Goal: Task Accomplishment & Management: Manage account settings

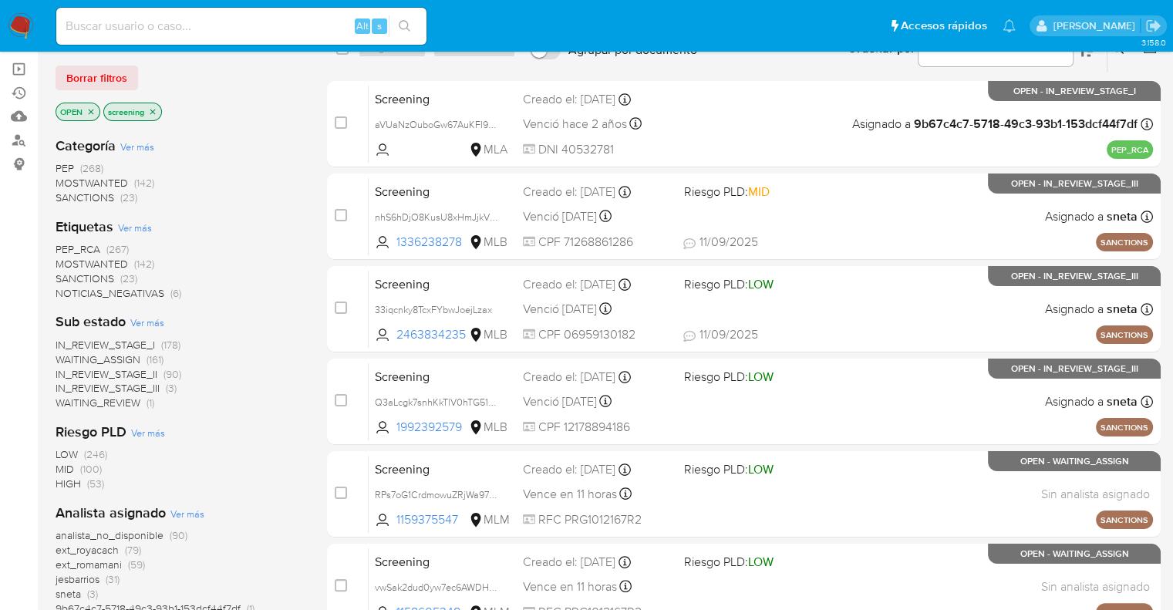
scroll to position [154, 0]
click at [59, 277] on span "SANCTIONS" at bounding box center [85, 277] width 59 height 15
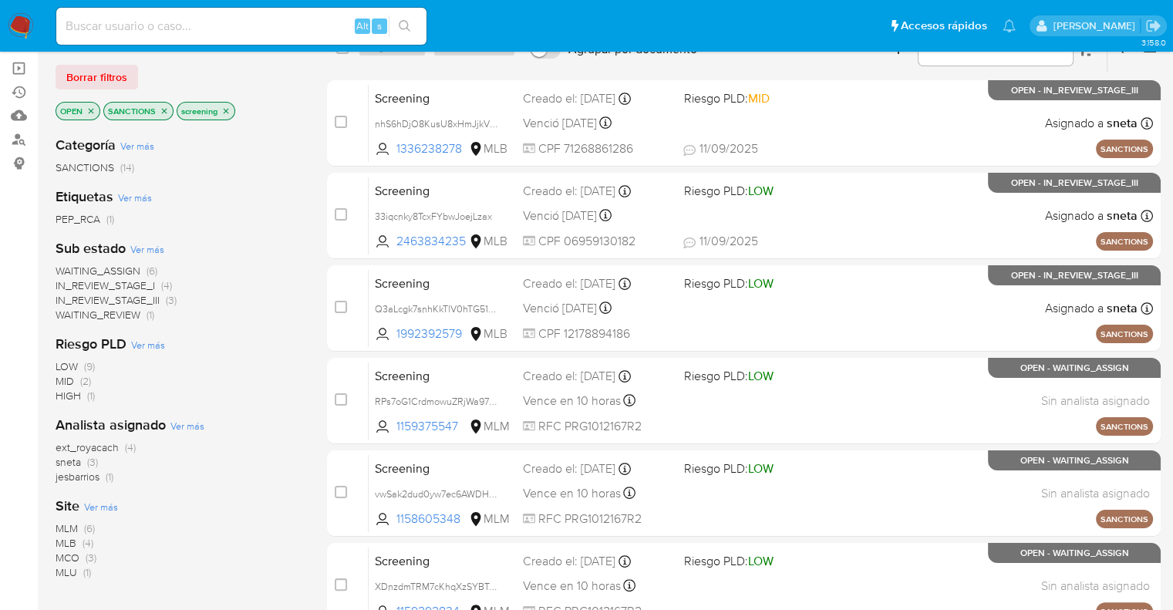
click at [840, 29] on ul "Pausado Ver notificaciones Alt s Accesos rápidos Presiona las siguientes teclas…" at bounding box center [536, 25] width 975 height 39
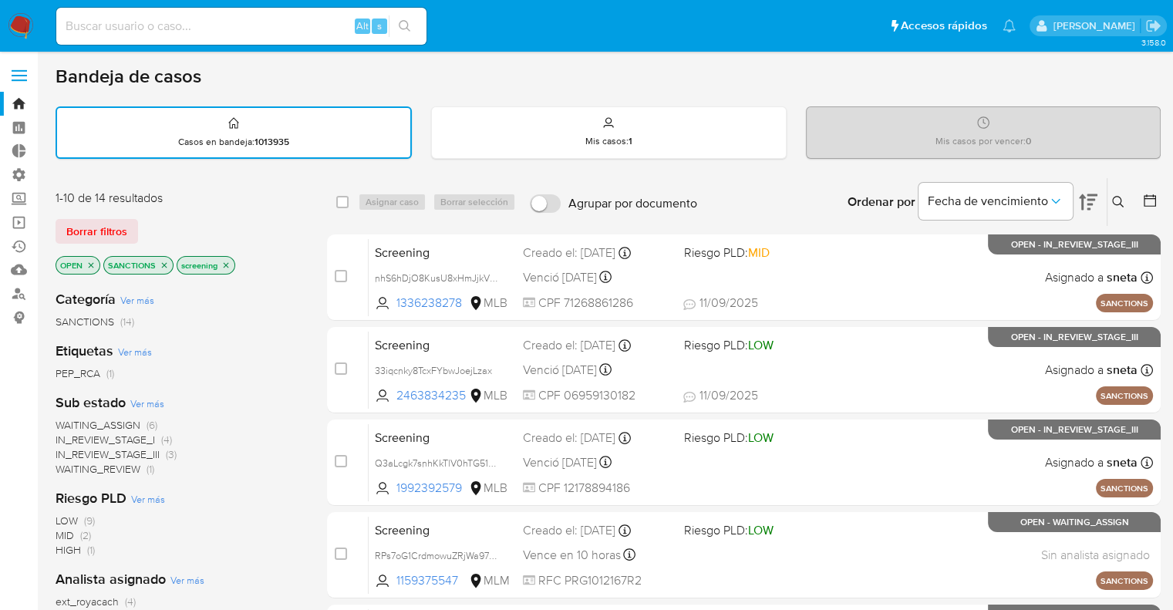
click at [161, 266] on icon "close-filter" at bounding box center [164, 265] width 9 height 9
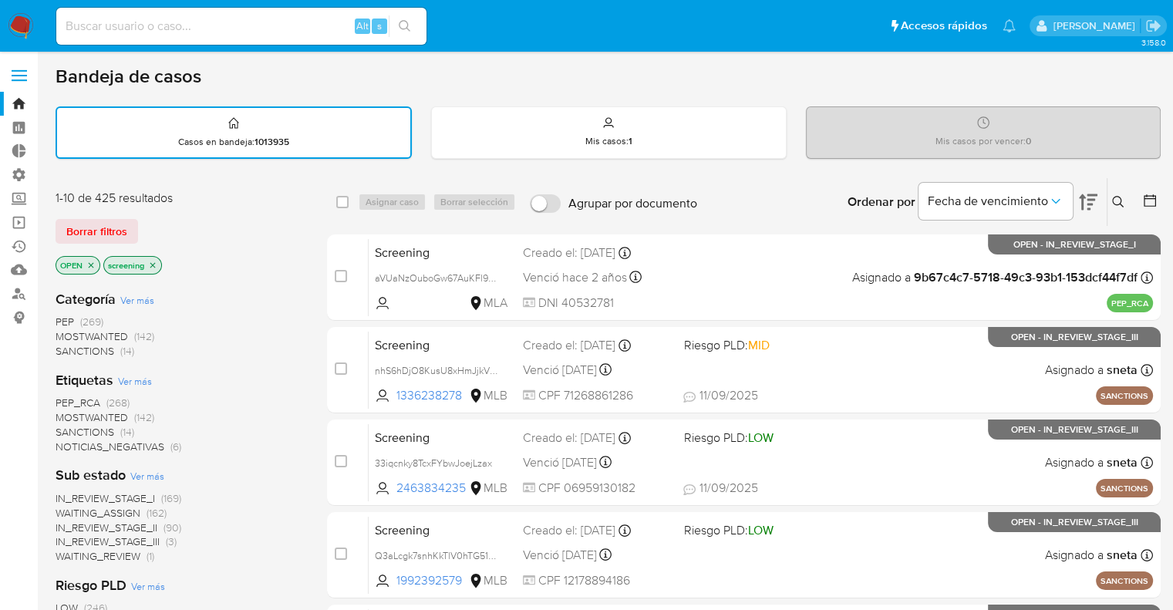
click at [139, 221] on div "Borrar filtros" at bounding box center [179, 231] width 247 height 25
click at [143, 224] on div "Borrar filtros" at bounding box center [179, 231] width 247 height 25
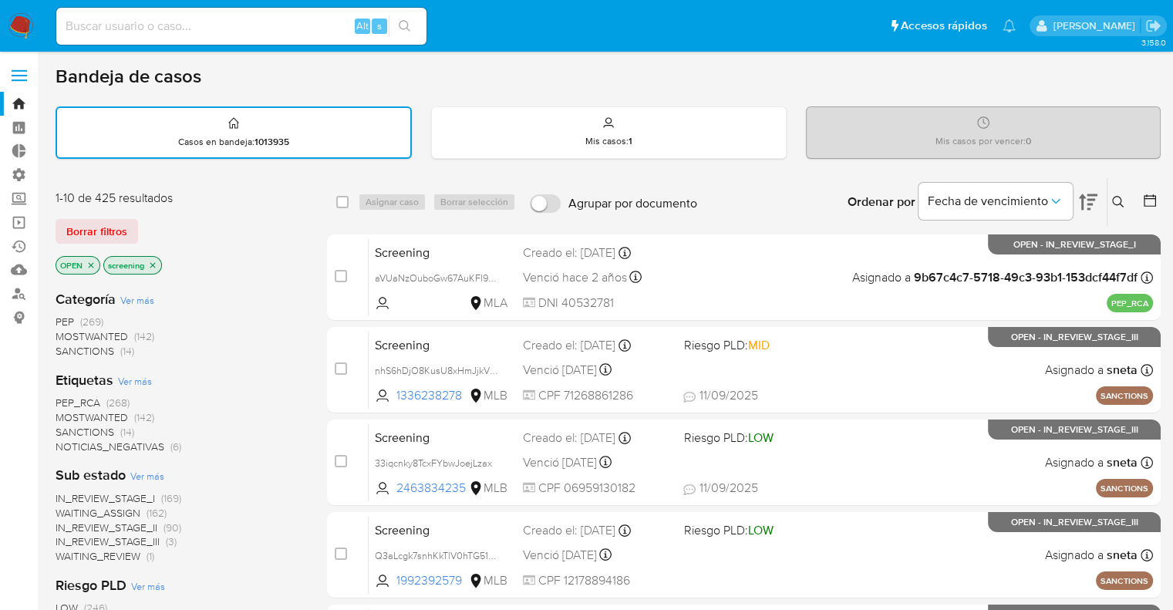
click at [140, 229] on div "Borrar filtros" at bounding box center [179, 231] width 247 height 25
click at [142, 219] on div "Borrar filtros" at bounding box center [179, 231] width 247 height 25
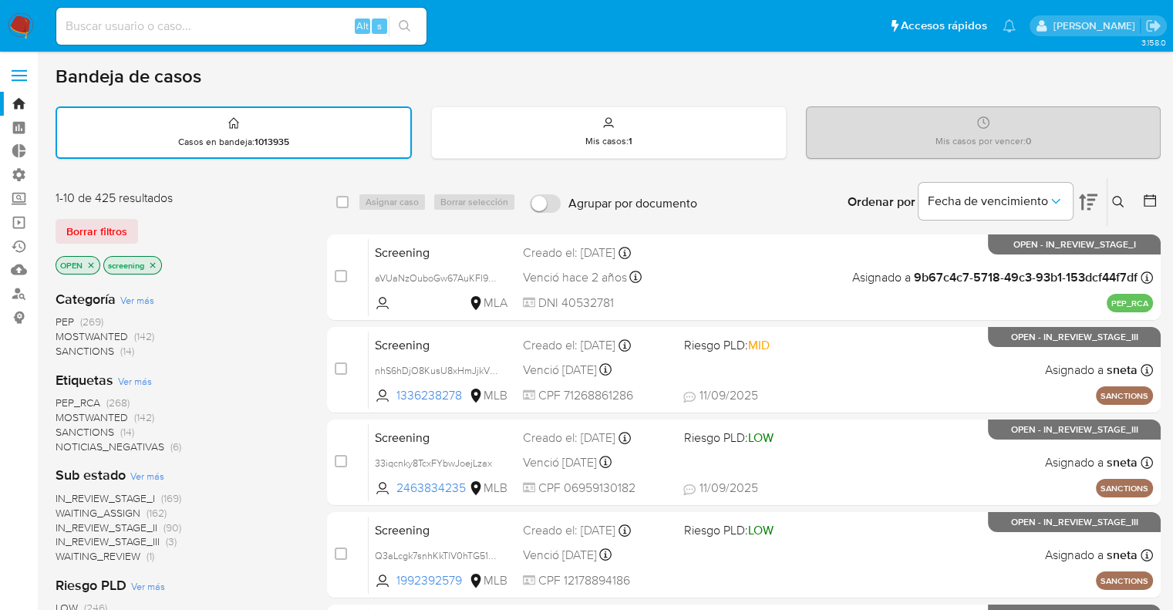
click at [63, 413] on span "MOSTWANTED" at bounding box center [92, 416] width 72 height 15
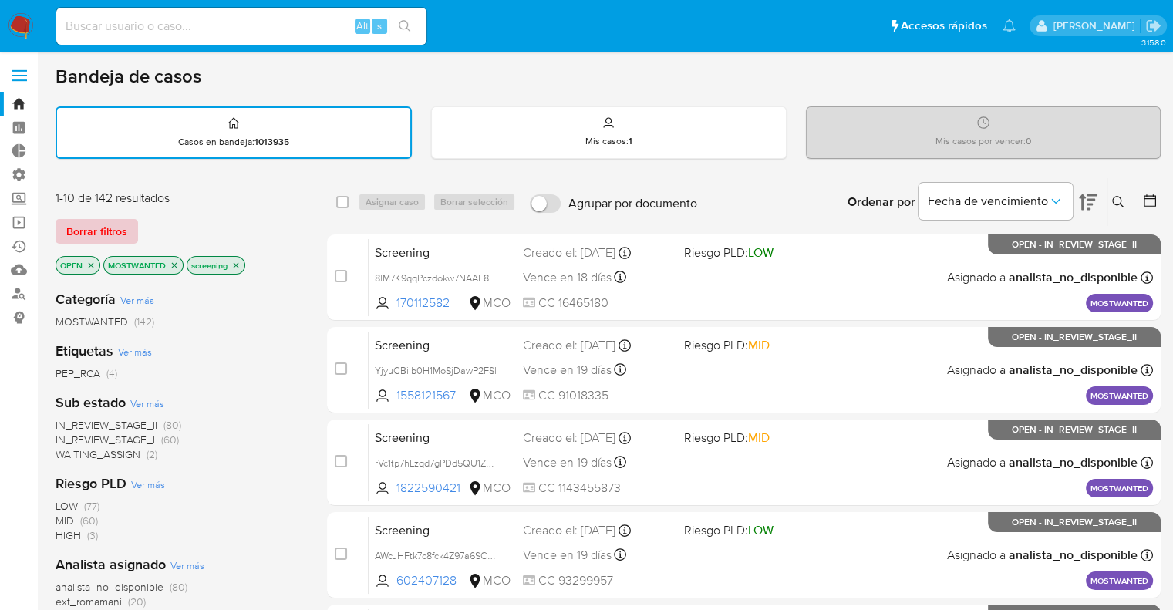
click at [134, 227] on button "Borrar filtros" at bounding box center [97, 231] width 83 height 25
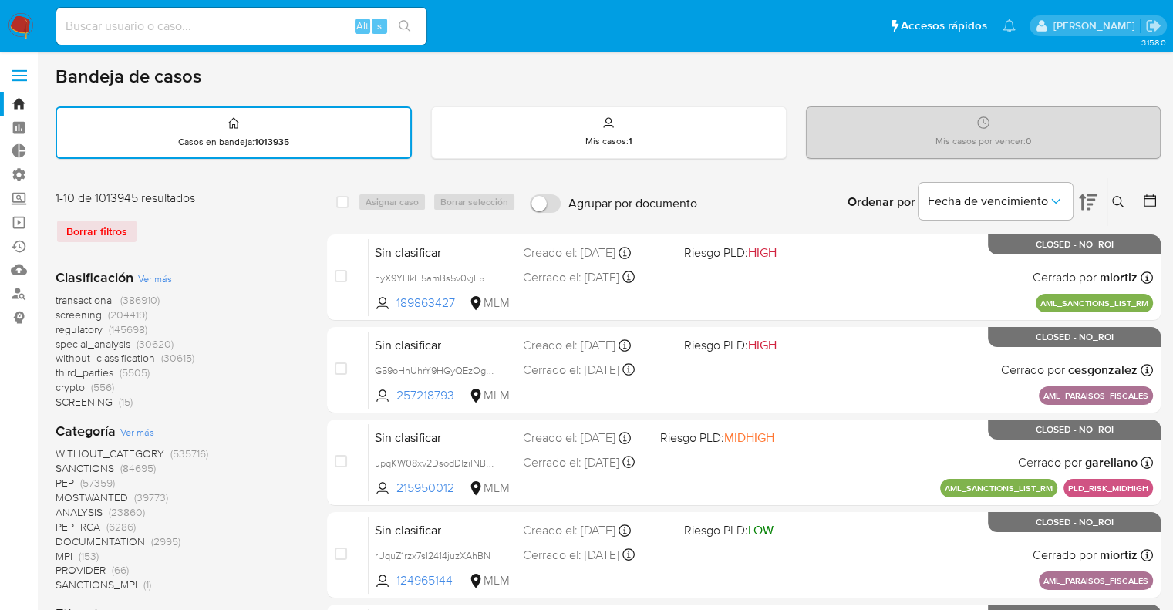
click at [58, 324] on span "regulatory" at bounding box center [79, 329] width 47 height 15
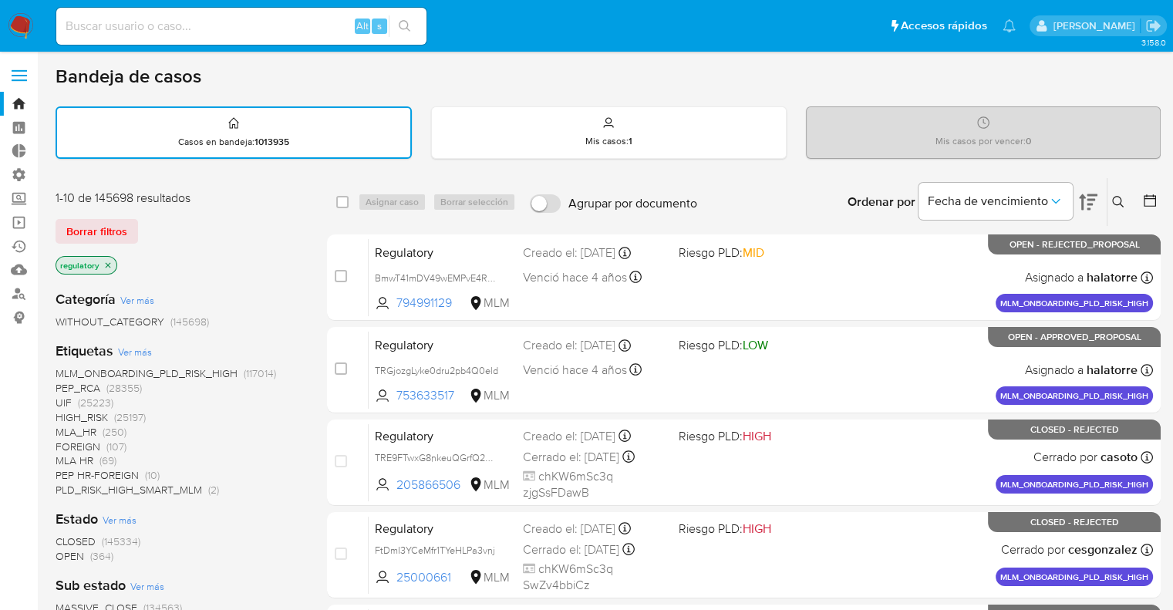
click at [65, 554] on span "OPEN" at bounding box center [70, 555] width 29 height 15
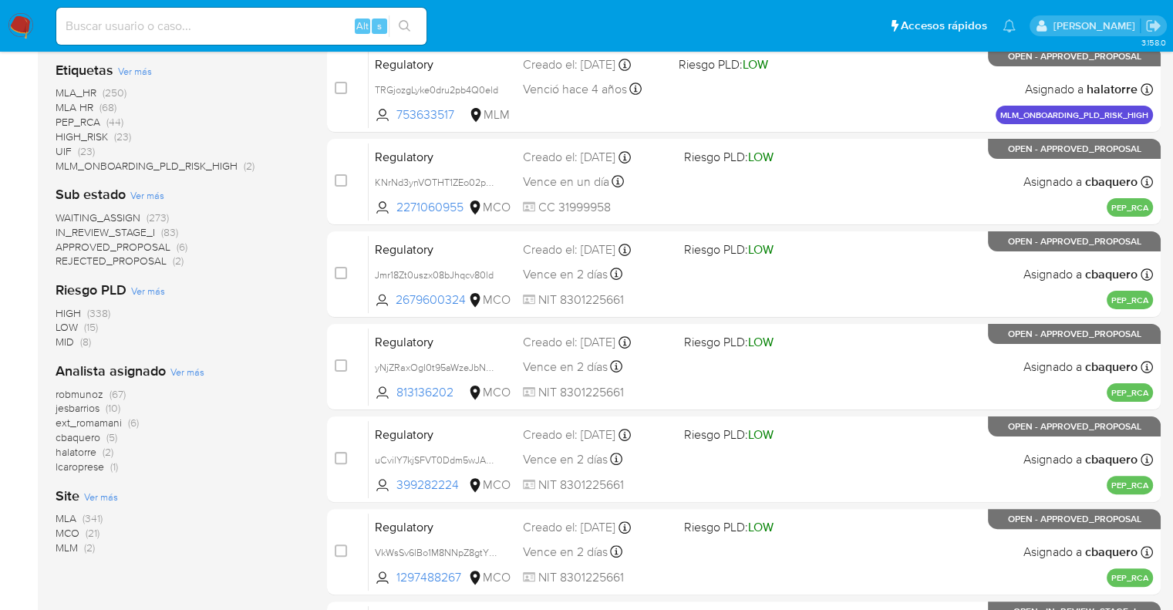
scroll to position [308, 0]
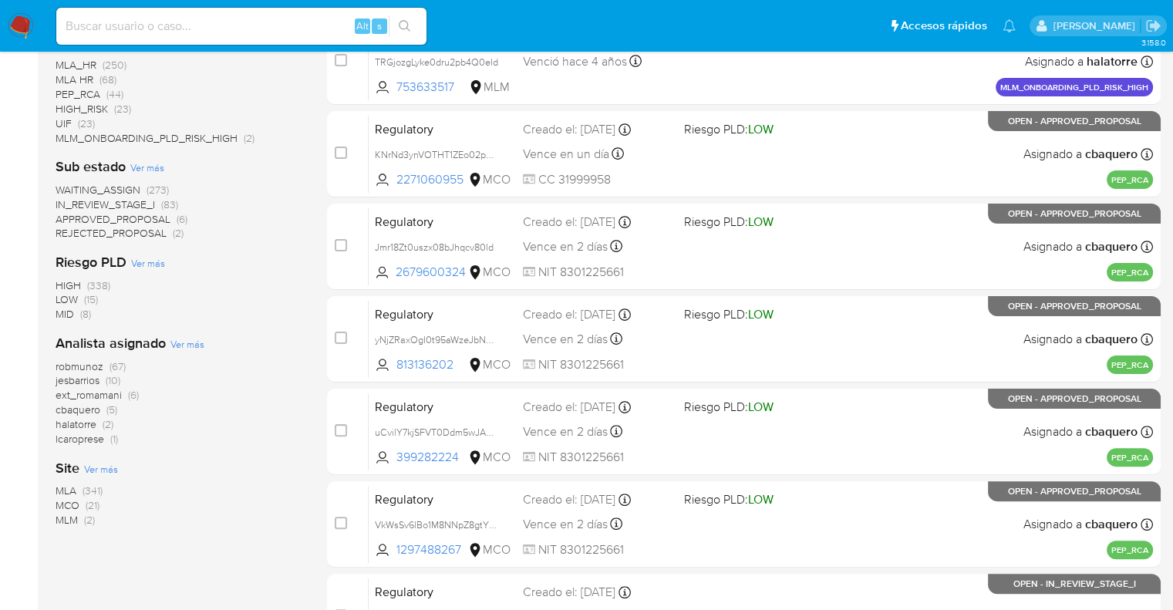
click at [62, 502] on span "MCO" at bounding box center [68, 504] width 24 height 15
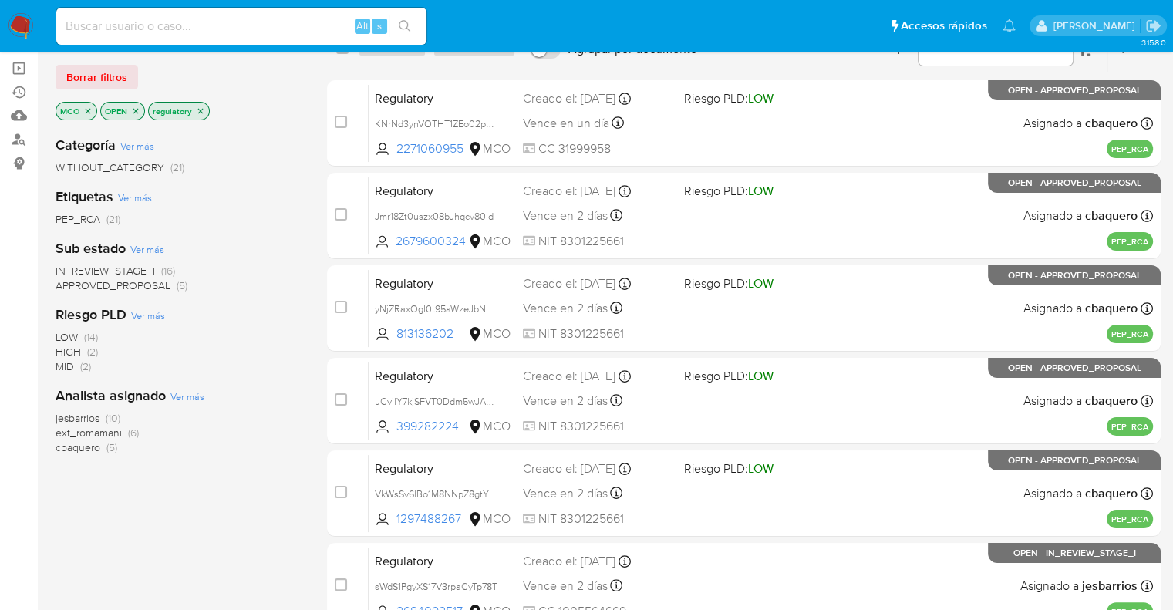
scroll to position [77, 0]
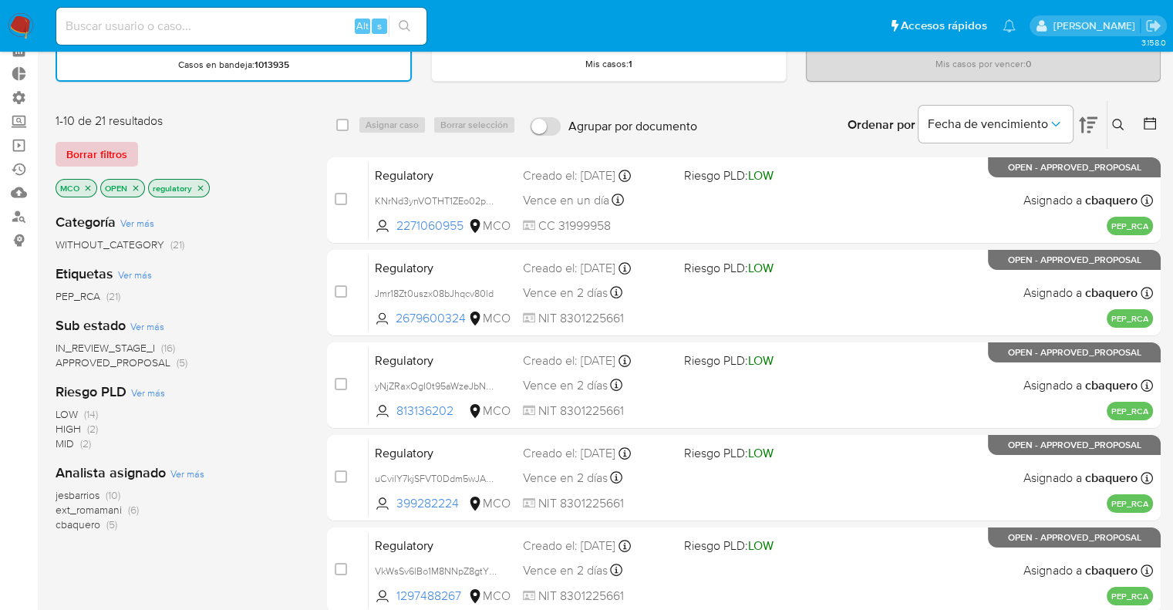
click at [124, 150] on span "Borrar filtros" at bounding box center [96, 154] width 61 height 22
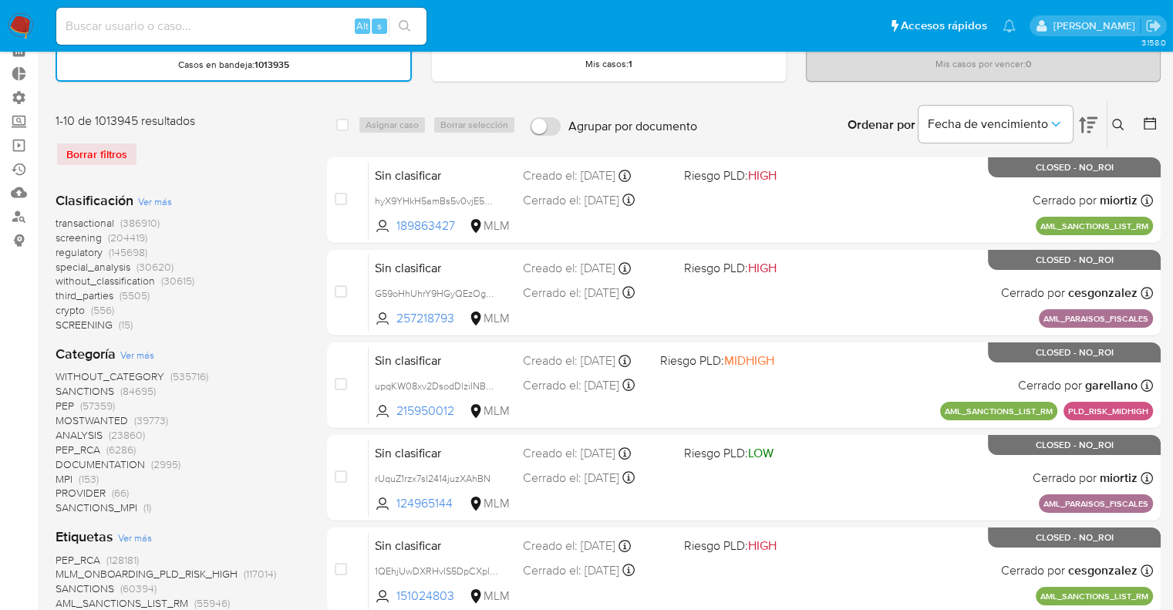
click at [65, 235] on span "screening" at bounding box center [79, 237] width 46 height 15
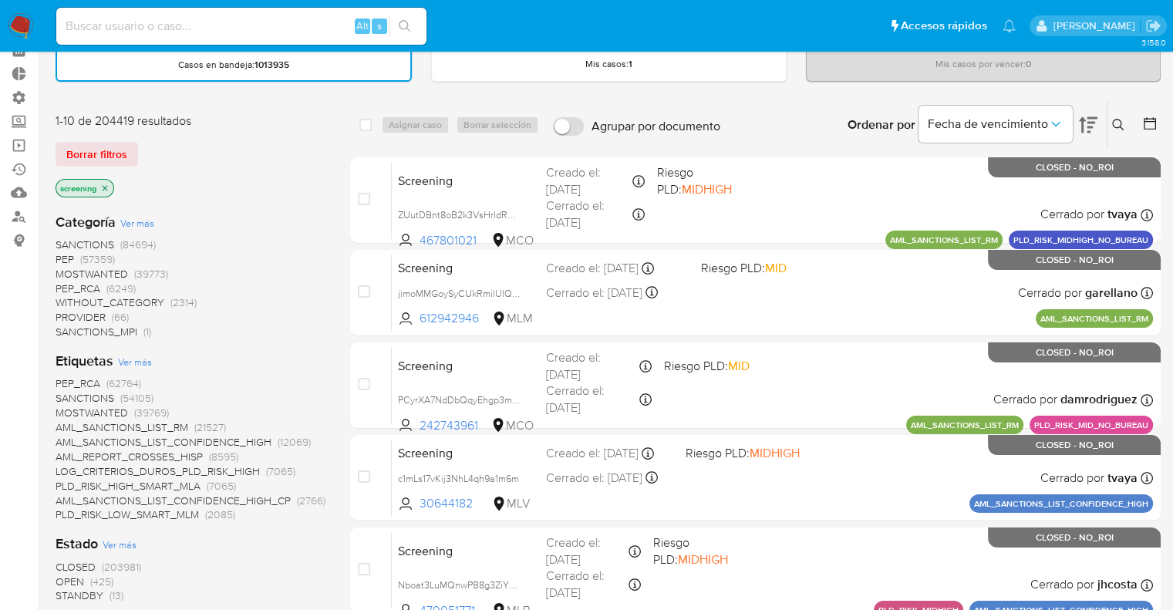
click at [69, 582] on span "OPEN" at bounding box center [70, 581] width 29 height 15
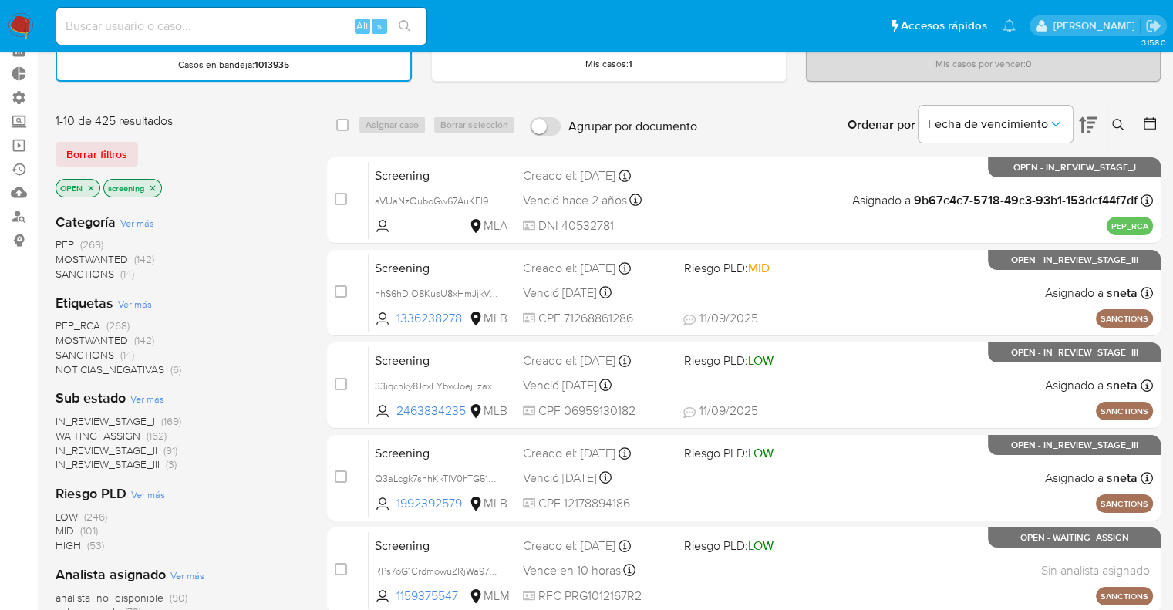
drag, startPoint x: 77, startPoint y: 120, endPoint x: 130, endPoint y: 138, distance: 55.4
click at [77, 120] on div "1-10 de 425 resultados" at bounding box center [179, 121] width 247 height 17
click at [143, 144] on div "Borrar filtros" at bounding box center [179, 154] width 247 height 25
click at [149, 153] on div "Borrar filtros" at bounding box center [179, 154] width 247 height 25
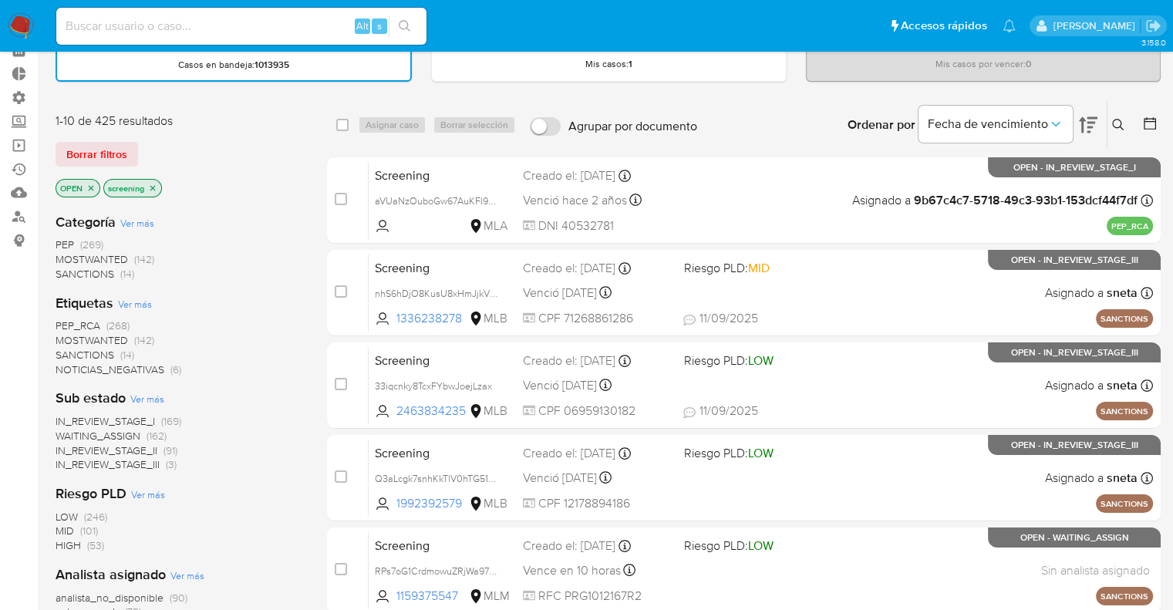
click at [149, 153] on div "Borrar filtros" at bounding box center [179, 154] width 247 height 25
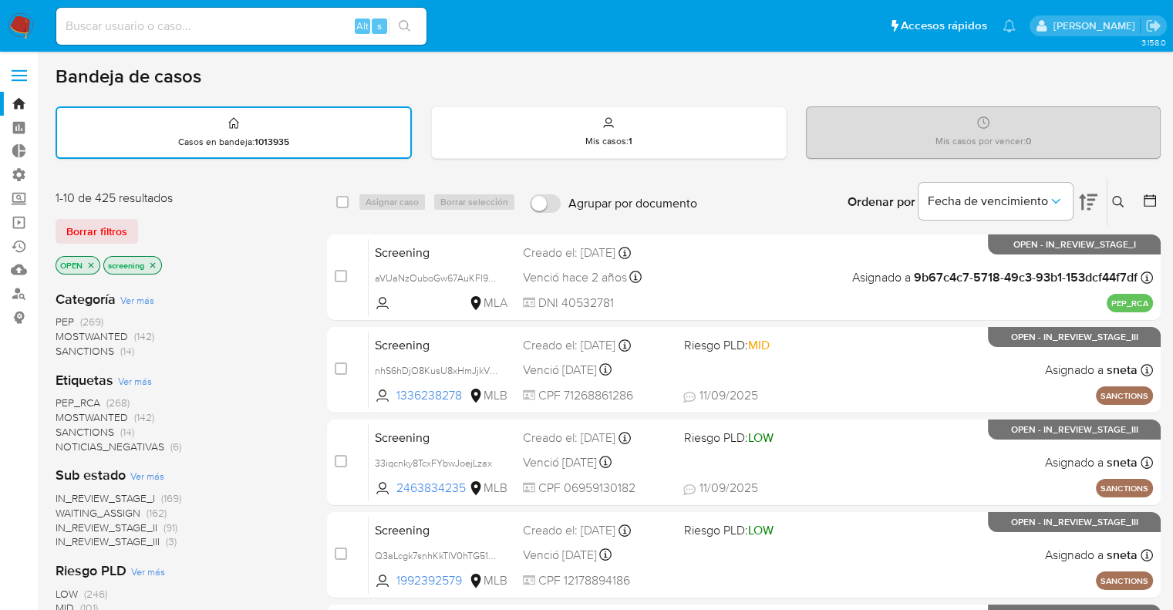
click at [62, 426] on span "SANCTIONS" at bounding box center [85, 431] width 59 height 15
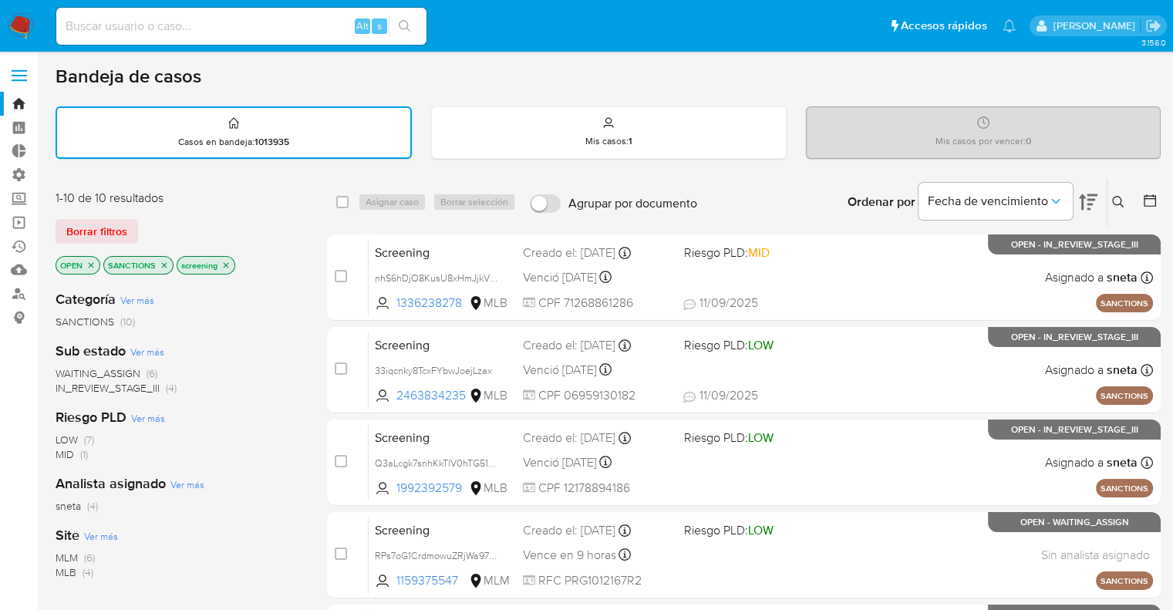
click at [163, 261] on icon "close-filter" at bounding box center [164, 265] width 9 height 9
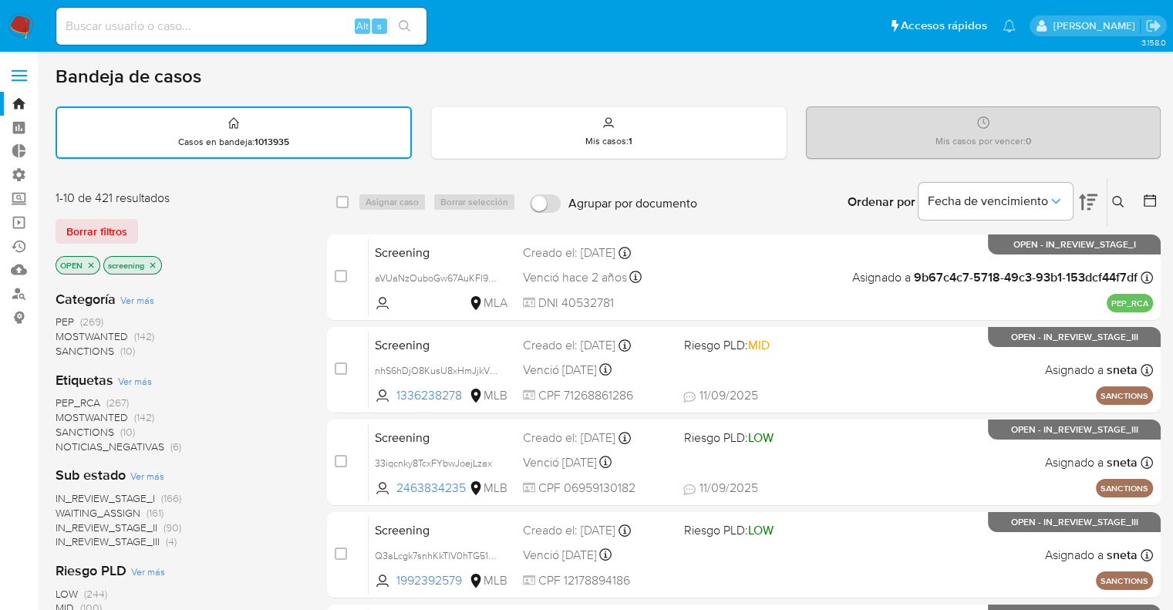
click at [72, 413] on span "MOSTWANTED" at bounding box center [92, 416] width 72 height 15
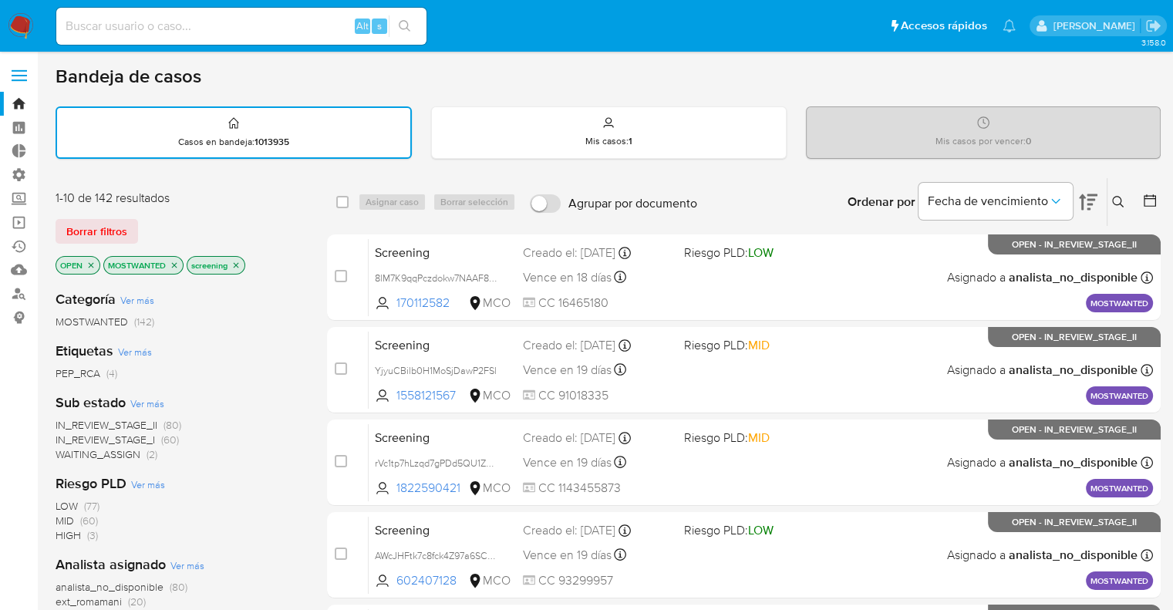
click at [178, 263] on icon "close-filter" at bounding box center [174, 265] width 9 height 9
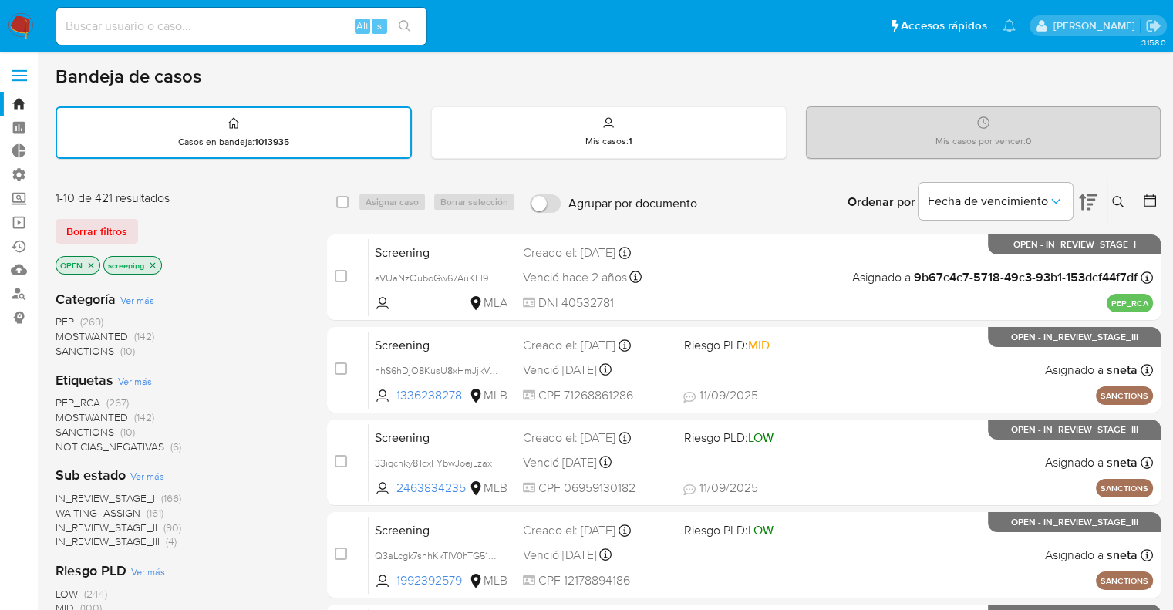
click at [59, 402] on span "PEP_RCA" at bounding box center [78, 402] width 45 height 15
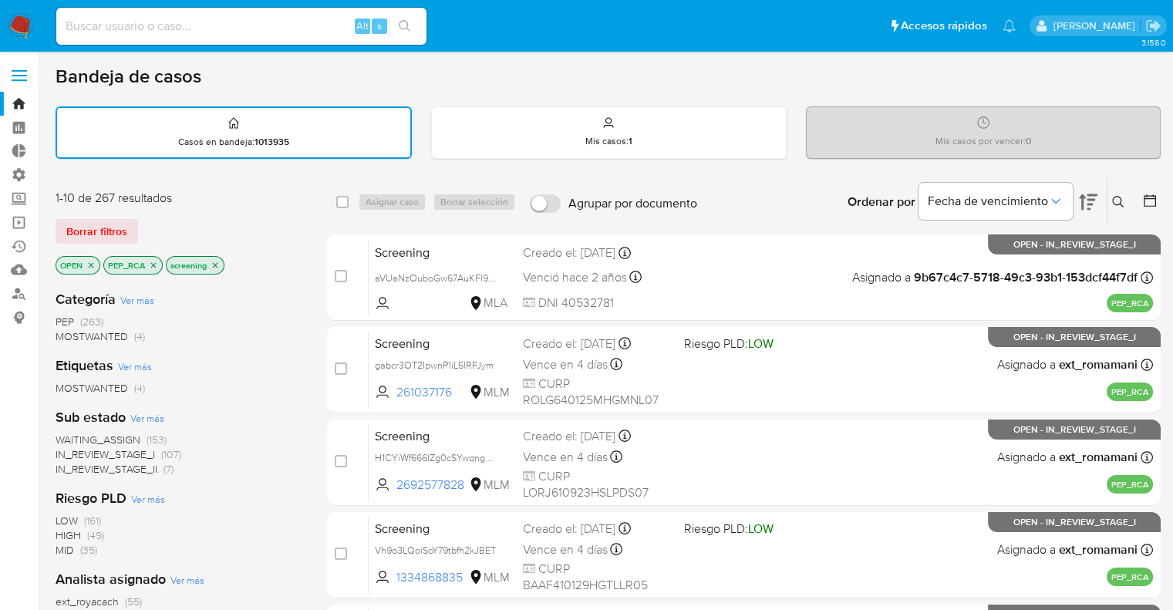
click at [155, 262] on icon "close-filter" at bounding box center [153, 265] width 9 height 9
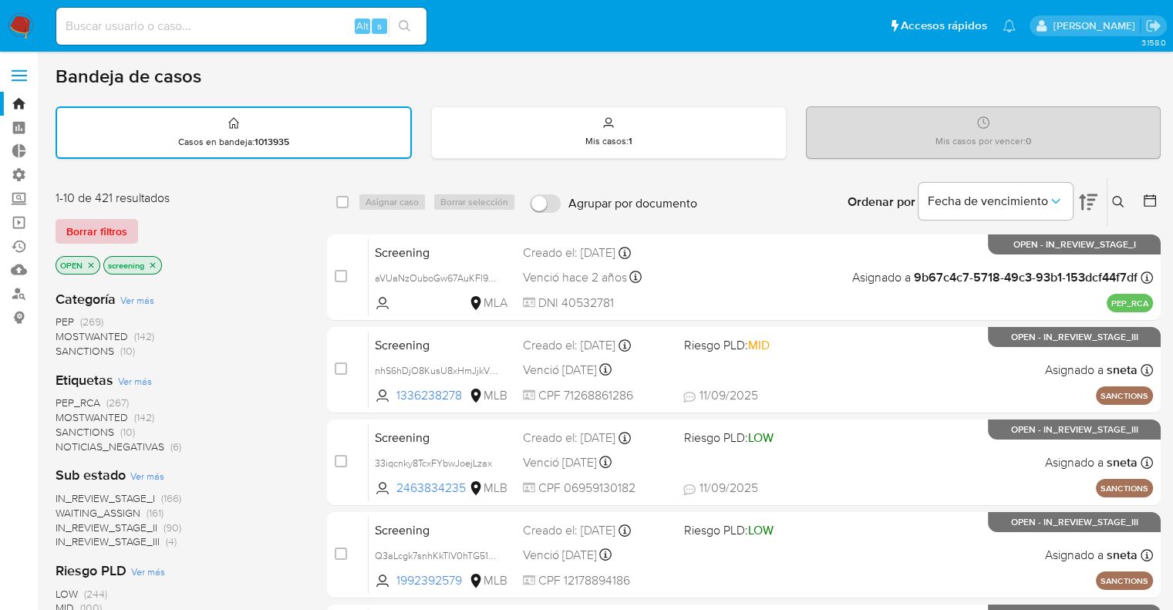
click at [125, 224] on span "Borrar filtros" at bounding box center [96, 232] width 61 height 22
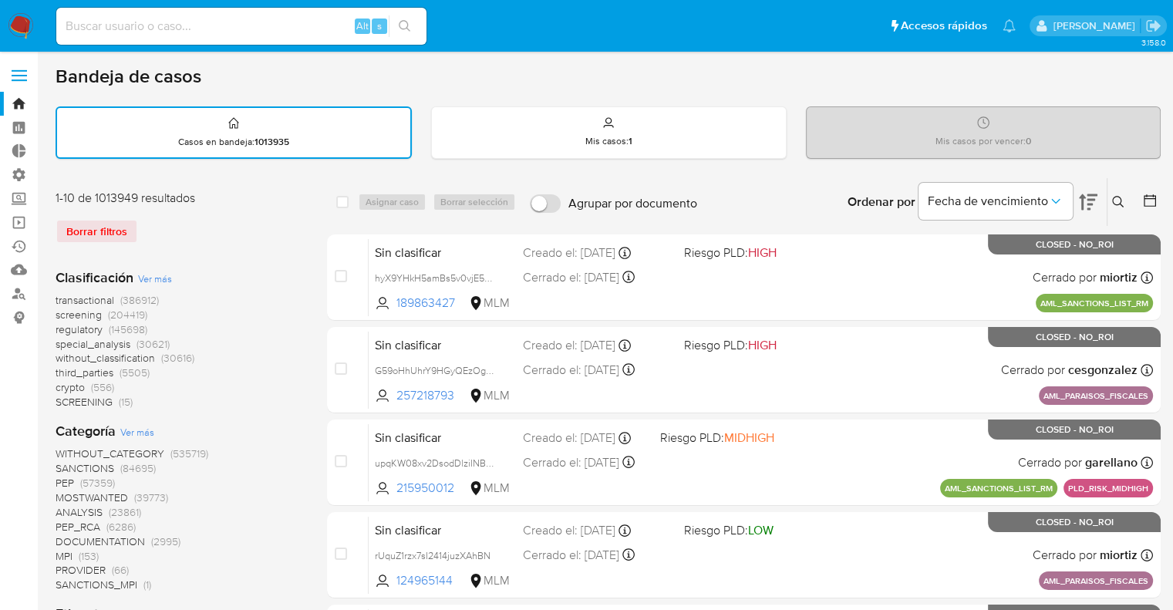
click at [57, 331] on span "regulatory" at bounding box center [79, 329] width 47 height 15
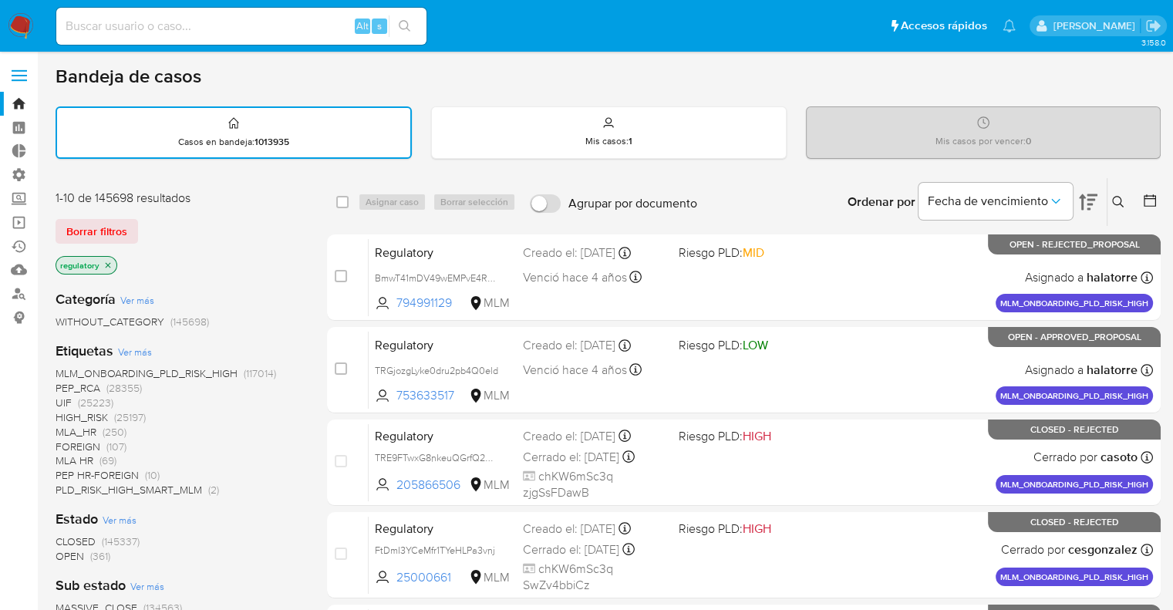
click at [63, 554] on span "OPEN" at bounding box center [70, 555] width 29 height 15
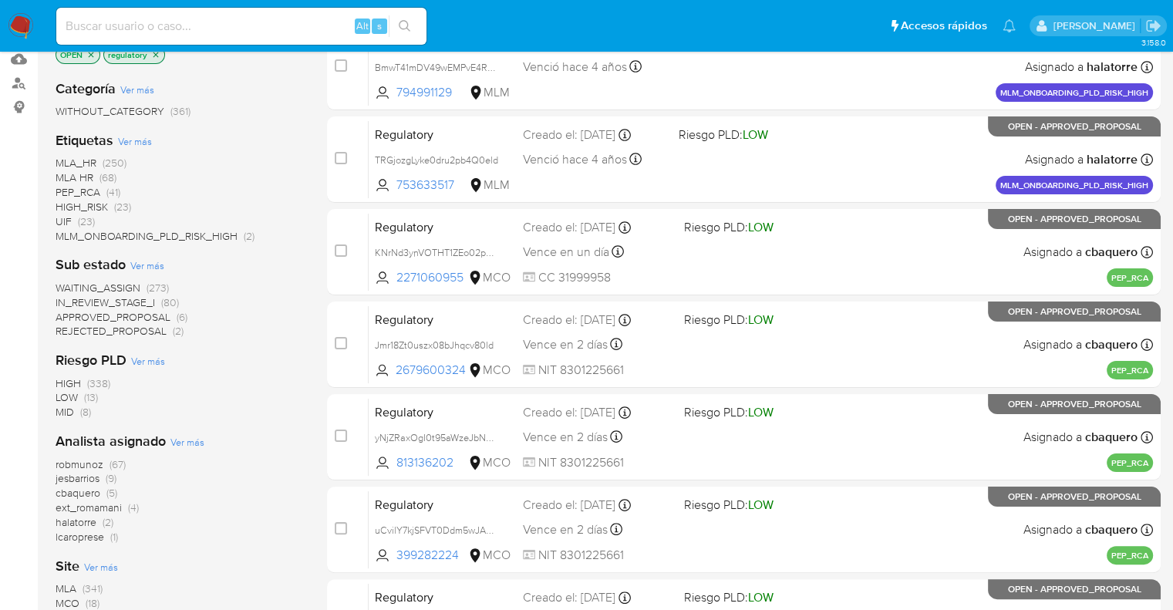
scroll to position [308, 0]
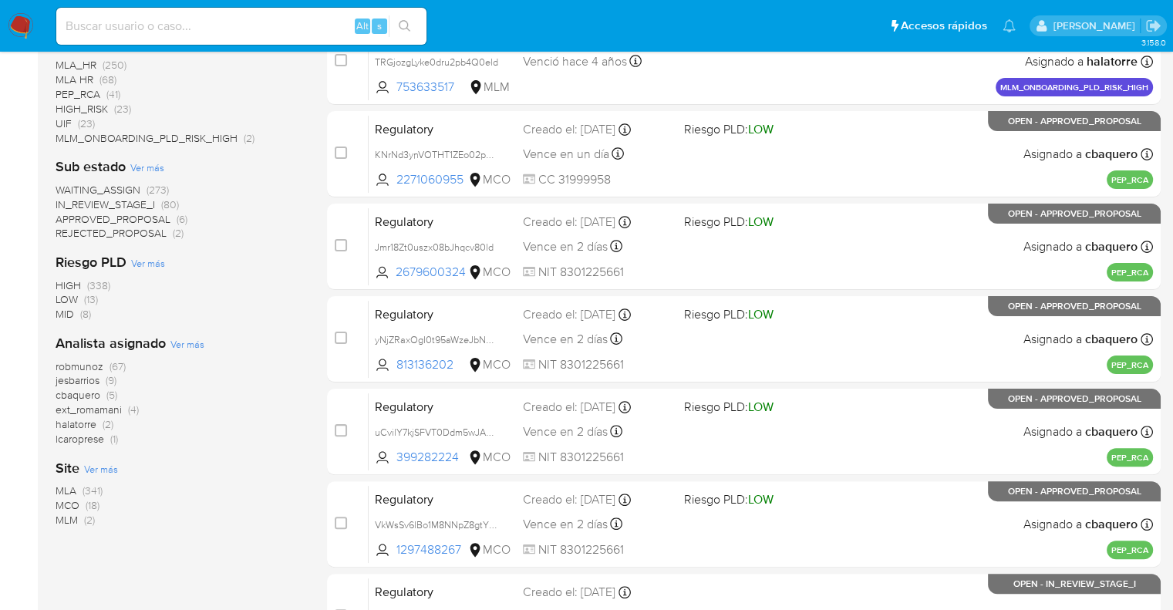
click at [64, 499] on span "MCO" at bounding box center [68, 504] width 24 height 15
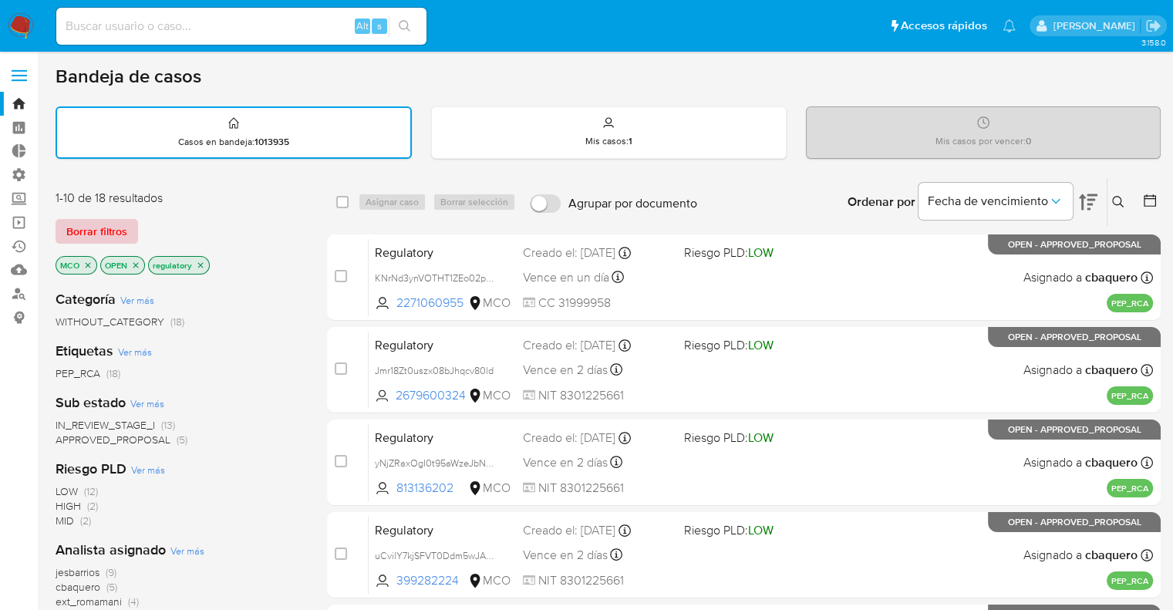
click at [121, 240] on span "Borrar filtros" at bounding box center [96, 232] width 61 height 22
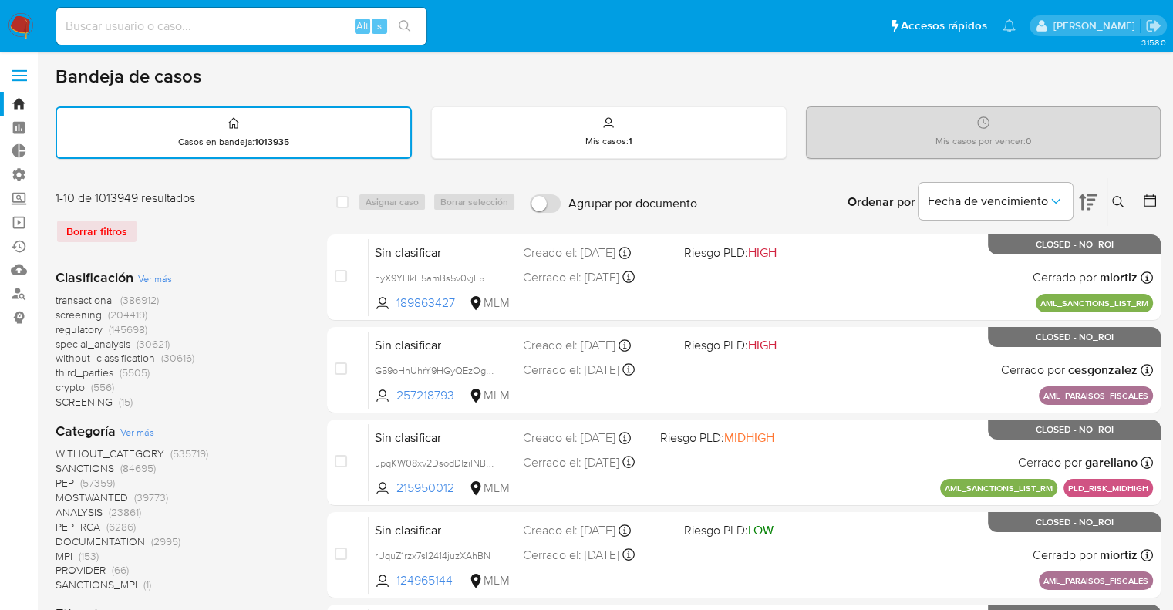
click at [58, 309] on span "screening" at bounding box center [79, 314] width 46 height 15
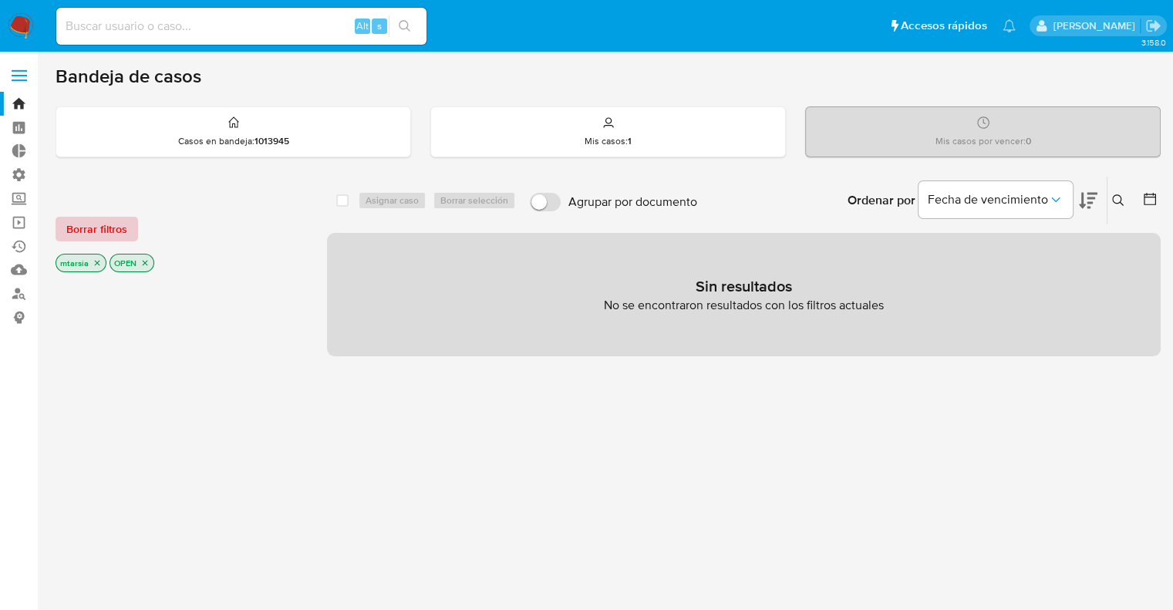
click at [133, 234] on button "Borrar filtros" at bounding box center [97, 229] width 83 height 25
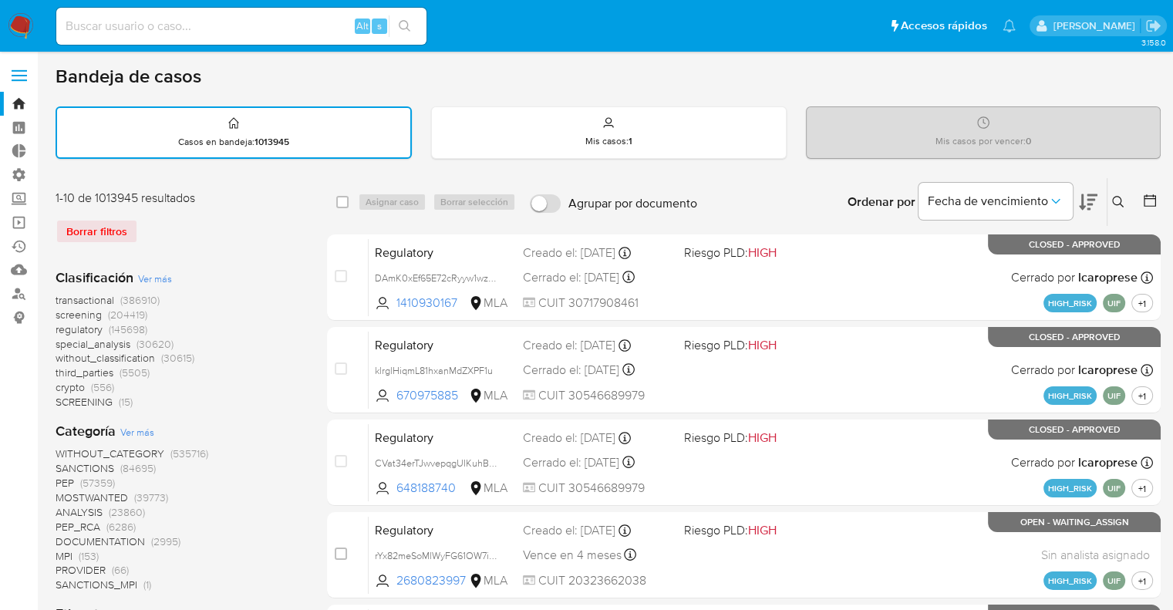
click at [1153, 200] on icon at bounding box center [1149, 200] width 15 height 15
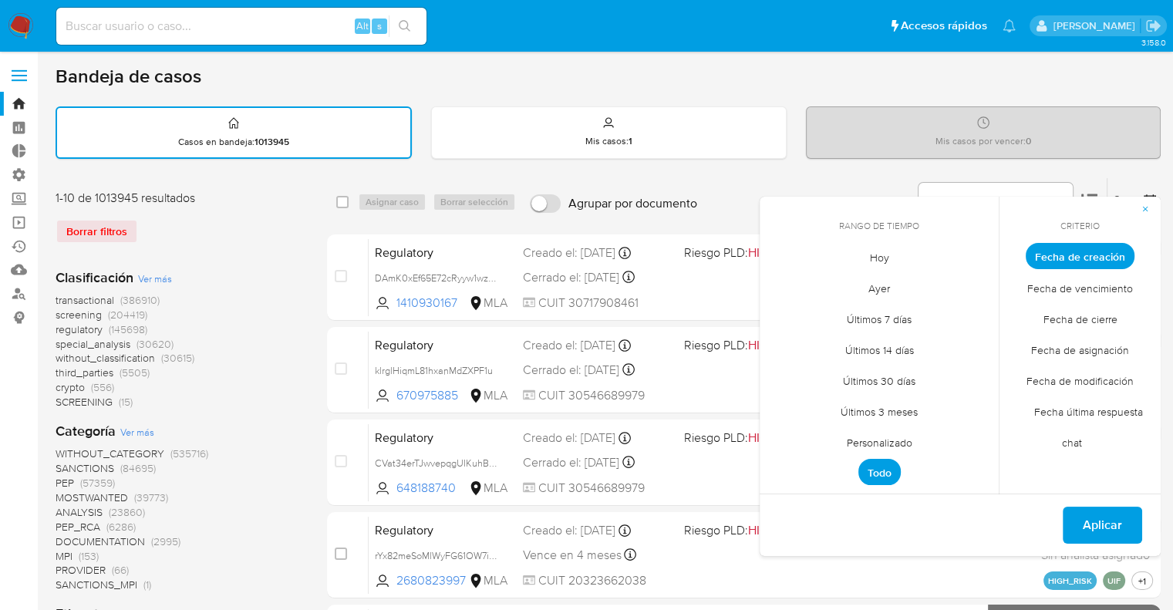
click at [1039, 378] on span "Fecha de modificación" at bounding box center [1080, 381] width 140 height 32
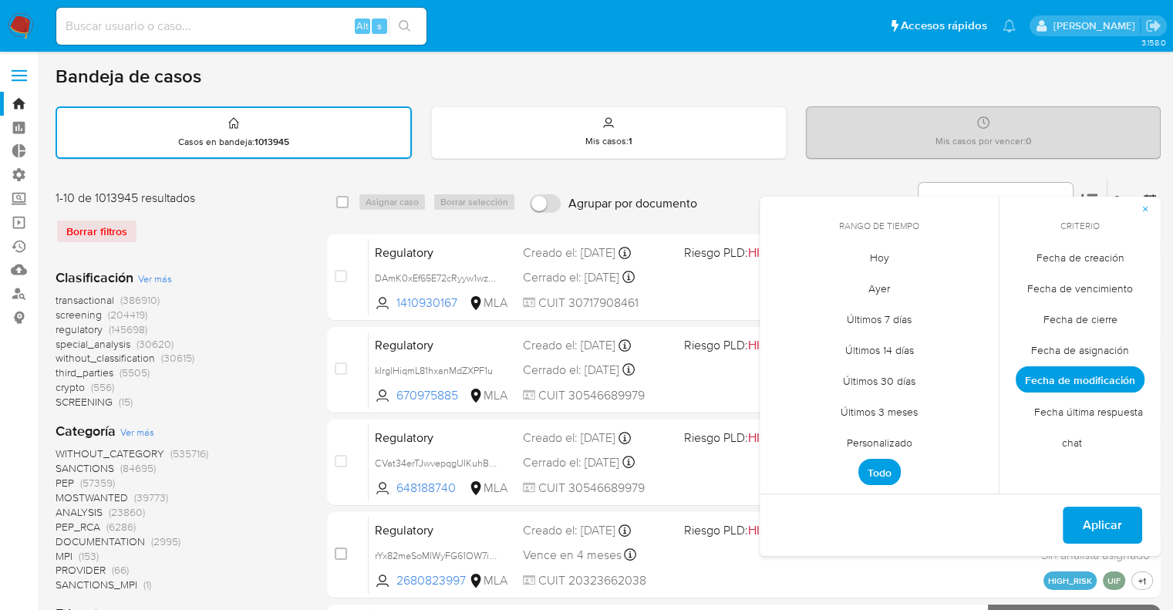
click at [862, 252] on span "Hoy" at bounding box center [880, 257] width 52 height 32
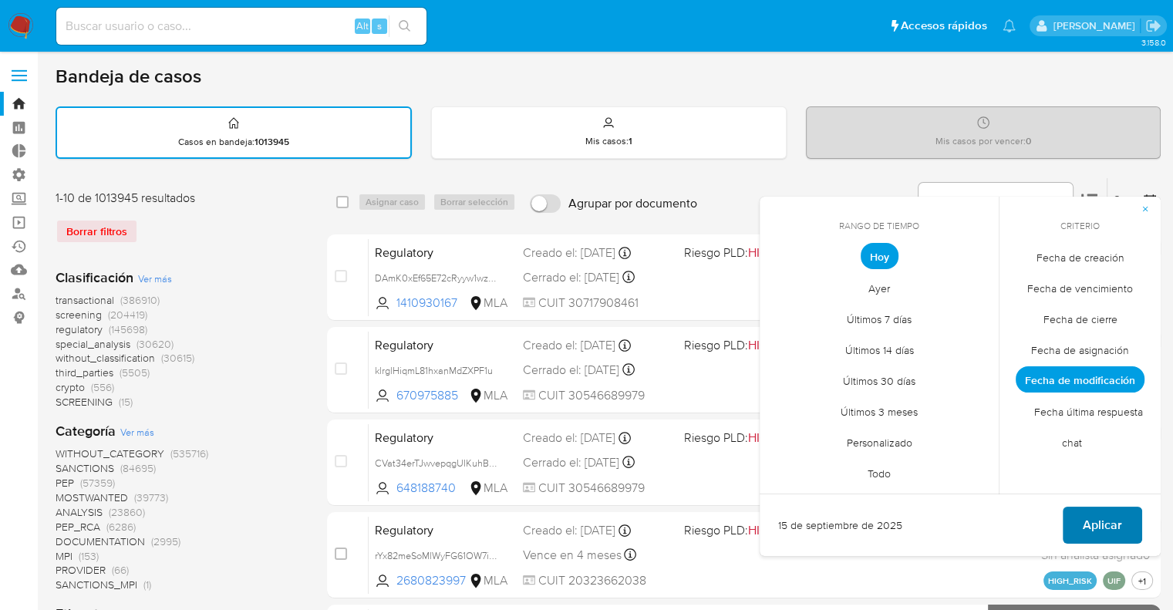
click at [1076, 520] on button "Aplicar" at bounding box center [1102, 525] width 79 height 37
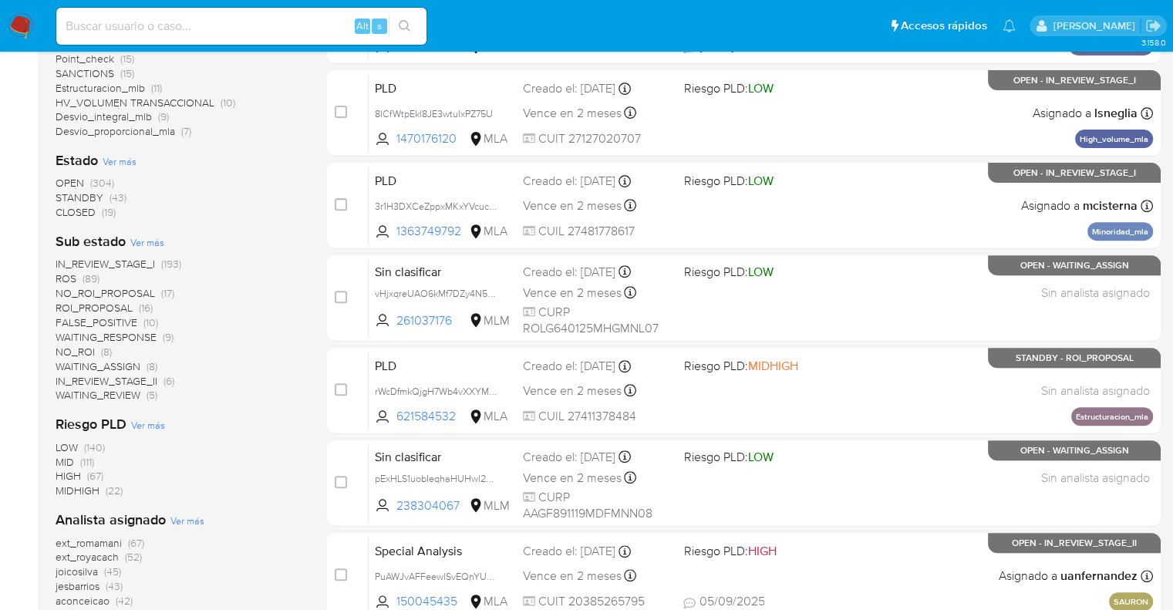
scroll to position [540, 0]
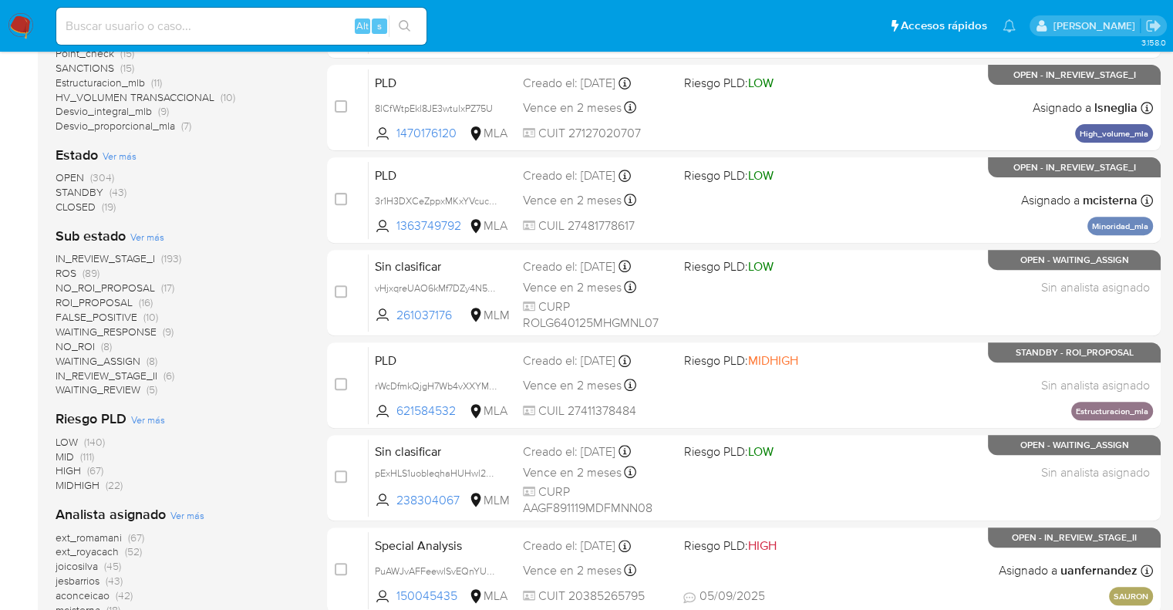
click at [56, 554] on span "ext_royacach" at bounding box center [87, 551] width 63 height 15
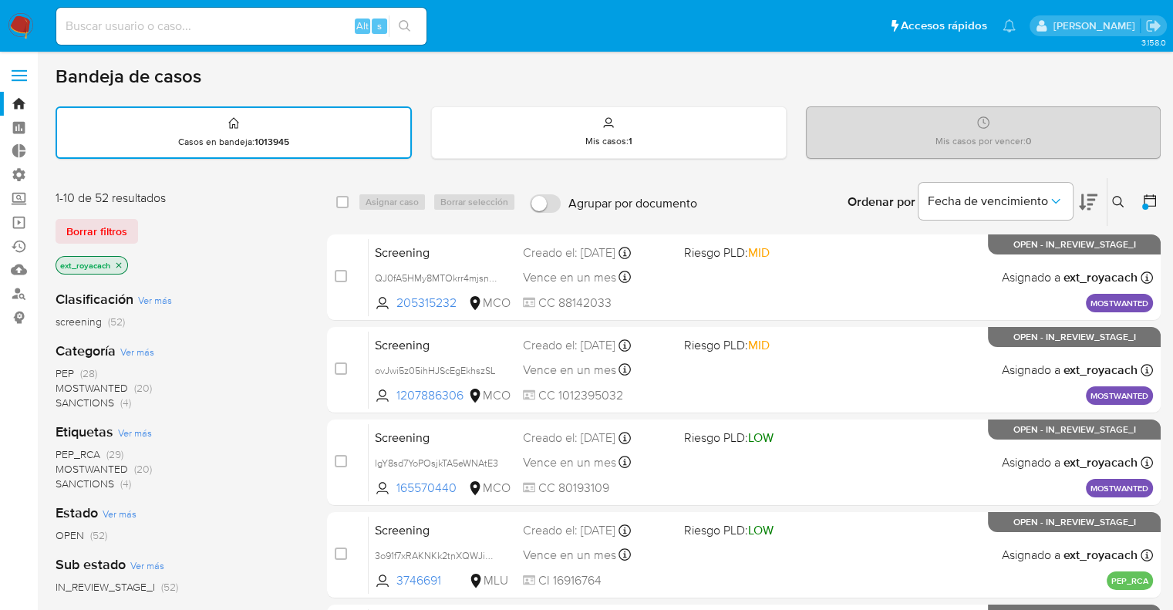
click at [230, 211] on div "1-10 de 52 resultados Borrar filtros ext_royacach" at bounding box center [179, 234] width 247 height 88
click at [253, 224] on div "Borrar filtros" at bounding box center [179, 231] width 247 height 25
click at [123, 264] on icon "close-filter" at bounding box center [118, 265] width 9 height 9
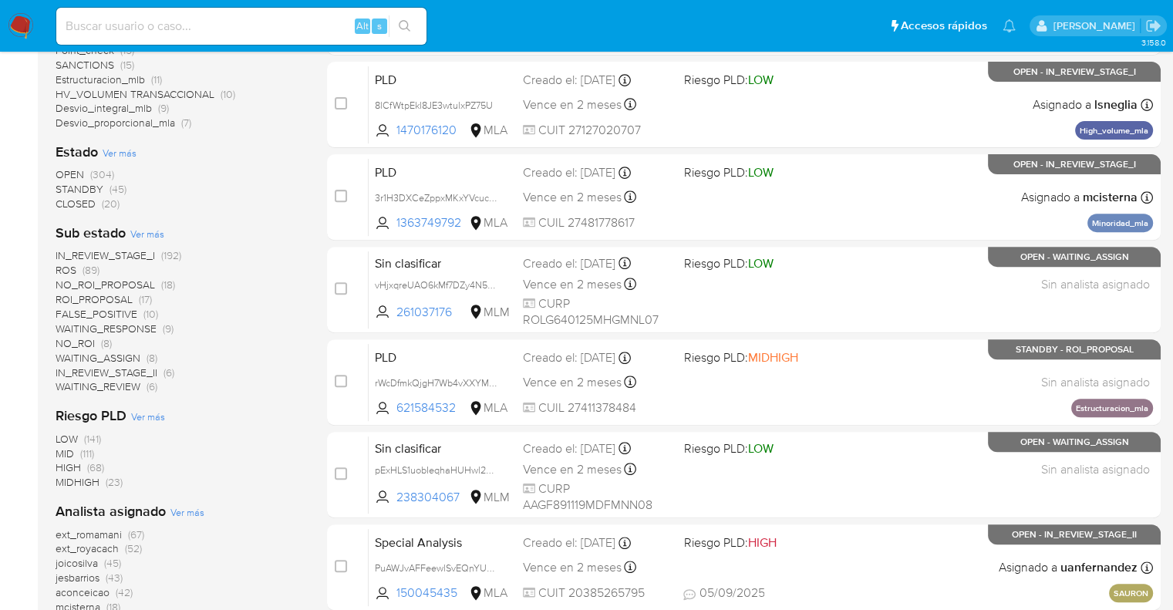
scroll to position [617, 0]
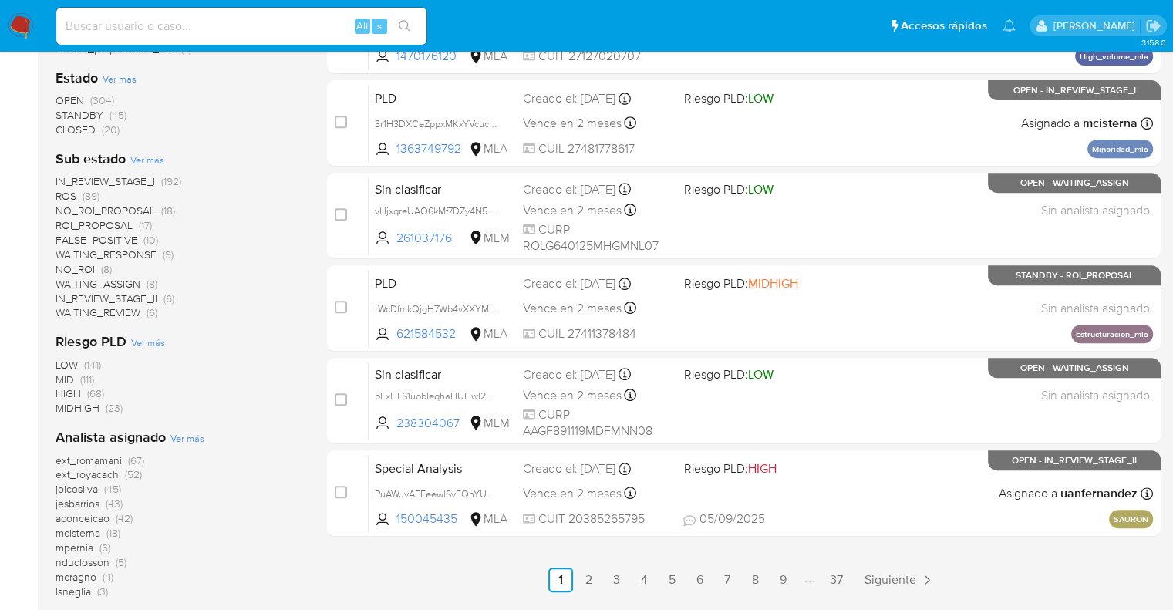
click at [59, 459] on span "ext_romamani" at bounding box center [89, 460] width 66 height 15
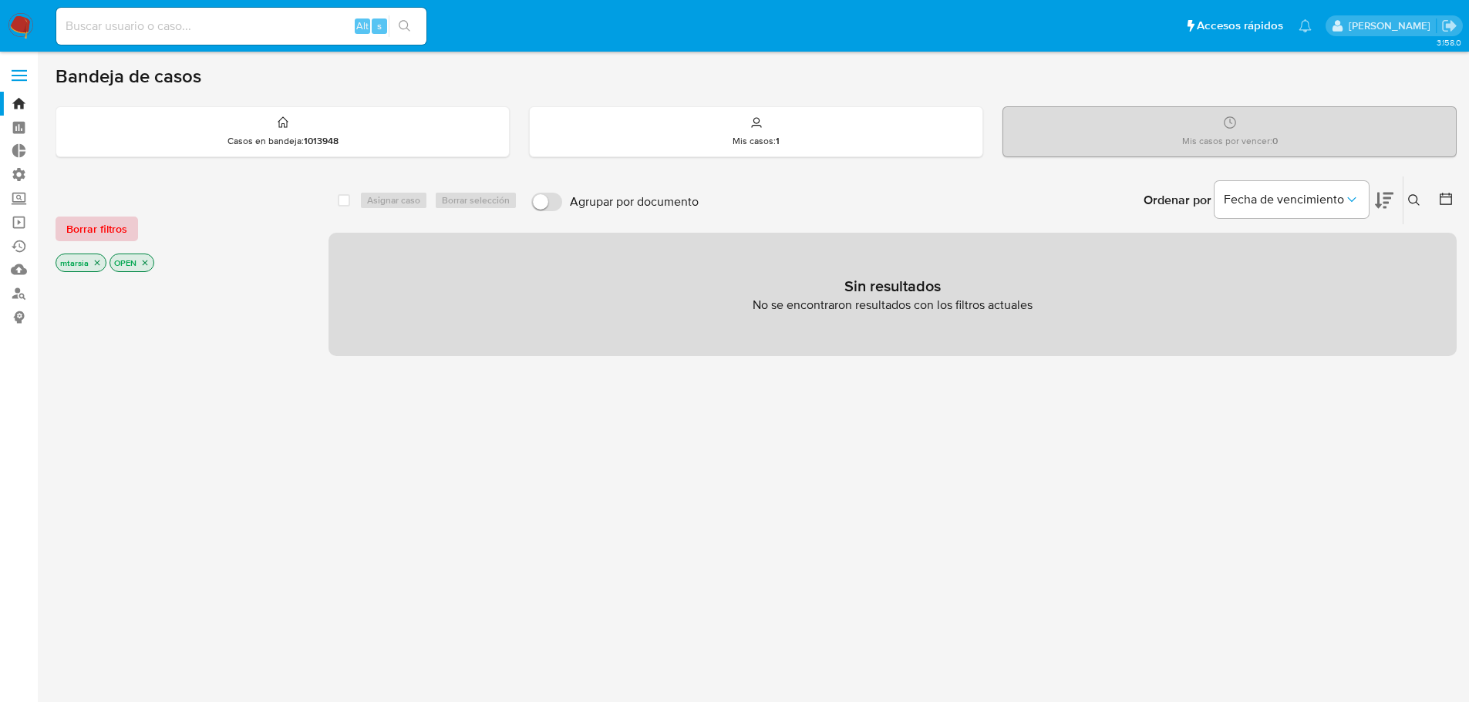
click at [125, 224] on span "Borrar filtros" at bounding box center [96, 229] width 61 height 22
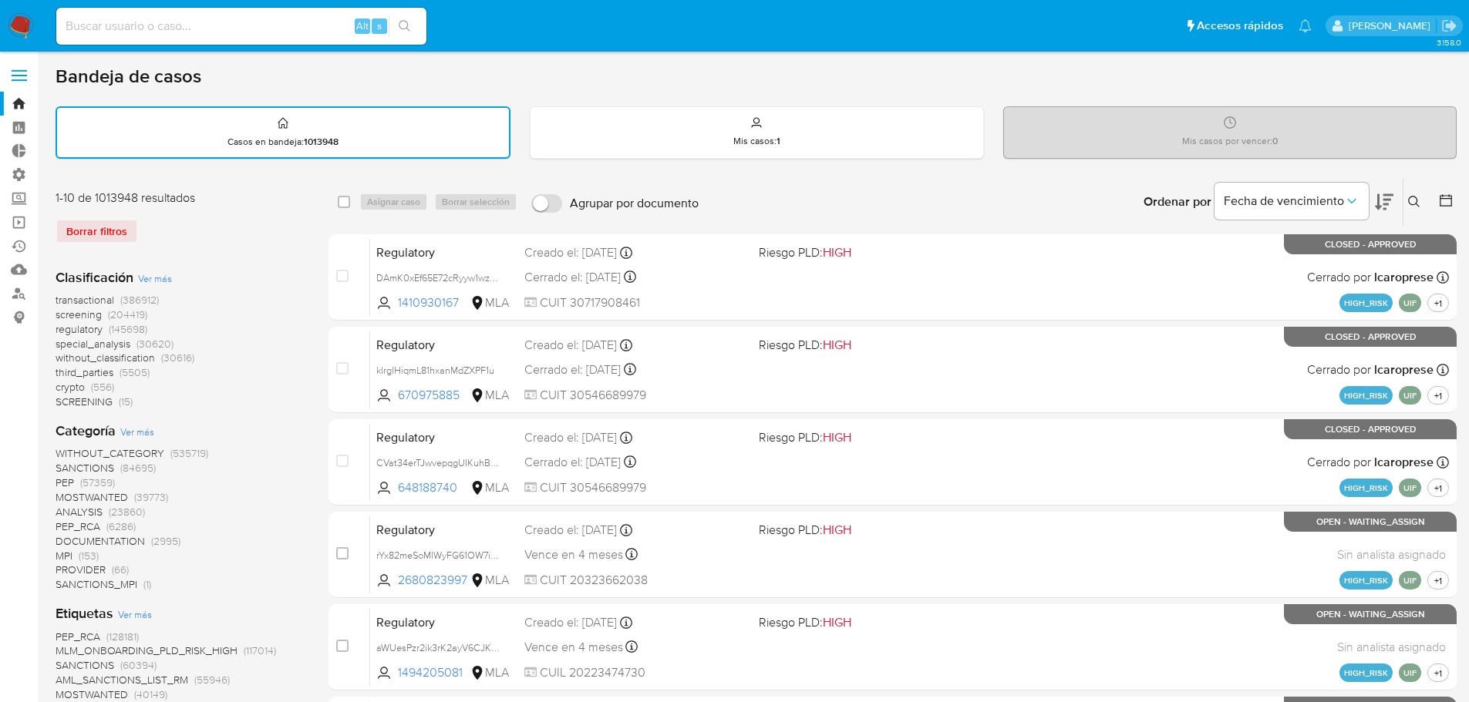
click at [60, 314] on span "screening" at bounding box center [79, 314] width 46 height 15
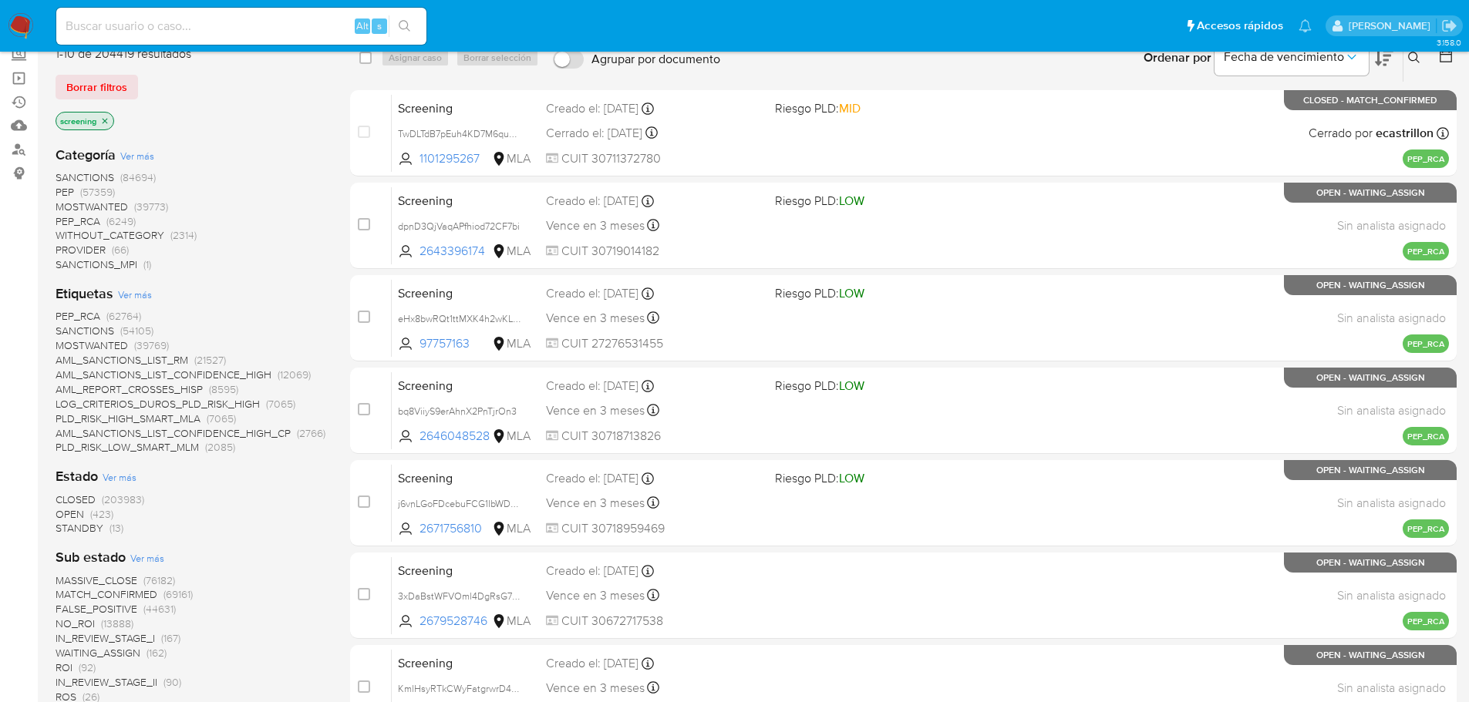
scroll to position [154, 0]
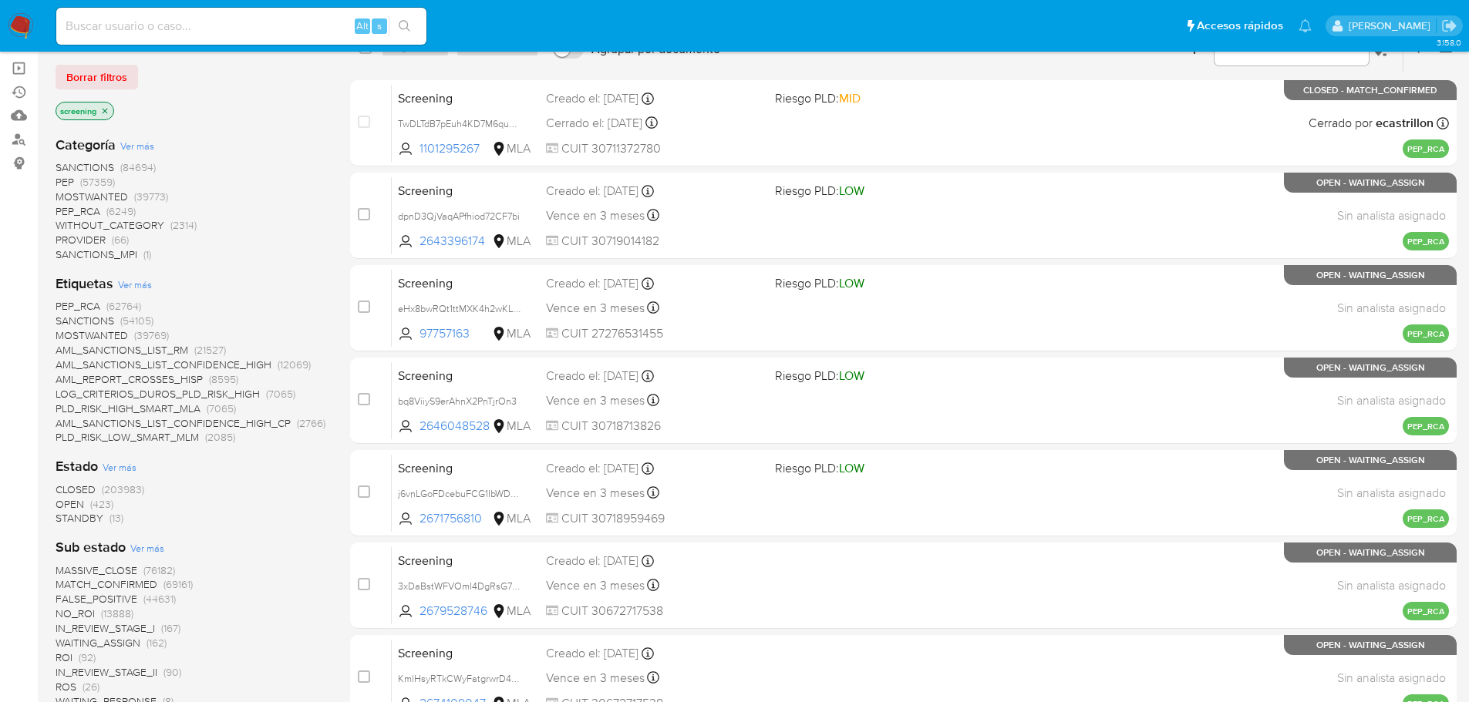
click at [58, 504] on span "OPEN" at bounding box center [70, 504] width 29 height 15
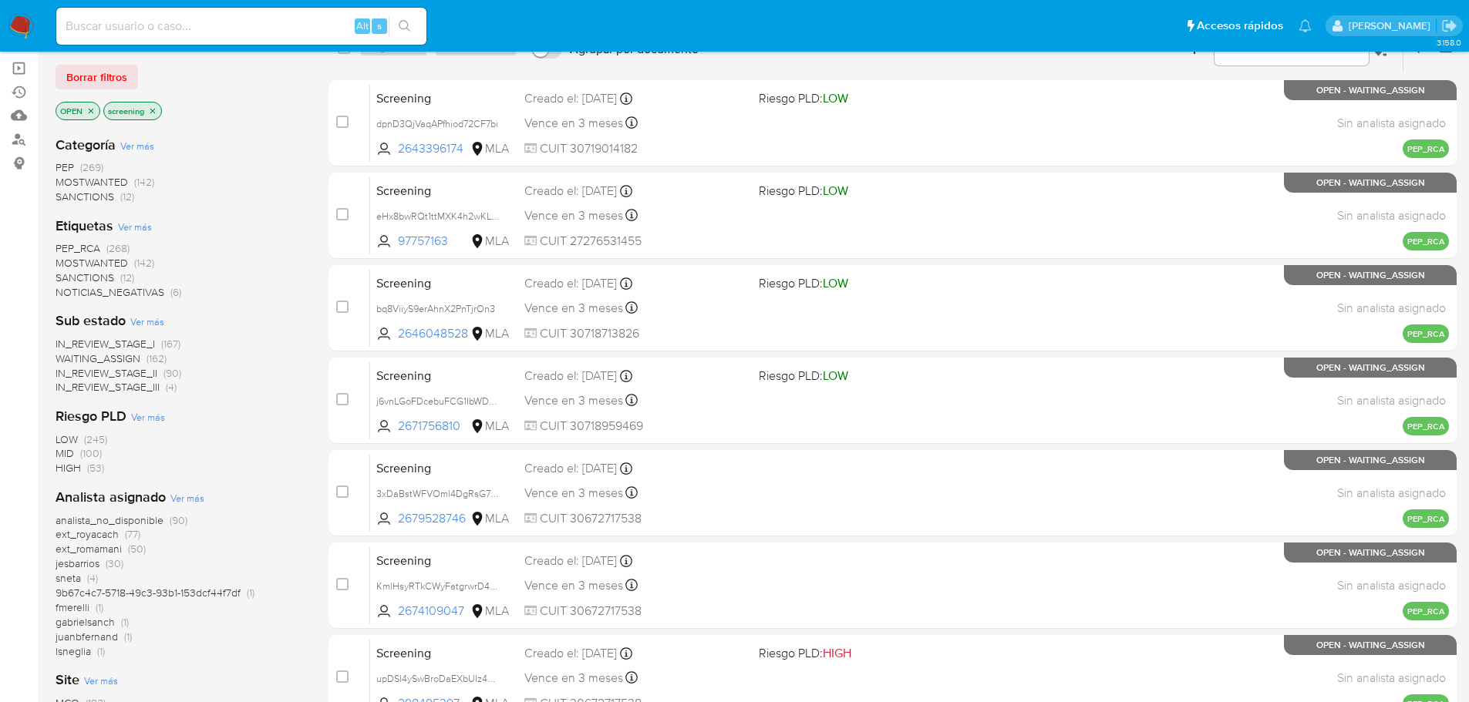
click at [69, 264] on span "MOSTWANTED" at bounding box center [92, 262] width 72 height 15
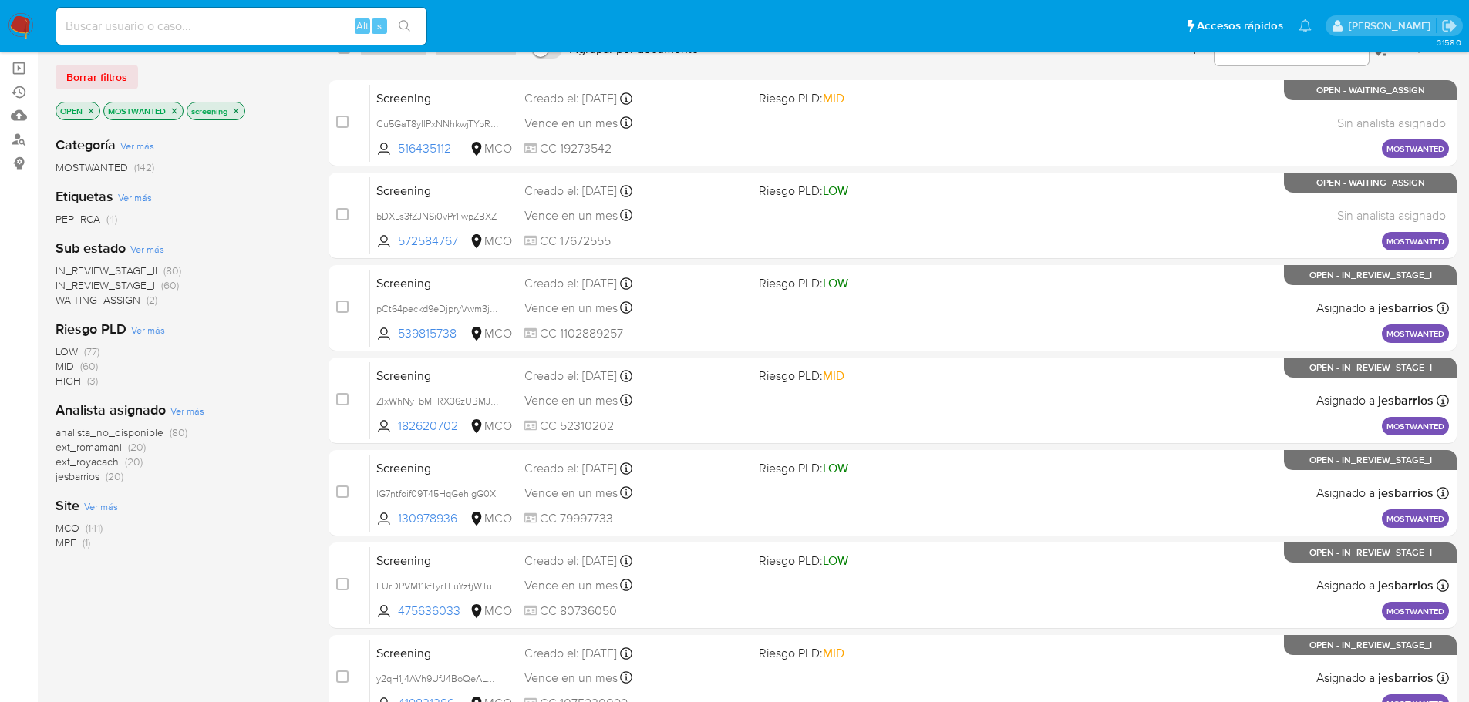
click at [59, 432] on span "analista_no_disponible" at bounding box center [110, 432] width 108 height 15
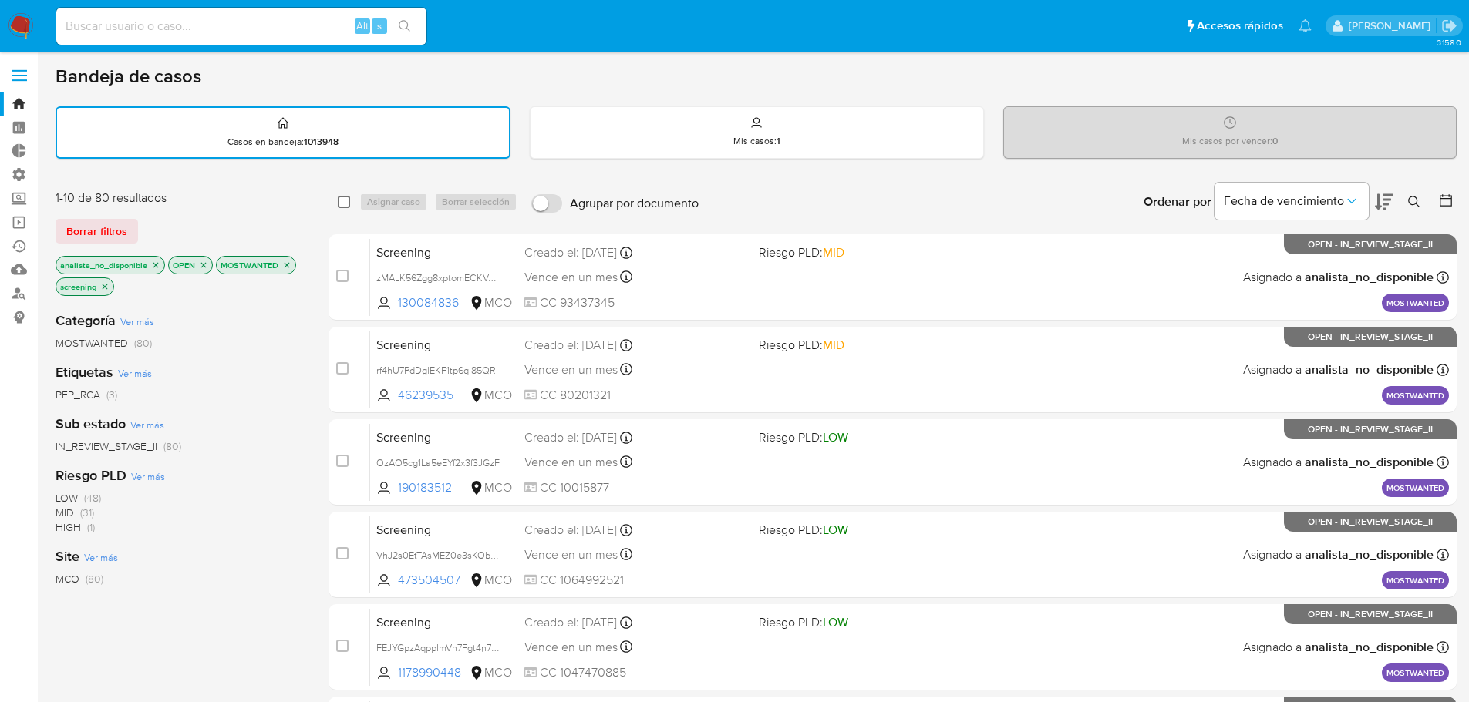
click at [340, 200] on input "checkbox" at bounding box center [344, 202] width 12 height 12
checkbox input "true"
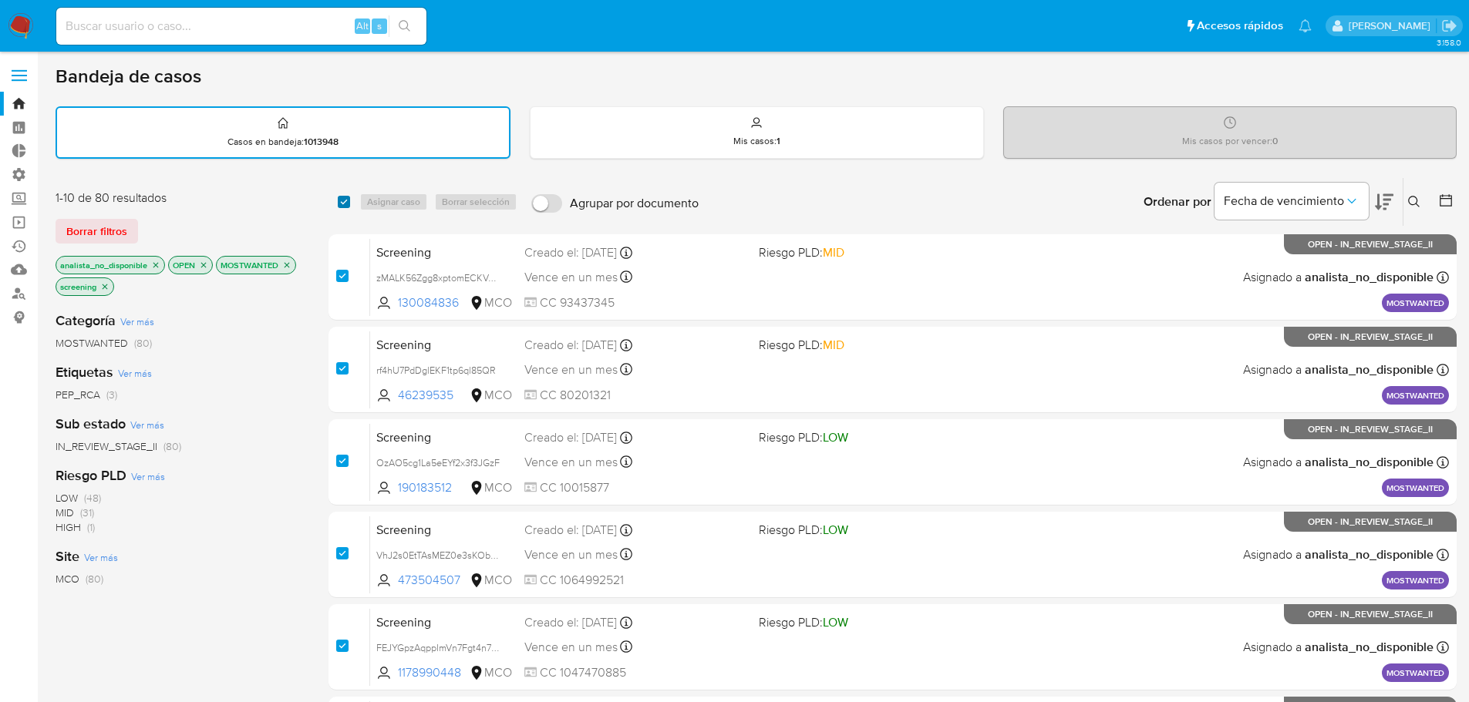
checkbox input "true"
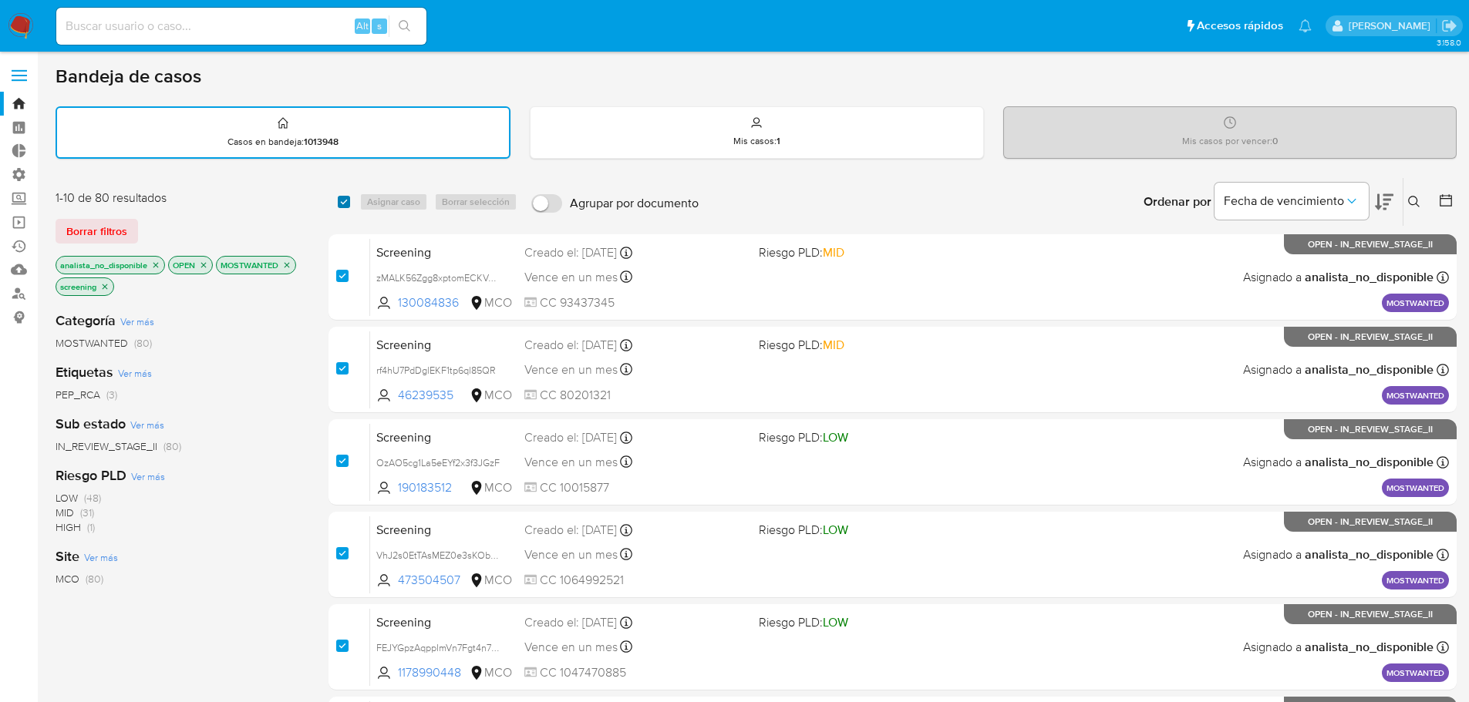
checkbox input "true"
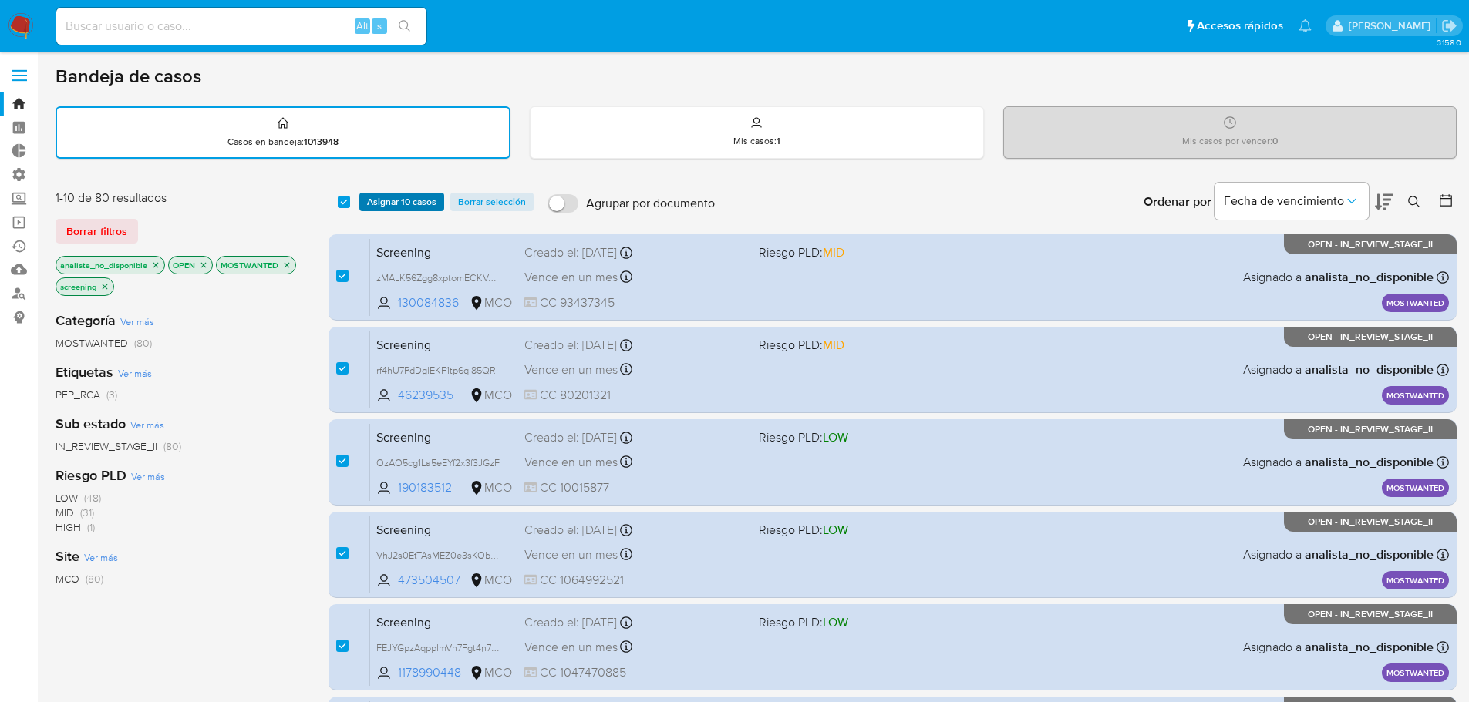
click at [372, 200] on span "Asignar 10 casos" at bounding box center [401, 201] width 69 height 15
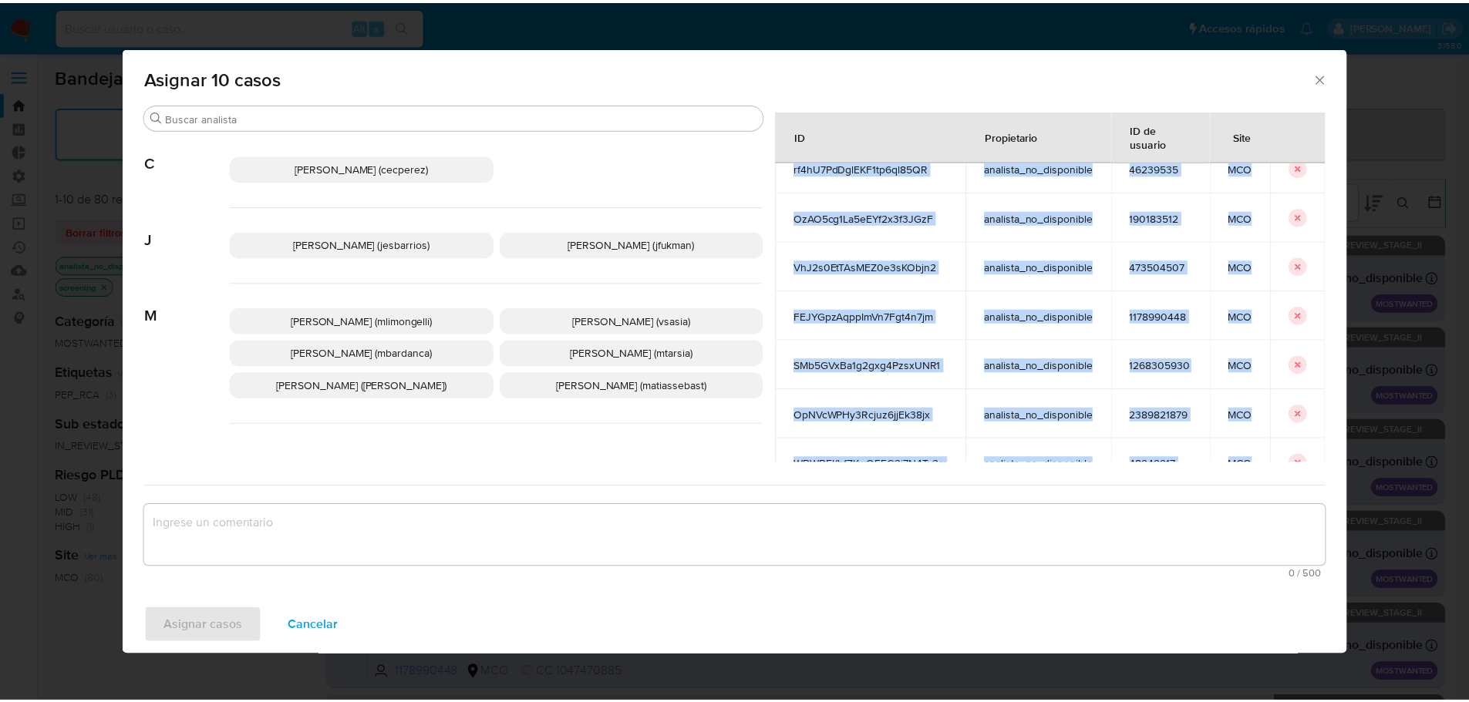
scroll to position [227, 0]
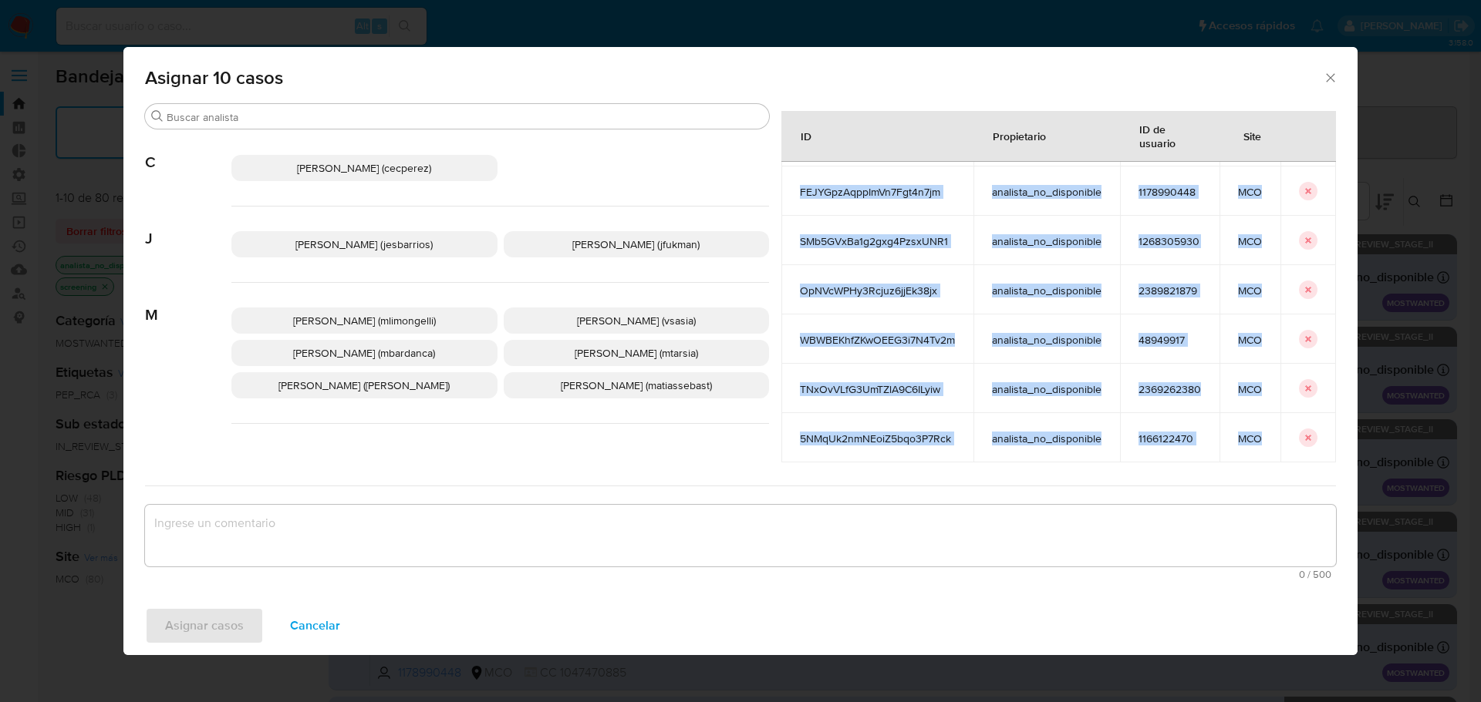
drag, startPoint x: 774, startPoint y: 207, endPoint x: 1248, endPoint y: 432, distance: 524.6
click at [1248, 432] on tbody "zMALK56Zgg8xptomECKVJH3O analista_no_disponible 130084836 MCO rf4hU7PdDglEKF1tp…" at bounding box center [1058, 216] width 554 height 494
copy tbody "zMALK56Zgg8xptomECKVJH3O analista_no_disponible 130084836 MCO rf4hU7PdDglEKF1tp…"
click at [326, 625] on span "Cancelar" at bounding box center [315, 626] width 50 height 34
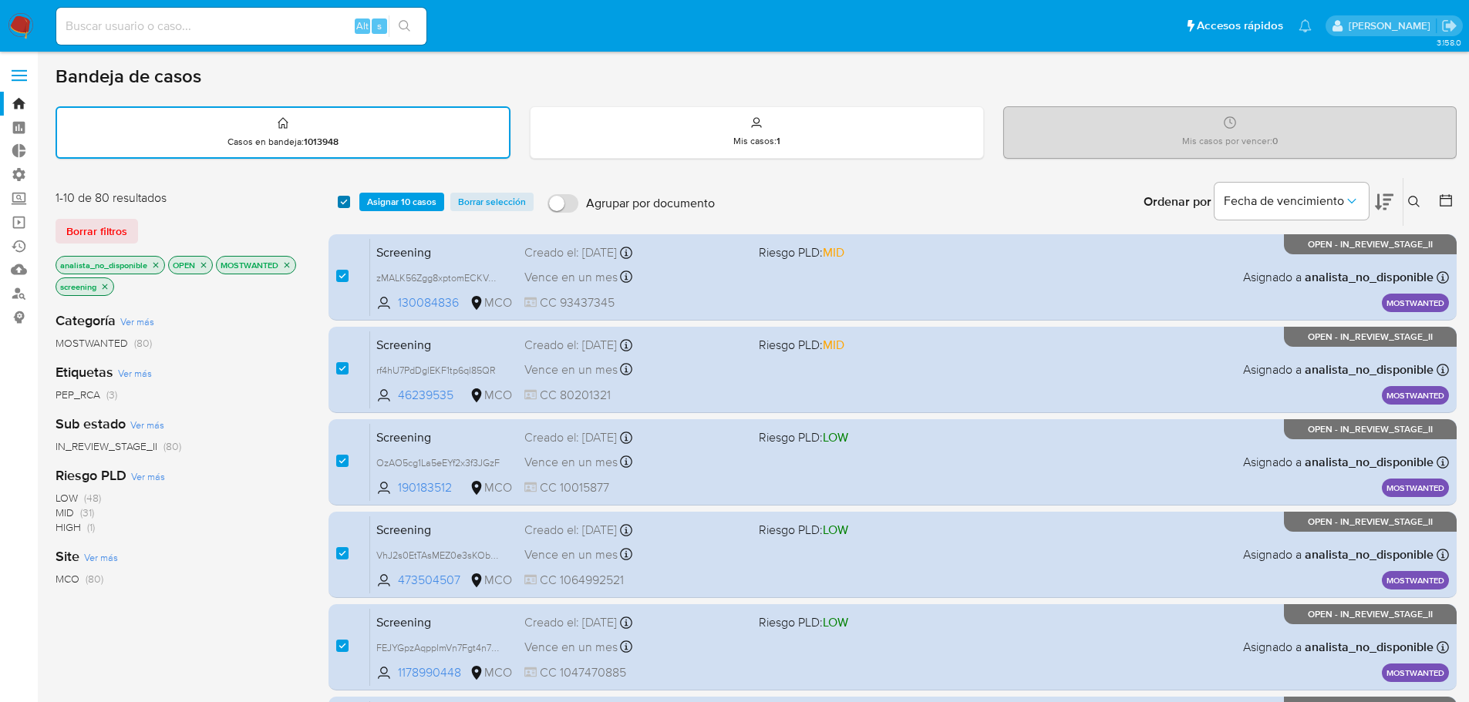
click at [341, 197] on input "checkbox" at bounding box center [344, 202] width 12 height 12
checkbox input "false"
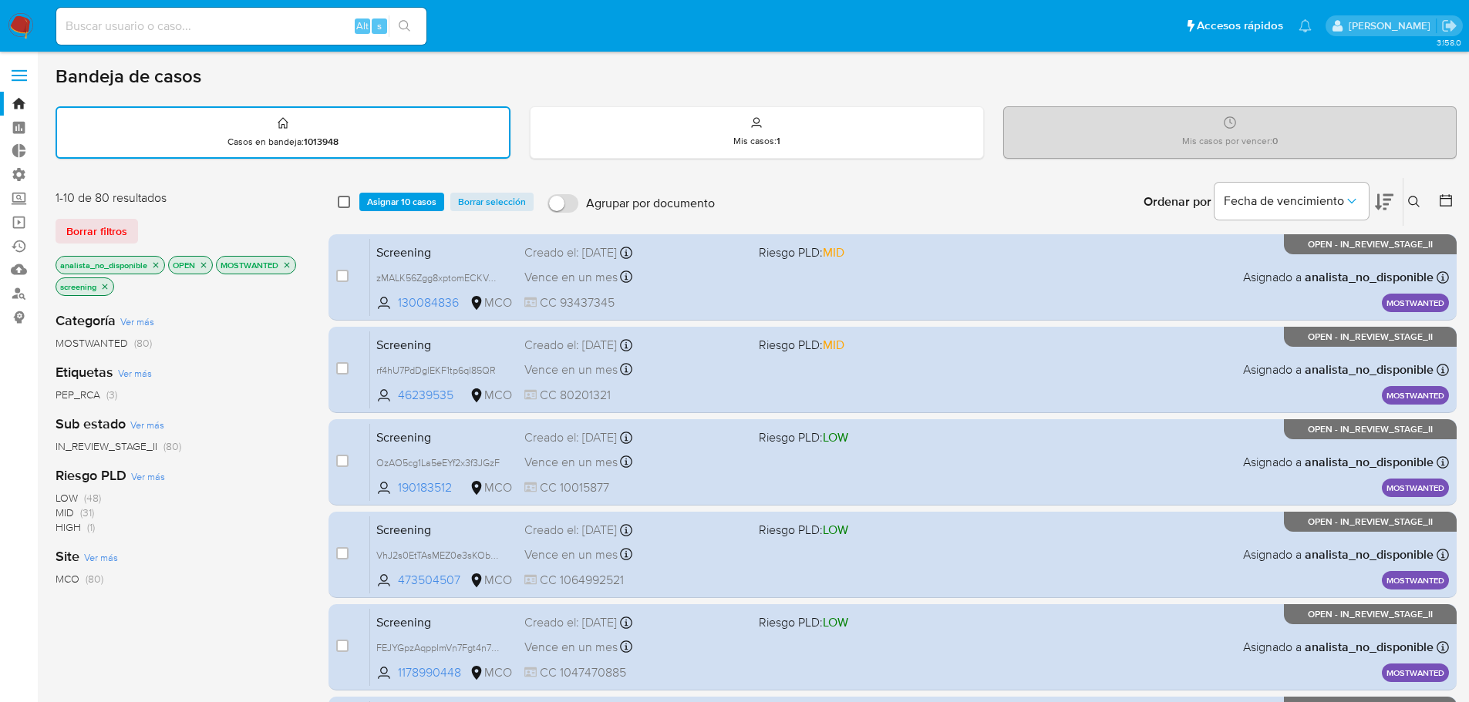
checkbox input "false"
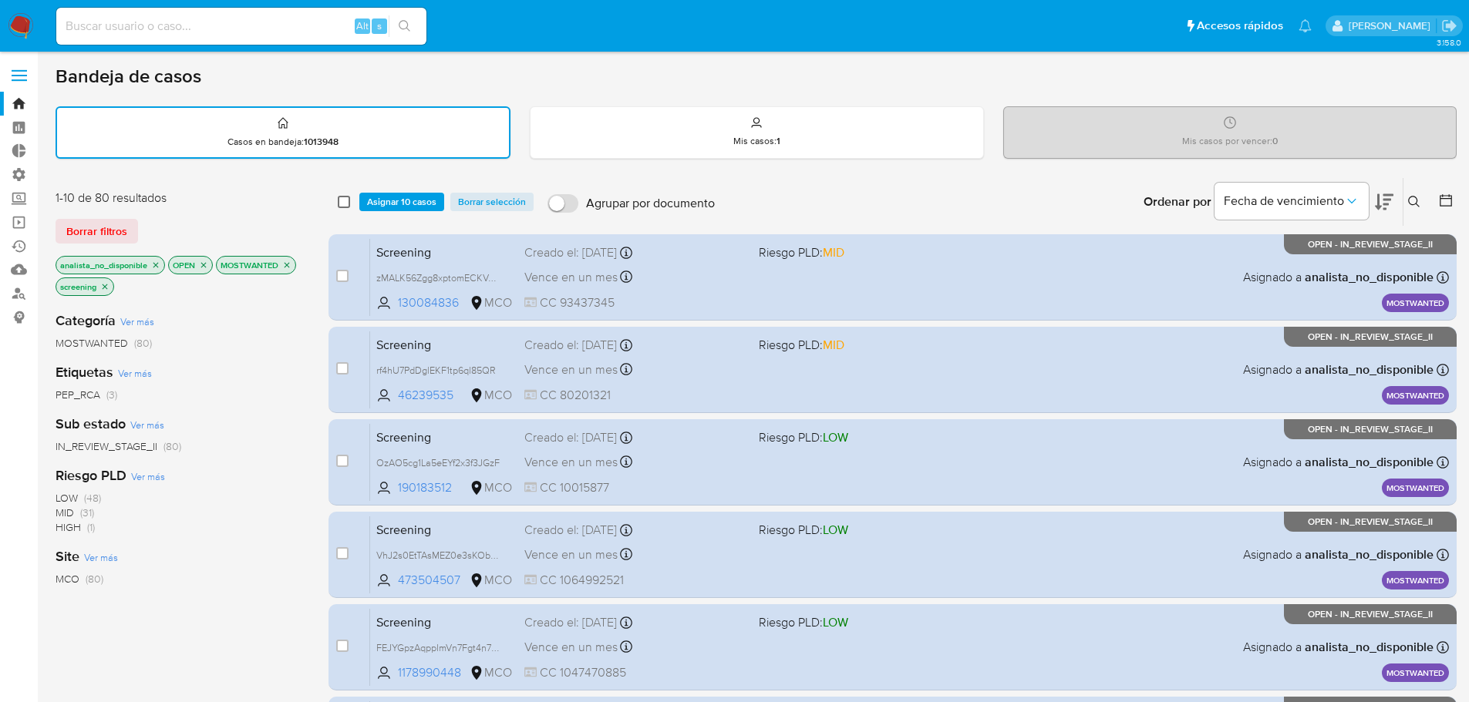
checkbox input "false"
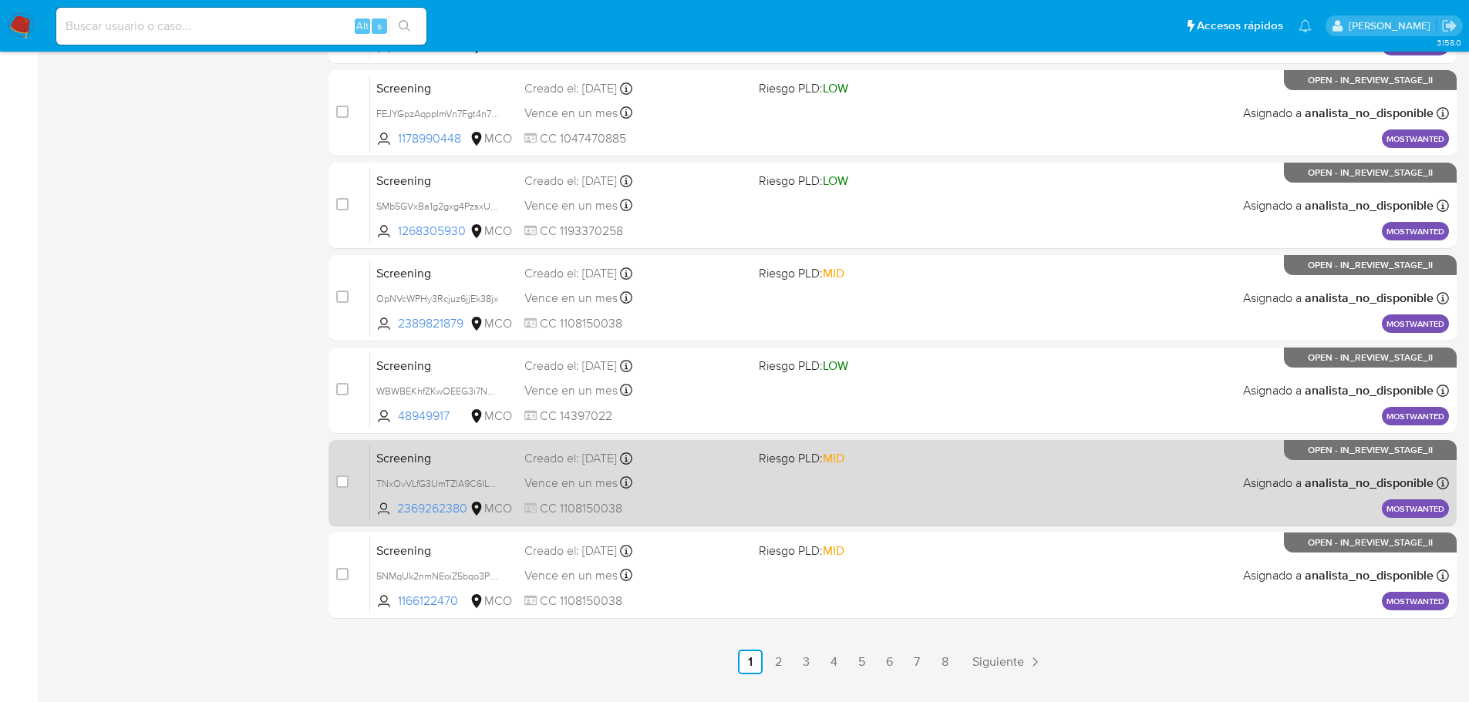
scroll to position [540, 0]
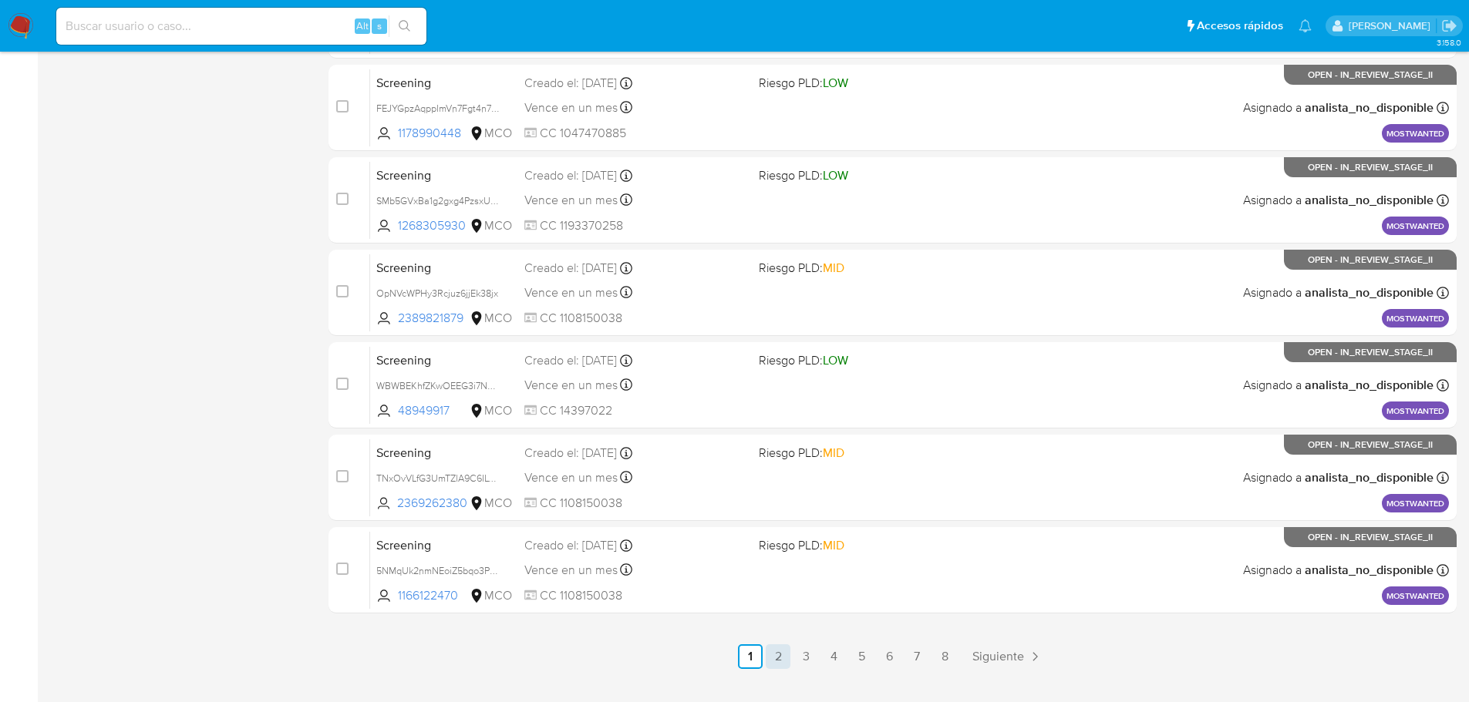
click at [770, 655] on link "2" at bounding box center [778, 657] width 25 height 25
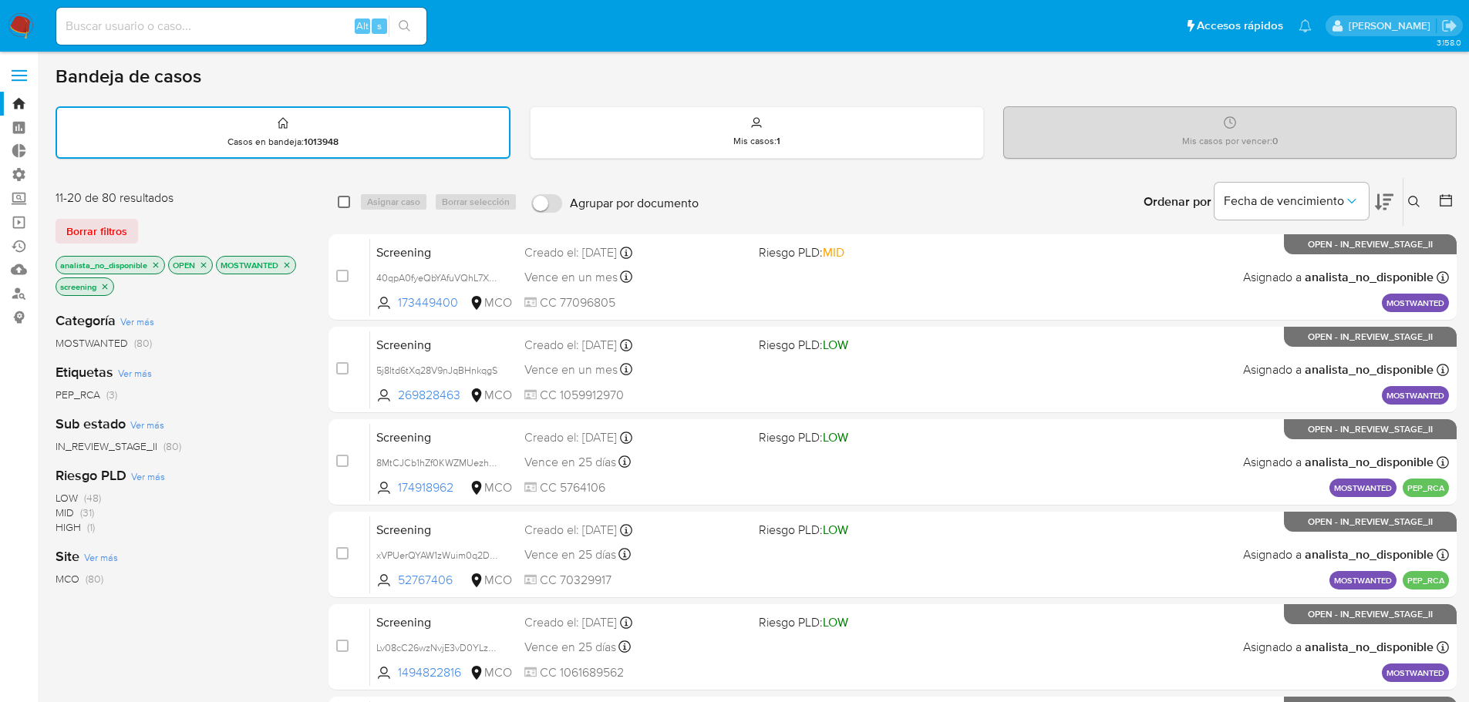
click at [346, 198] on input "checkbox" at bounding box center [344, 202] width 12 height 12
checkbox input "true"
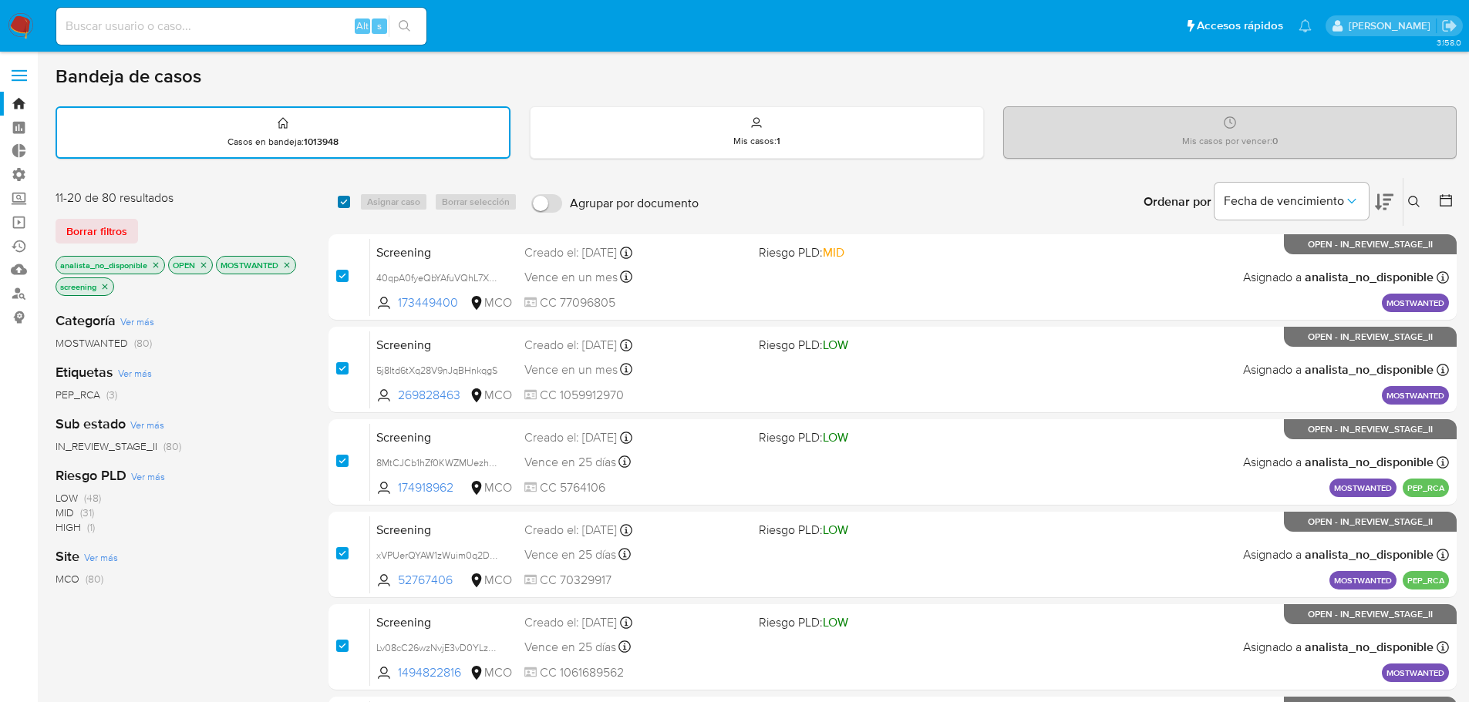
checkbox input "true"
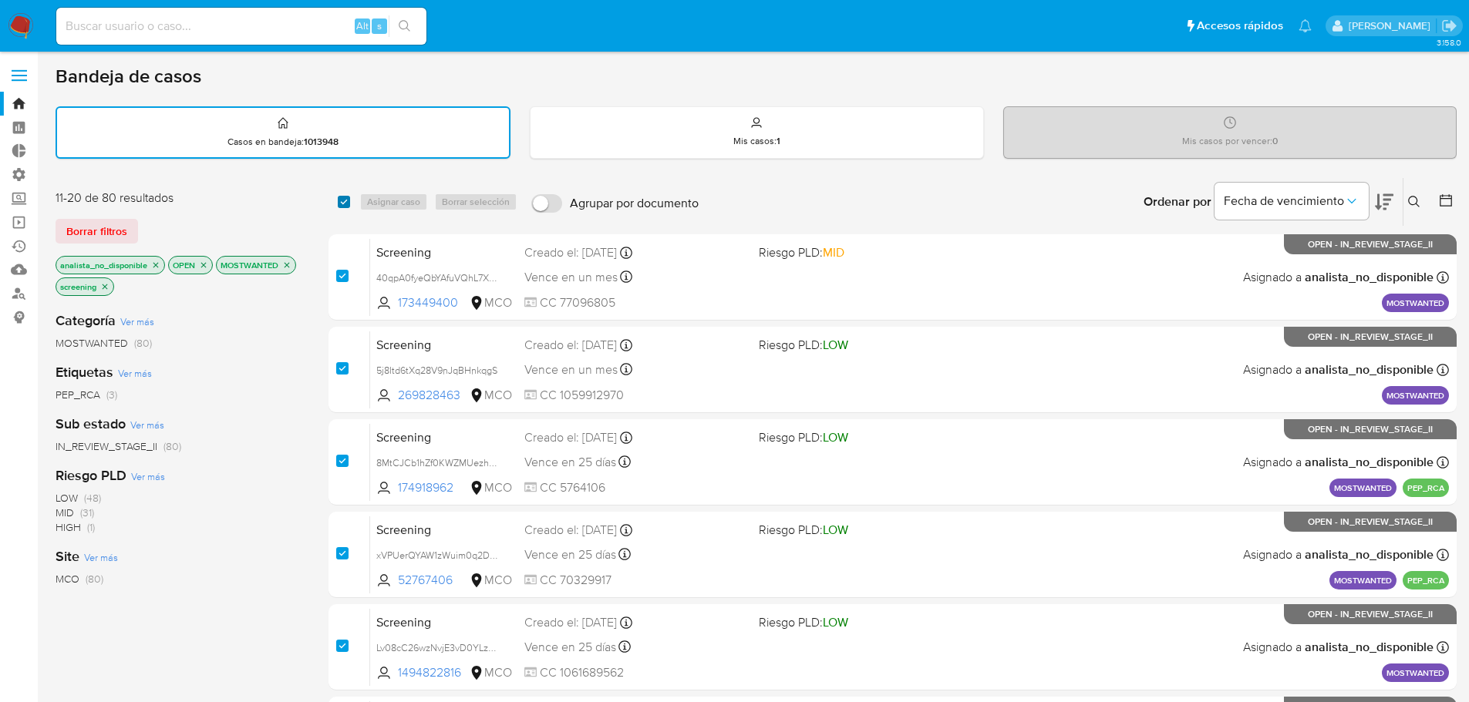
checkbox input "true"
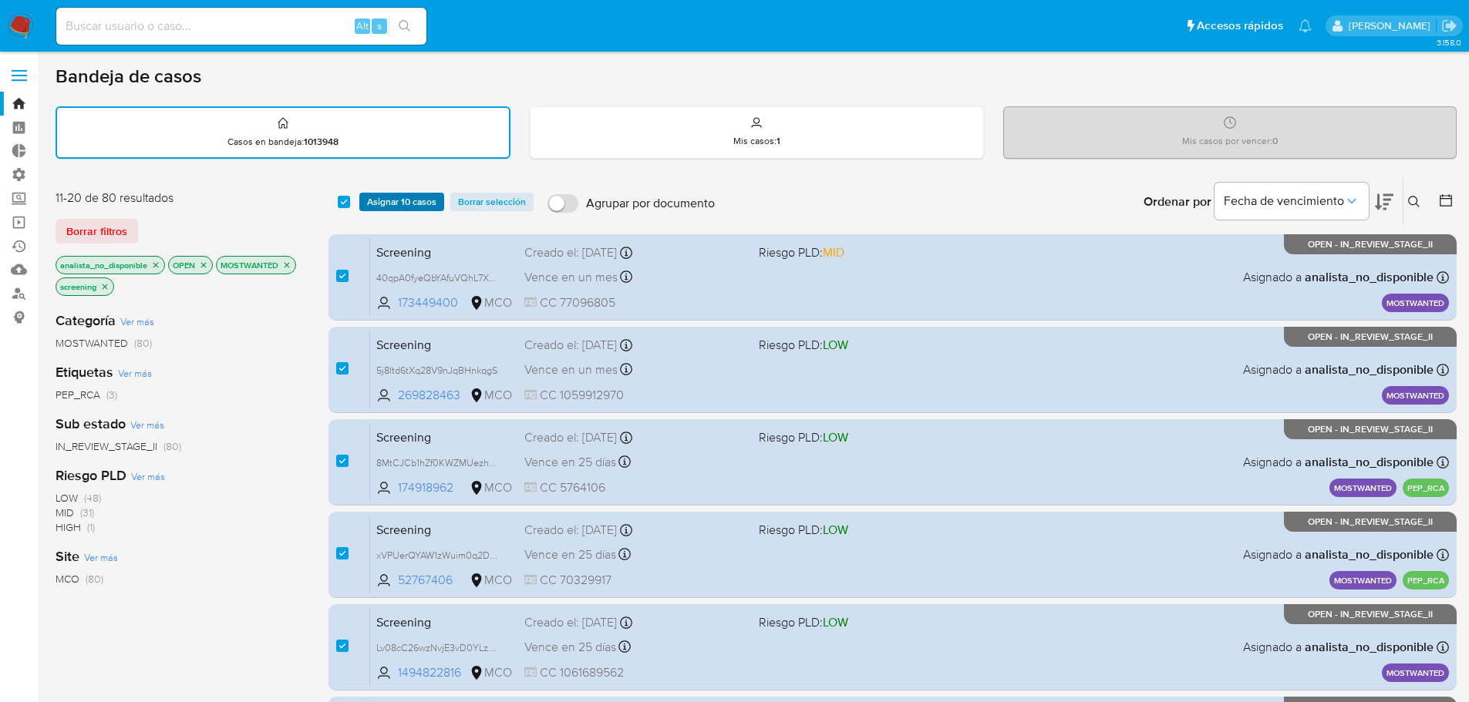
click at [371, 199] on span "Asignar 10 casos" at bounding box center [401, 201] width 69 height 15
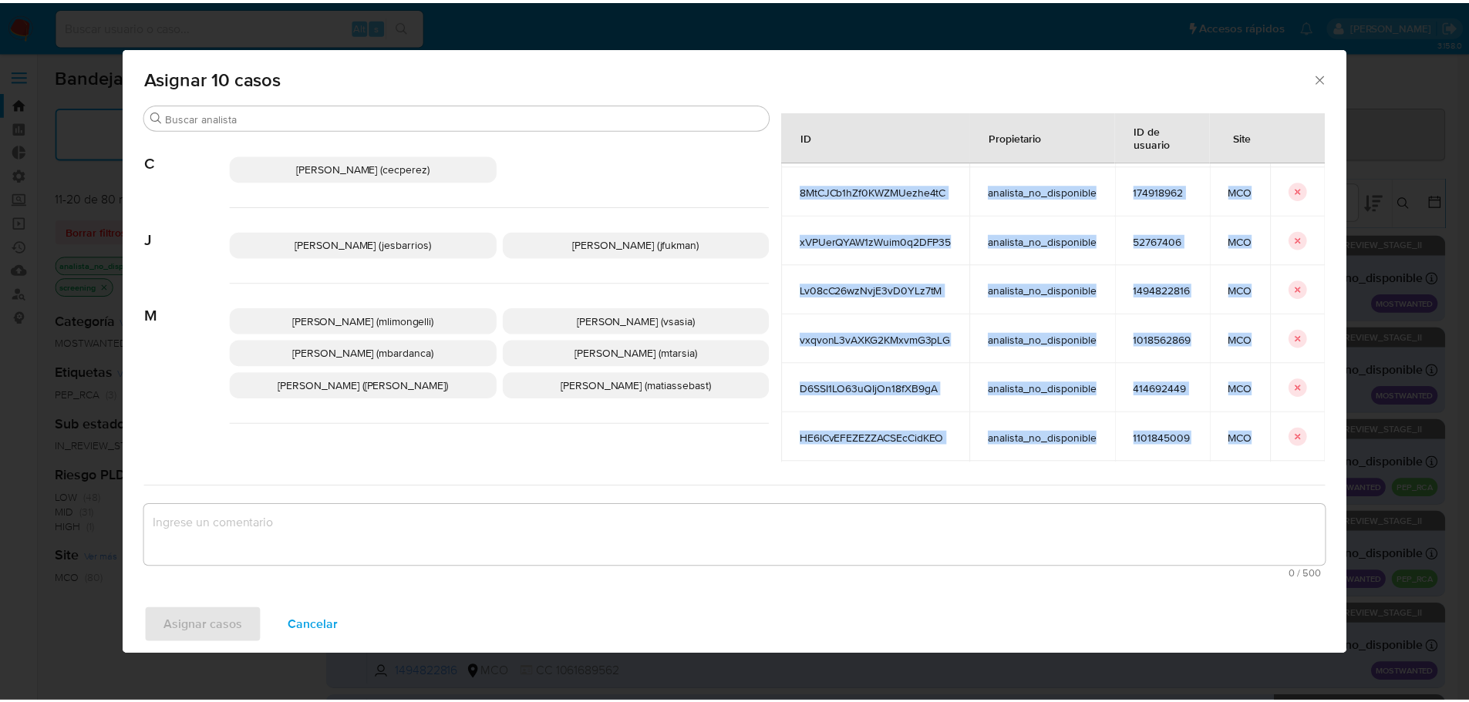
scroll to position [227, 0]
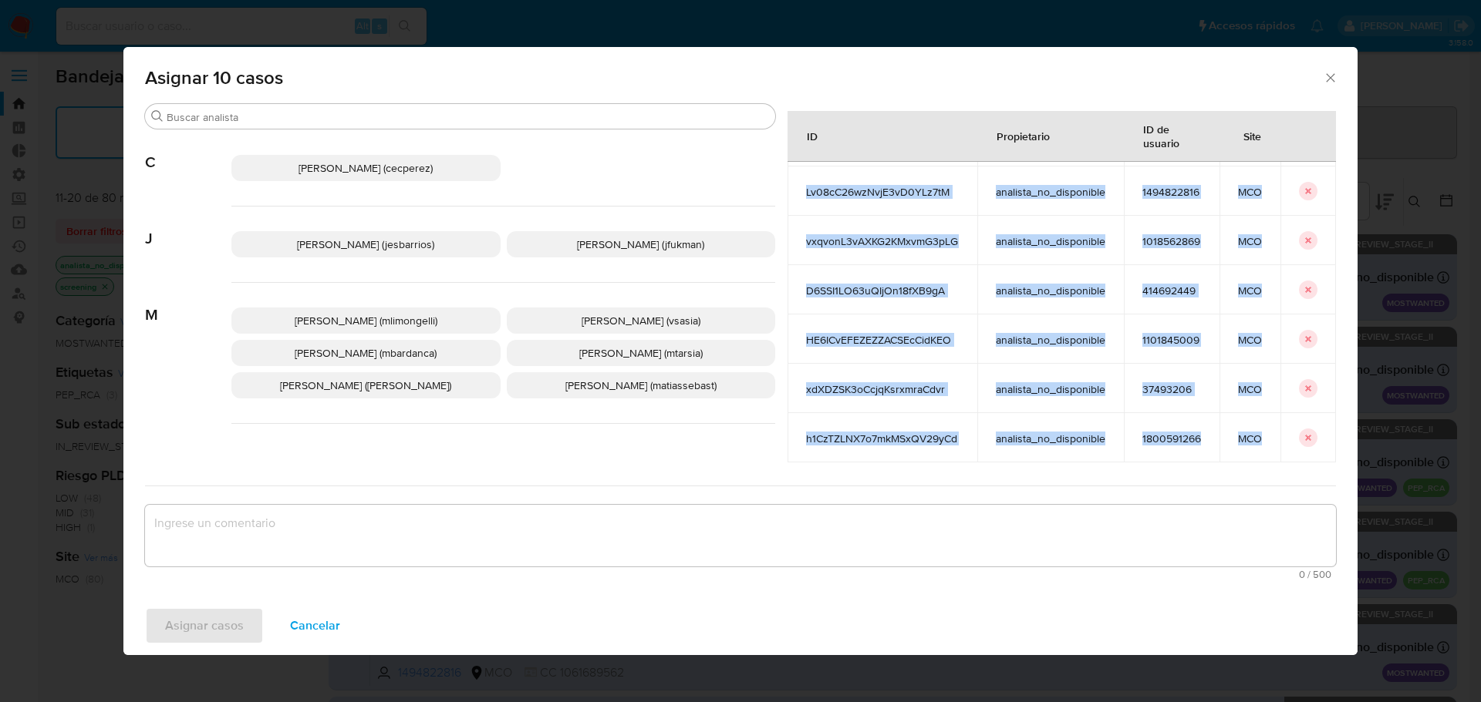
drag, startPoint x: 774, startPoint y: 208, endPoint x: 1256, endPoint y: 438, distance: 533.9
click at [1256, 438] on tbody "40qpA0fyeQbYAfuVQhL7Xtbk analista_no_disponible 173449400 MCO 5j8Itd6tXq28V9nJq…" at bounding box center [1061, 216] width 548 height 494
copy tbody "40qpA0fyeQbYAfuVQhL7Xtbk analista_no_disponible 173449400 MCO 5j8Itd6tXq28V9nJq…"
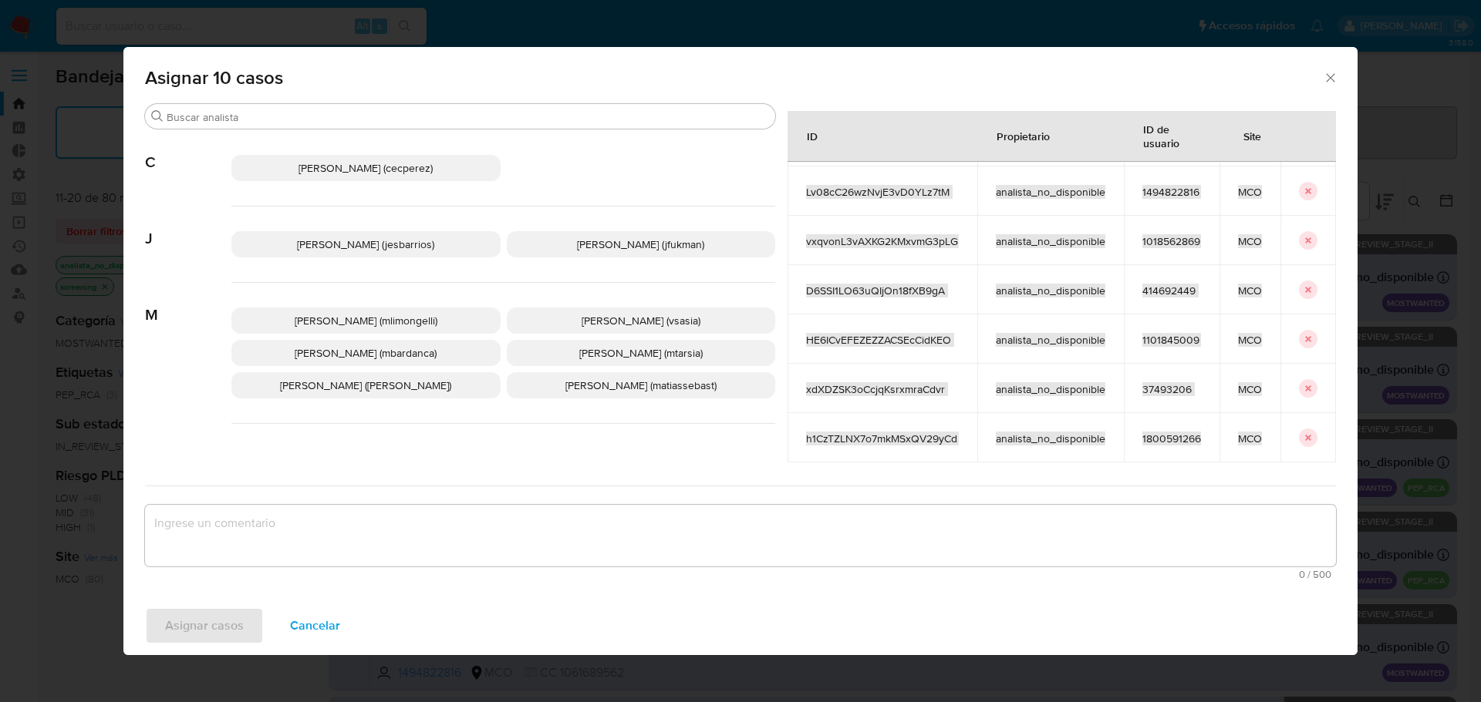
click at [311, 611] on span "Cancelar" at bounding box center [315, 626] width 50 height 34
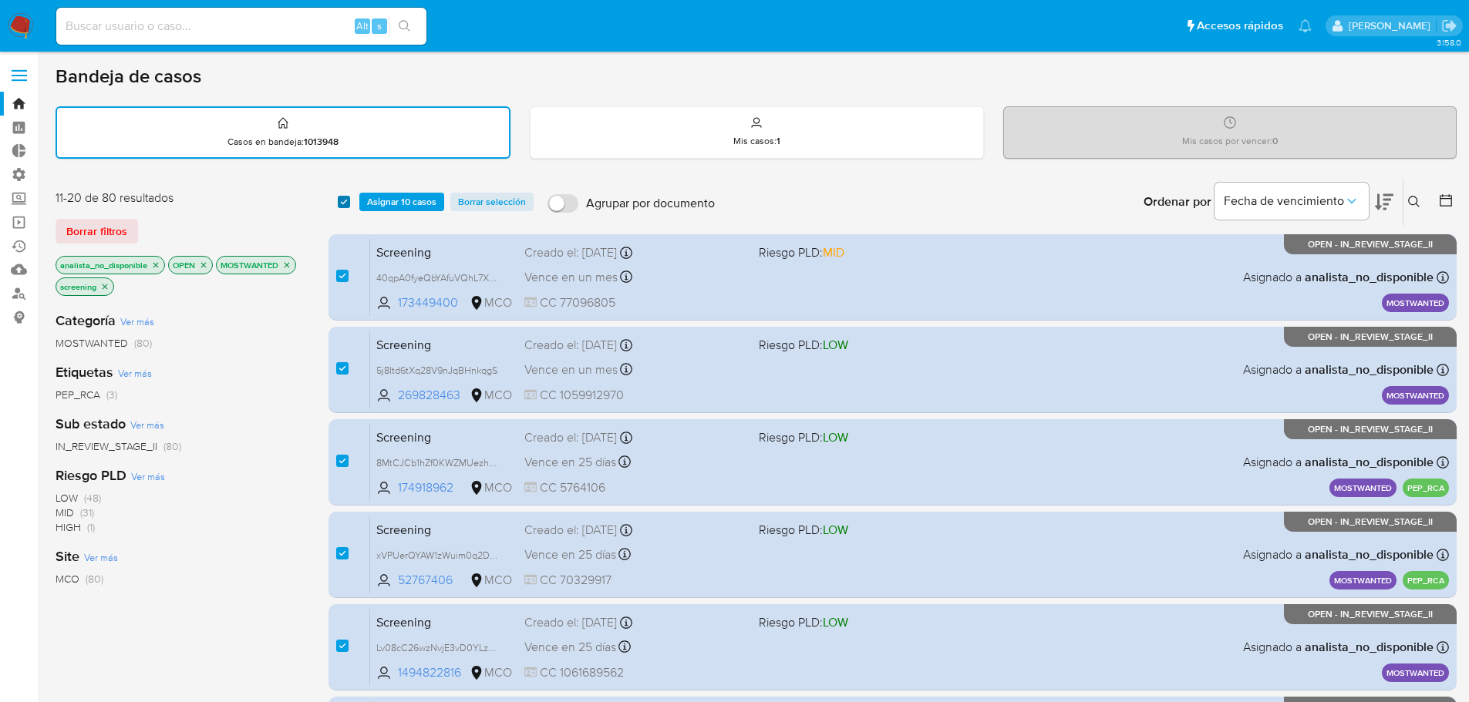
click at [345, 206] on input "checkbox" at bounding box center [344, 202] width 12 height 12
checkbox input "false"
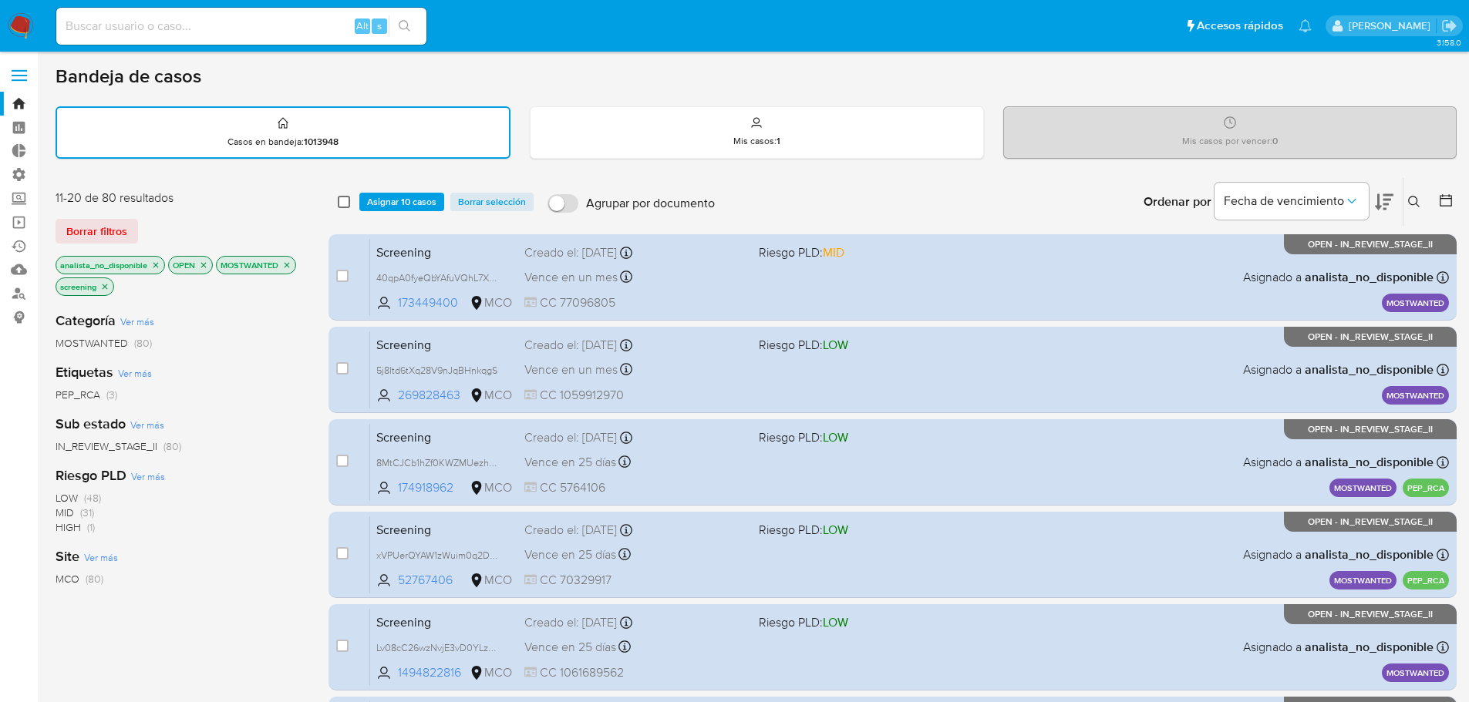
checkbox input "false"
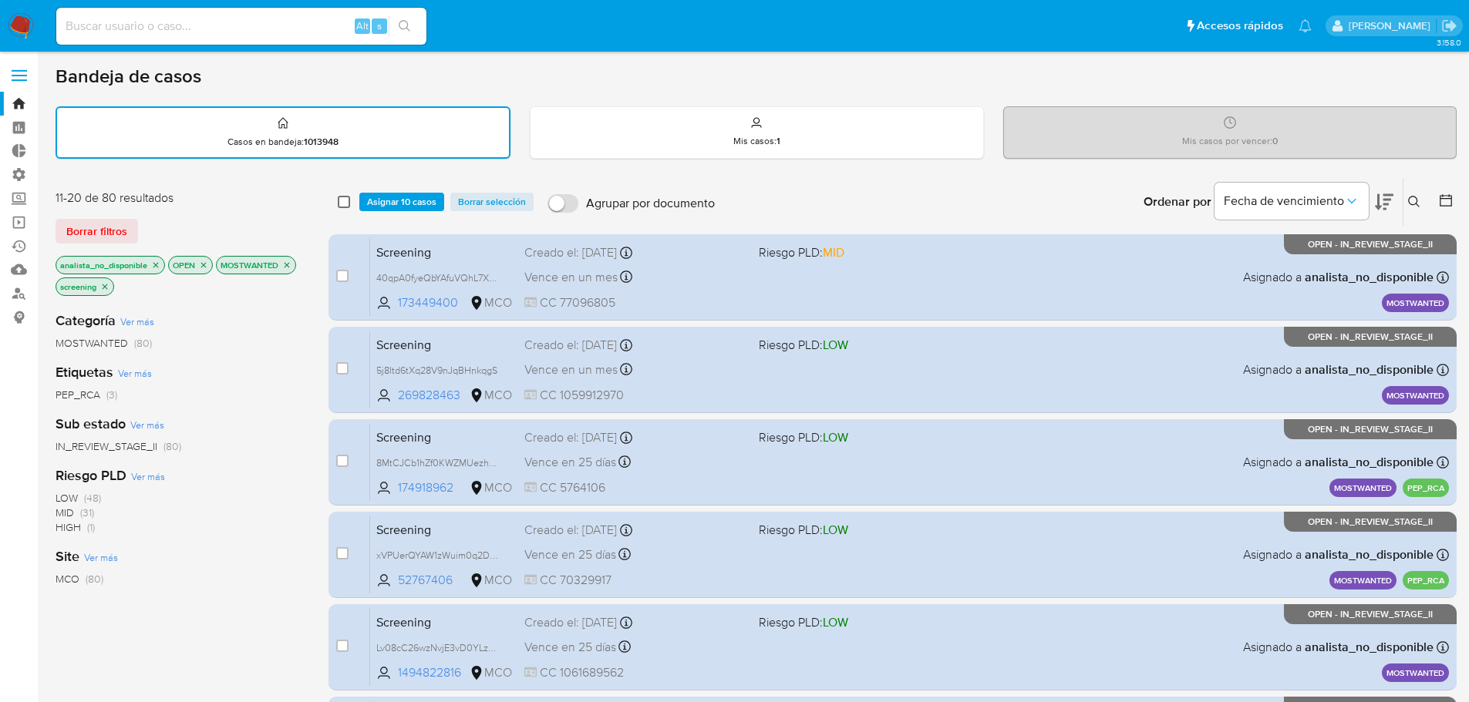
checkbox input "false"
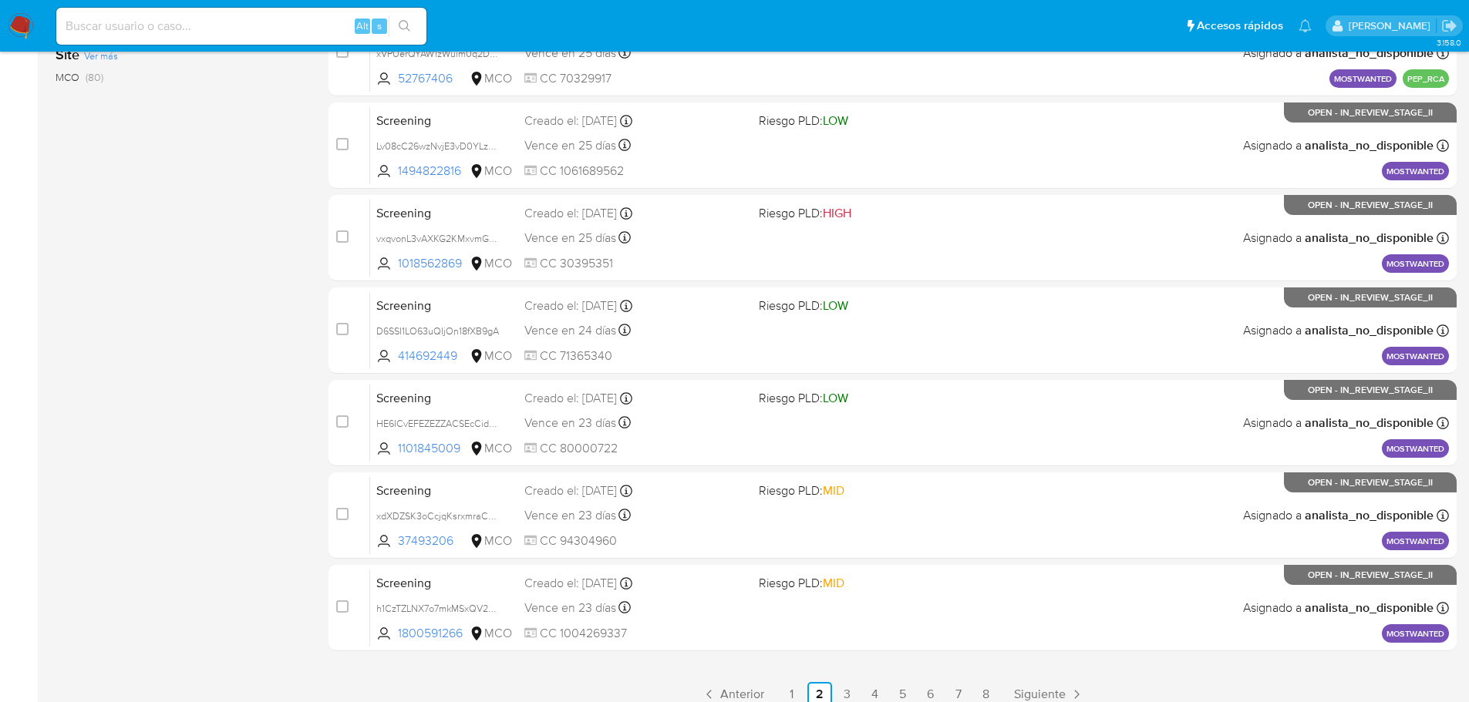
scroll to position [572, 0]
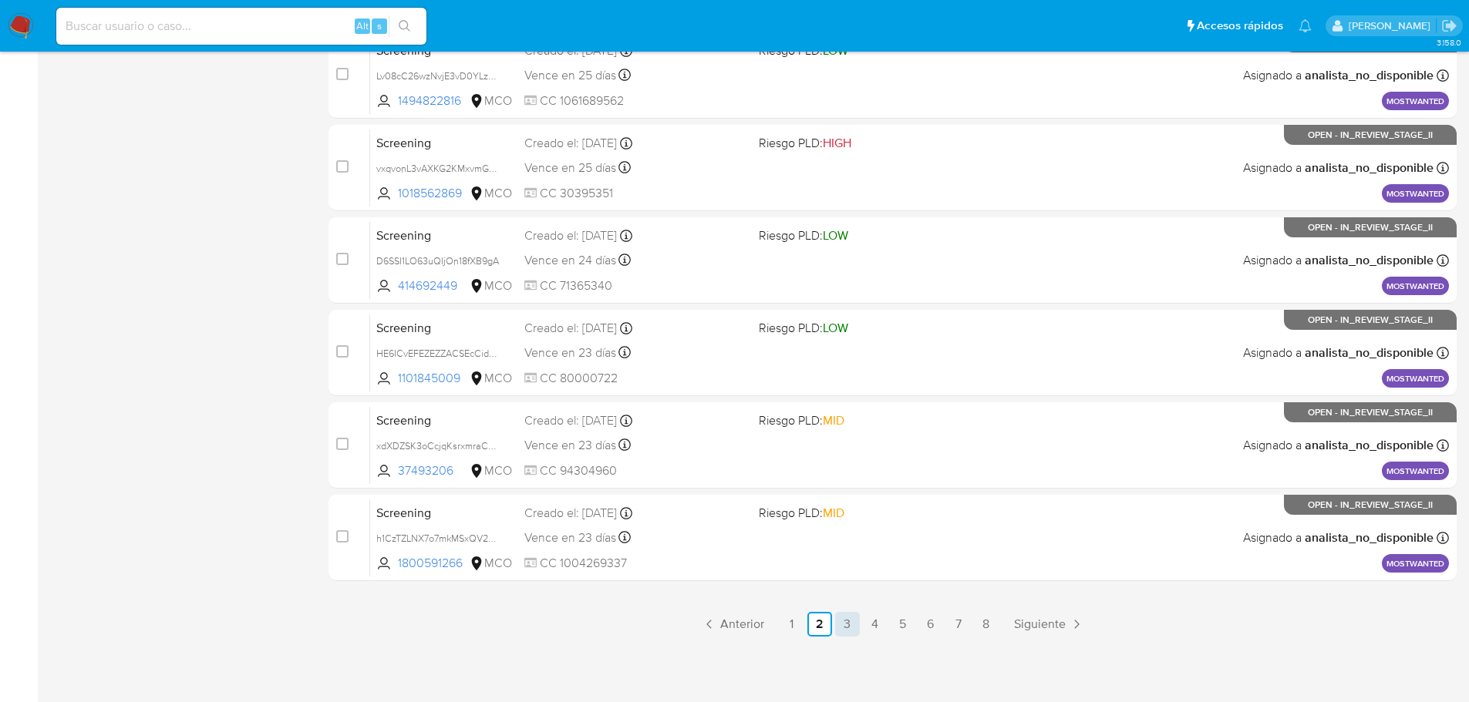
click at [844, 623] on link "3" at bounding box center [847, 624] width 25 height 25
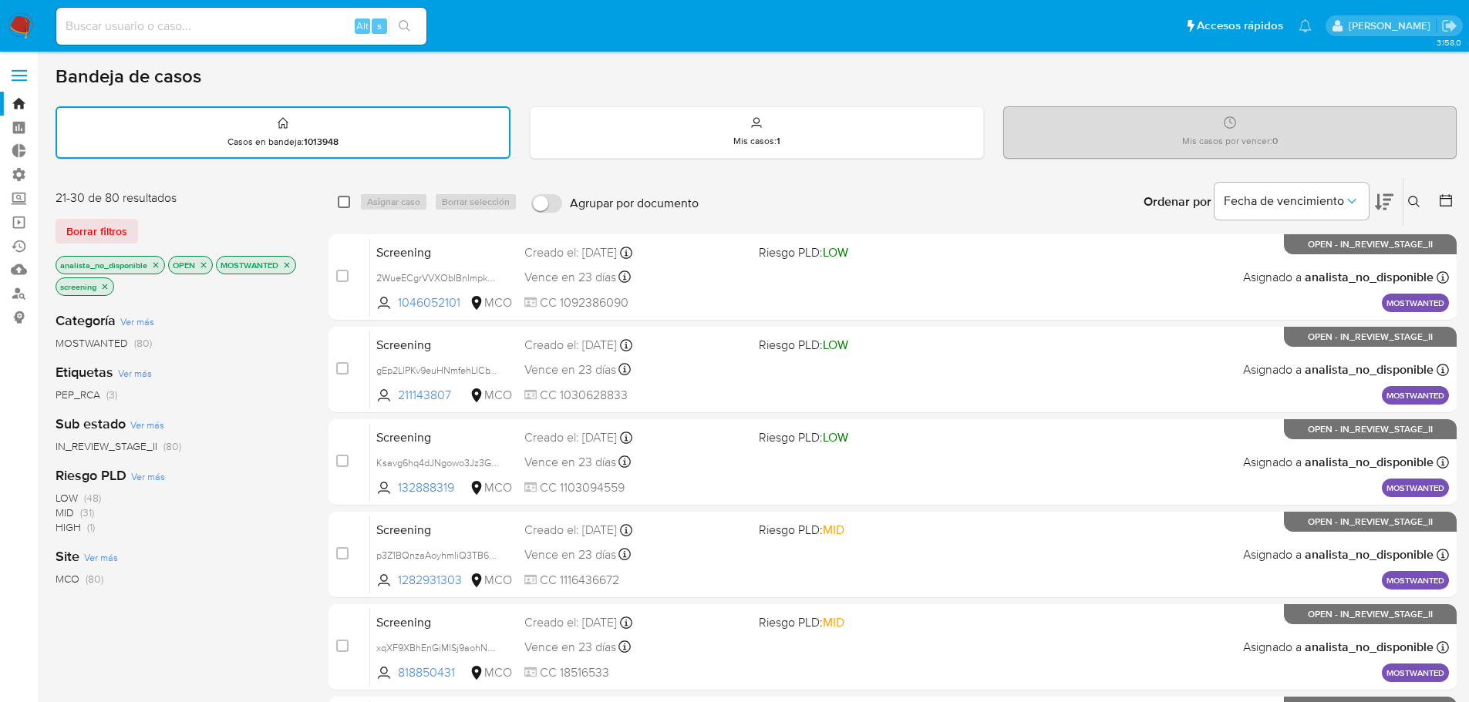
click at [345, 204] on input "checkbox" at bounding box center [344, 202] width 12 height 12
checkbox input "true"
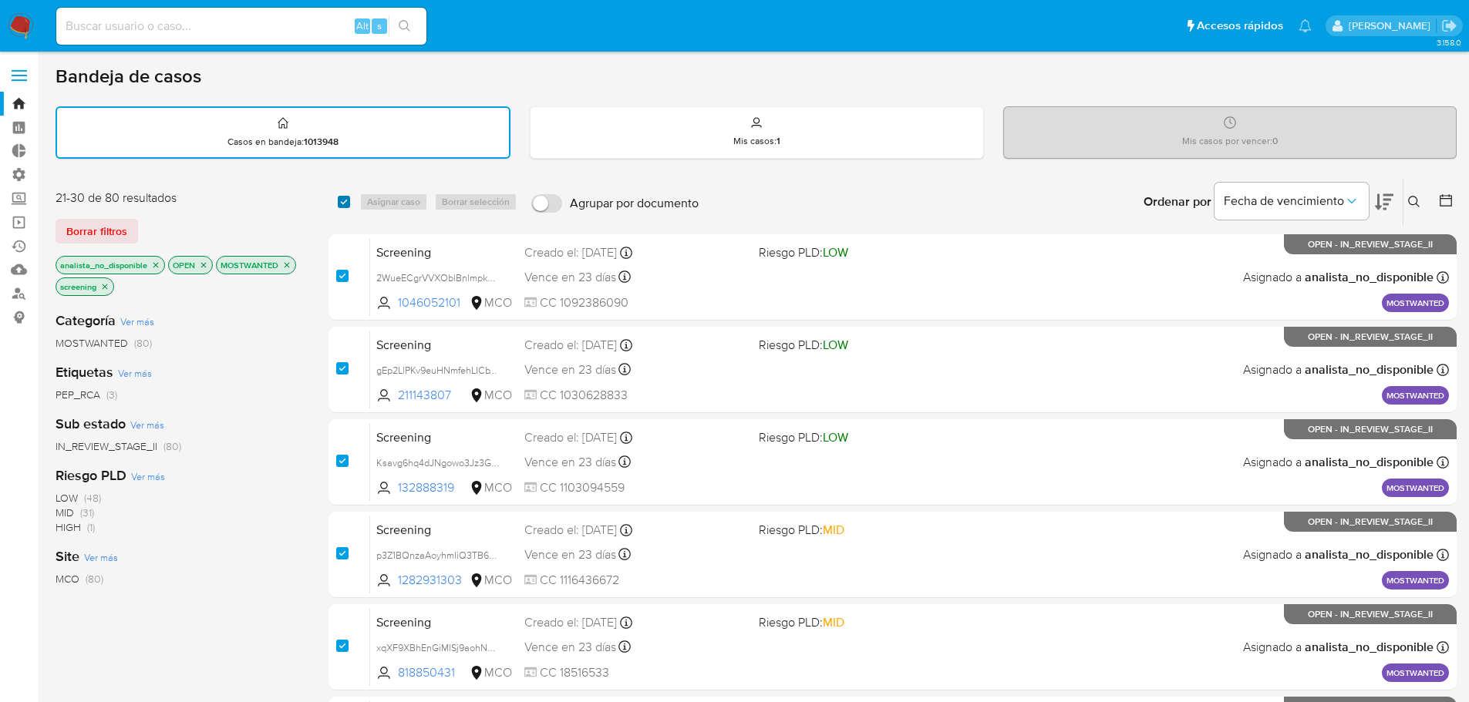
checkbox input "true"
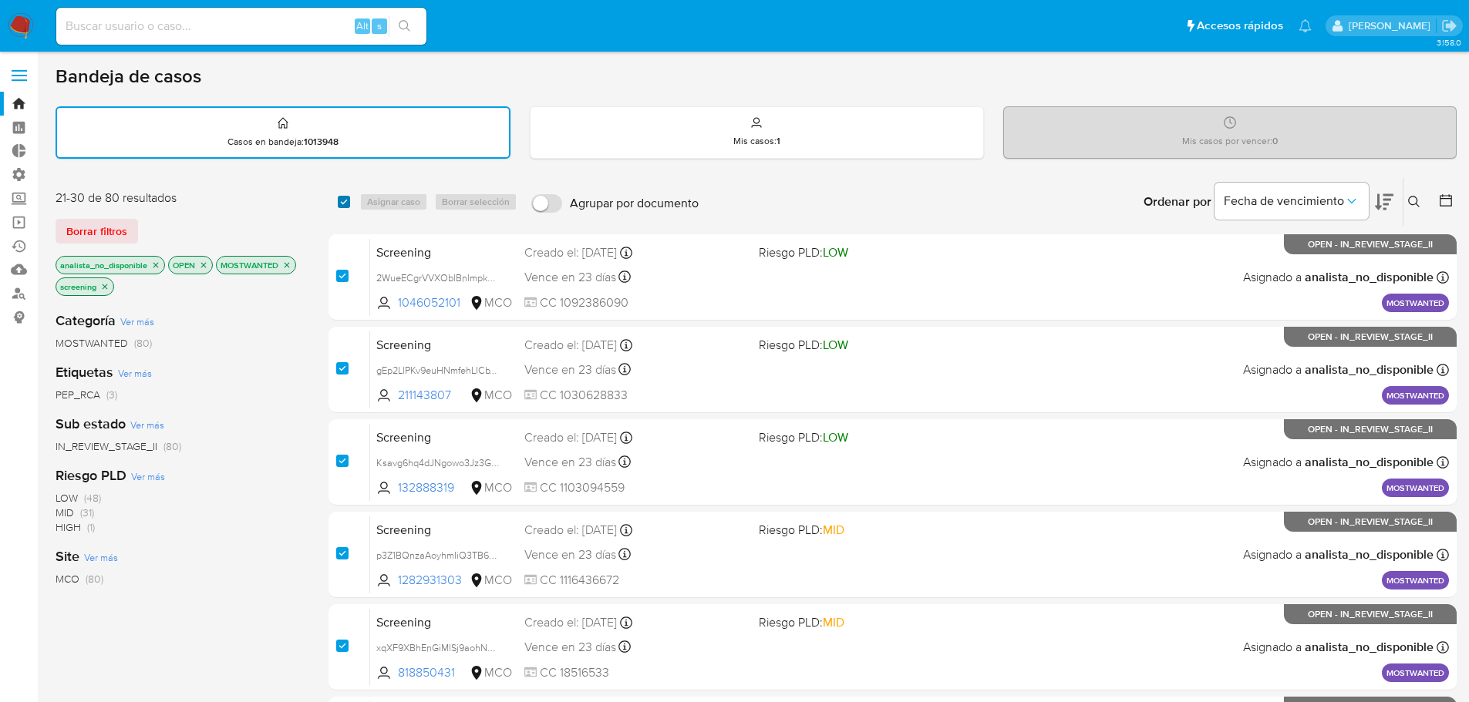
checkbox input "true"
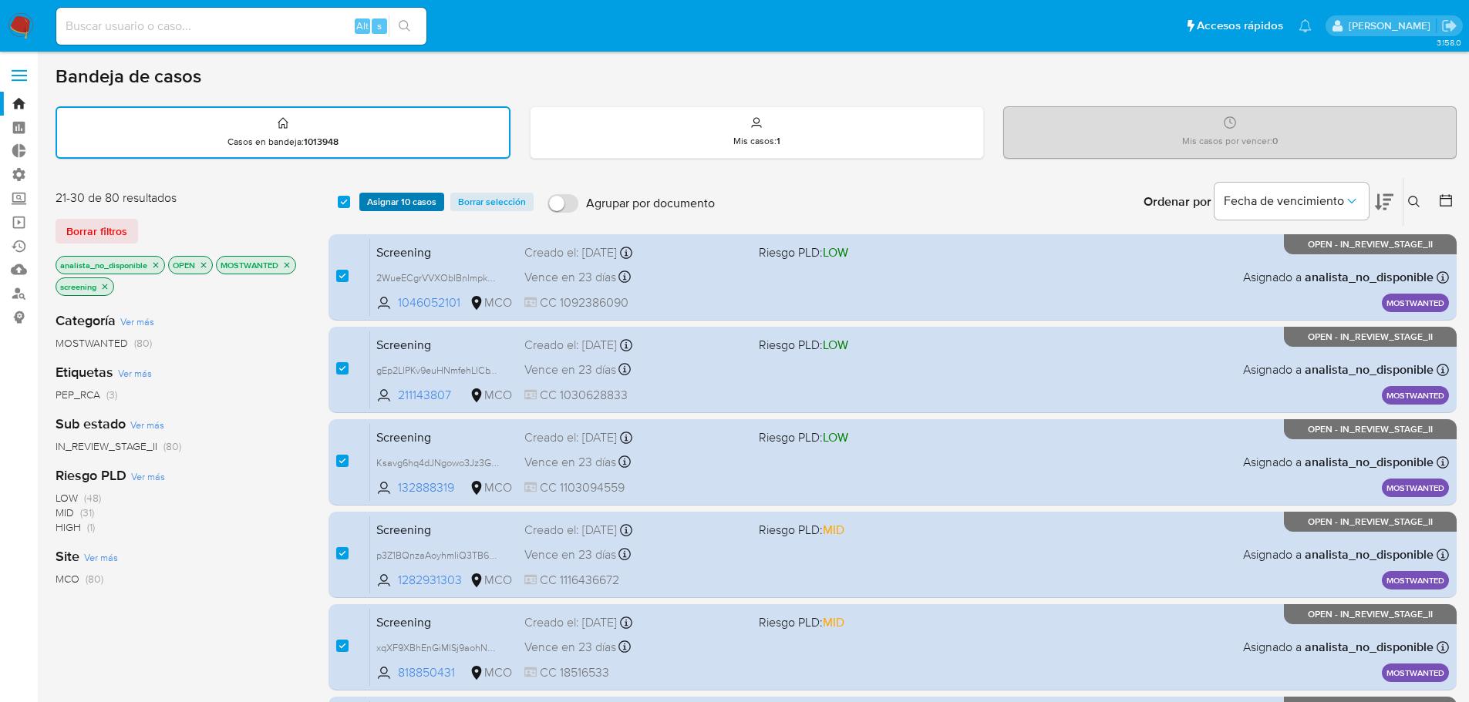
click at [362, 204] on button "Asignar 10 casos" at bounding box center [401, 202] width 85 height 19
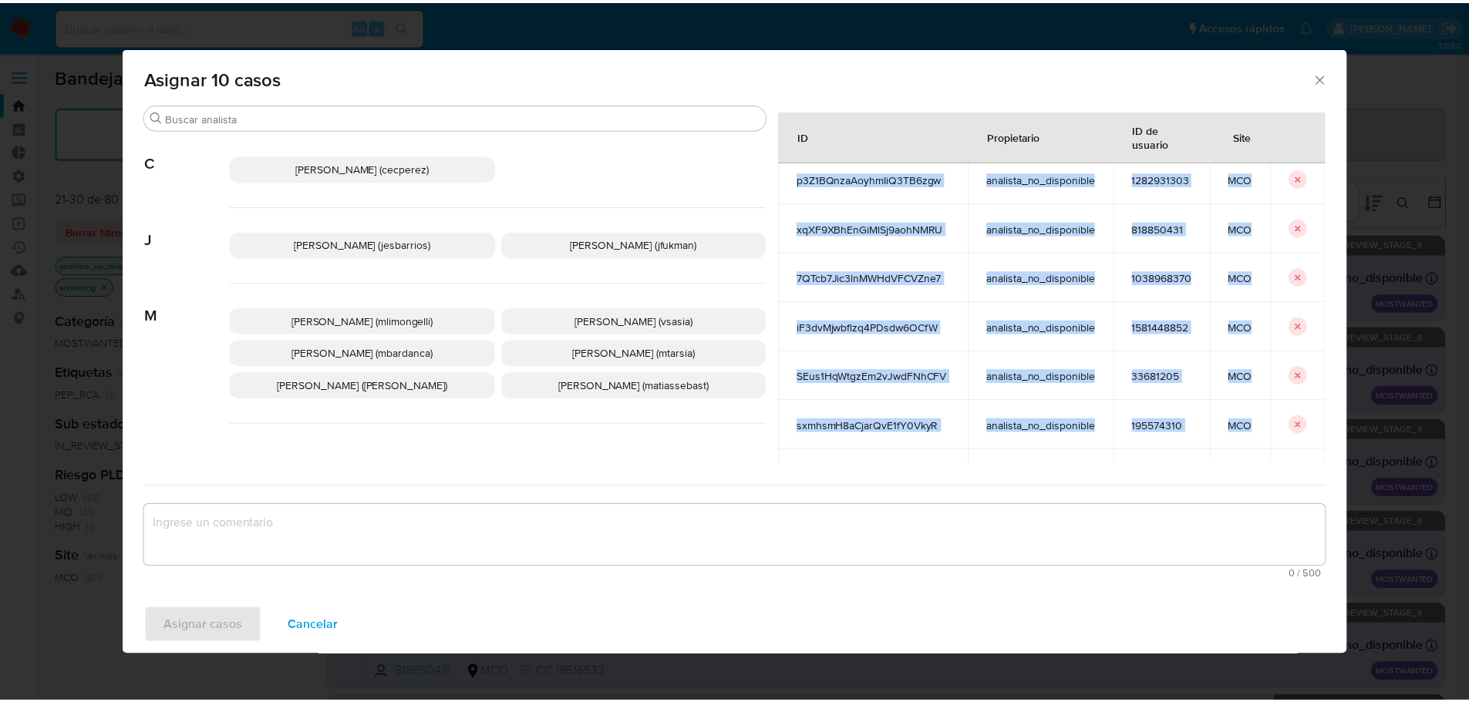
scroll to position [227, 0]
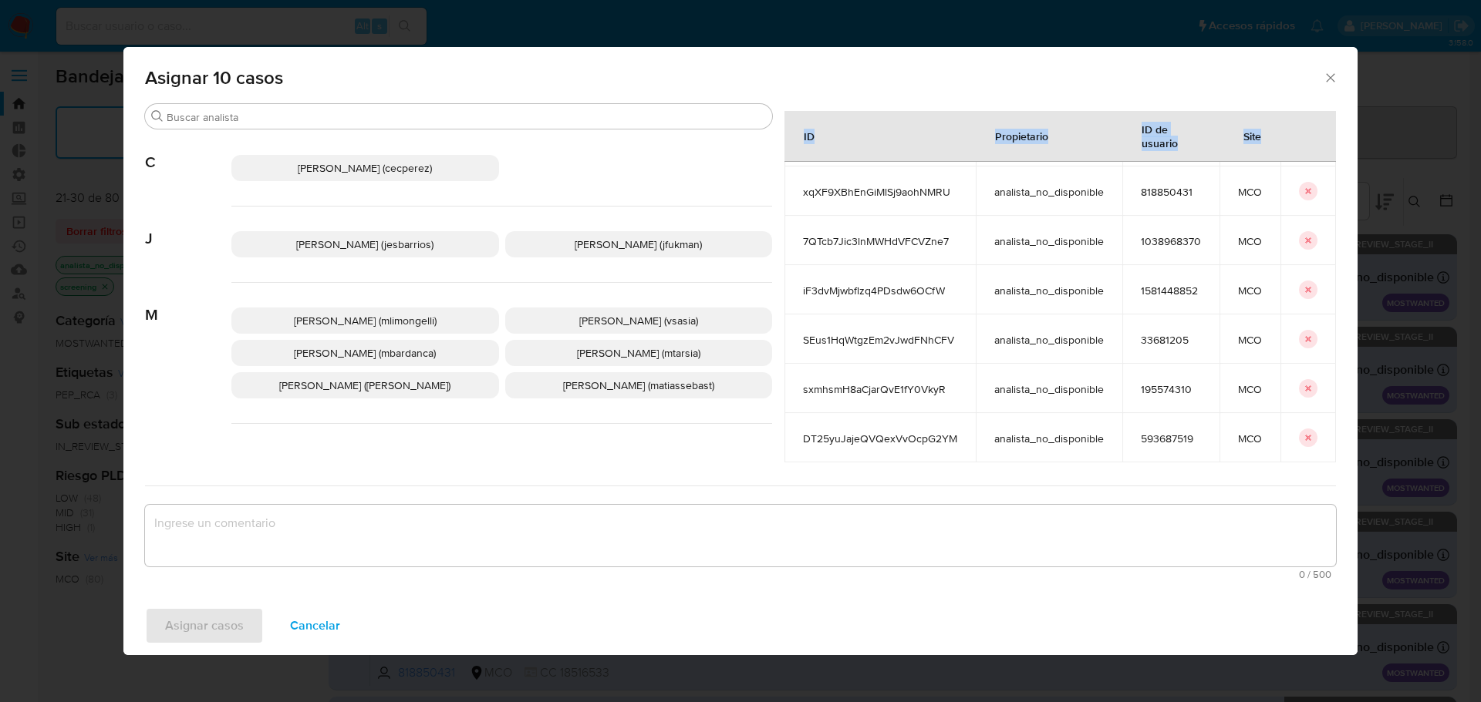
drag, startPoint x: 773, startPoint y: 208, endPoint x: 1261, endPoint y: 452, distance: 545.5
click at [1261, 452] on div "Casos a asignar: ID Propietario ID de usuario Site 2WueECgrVVXOblBnlmpk6Jqx ana…" at bounding box center [1059, 287] width 551 height 352
copy thead "ID Propietario ID de usuario Site"
click at [336, 632] on span "Cancelar" at bounding box center [315, 626] width 50 height 34
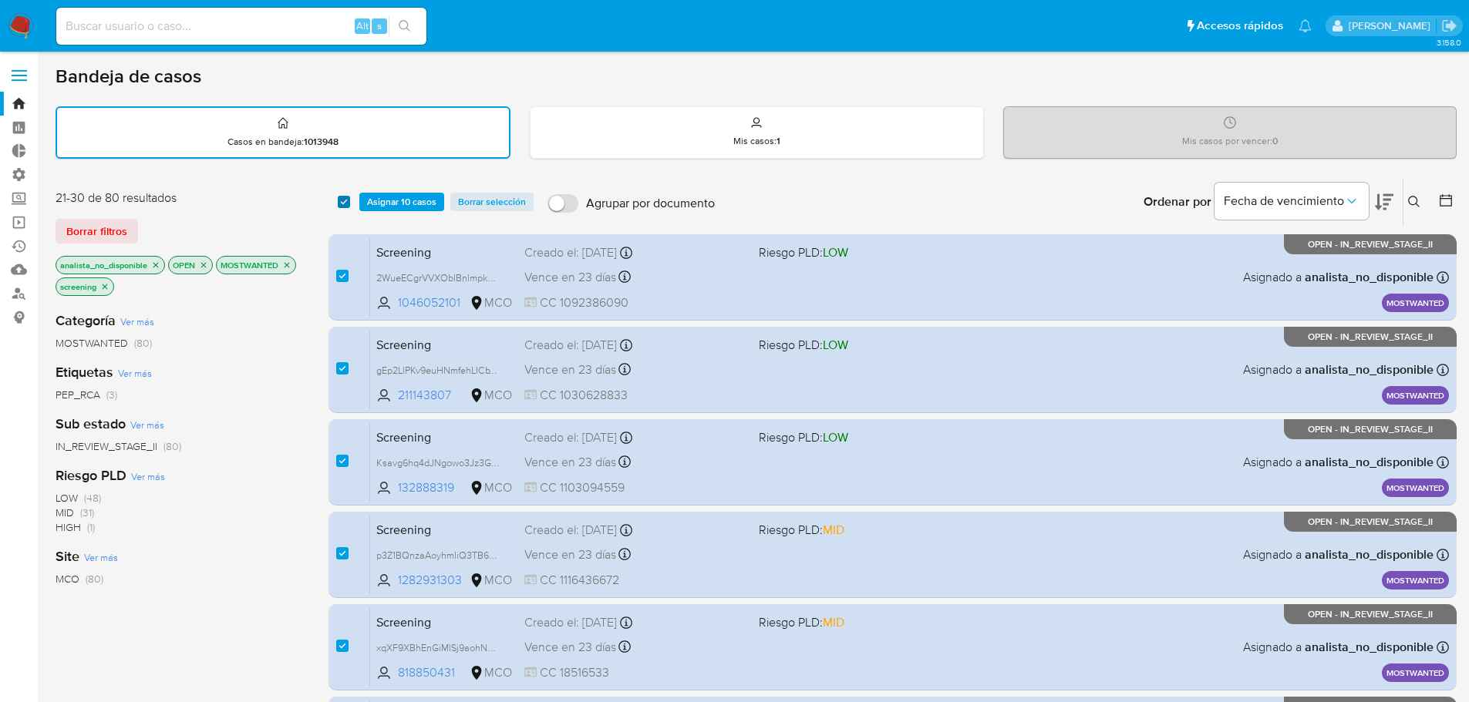
click at [345, 202] on input "checkbox" at bounding box center [344, 202] width 12 height 12
checkbox input "false"
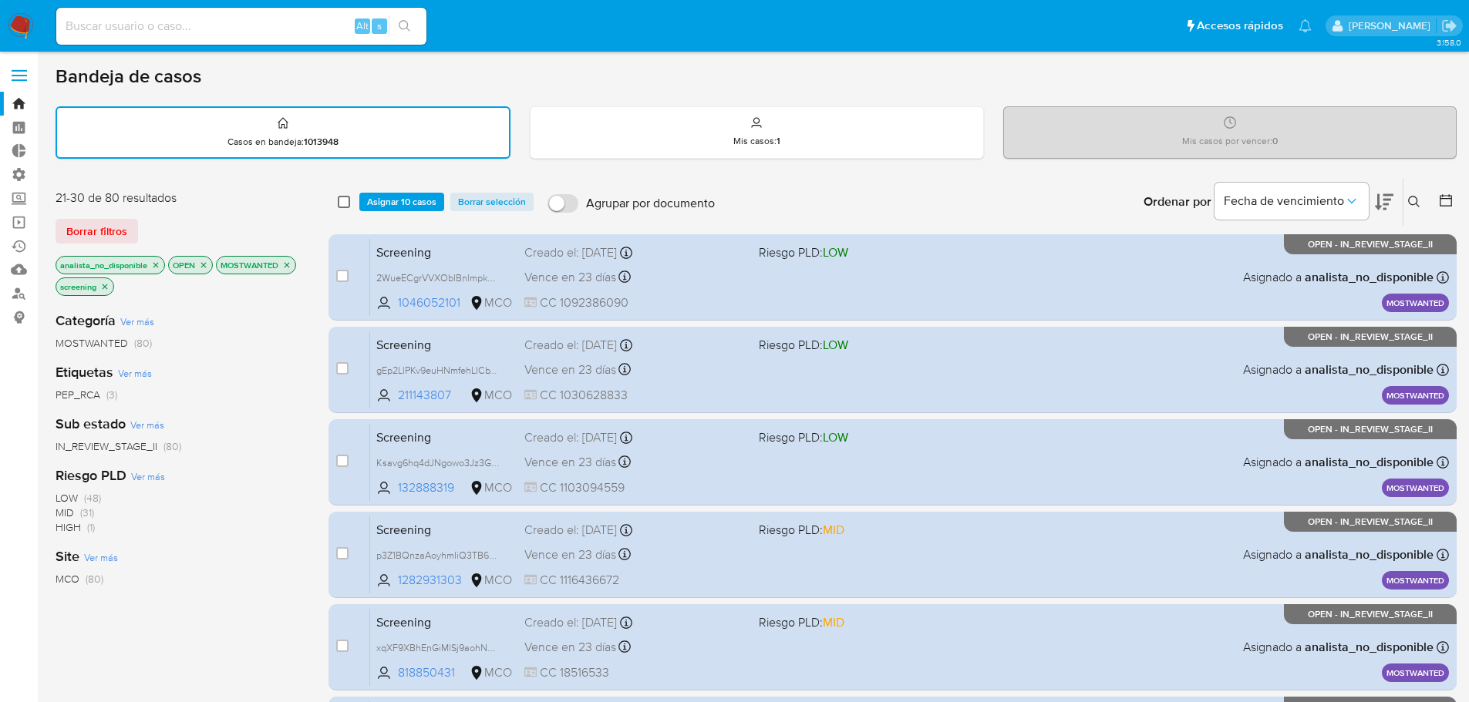
checkbox input "false"
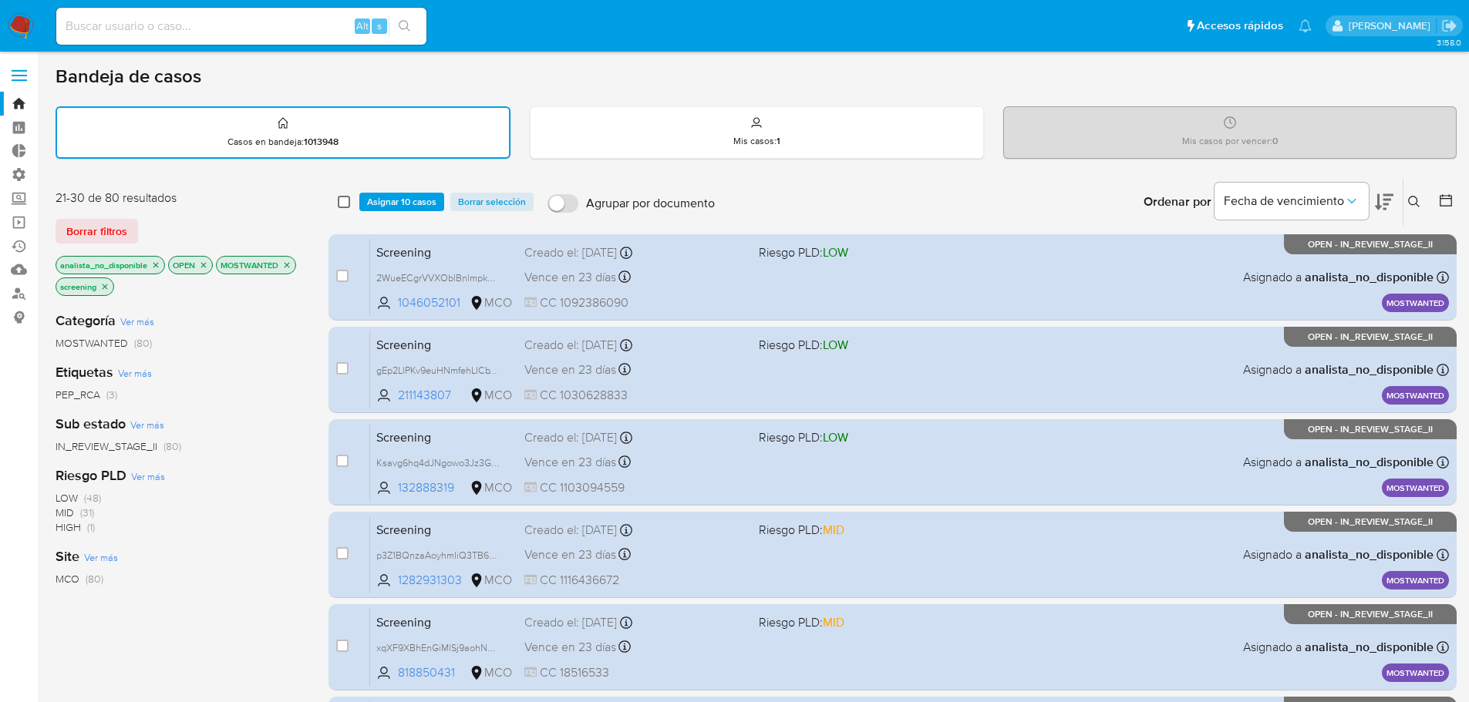
checkbox input "false"
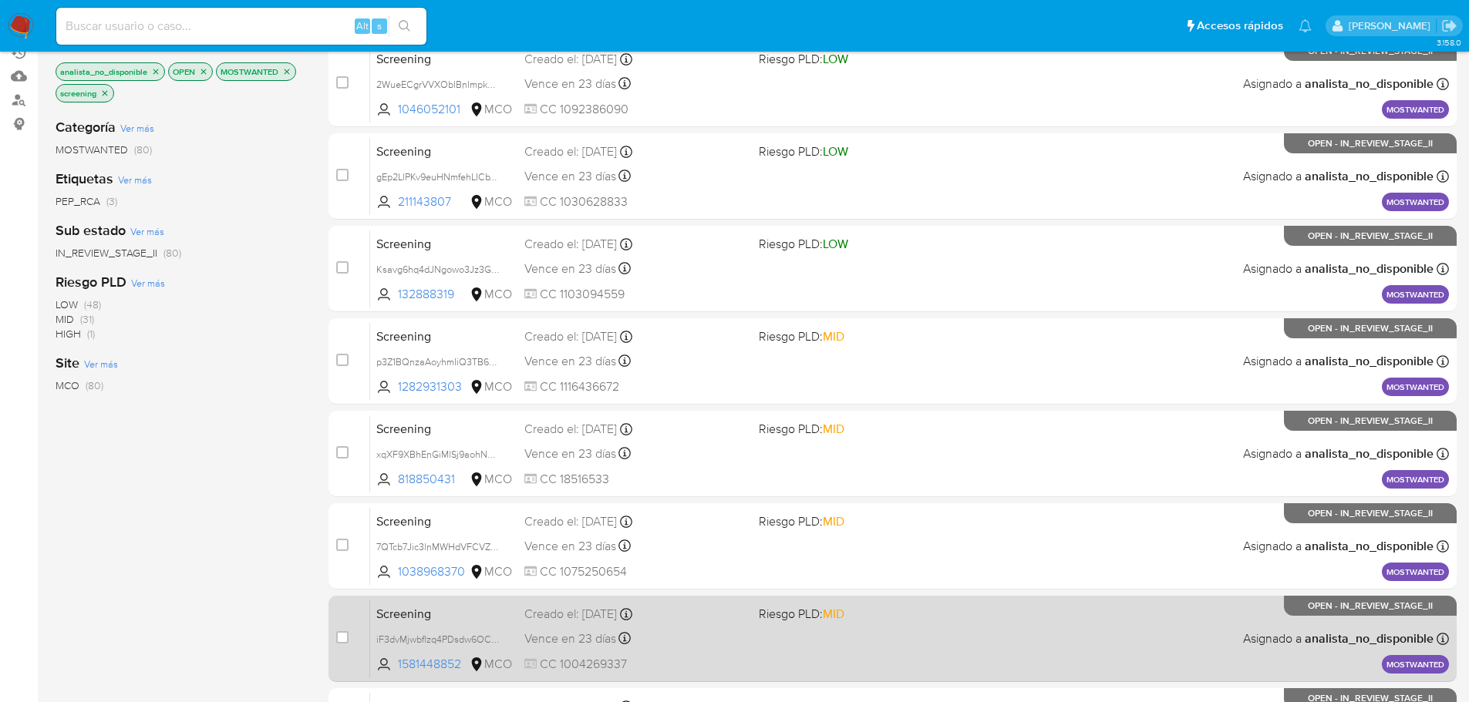
scroll to position [572, 0]
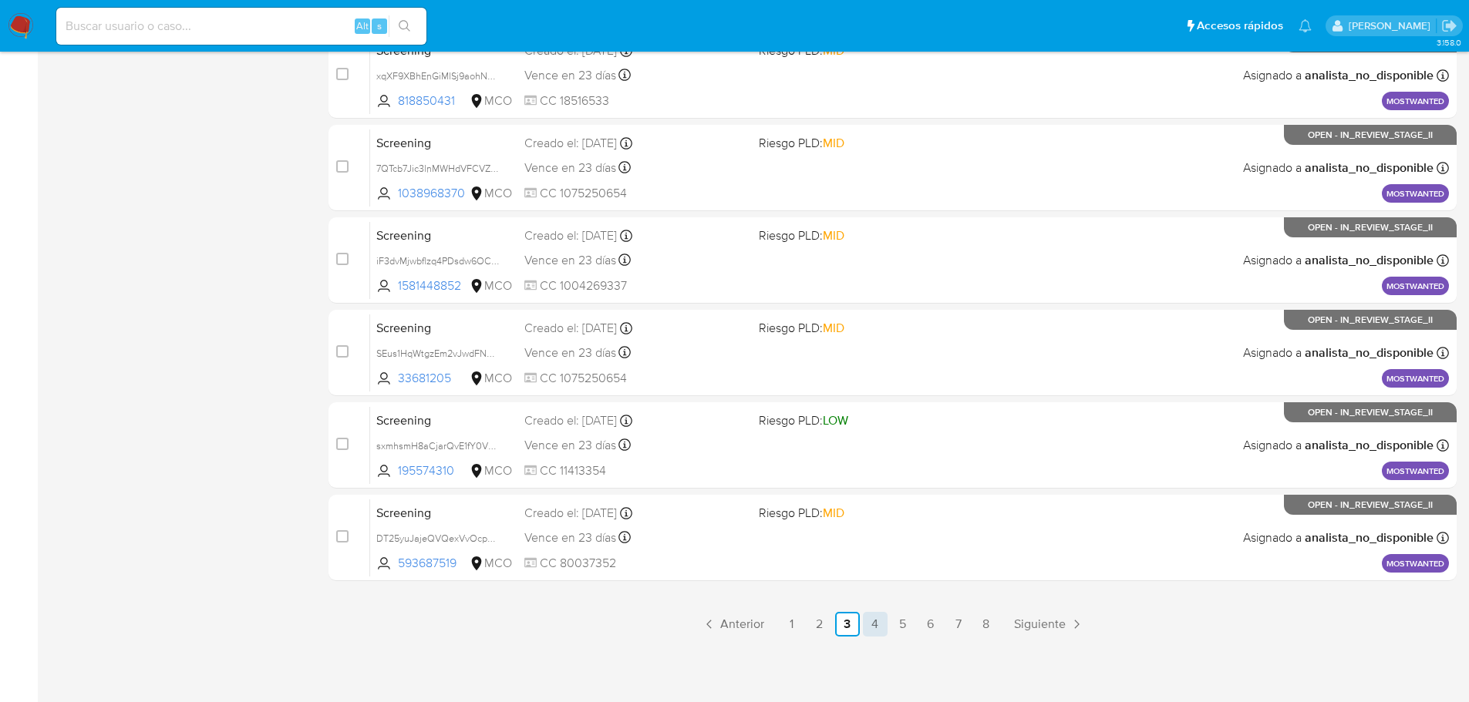
click at [873, 623] on link "4" at bounding box center [875, 624] width 25 height 25
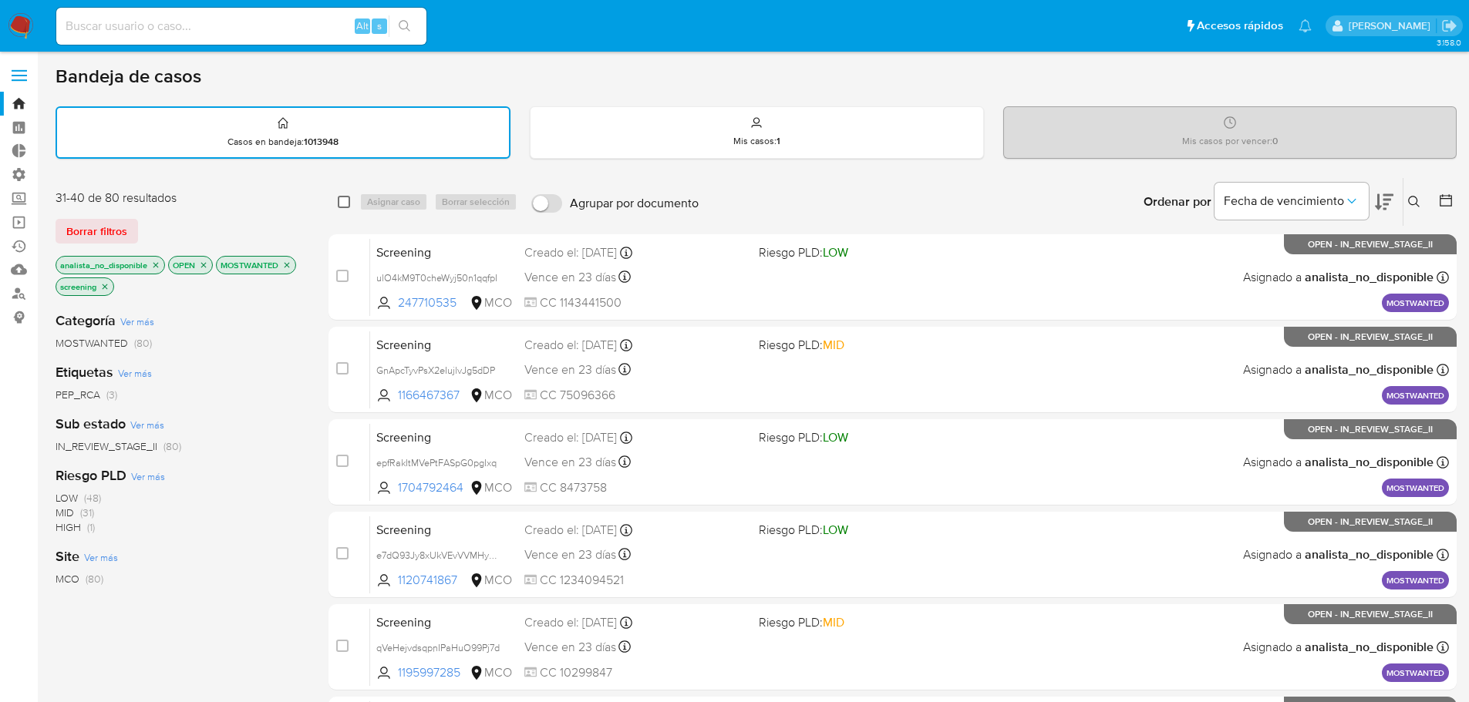
click at [350, 200] on input "checkbox" at bounding box center [344, 202] width 12 height 12
checkbox input "true"
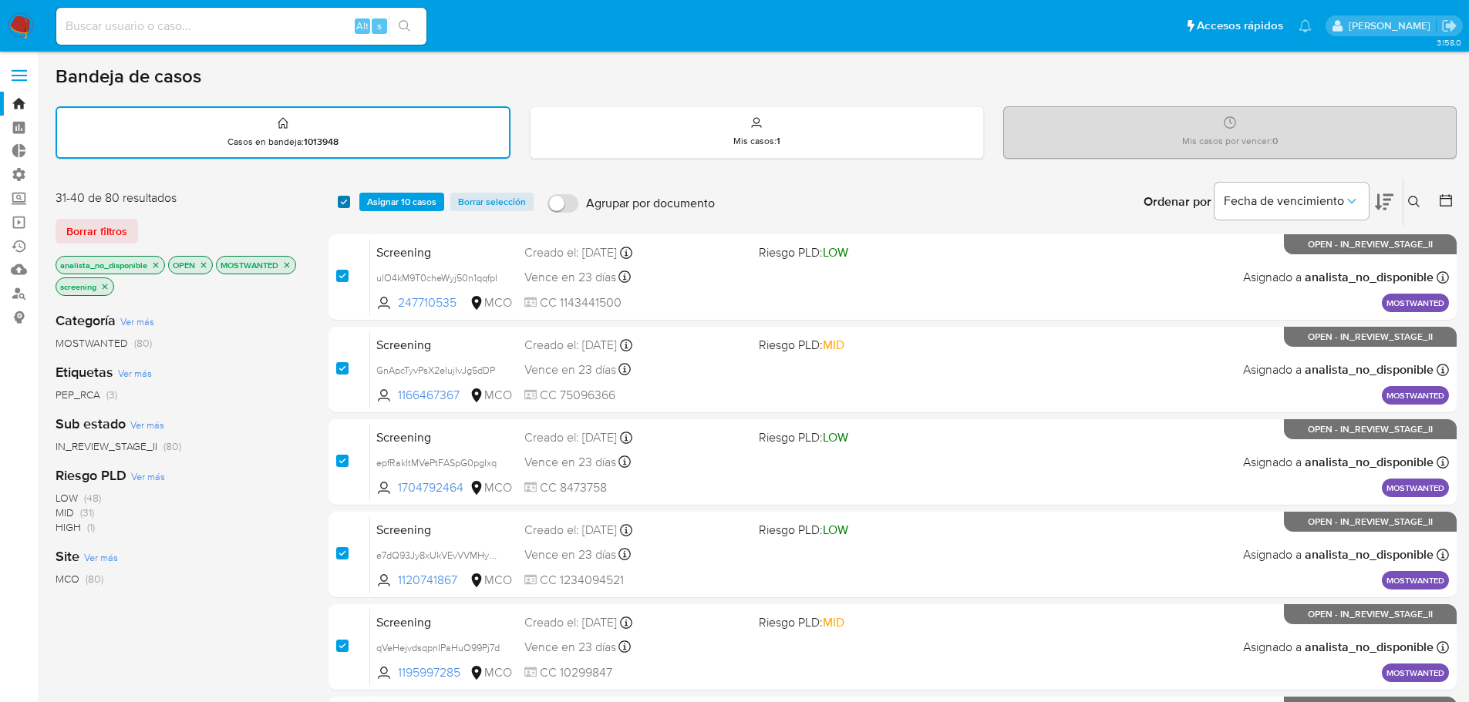
checkbox input "true"
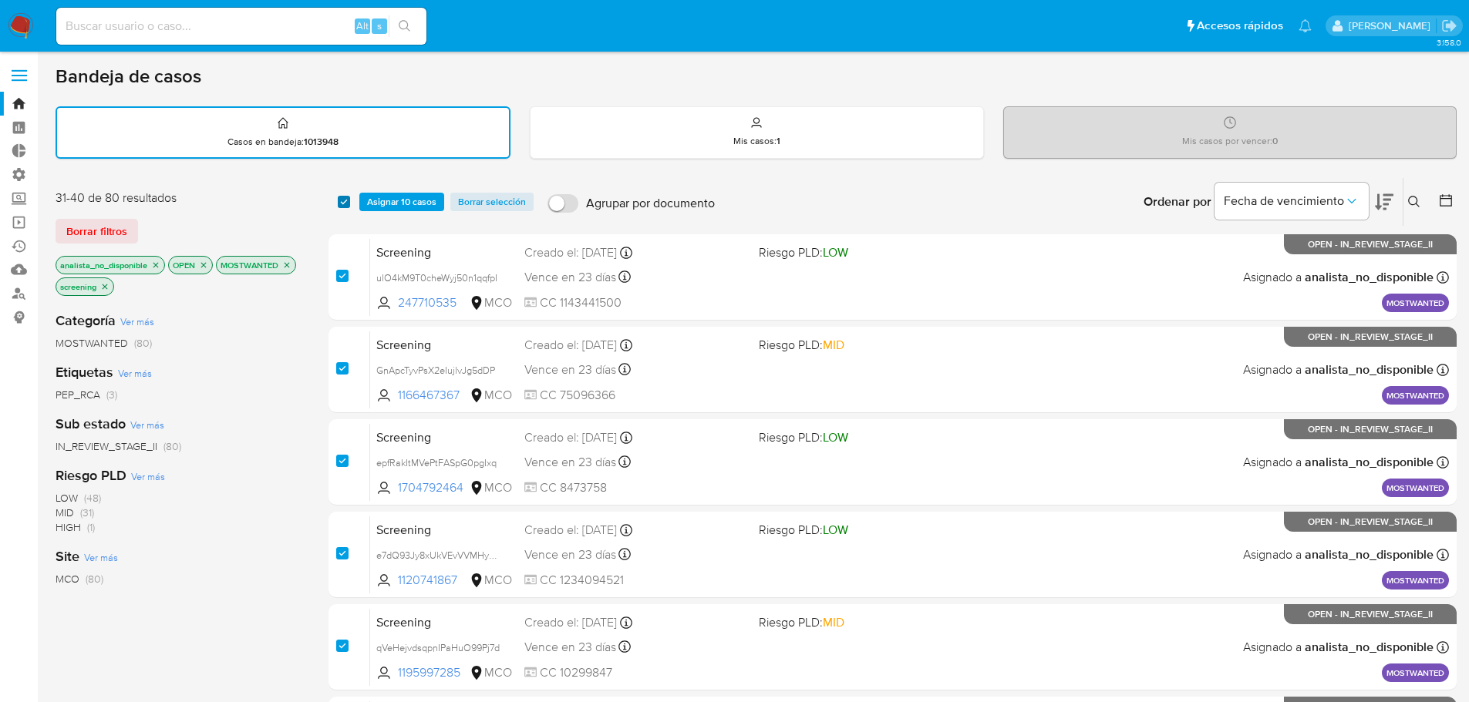
checkbox input "true"
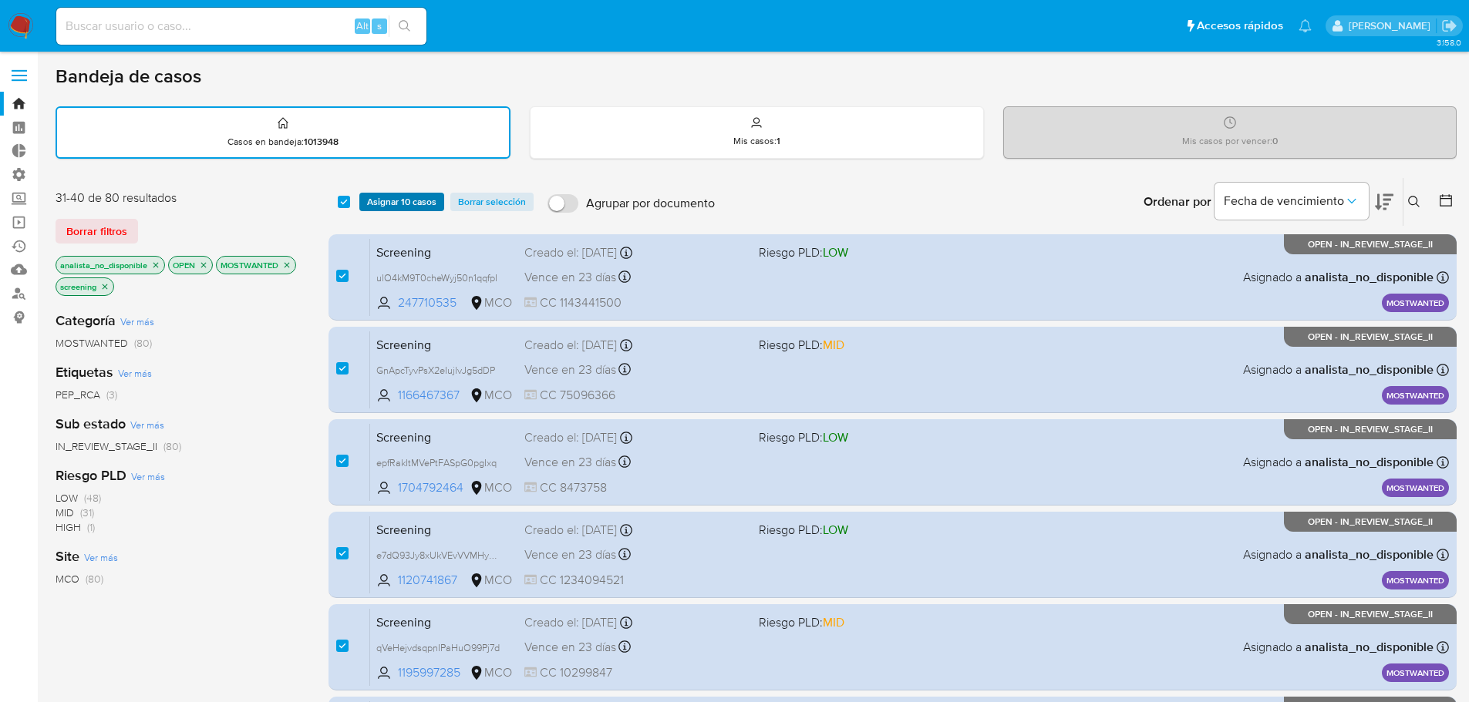
click at [372, 199] on span "Asignar 10 casos" at bounding box center [401, 201] width 69 height 15
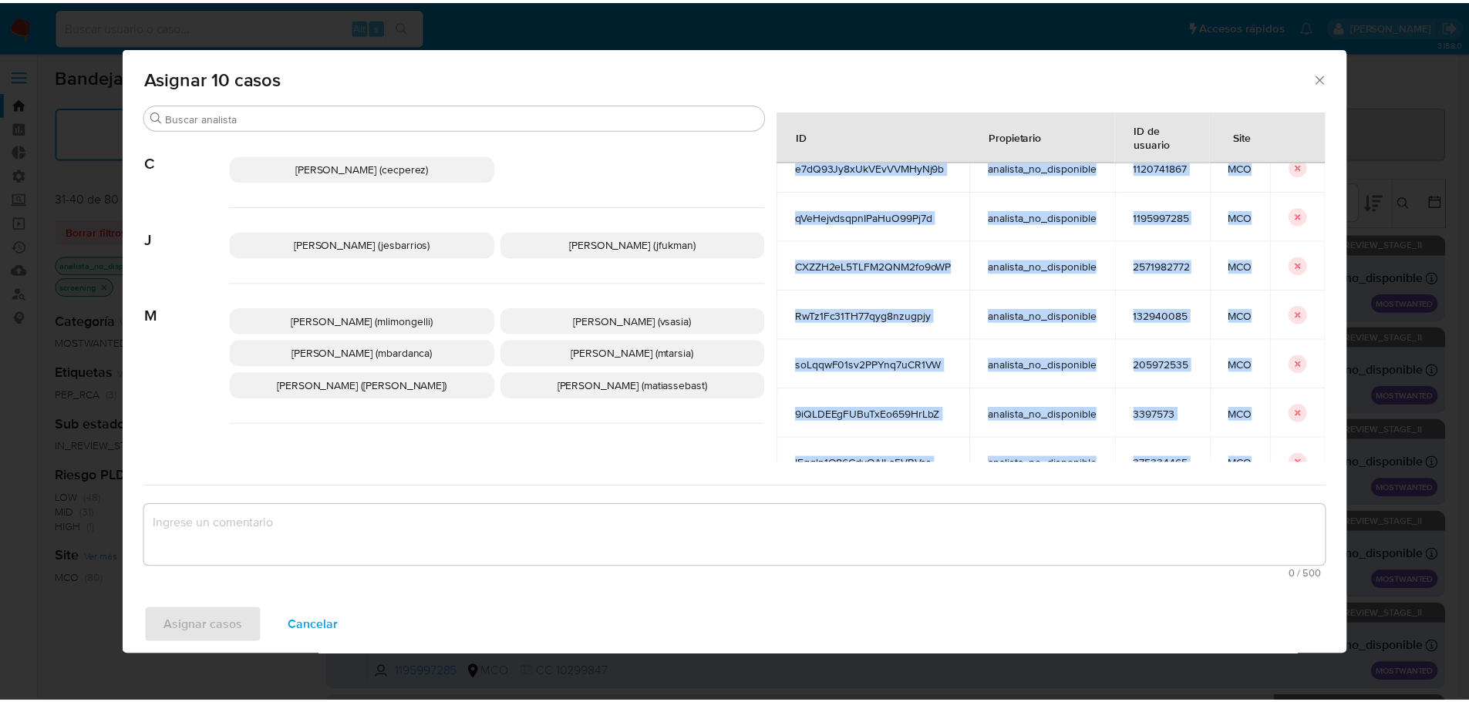
scroll to position [227, 0]
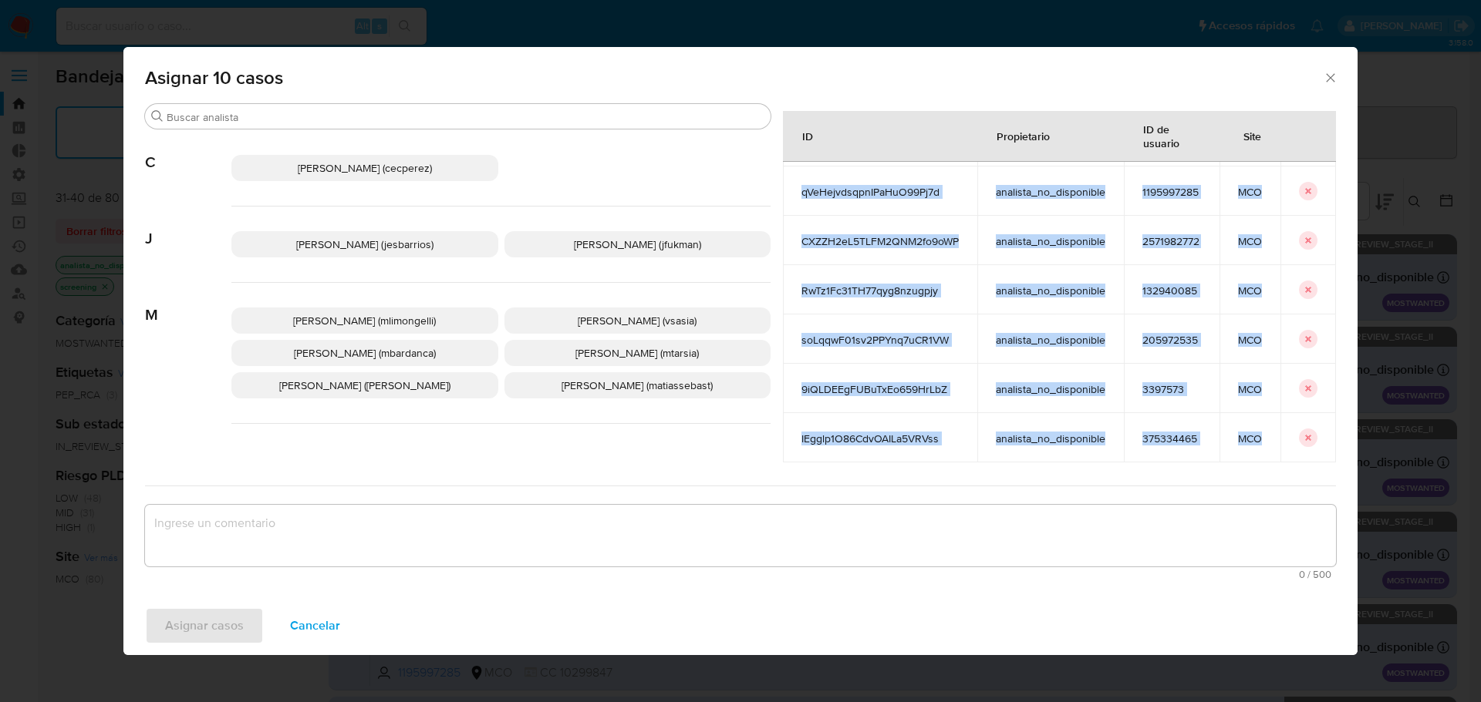
drag, startPoint x: 763, startPoint y: 206, endPoint x: 1243, endPoint y: 448, distance: 537.3
click at [1243, 448] on tbody "ulO4kM9T0cheWyj50n1qqfpI analista_no_disponible 247710535 MCO GnApcTyvPsX2eIujl…" at bounding box center [1059, 216] width 553 height 494
copy tbody "ulO4kM9T0cheWyj50n1qqfpI analista_no_disponible 247710535 MCO GnApcTyvPsX2eIujl…"
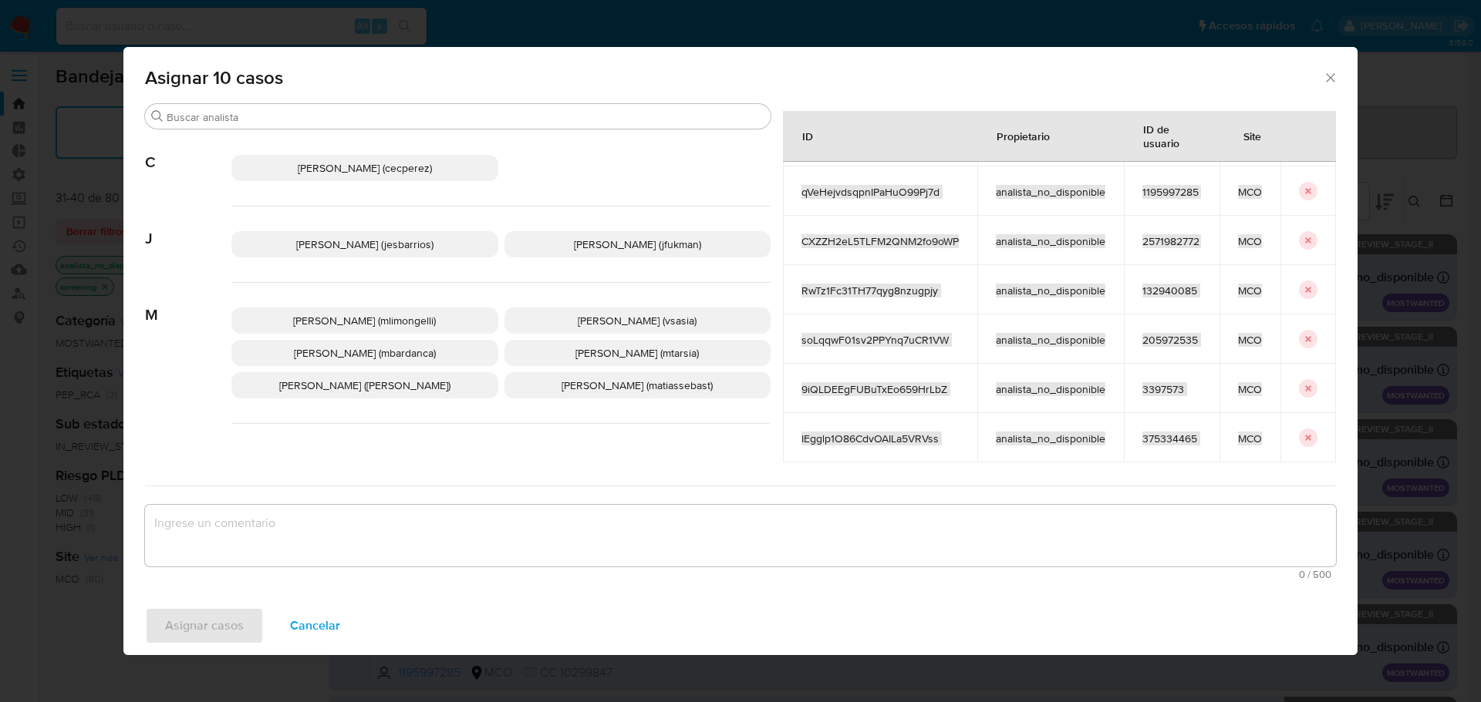
click at [333, 611] on span "Cancelar" at bounding box center [315, 626] width 50 height 34
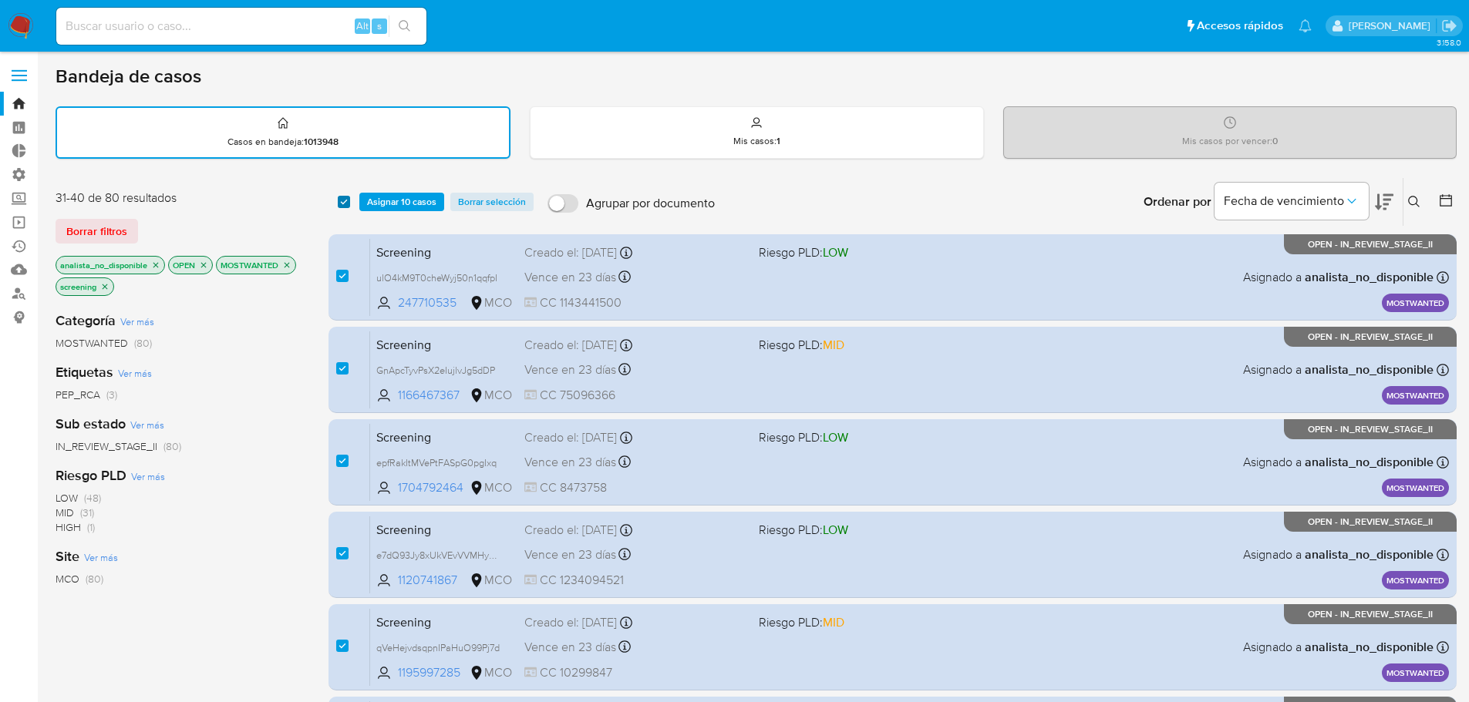
click at [344, 198] on input "checkbox" at bounding box center [344, 202] width 12 height 12
checkbox input "false"
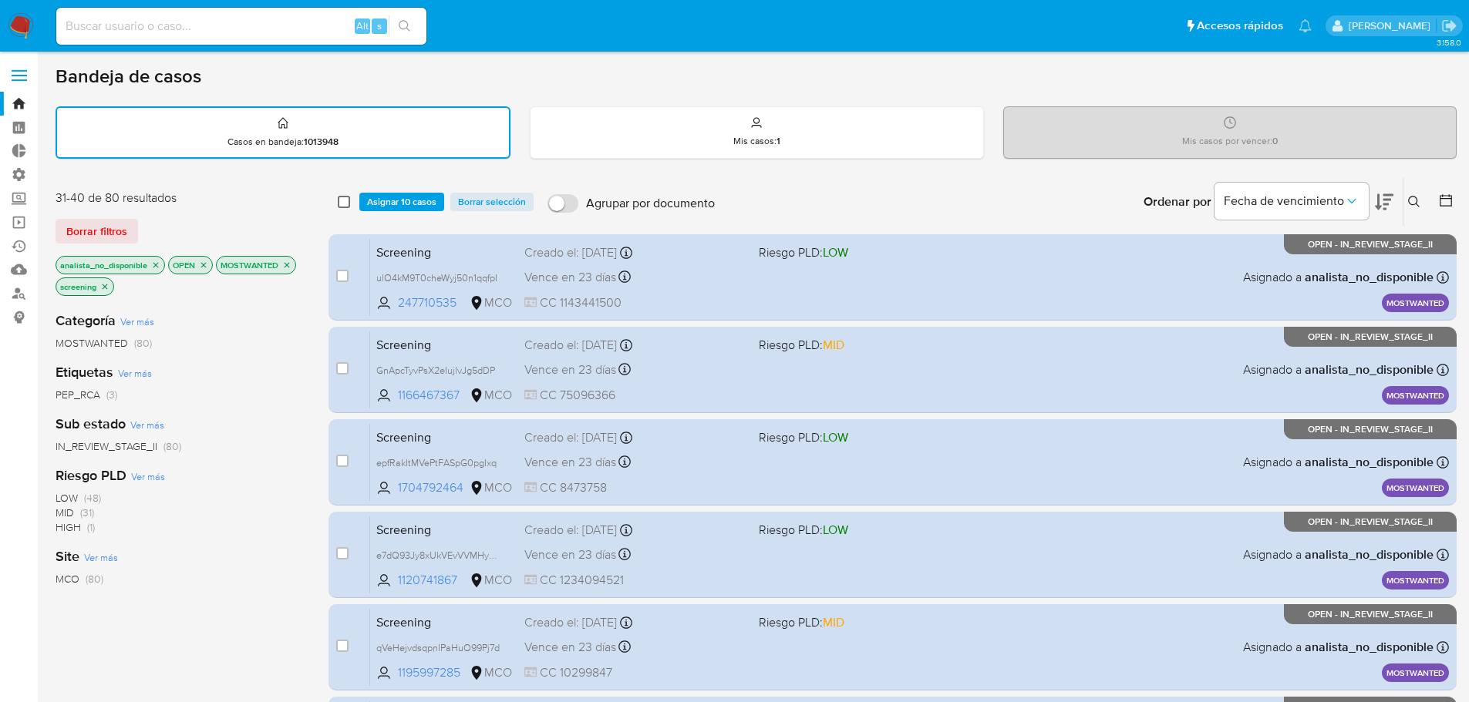
checkbox input "false"
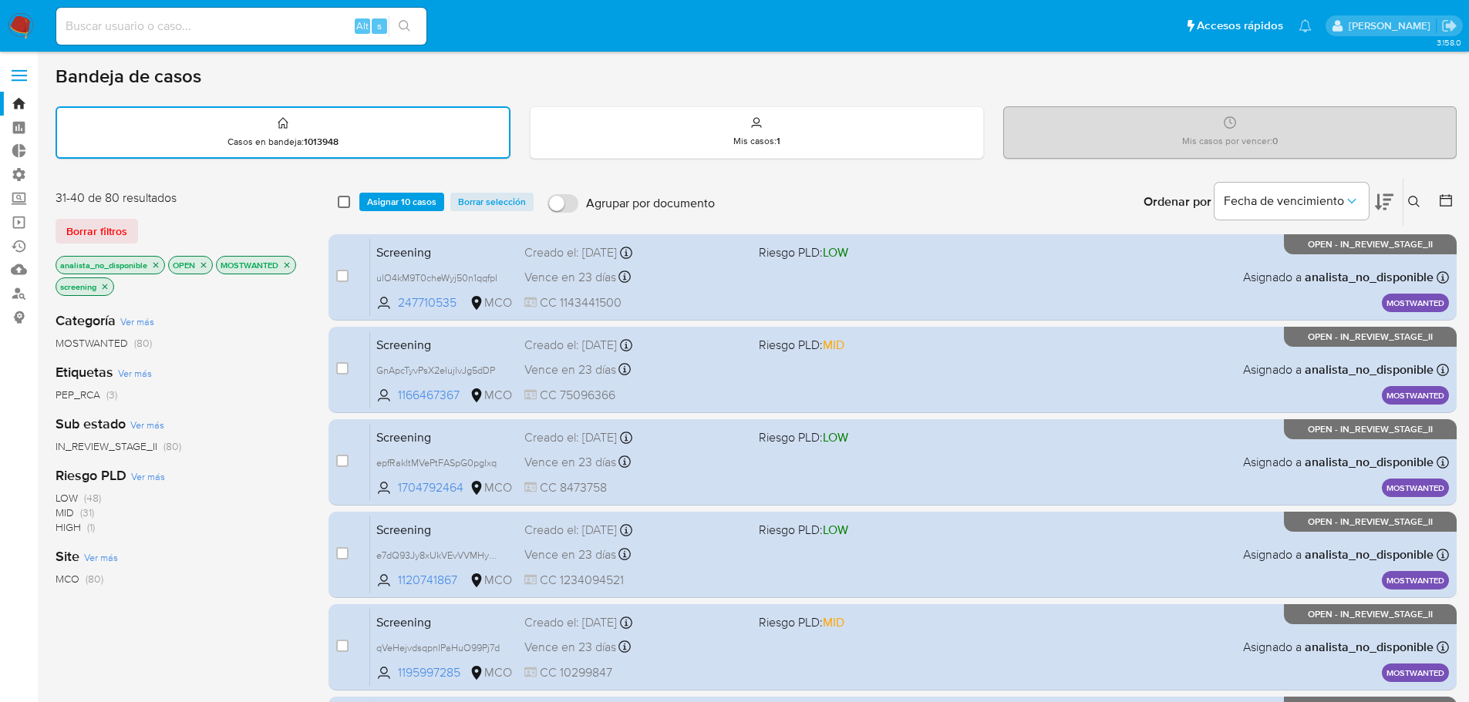
checkbox input "false"
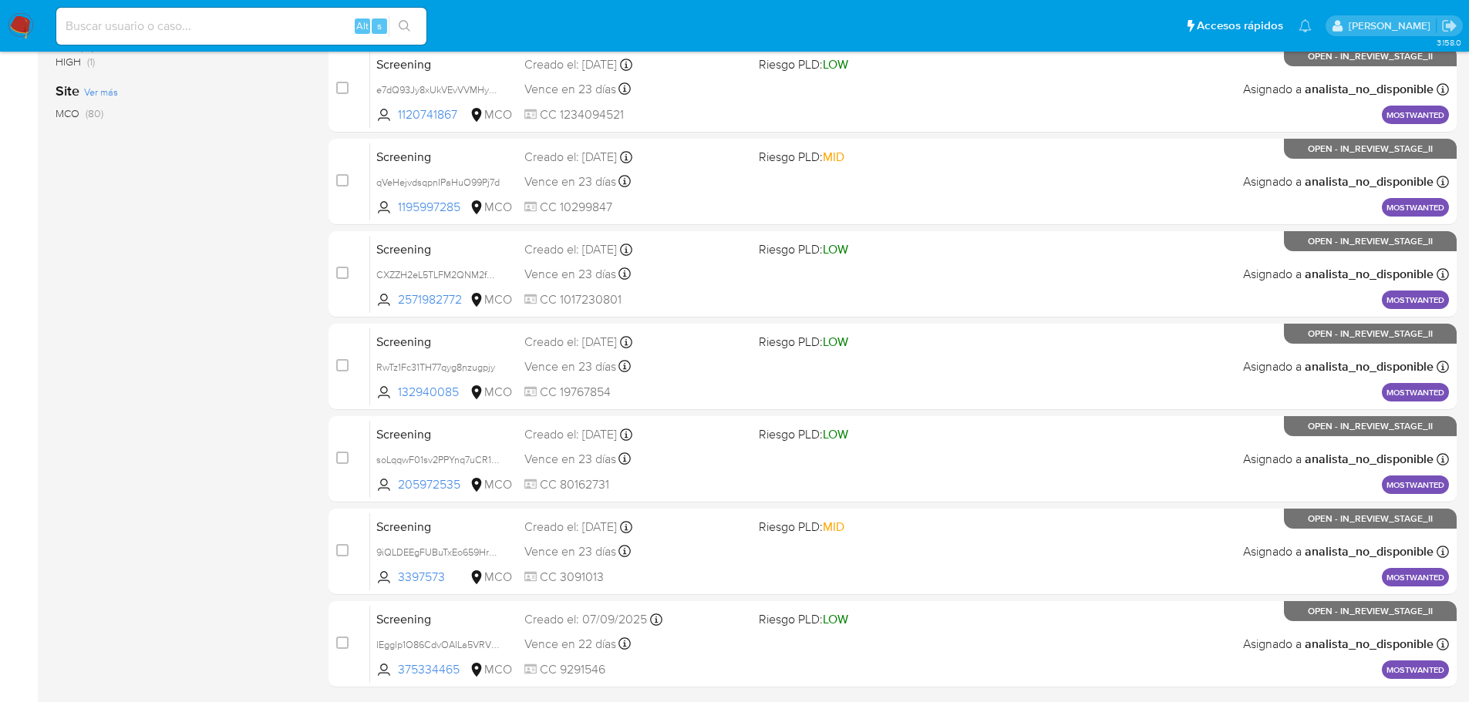
scroll to position [540, 0]
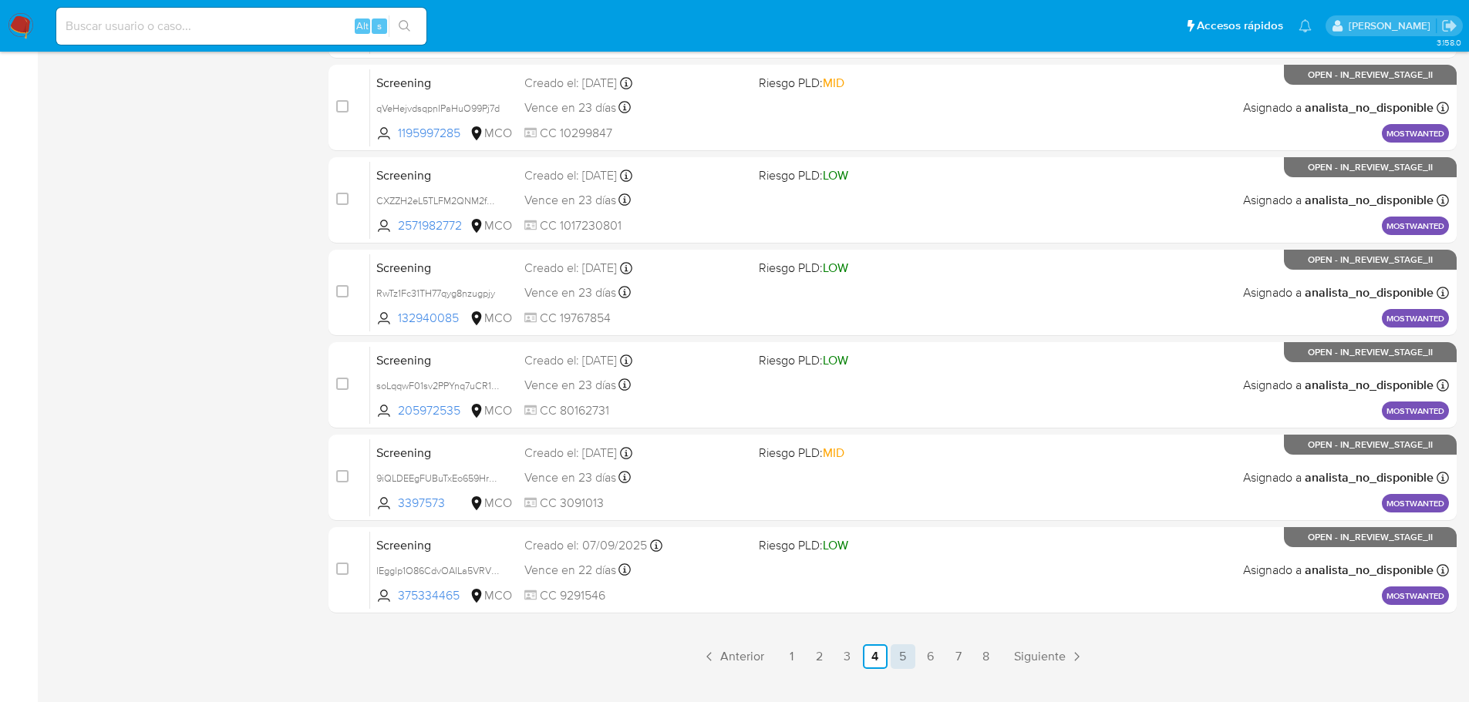
click at [901, 648] on link "5" at bounding box center [903, 657] width 25 height 25
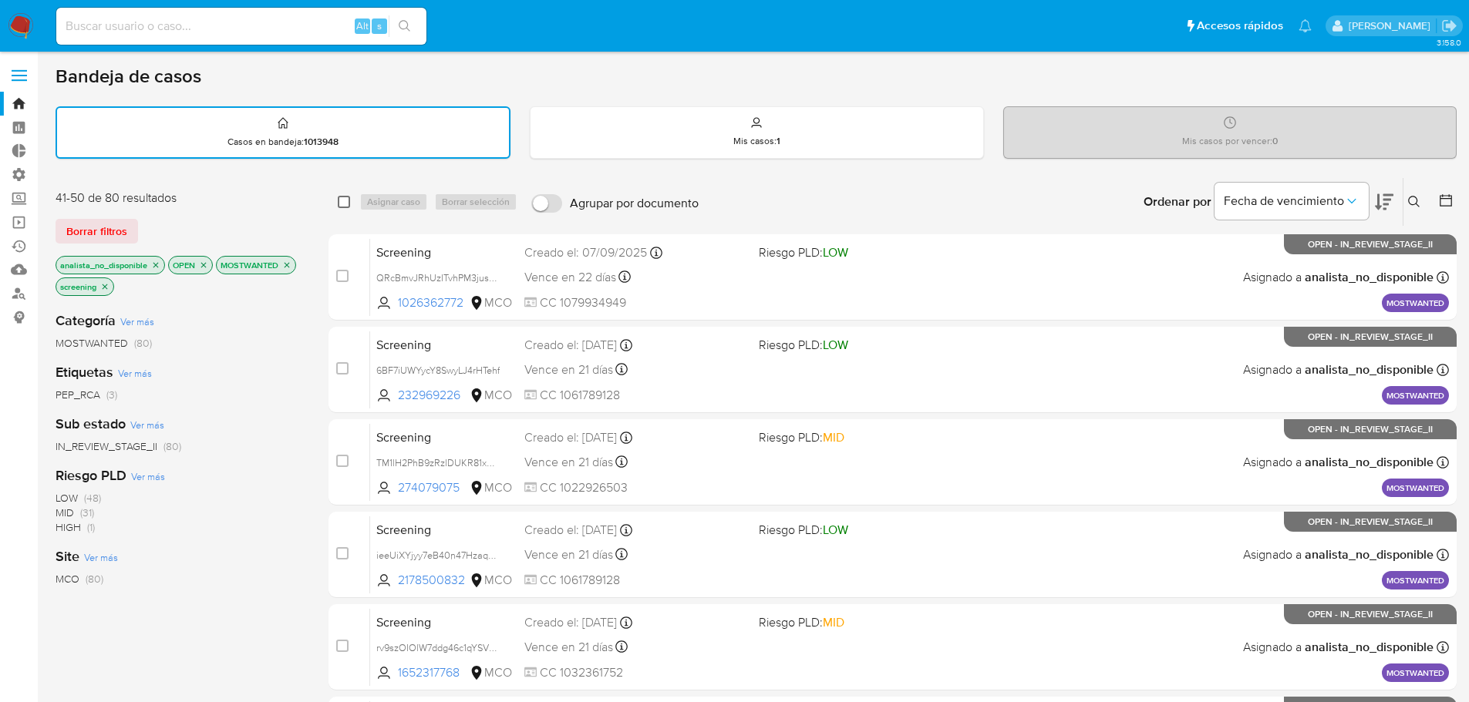
click at [348, 199] on input "checkbox" at bounding box center [344, 202] width 12 height 12
checkbox input "true"
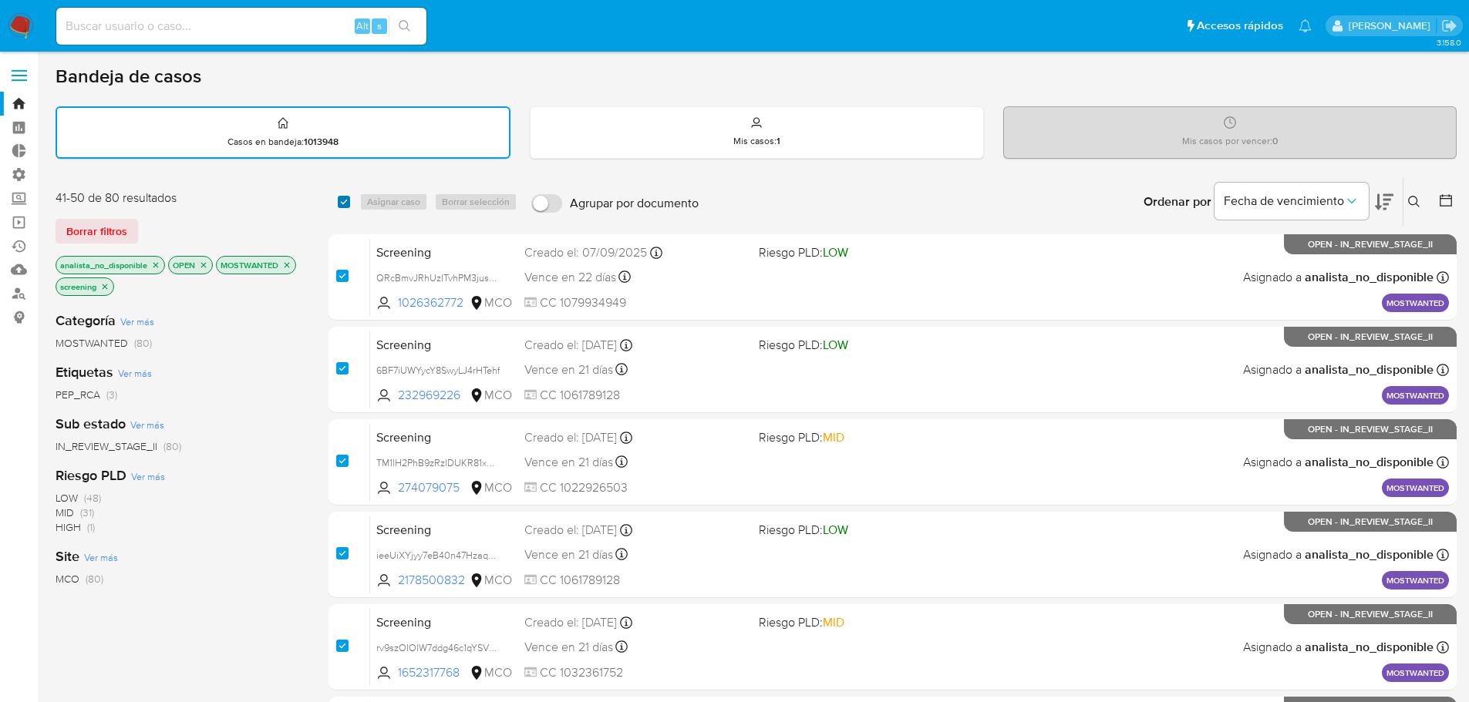
checkbox input "true"
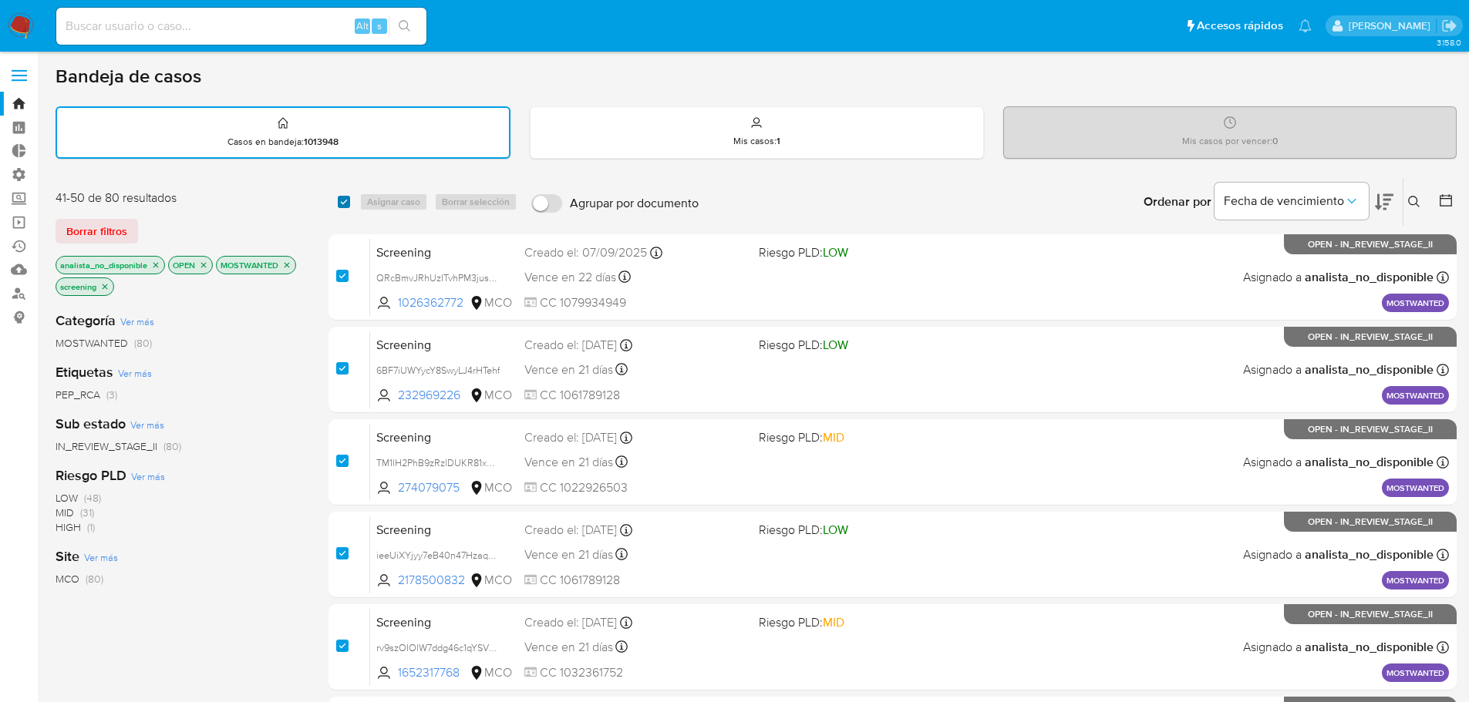
checkbox input "true"
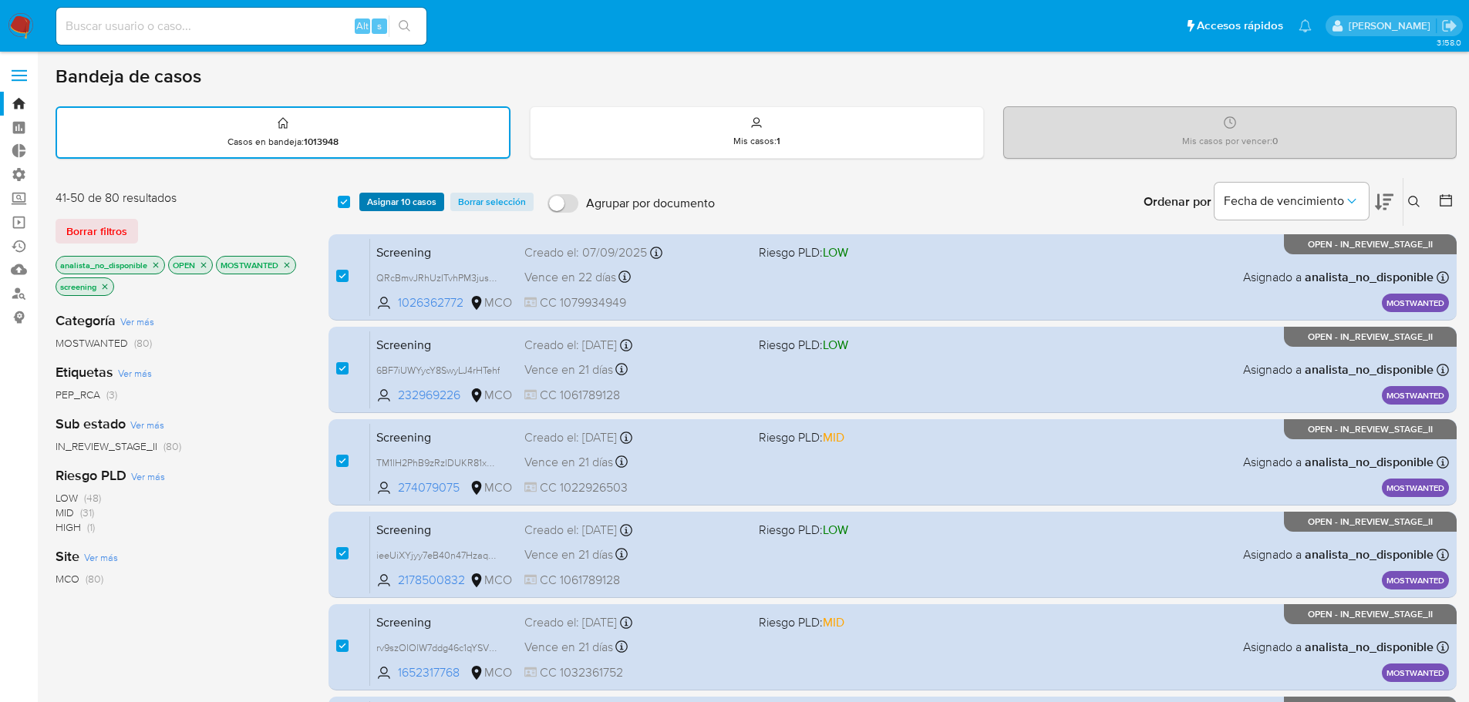
click at [363, 197] on button "Asignar 10 casos" at bounding box center [401, 202] width 85 height 19
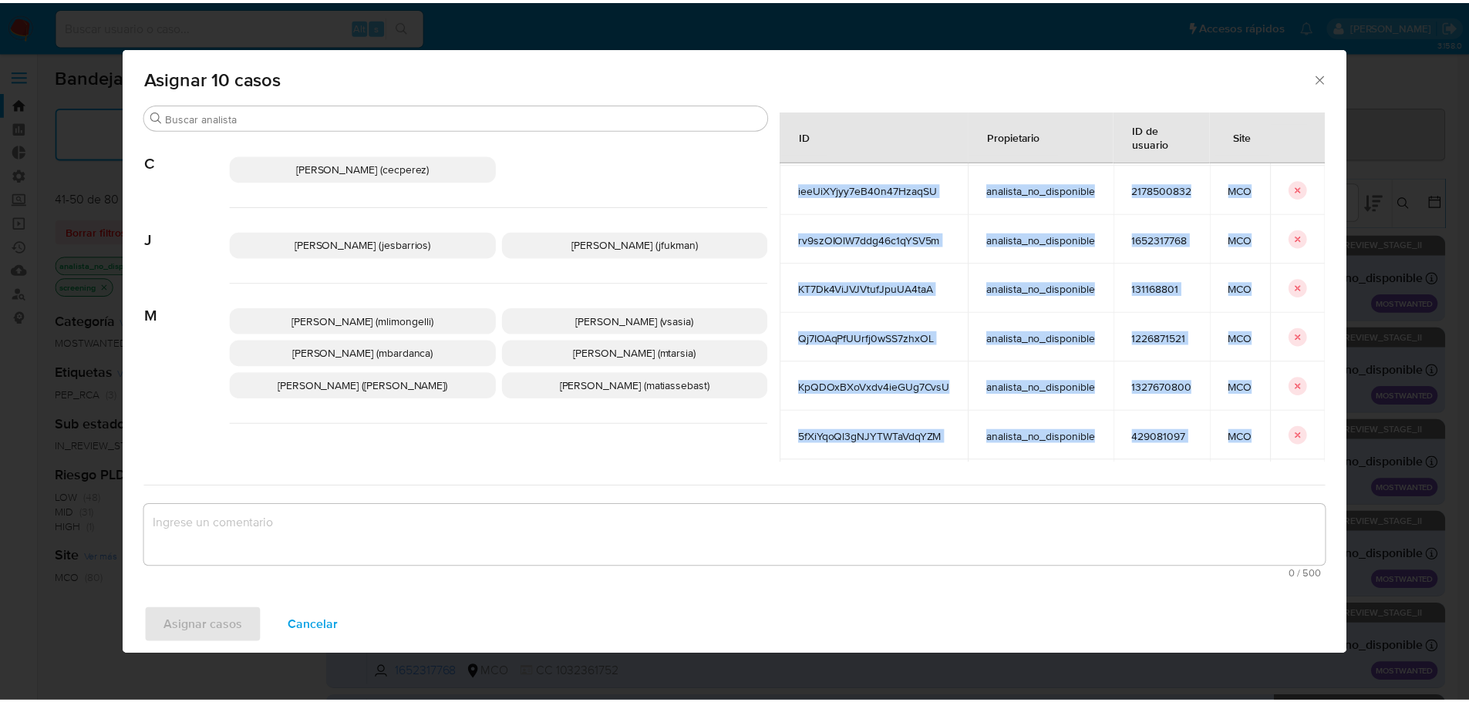
scroll to position [227, 0]
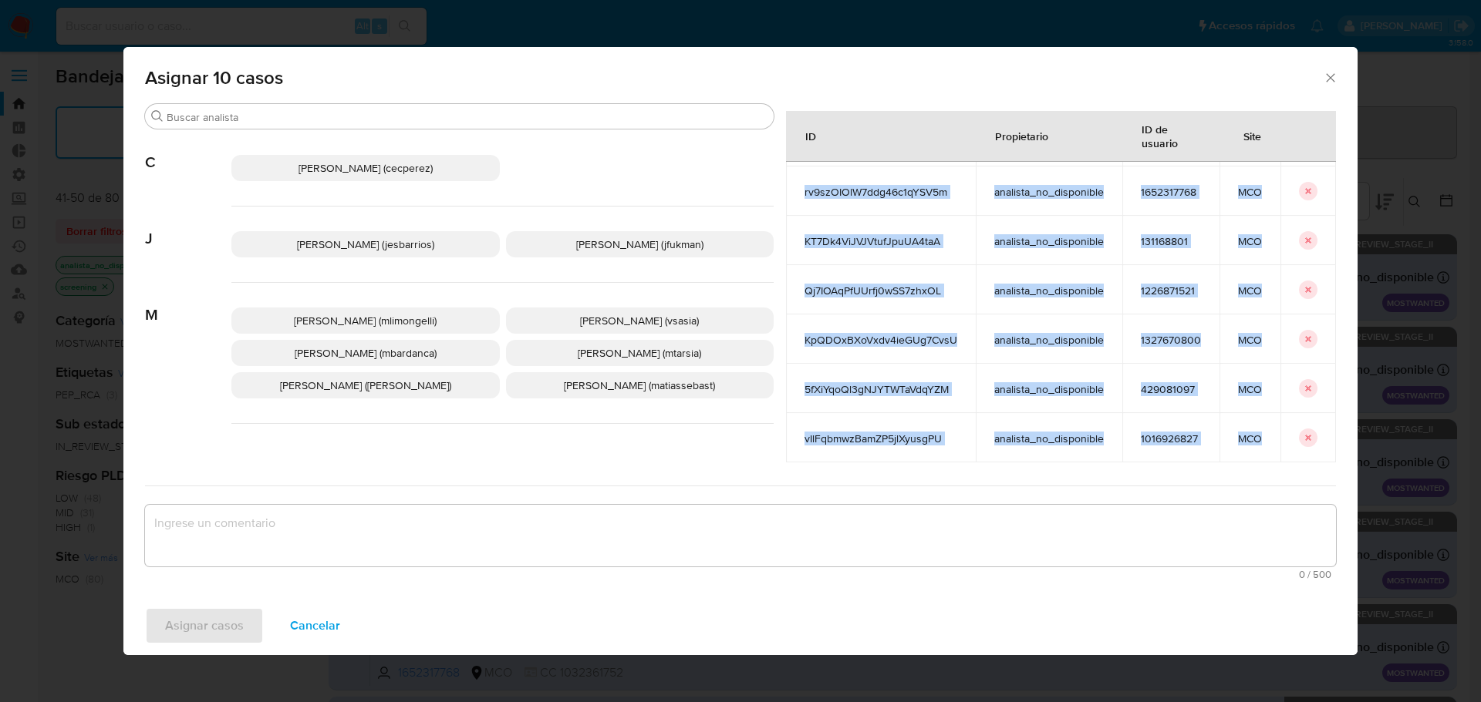
drag, startPoint x: 780, startPoint y: 214, endPoint x: 1241, endPoint y: 443, distance: 515.2
click at [1241, 443] on tbody "QRcBmvJRhUzITvhPM3jus20O analista_no_disponible 1026362772 MCO 6BF7iUWYycY8SwyL…" at bounding box center [1061, 216] width 550 height 494
copy tbody "QRcBmvJRhUzITvhPM3jus20O analista_no_disponible 1026362772 MCO 6BF7iUWYycY8SwyL…"
click at [313, 628] on span "Cancelar" at bounding box center [315, 626] width 50 height 34
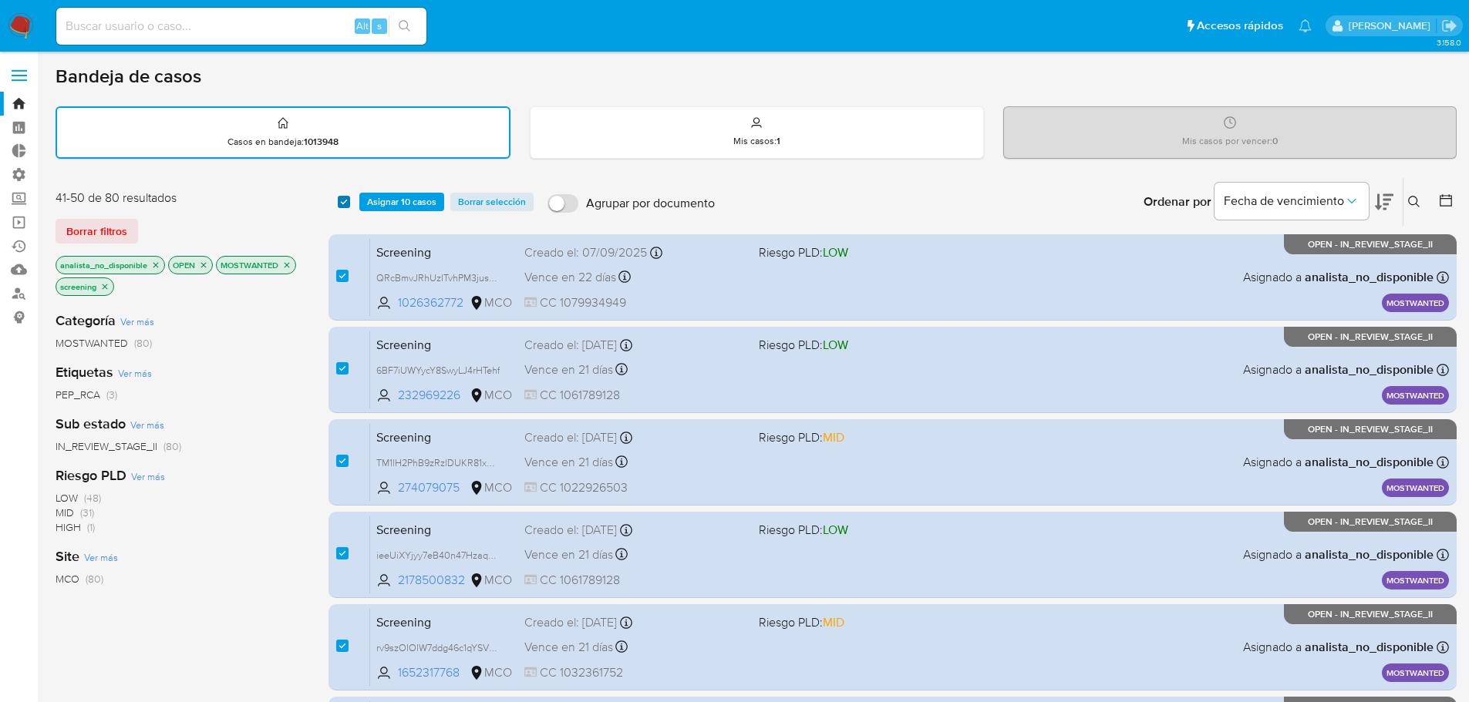
click at [345, 202] on input "checkbox" at bounding box center [344, 202] width 12 height 12
checkbox input "false"
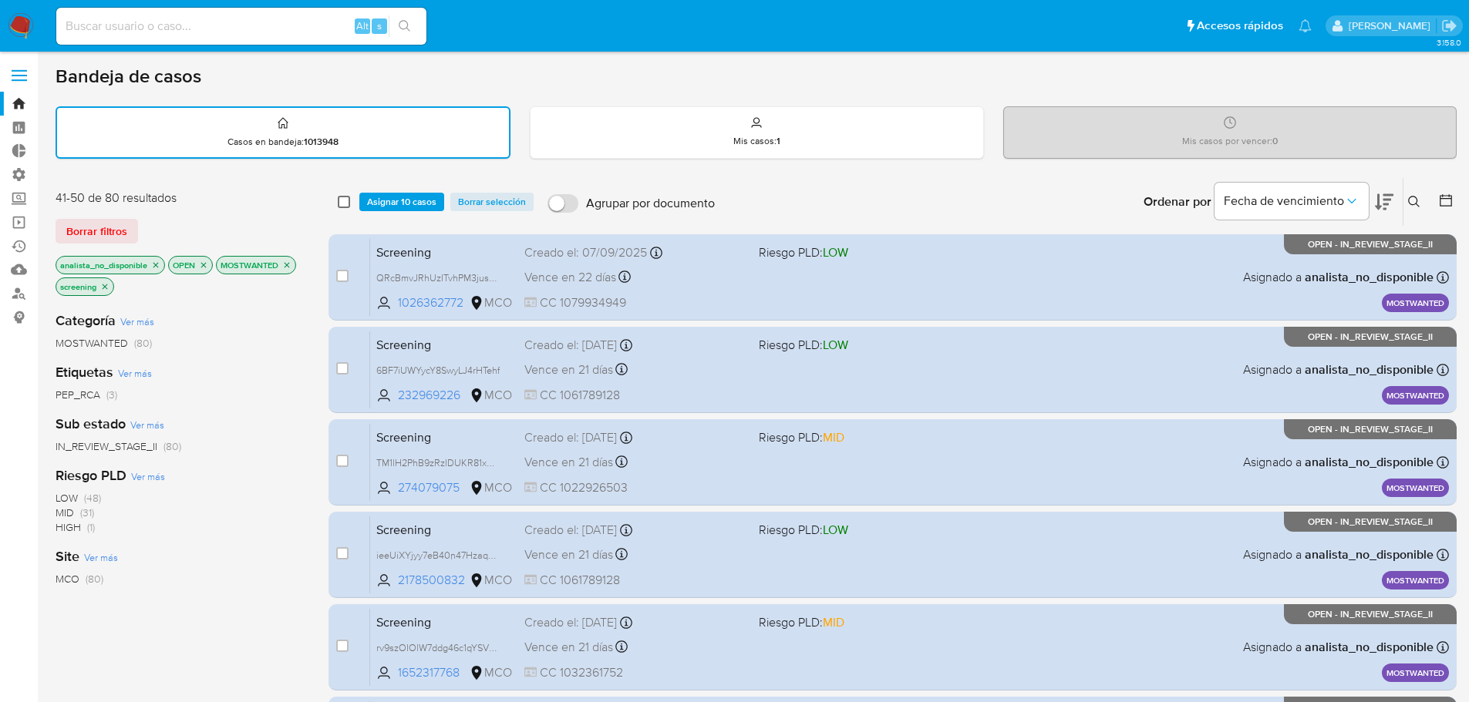
checkbox input "false"
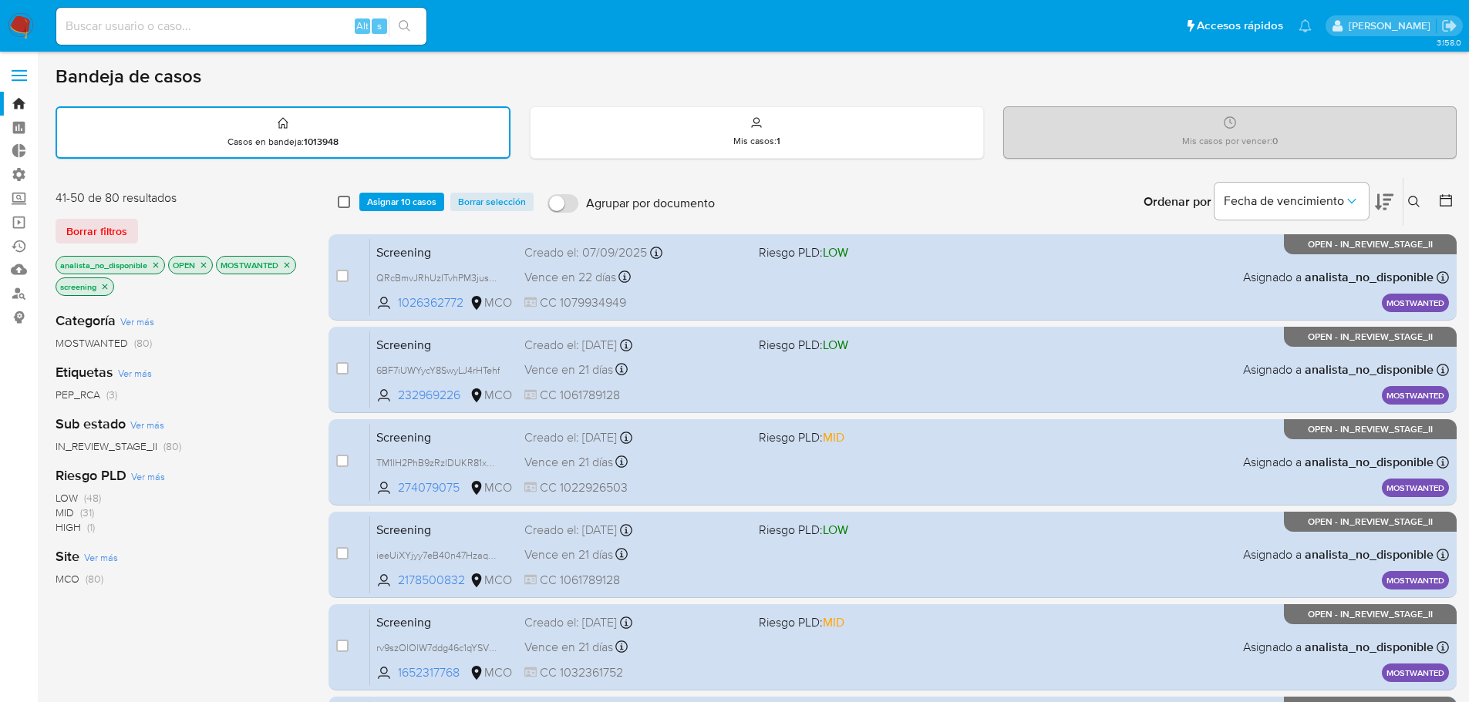
checkbox input "false"
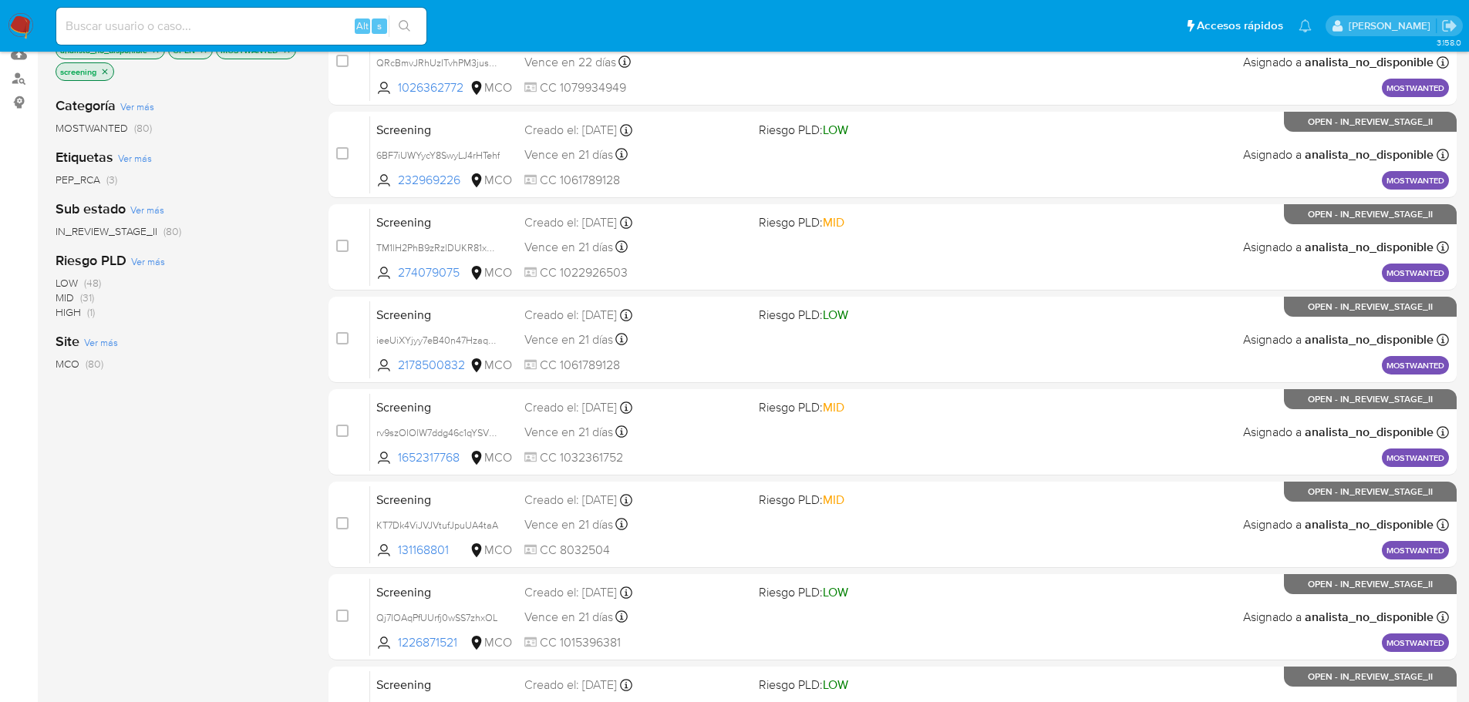
scroll to position [572, 0]
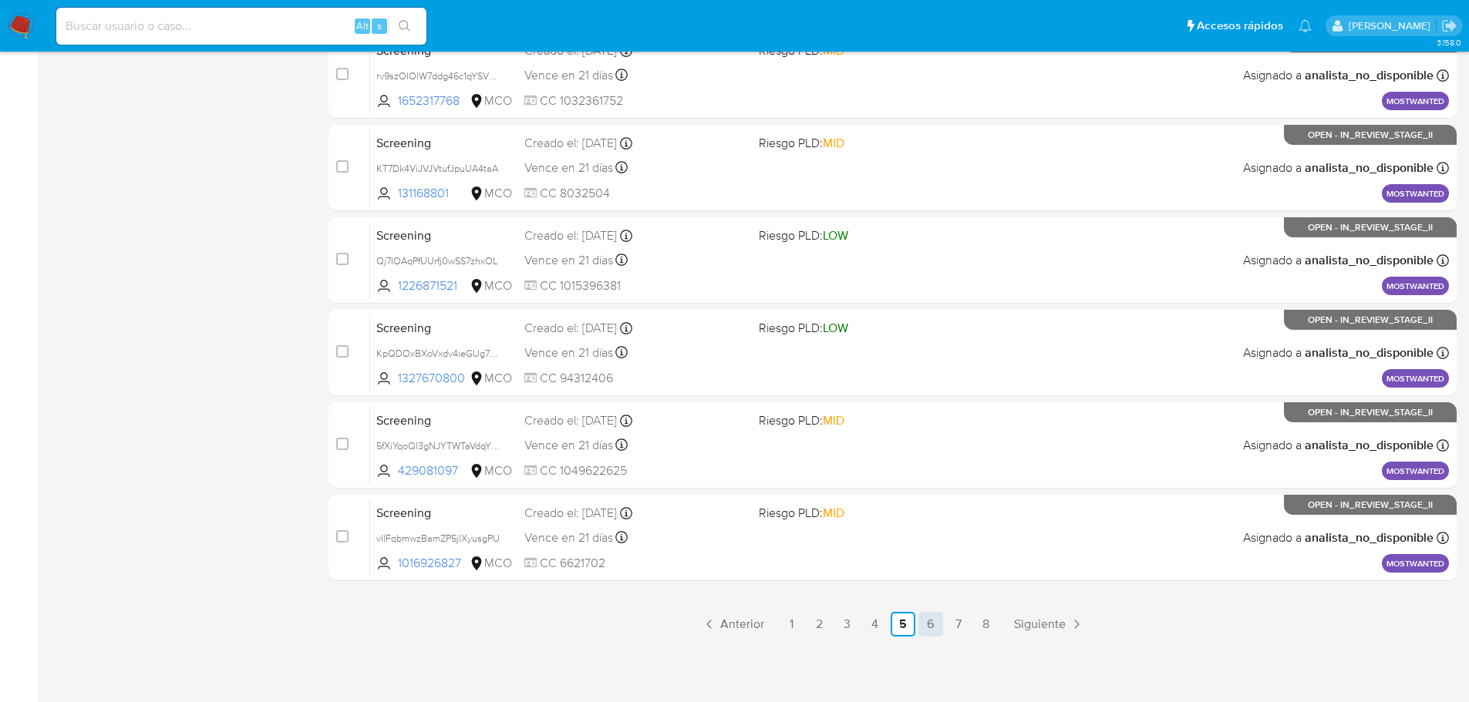
click at [926, 620] on link "6" at bounding box center [930, 624] width 25 height 25
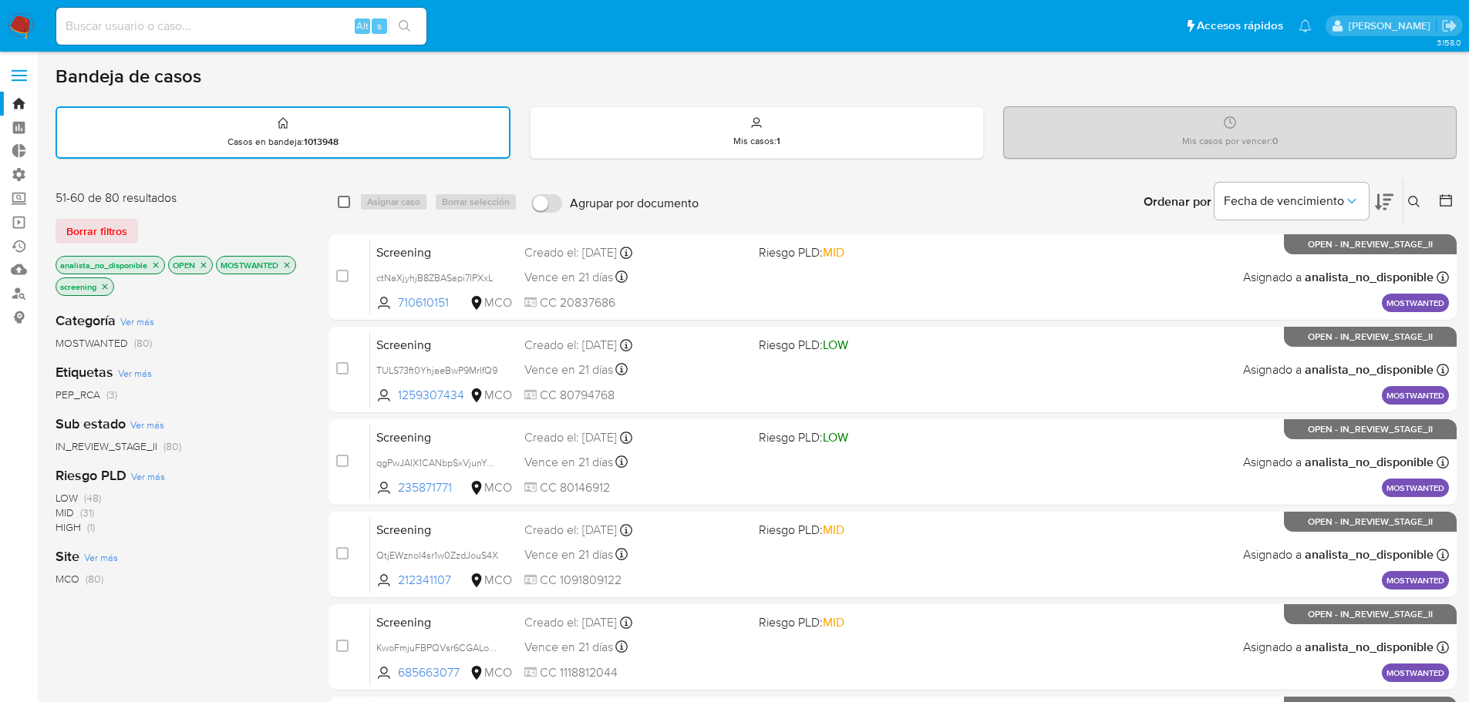
click at [347, 199] on input "checkbox" at bounding box center [344, 202] width 12 height 12
checkbox input "true"
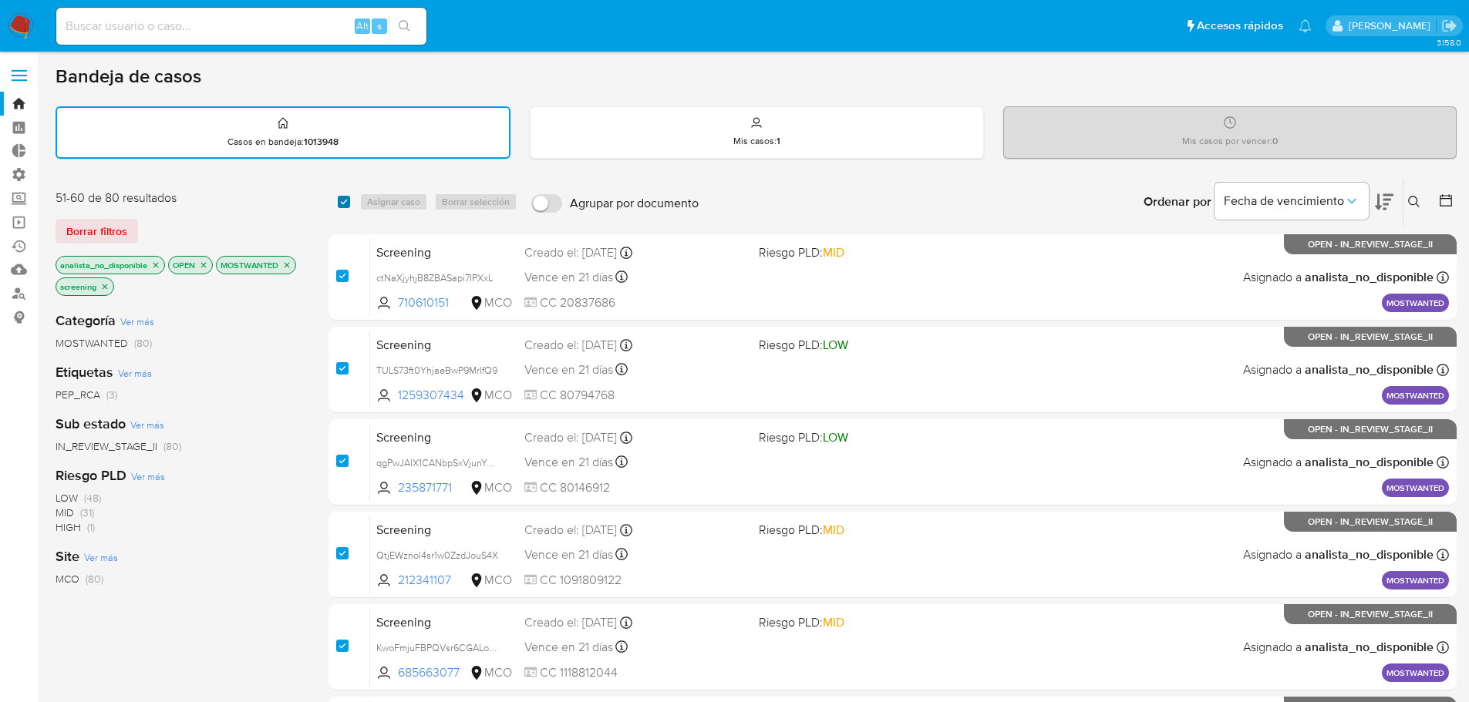
checkbox input "true"
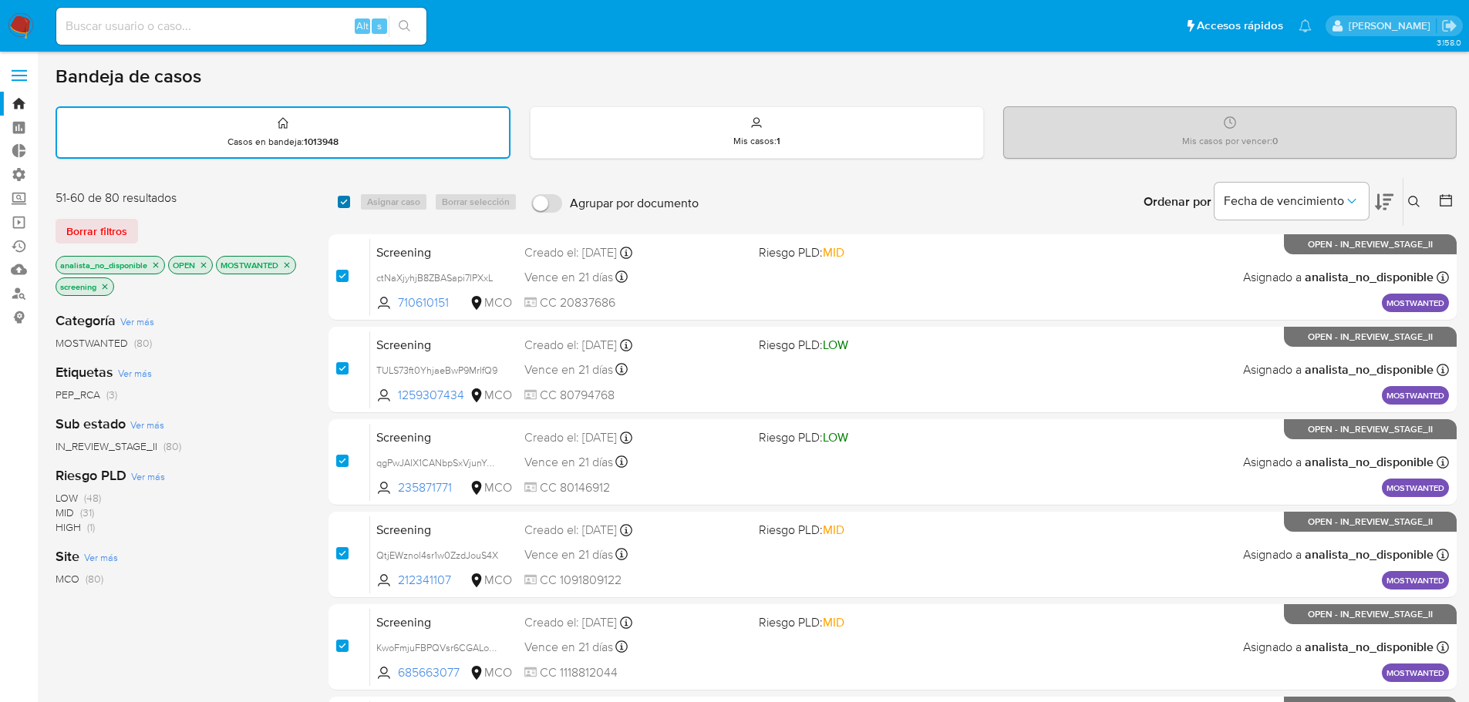
checkbox input "true"
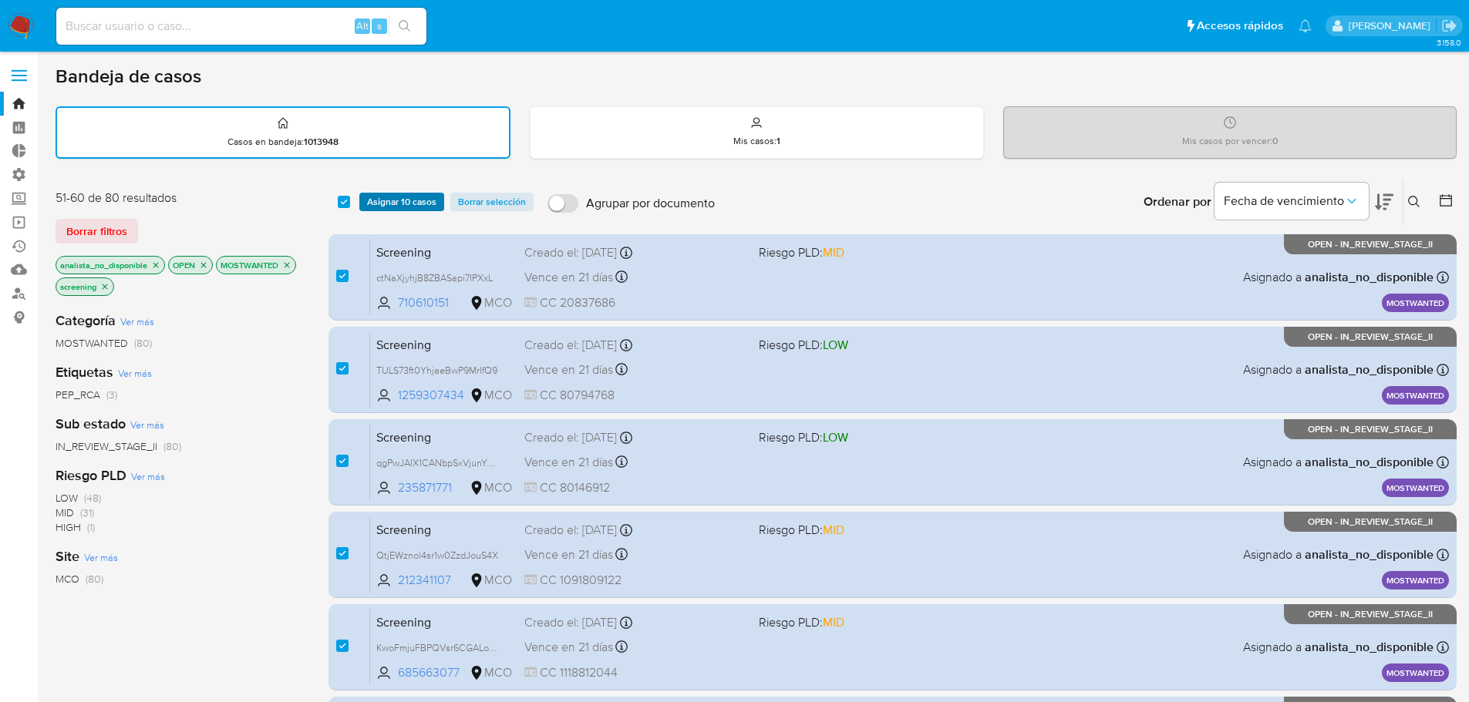
click at [371, 201] on span "Asignar 10 casos" at bounding box center [401, 201] width 69 height 15
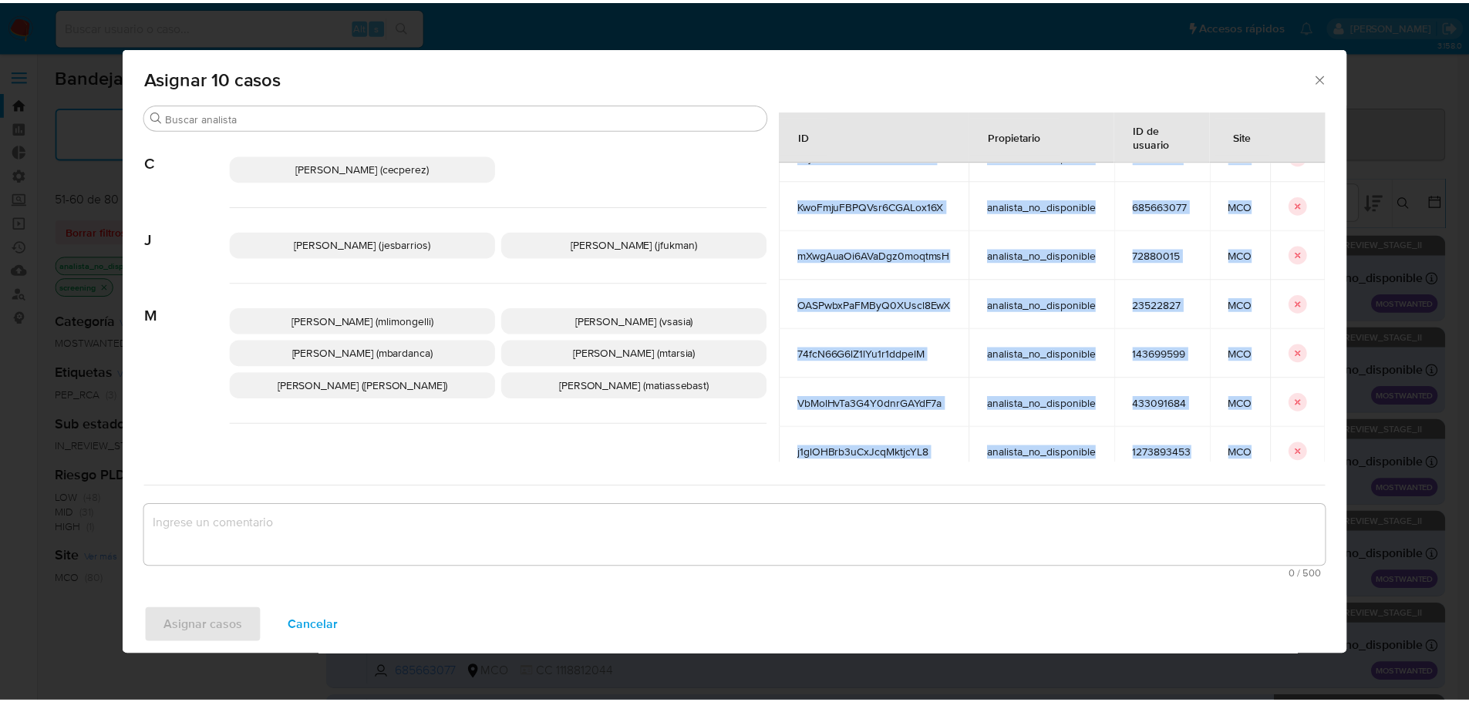
scroll to position [227, 0]
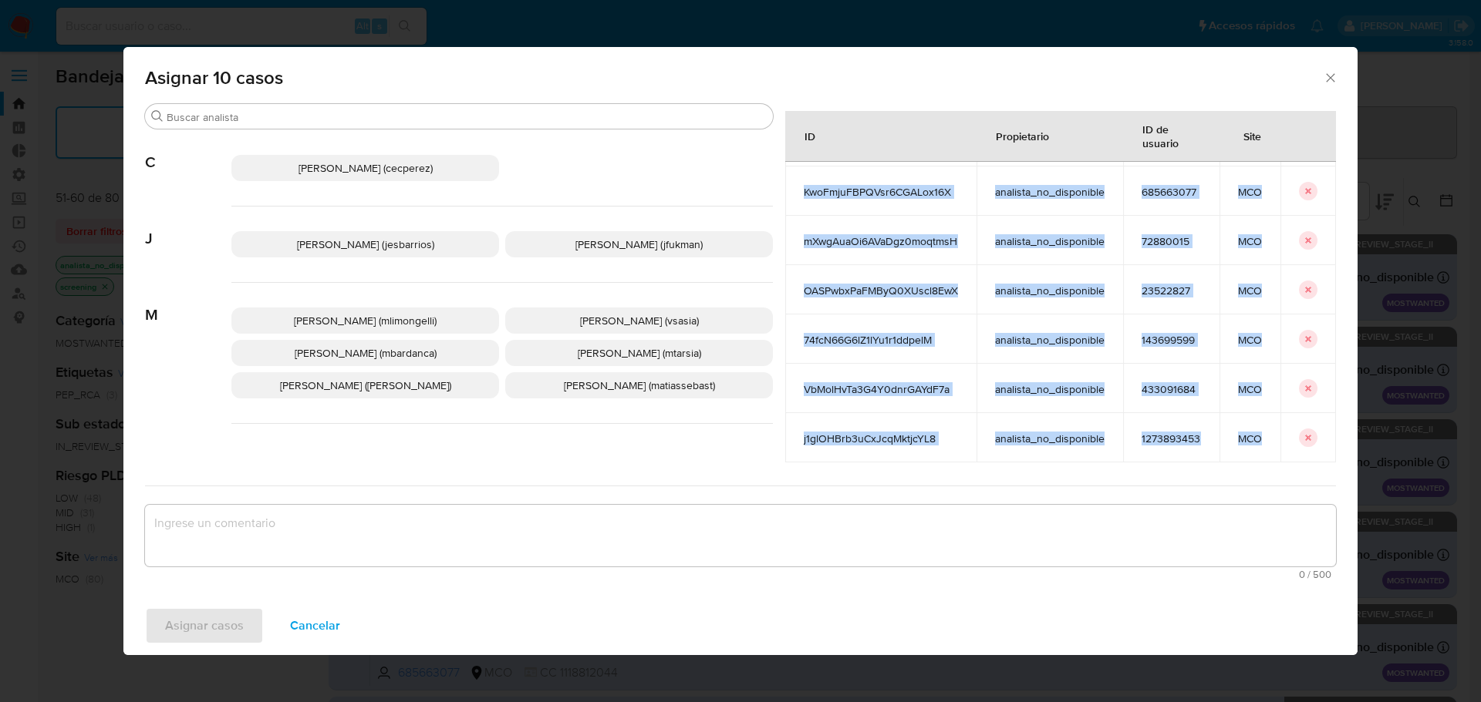
drag, startPoint x: 773, startPoint y: 211, endPoint x: 1274, endPoint y: 474, distance: 565.3
click at [1274, 474] on div "Buscar C Cecilia Ines Perez Correa (cecperez) J Jesica Iris Barrios Leita (jesb…" at bounding box center [740, 344] width 1191 height 483
copy div "ctNaXjyhjB8ZBASapi7IPXxL analista_no_disponible 710610151 MCO TULS73ft0YhjaeBwP…"
click at [315, 630] on span "Cancelar" at bounding box center [315, 626] width 50 height 34
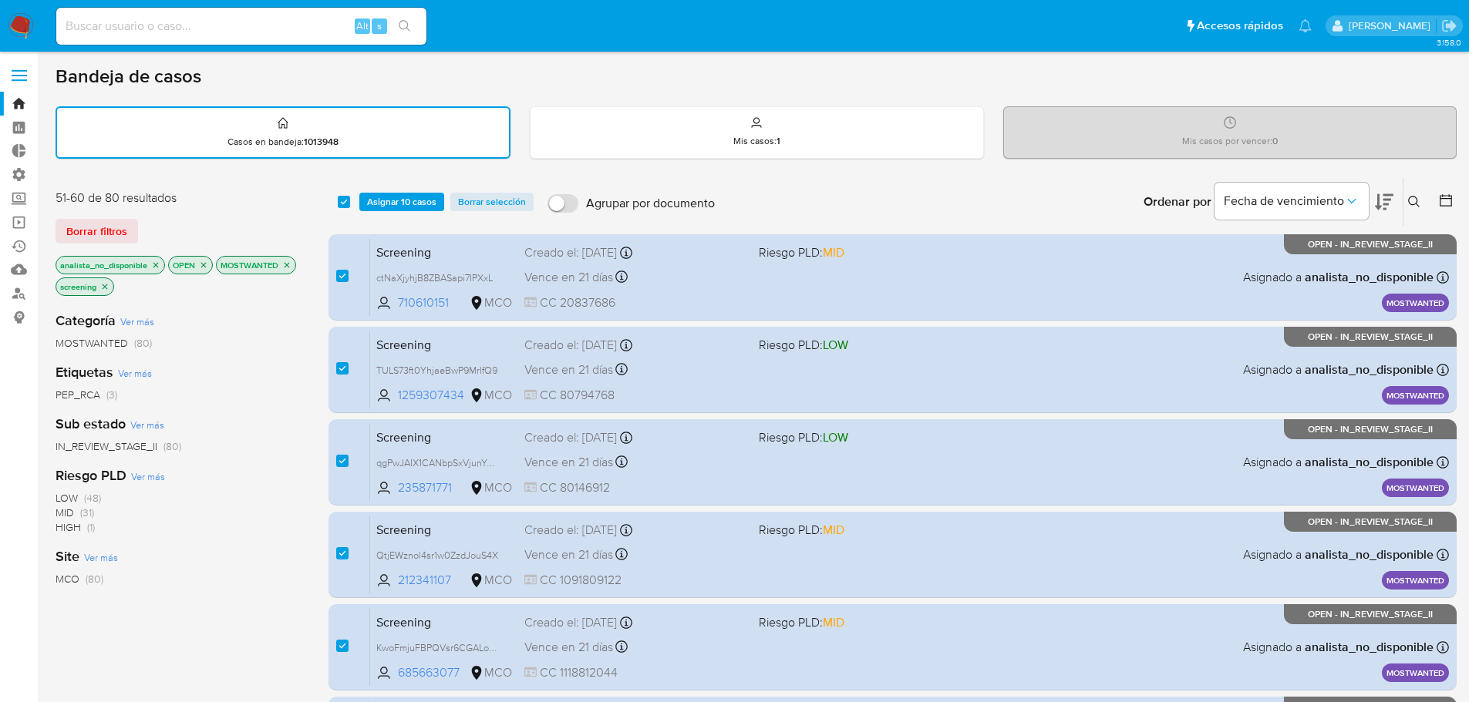
click at [348, 195] on div "select-all-cases-checkbox" at bounding box center [344, 201] width 12 height 15
click at [343, 200] on input "checkbox" at bounding box center [344, 202] width 12 height 12
checkbox input "false"
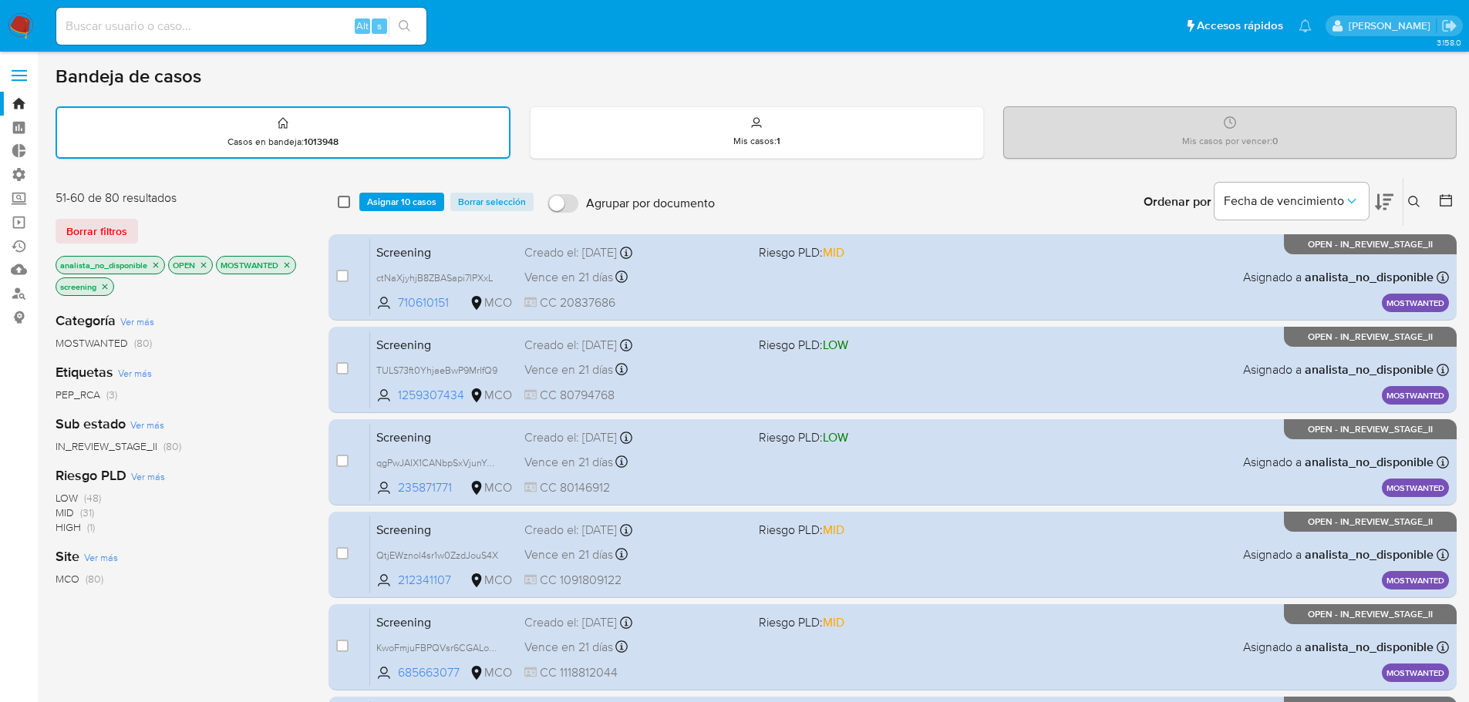
checkbox input "false"
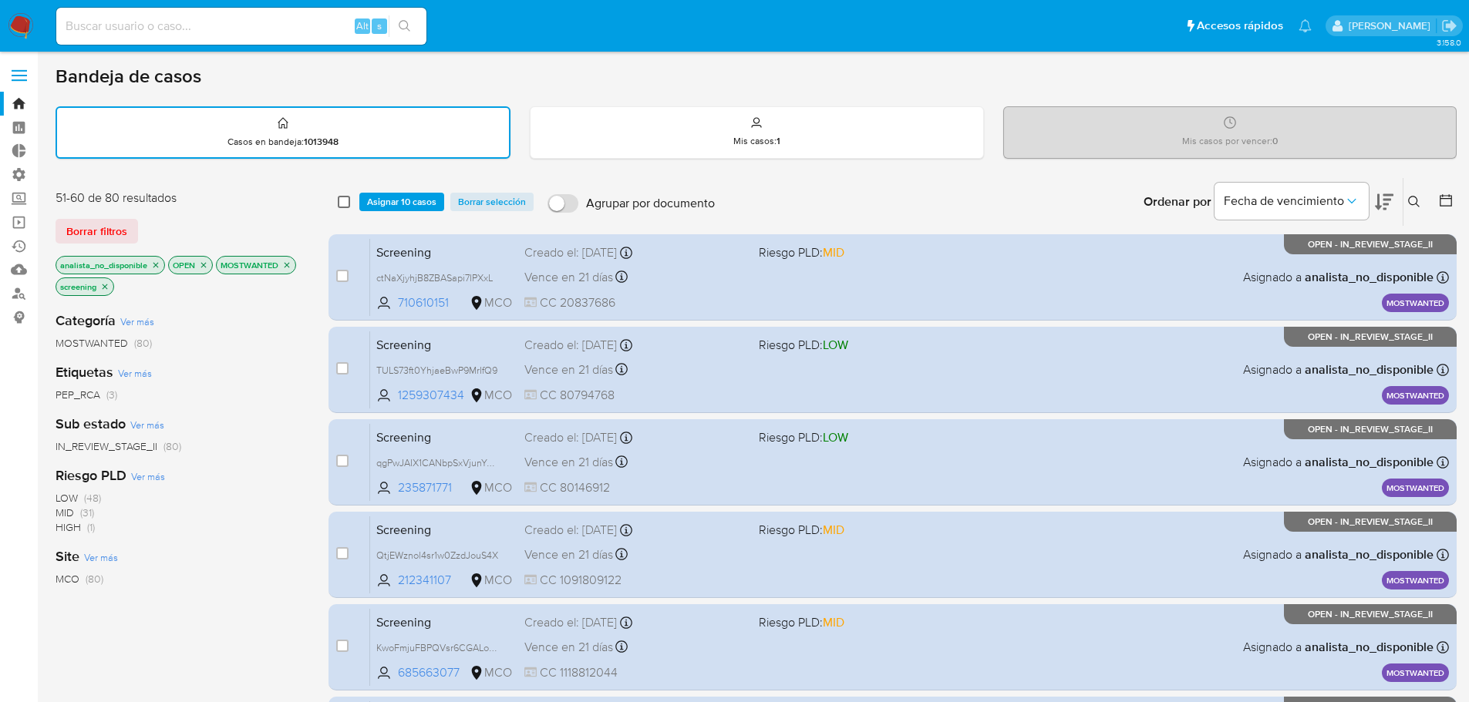
checkbox input "false"
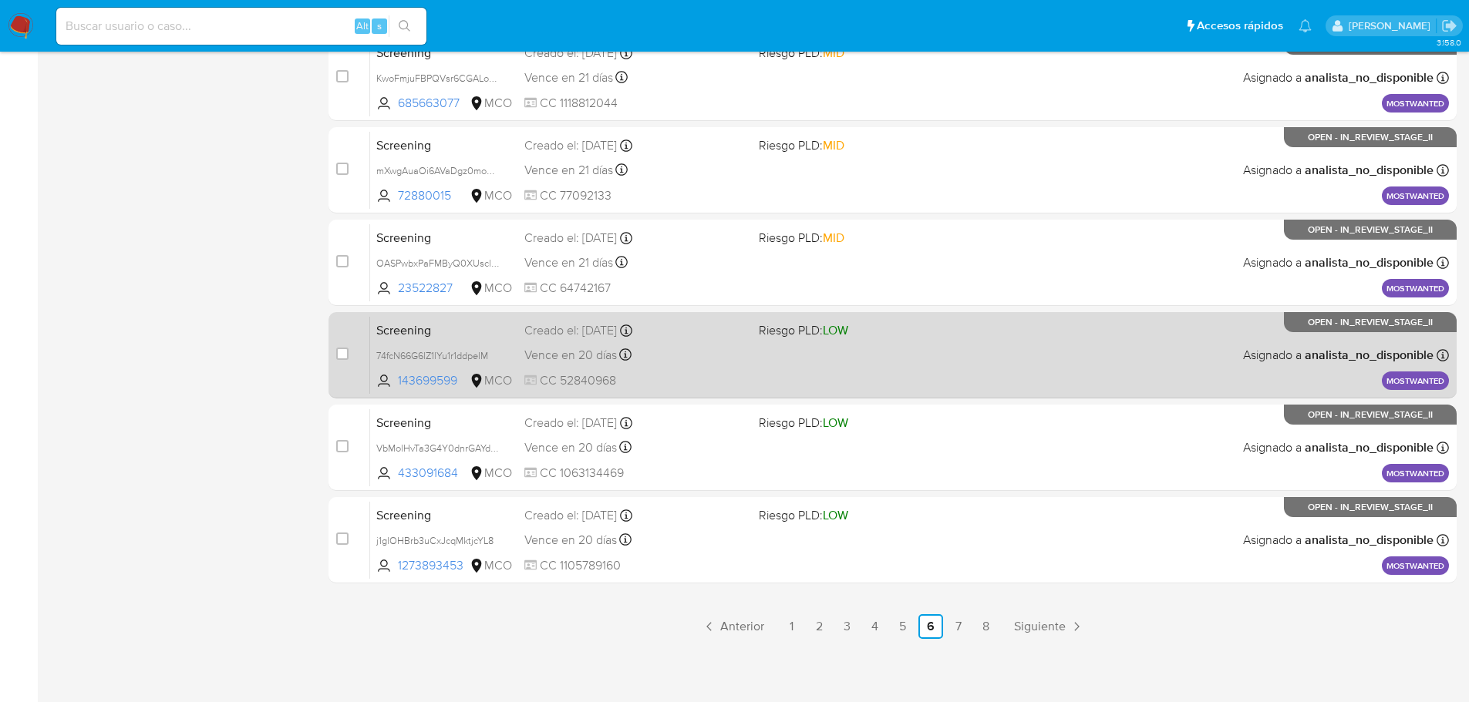
scroll to position [572, 0]
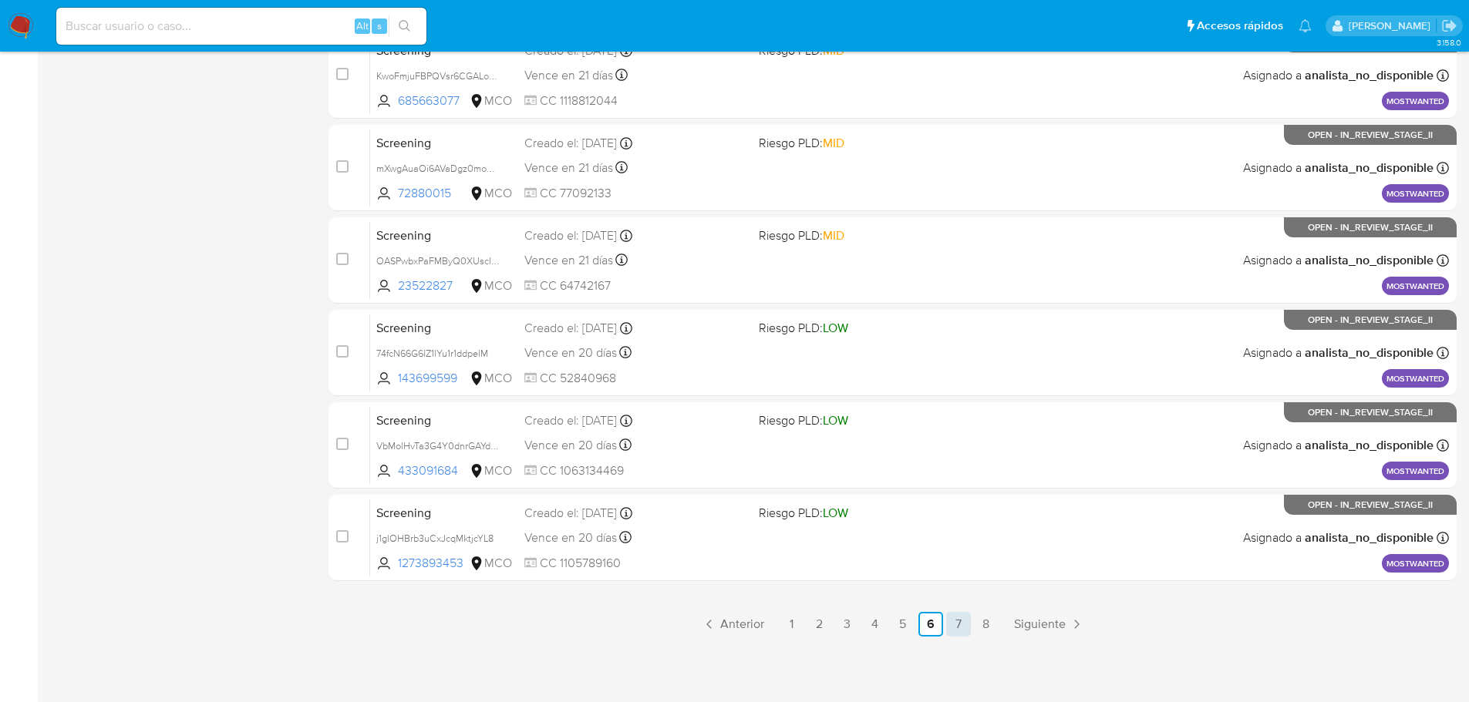
click at [957, 635] on link "7" at bounding box center [958, 624] width 25 height 25
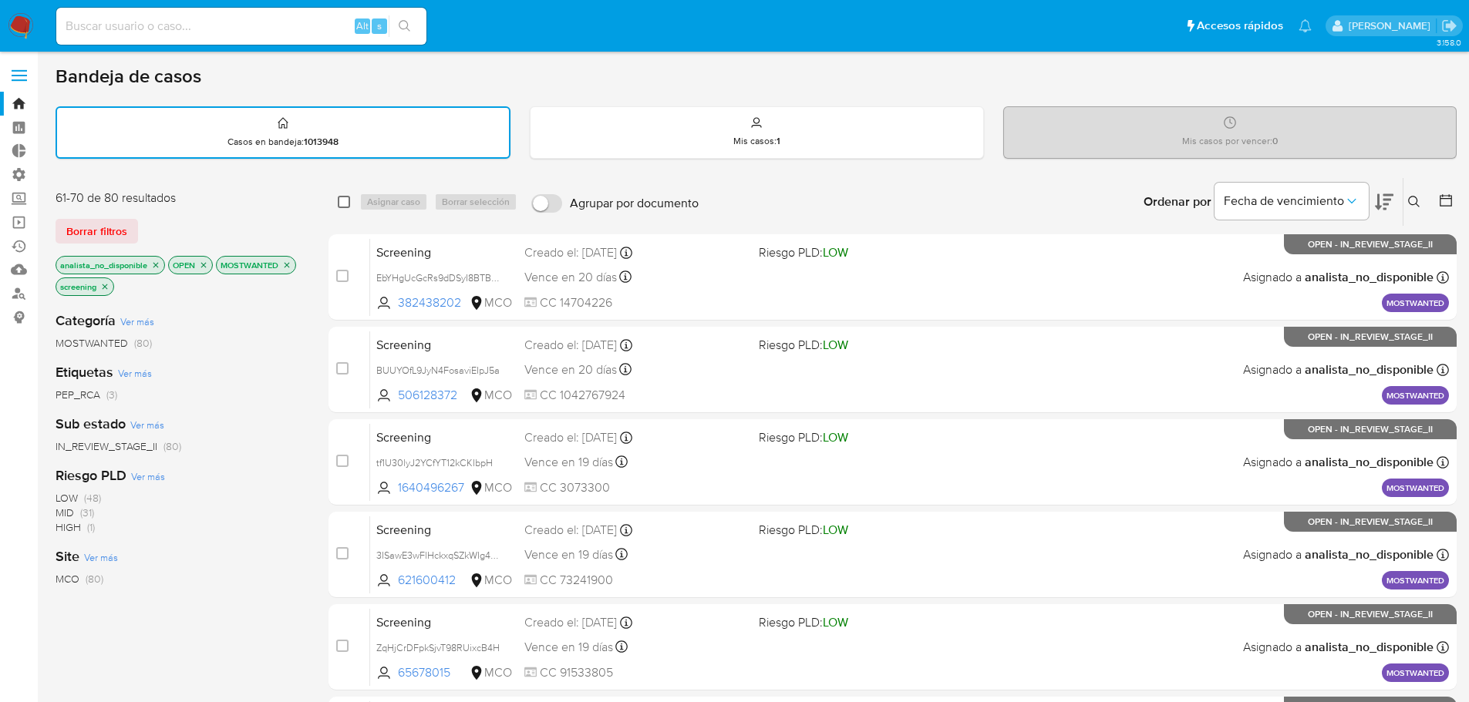
click at [347, 197] on input "checkbox" at bounding box center [344, 202] width 12 height 12
checkbox input "true"
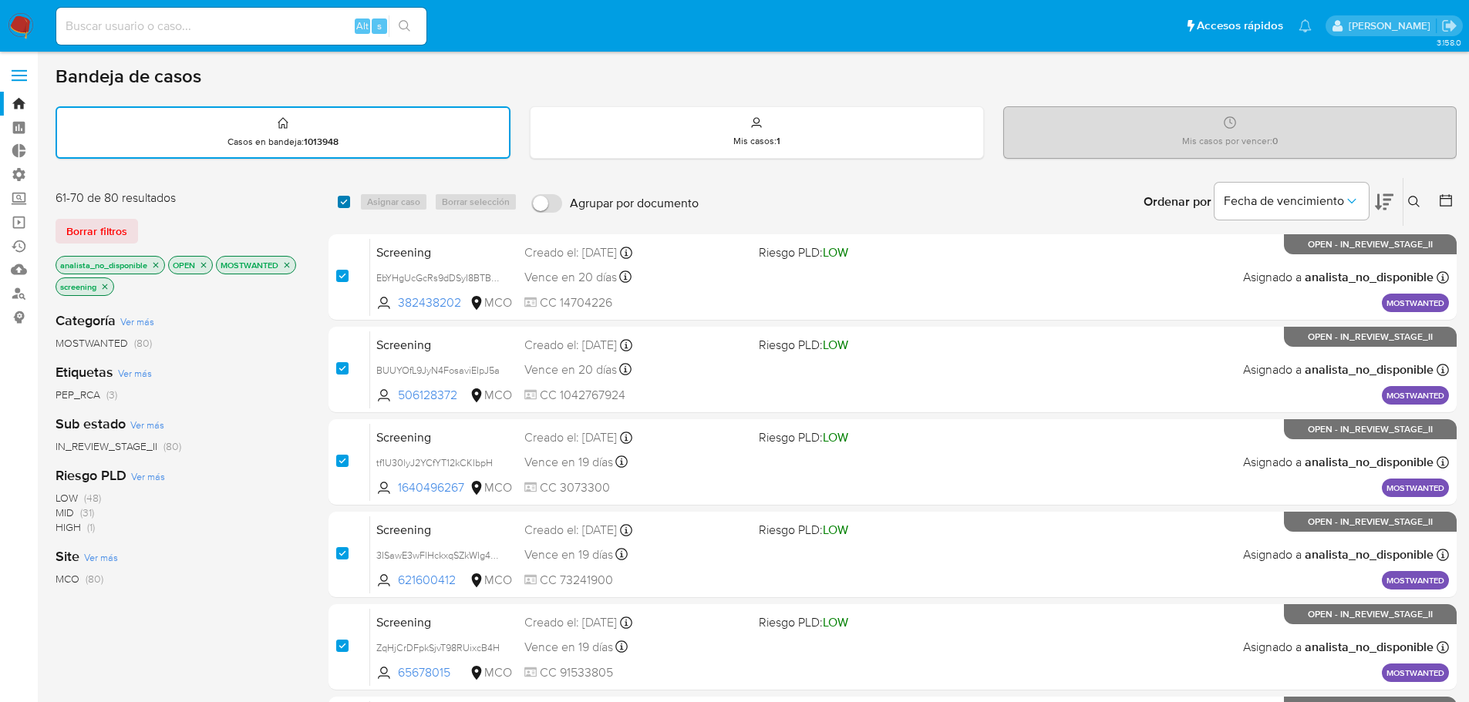
checkbox input "true"
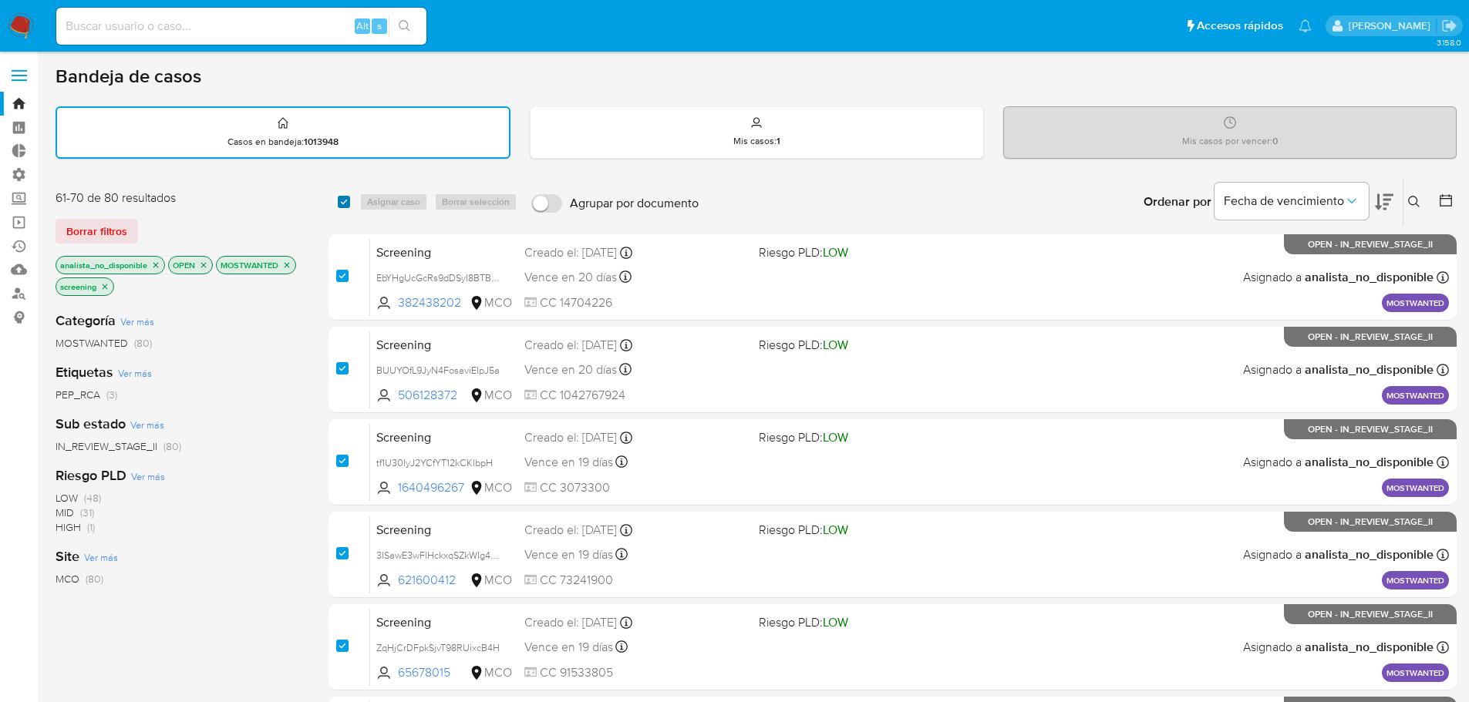
checkbox input "true"
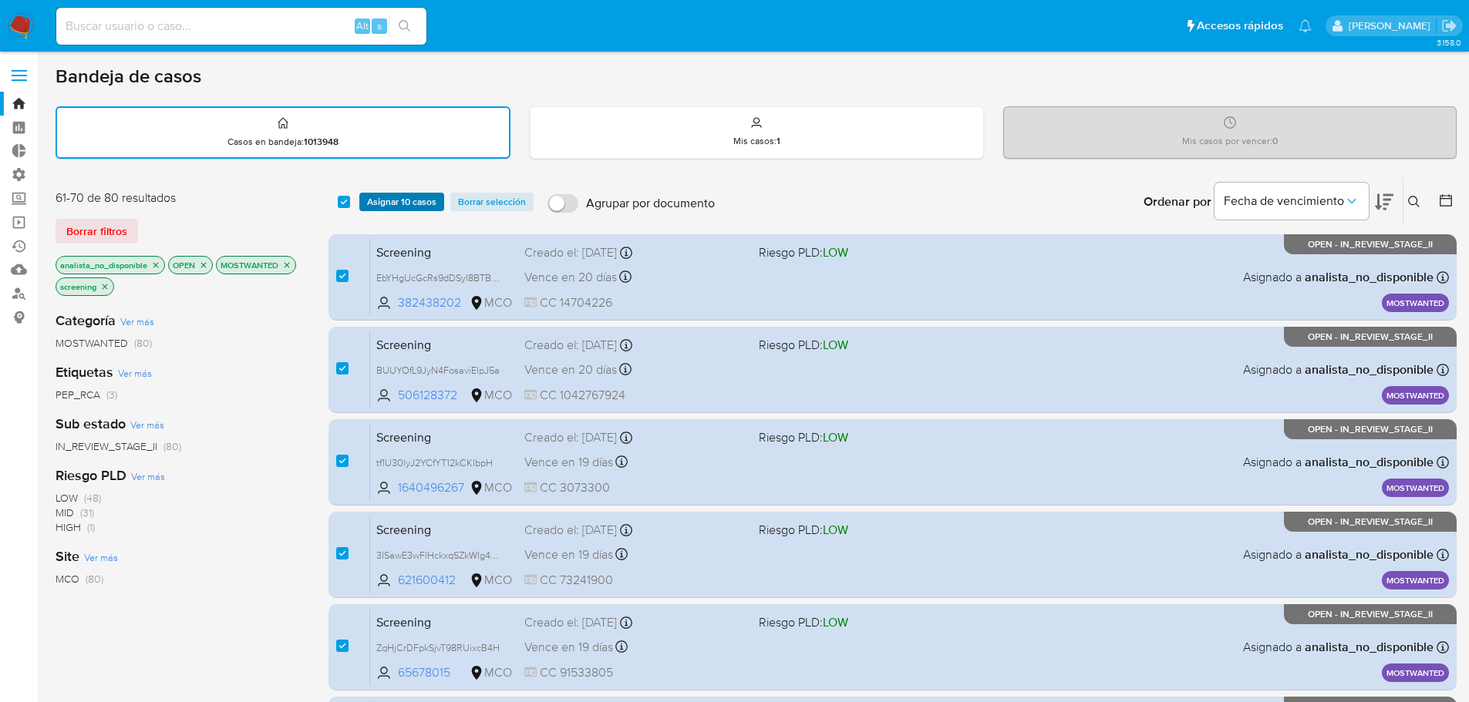
click at [360, 197] on button "Asignar 10 casos" at bounding box center [401, 202] width 85 height 19
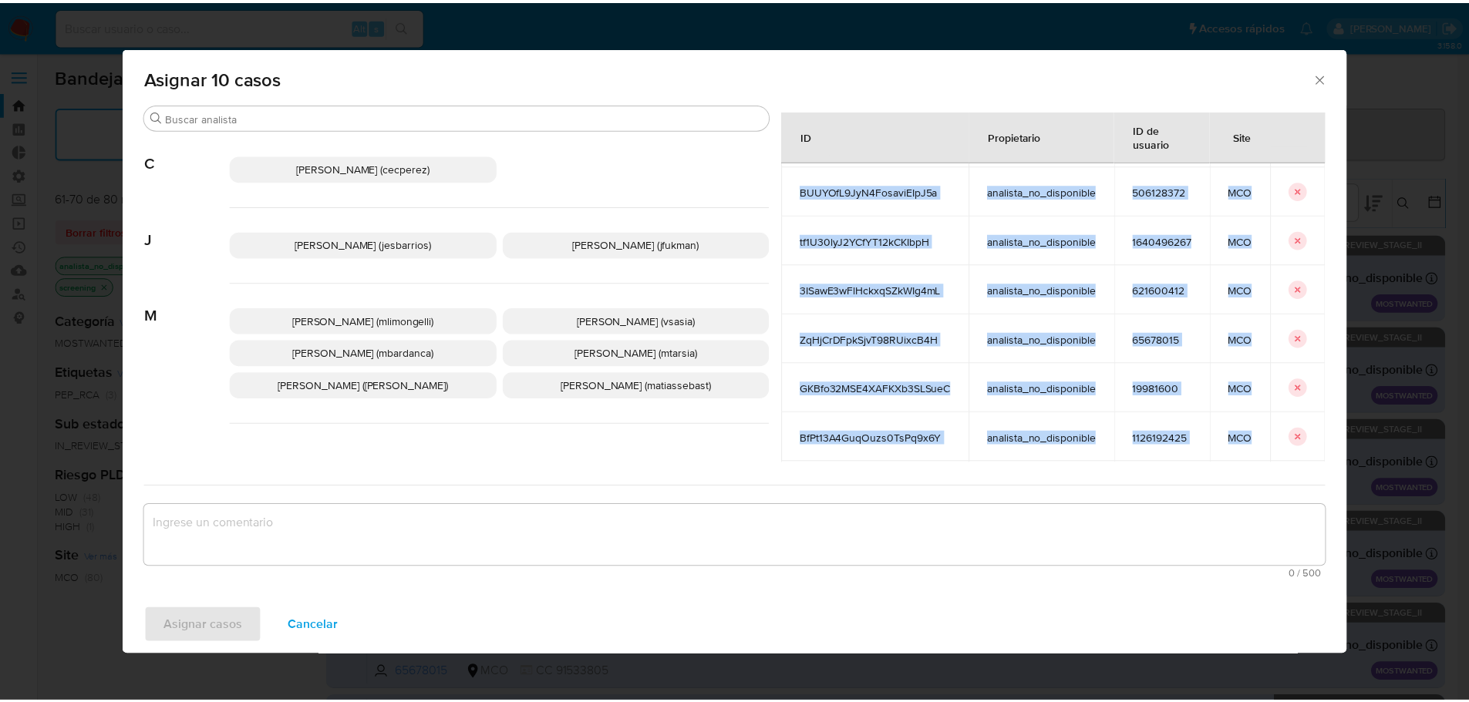
scroll to position [227, 0]
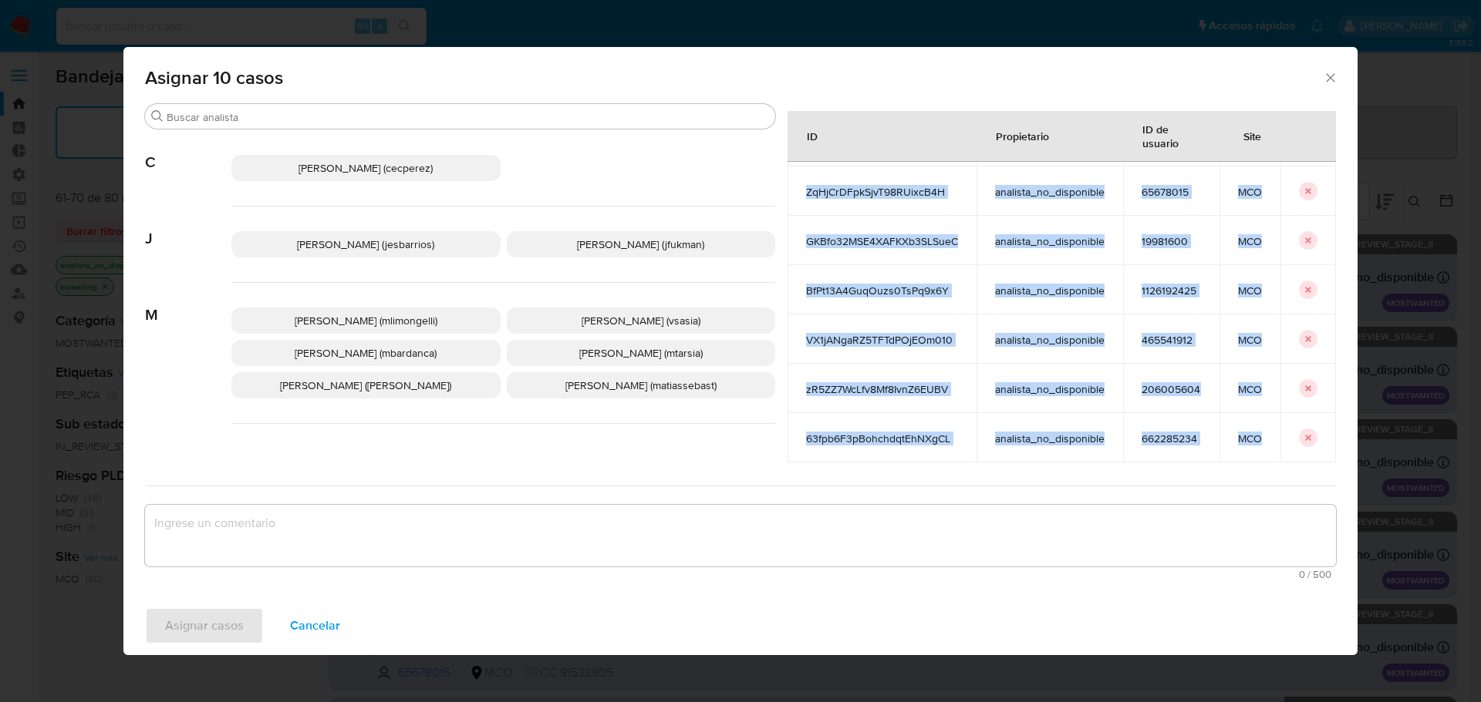
drag, startPoint x: 773, startPoint y: 214, endPoint x: 1249, endPoint y: 440, distance: 527.4
click at [1249, 440] on tbody "EbYHgUcGcRs9dDSyI8BTBowI analista_no_disponible 382438202 MCO BUUYOfL9JyN4Fosav…" at bounding box center [1061, 216] width 548 height 494
copy tbody "EbYHgUcGcRs9dDSyI8BTBowI analista_no_disponible 382438202 MCO BUUYOfL9JyN4Fosav…"
click at [342, 629] on button "Cancelar" at bounding box center [315, 626] width 90 height 37
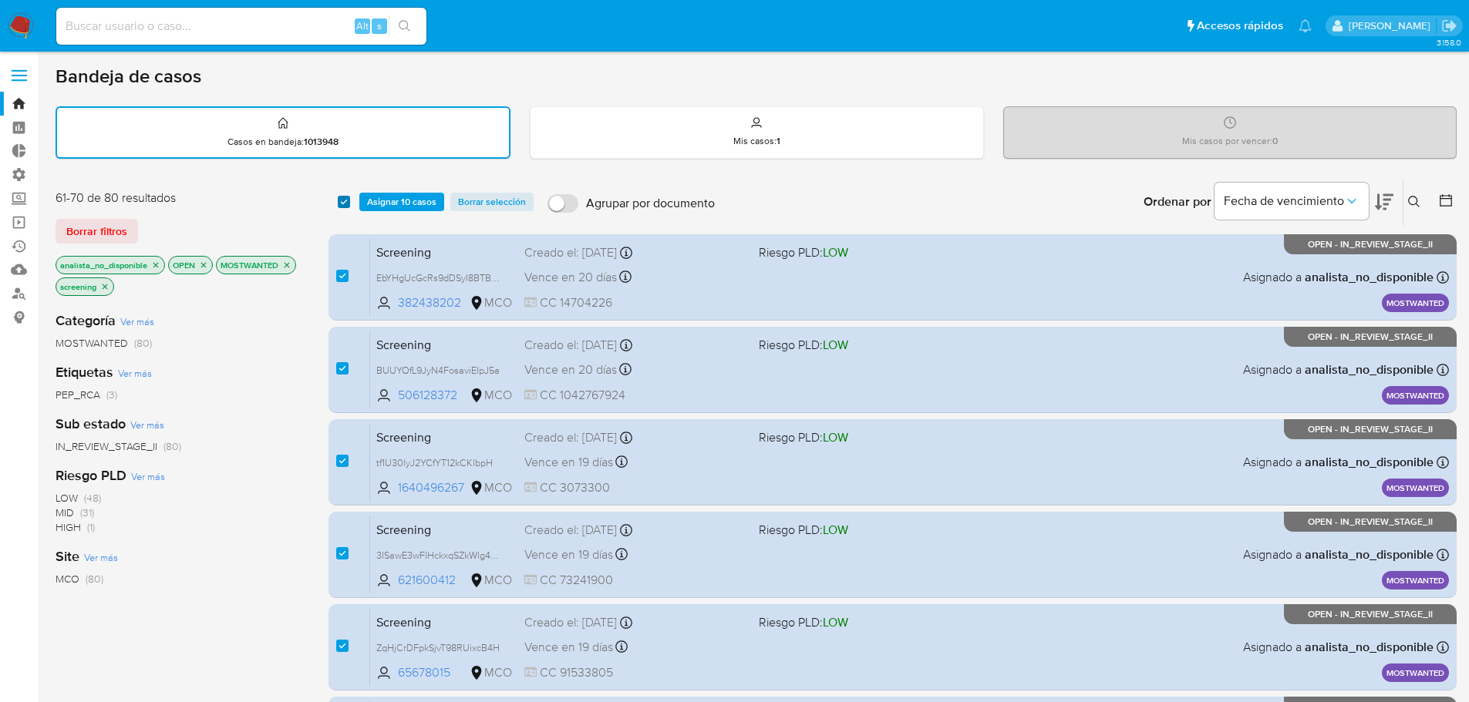
click at [346, 198] on input "checkbox" at bounding box center [344, 202] width 12 height 12
checkbox input "false"
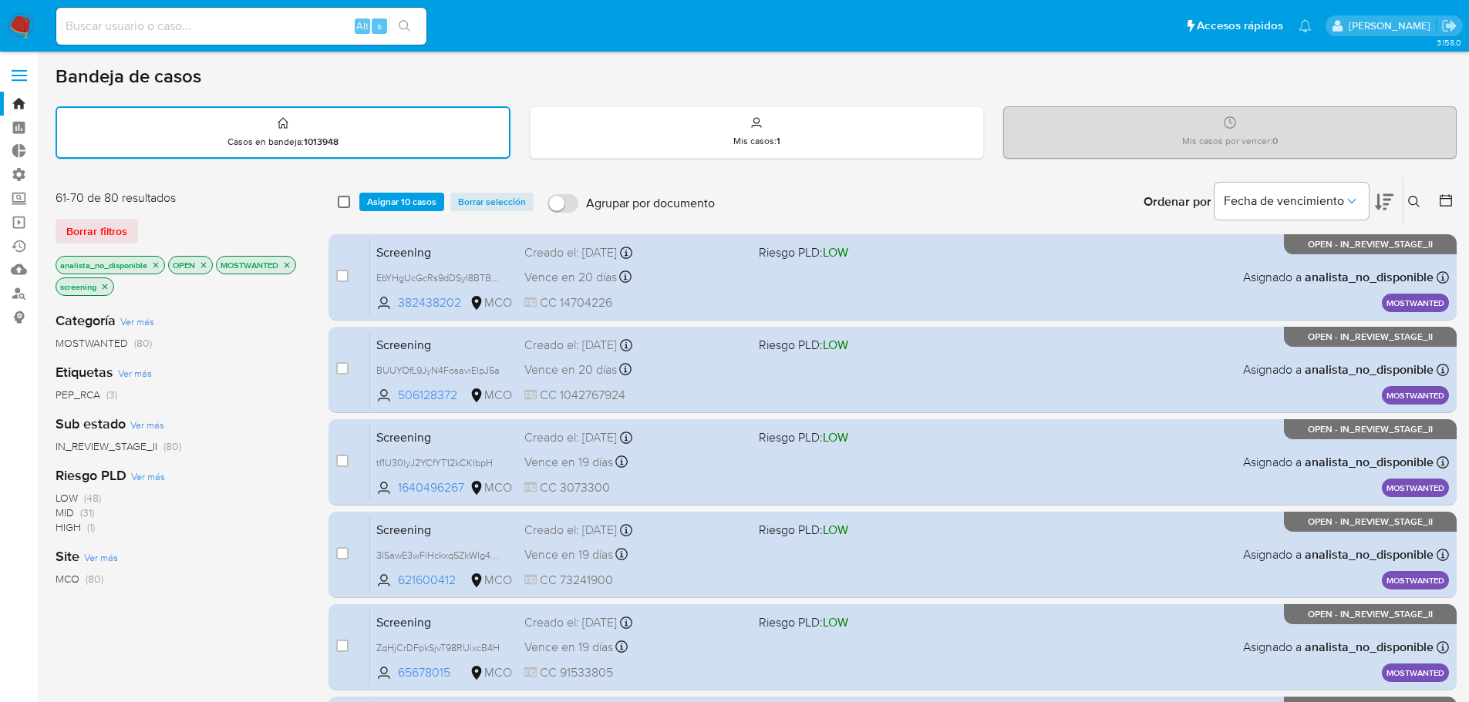
checkbox input "false"
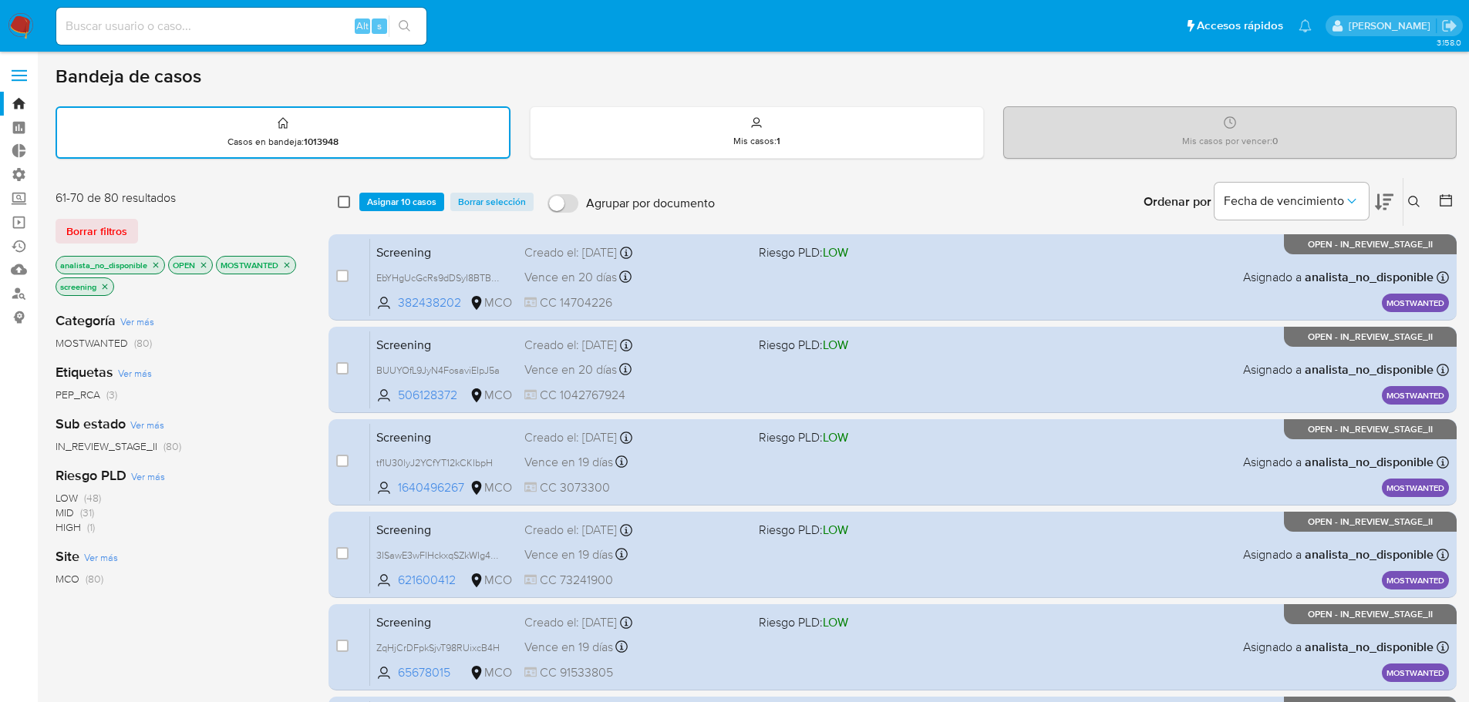
checkbox input "false"
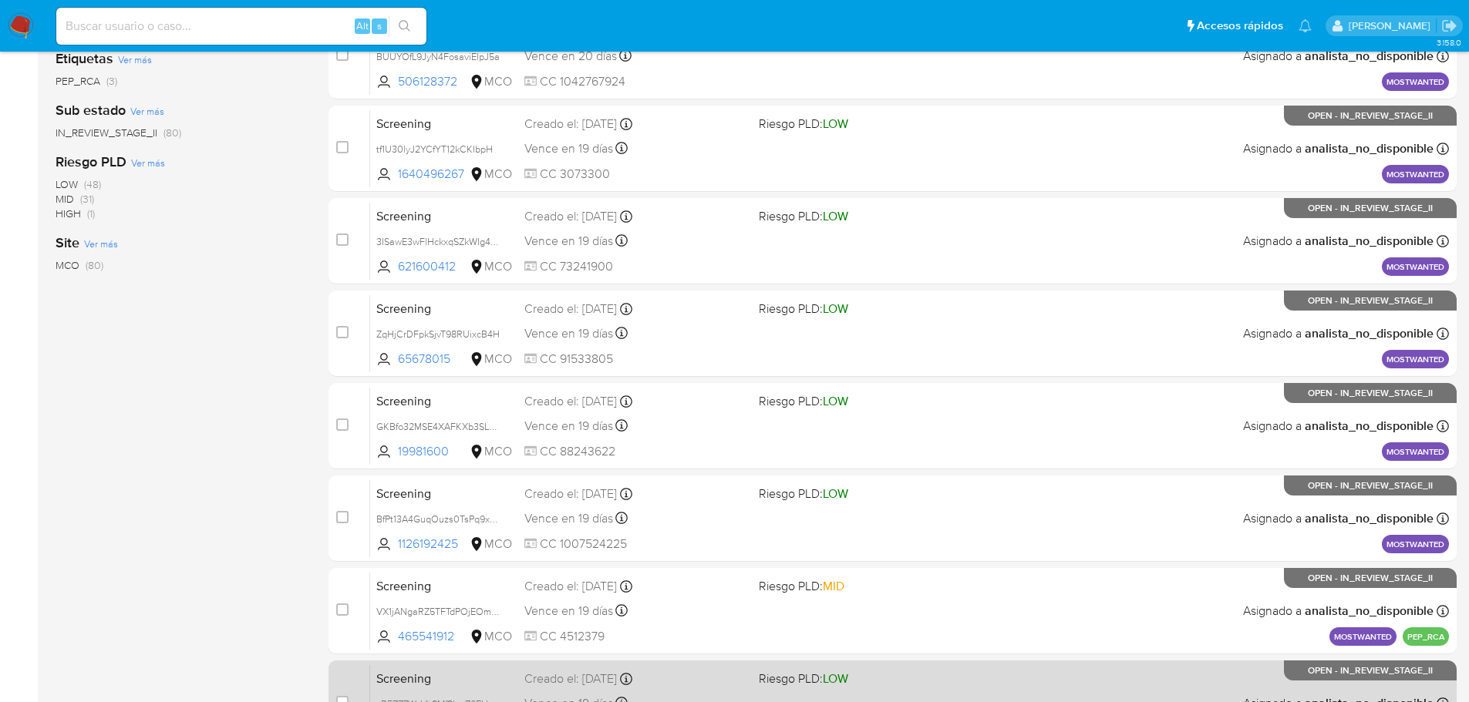
scroll to position [572, 0]
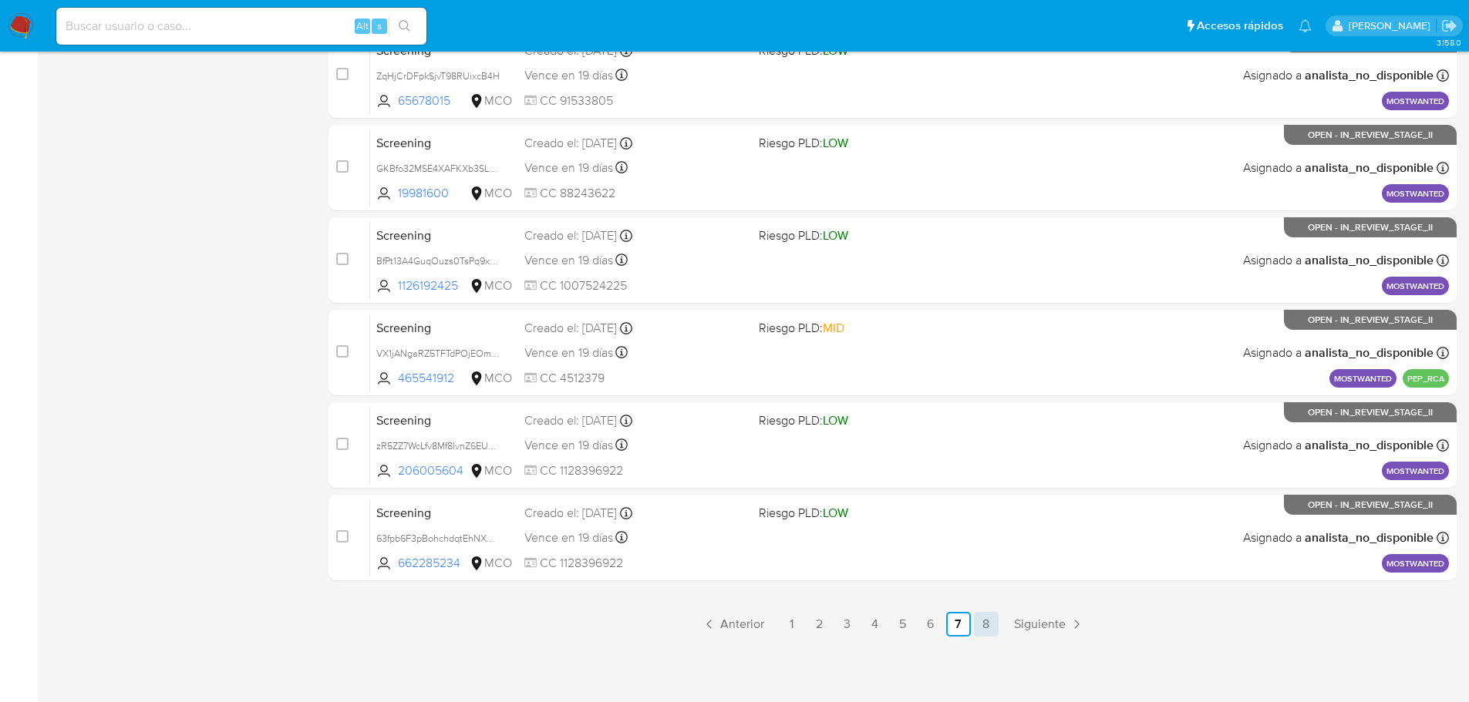
click at [978, 626] on link "8" at bounding box center [986, 624] width 25 height 25
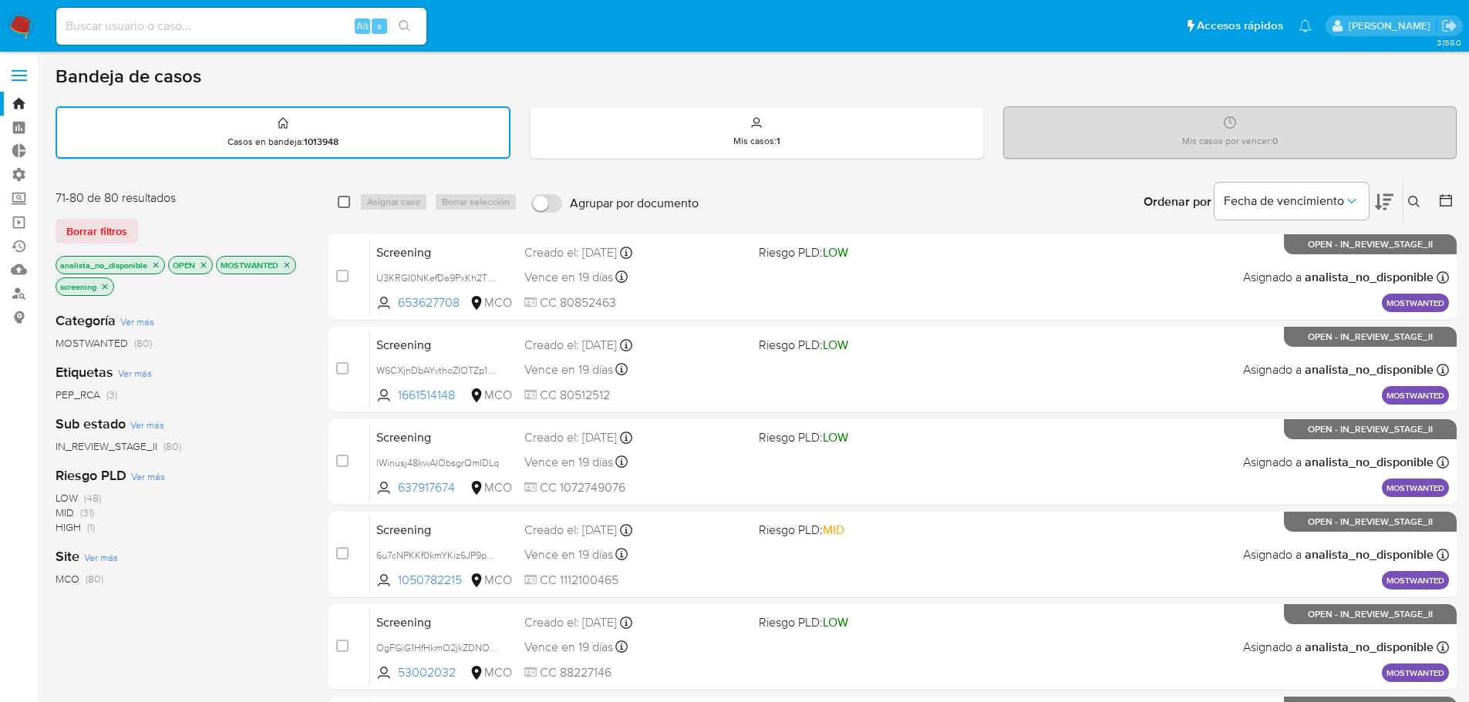
click at [338, 200] on input "checkbox" at bounding box center [344, 202] width 12 height 12
checkbox input "true"
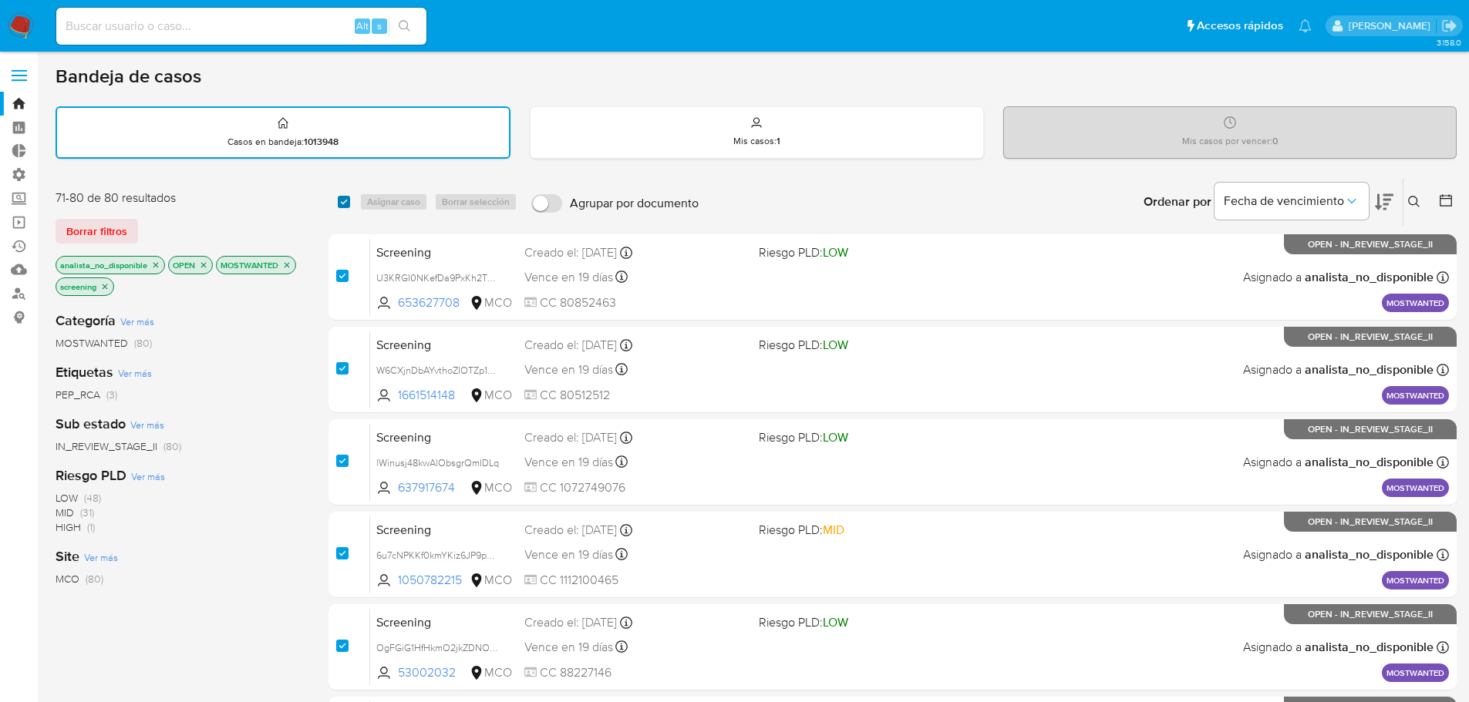
checkbox input "true"
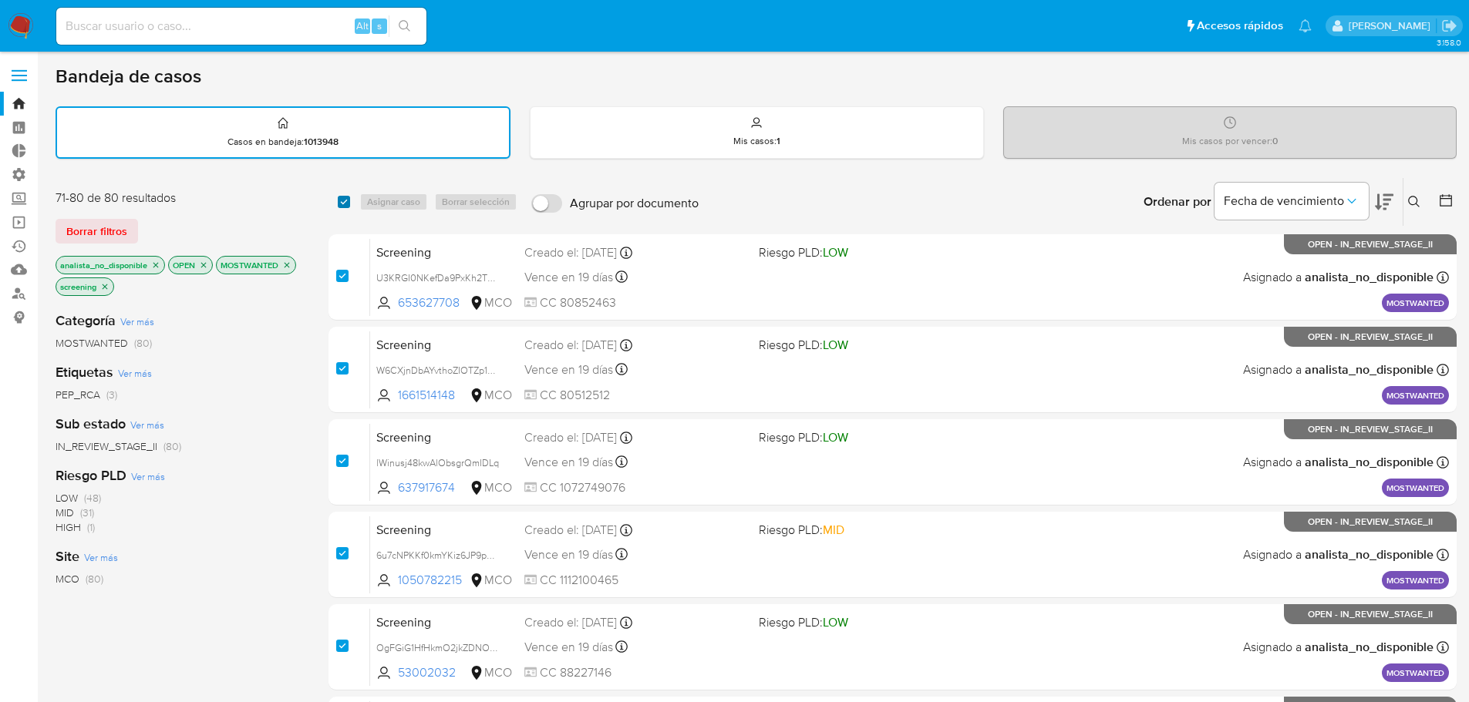
checkbox input "true"
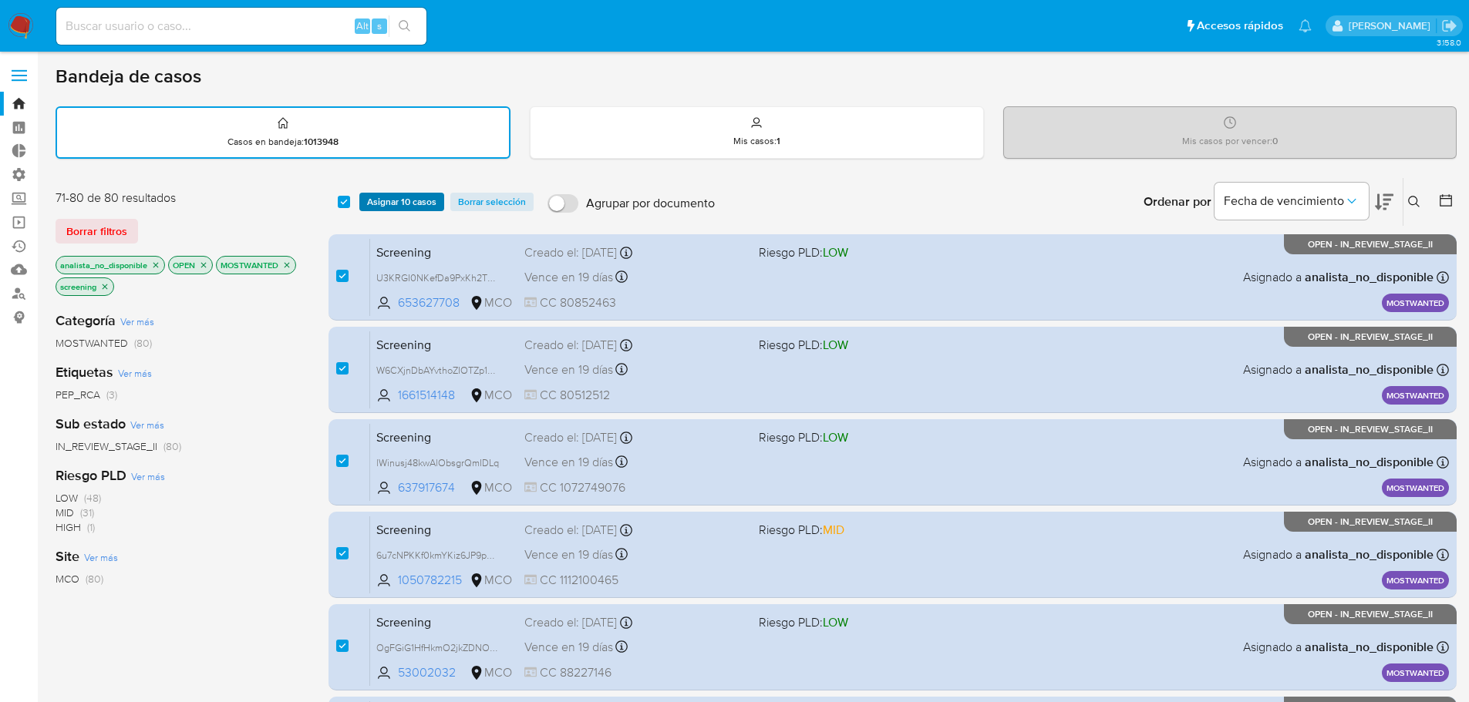
click at [367, 201] on span "Asignar 10 casos" at bounding box center [401, 201] width 69 height 15
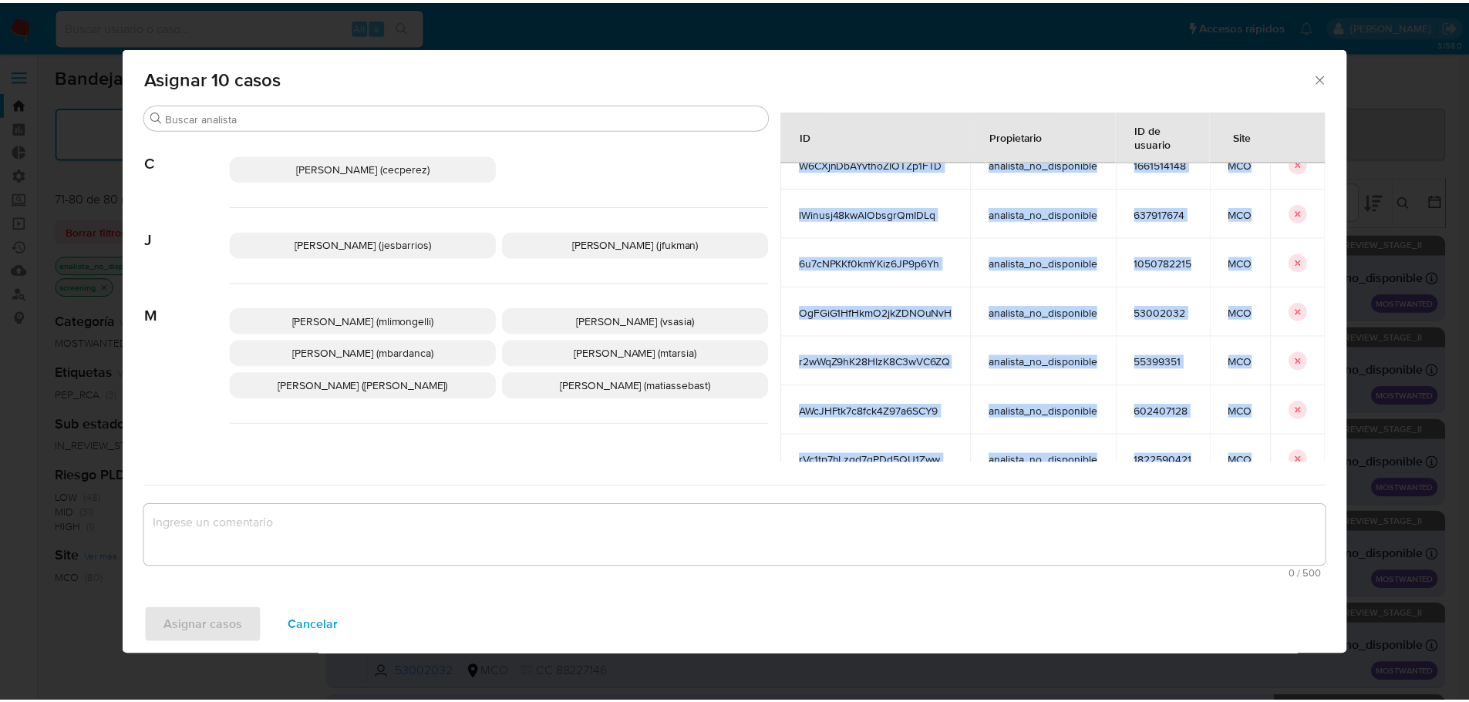
scroll to position [227, 0]
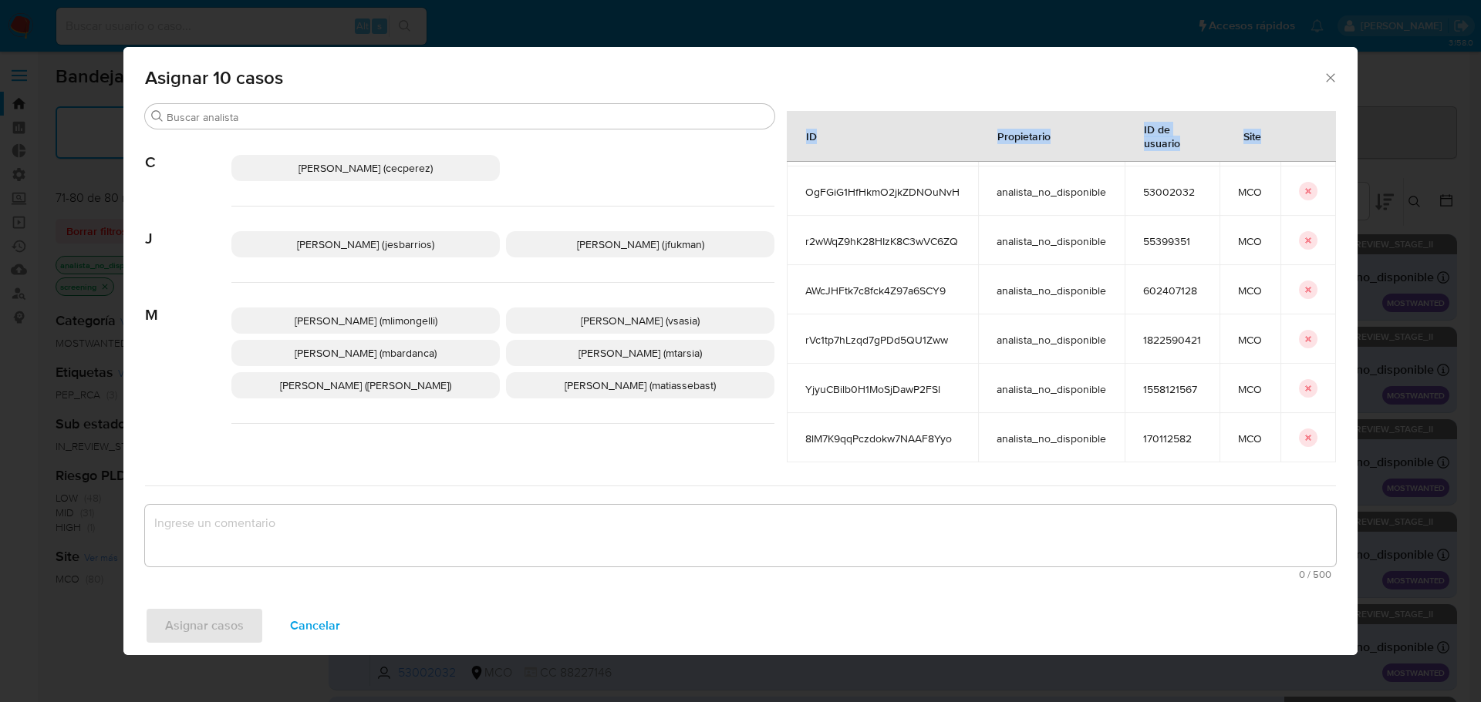
drag, startPoint x: 773, startPoint y: 212, endPoint x: 1256, endPoint y: 459, distance: 542.1
click at [1256, 459] on div "Casos a asignar: ID Propietario ID de usuario Site U3KRGI0NKefDa9PxKh2TYzsK ana…" at bounding box center [1061, 287] width 549 height 352
copy thead "ID Propietario ID de usuario Site"
click at [328, 615] on span "Cancelar" at bounding box center [315, 626] width 50 height 34
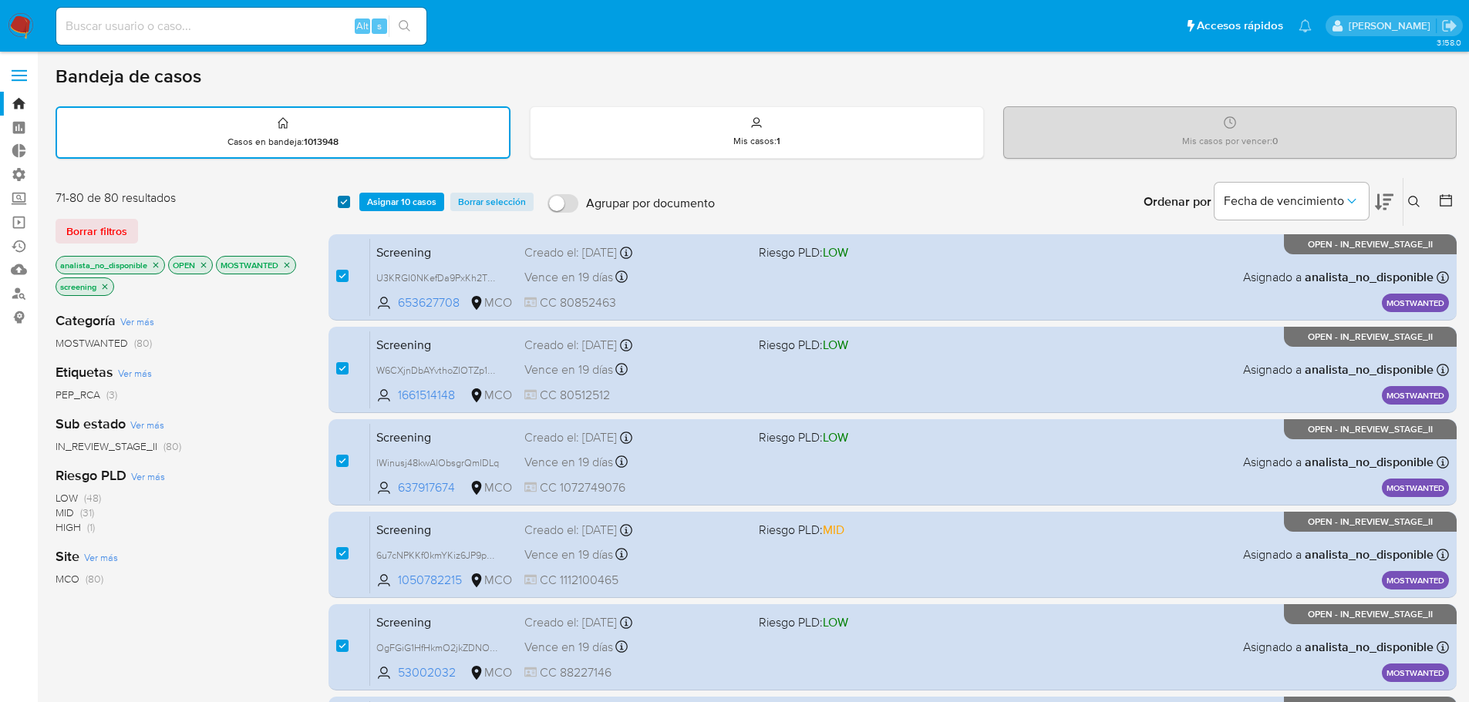
click at [342, 200] on input "checkbox" at bounding box center [344, 202] width 12 height 12
checkbox input "false"
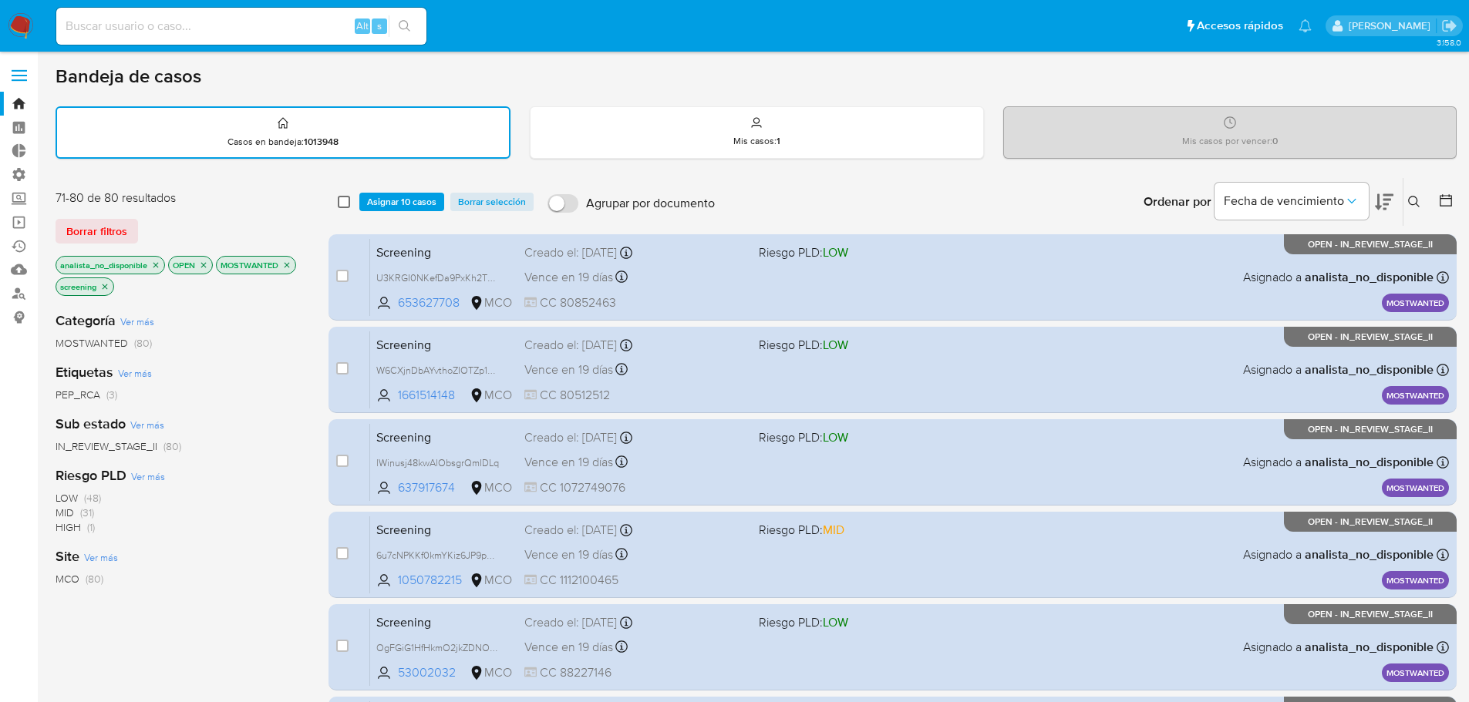
checkbox input "false"
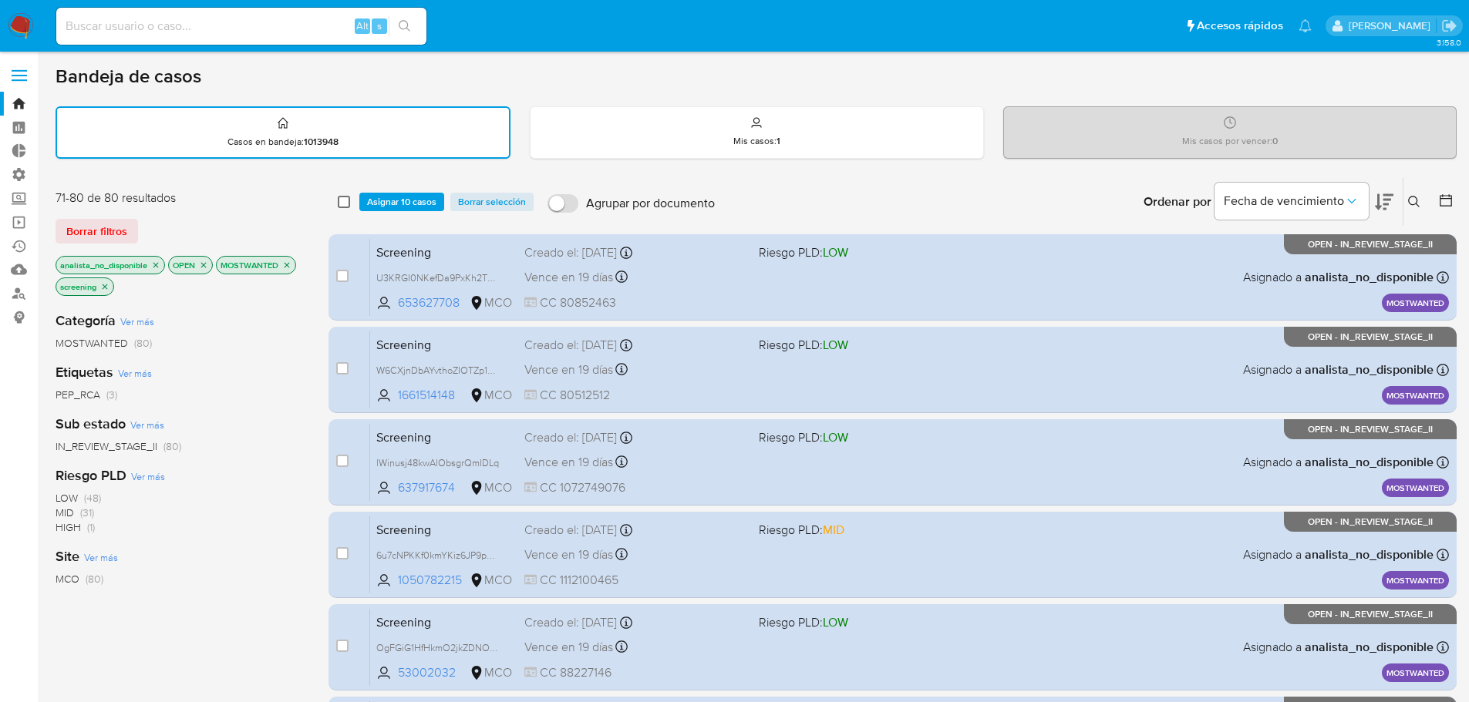
checkbox input "false"
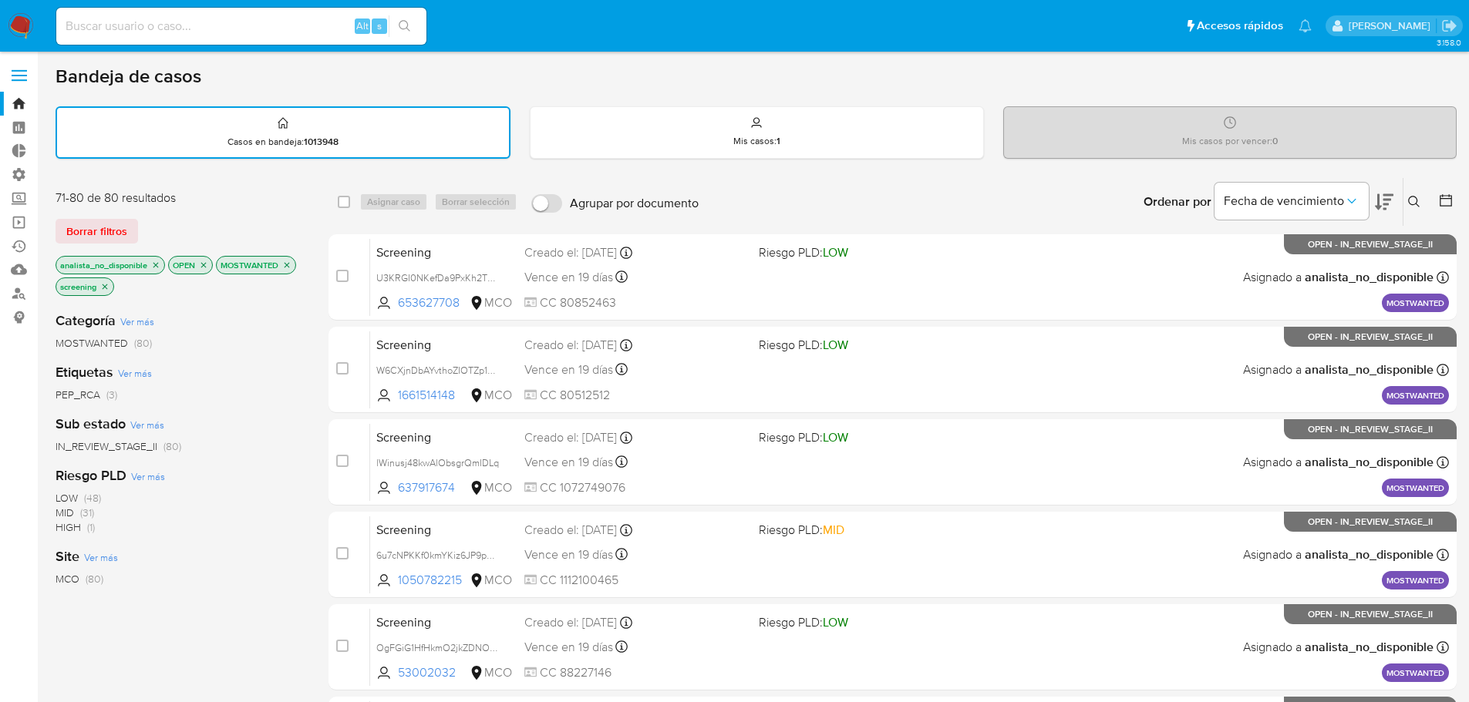
click at [156, 266] on icon "close-filter" at bounding box center [155, 264] width 5 height 5
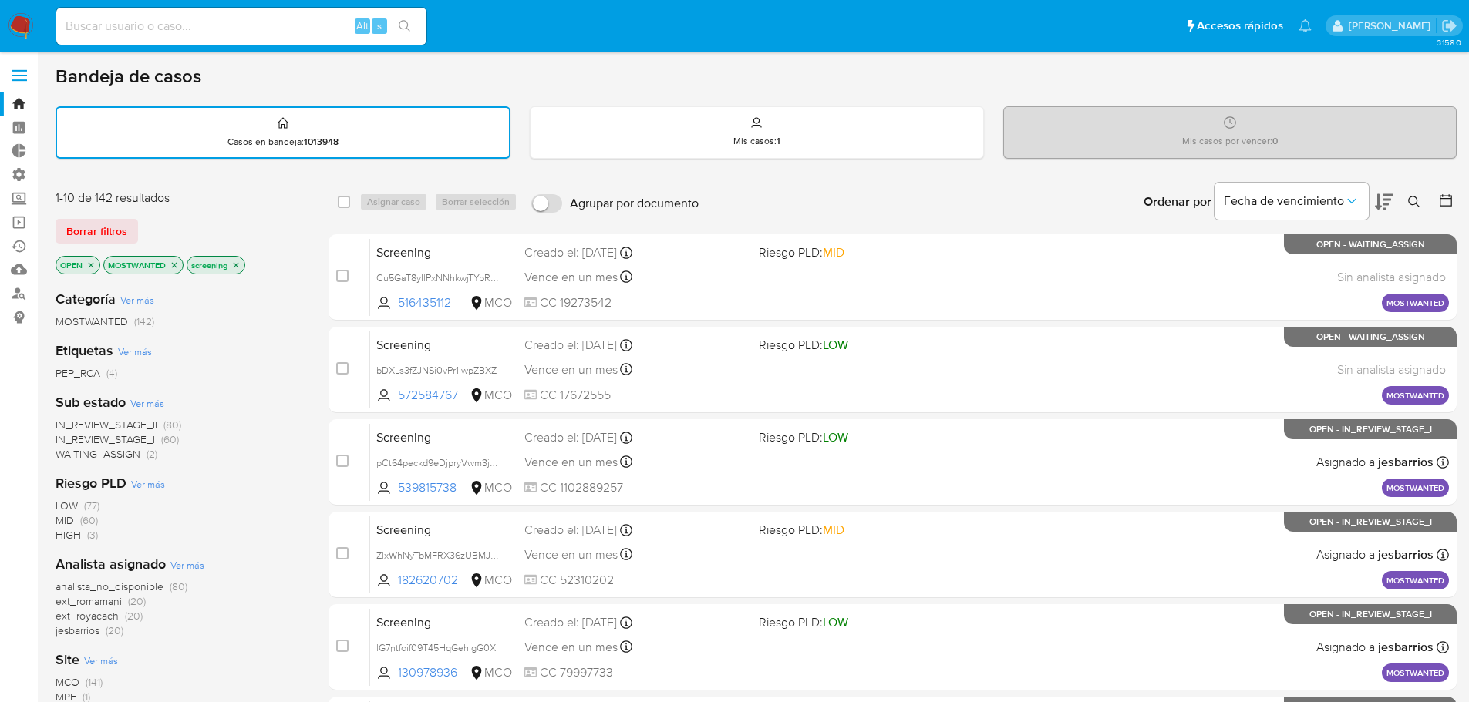
click at [173, 264] on icon "close-filter" at bounding box center [174, 265] width 9 height 9
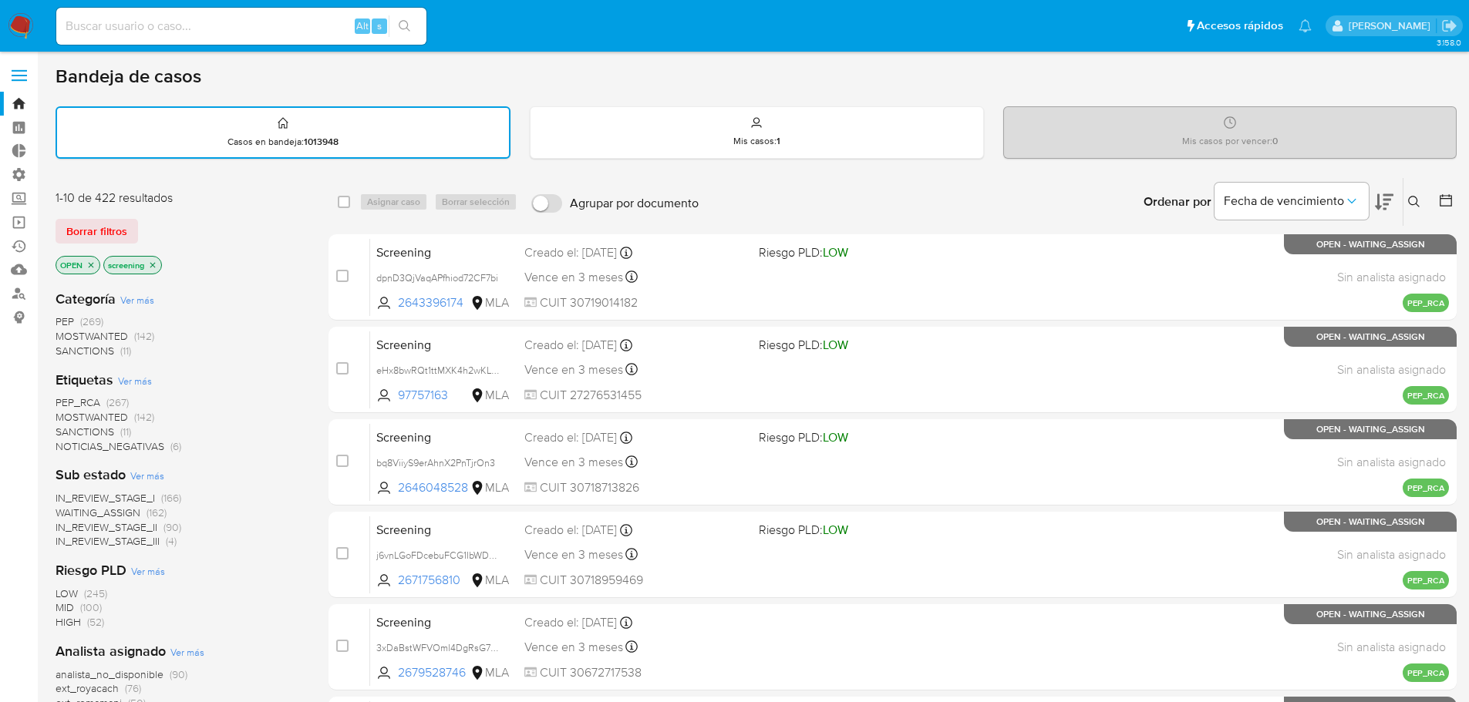
click at [62, 399] on span "PEP_RCA" at bounding box center [78, 402] width 45 height 15
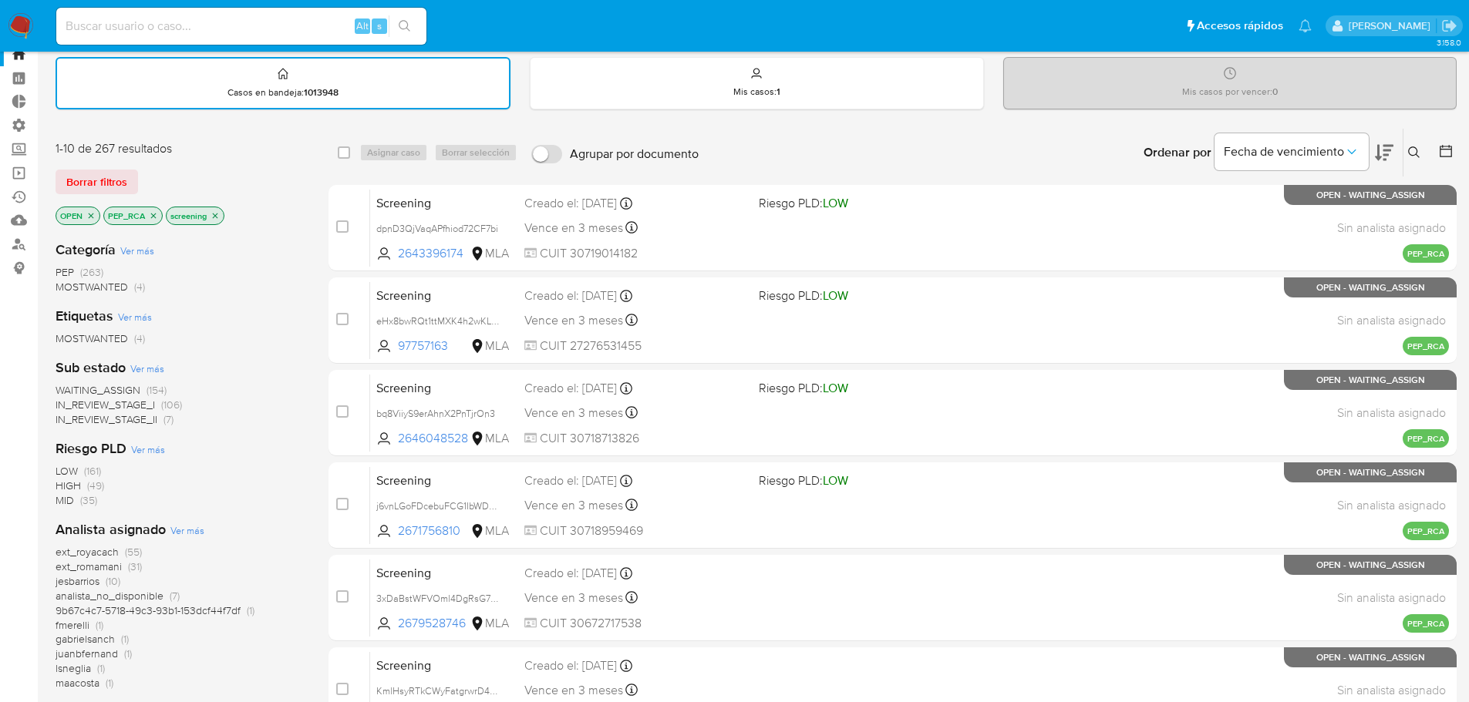
scroll to position [77, 0]
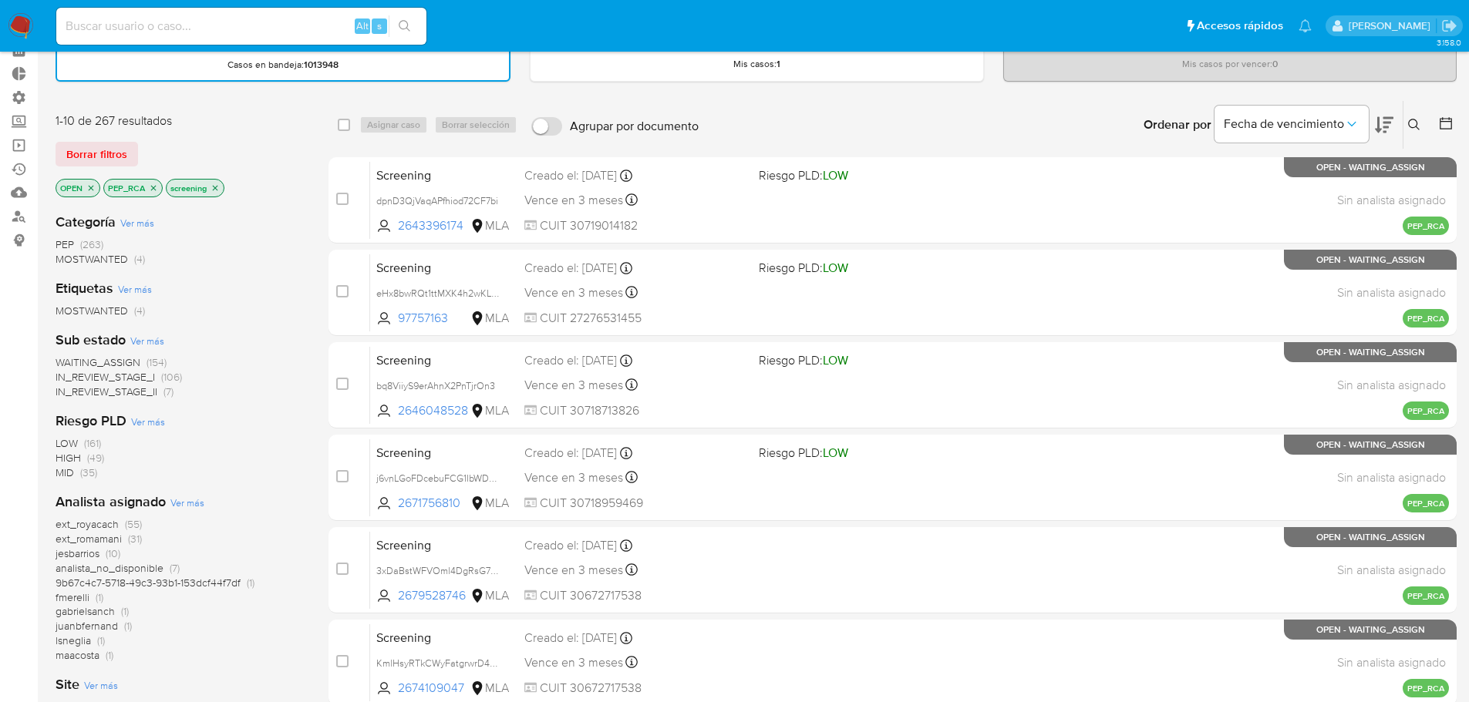
click at [59, 569] on span "analista_no_disponible" at bounding box center [110, 568] width 108 height 15
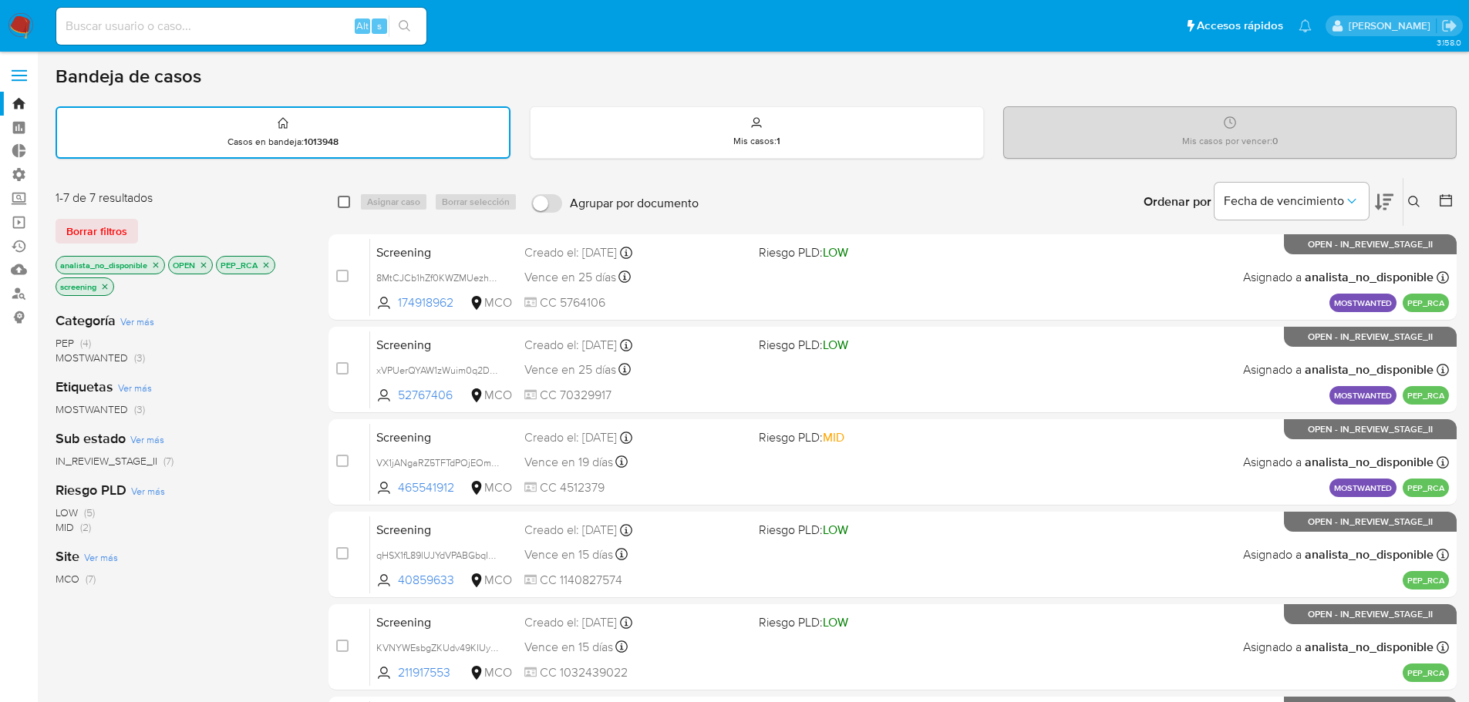
click at [340, 199] on input "checkbox" at bounding box center [344, 202] width 12 height 12
checkbox input "true"
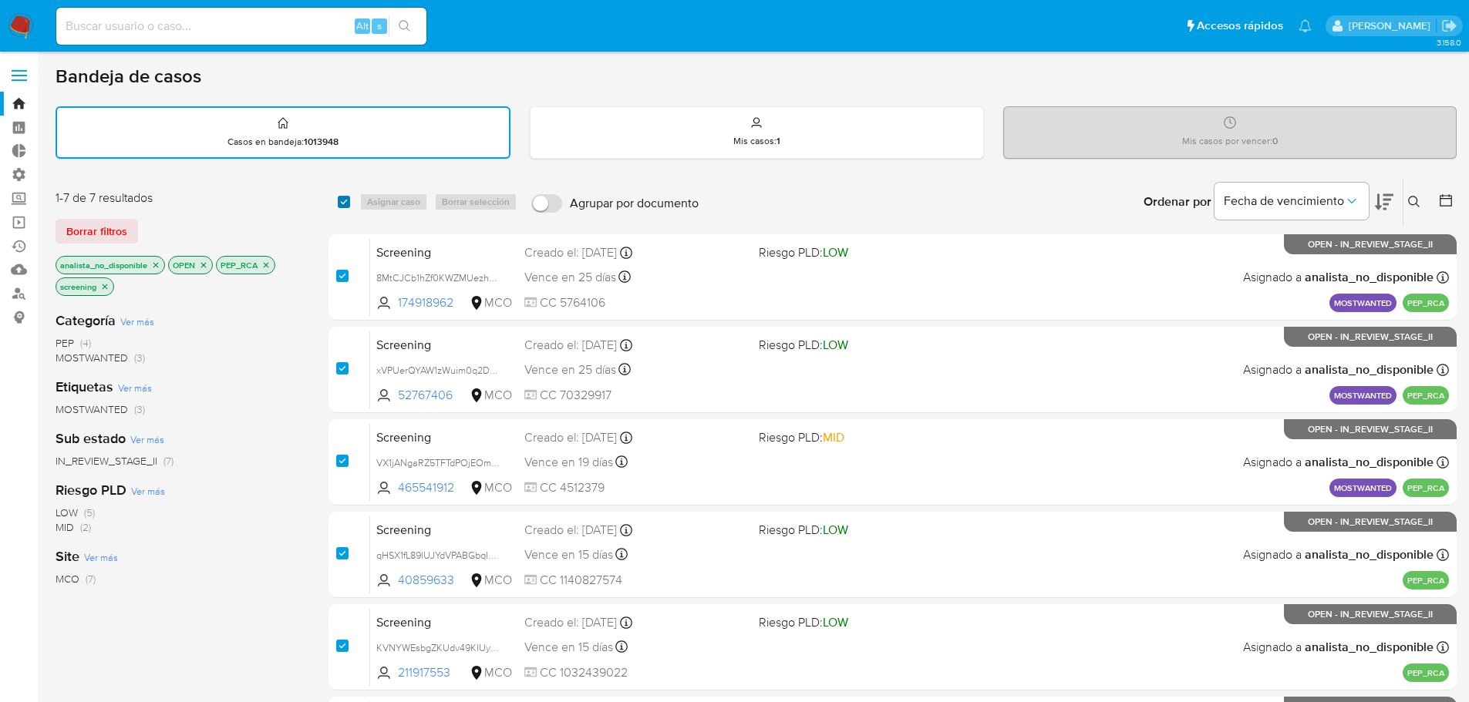
checkbox input "true"
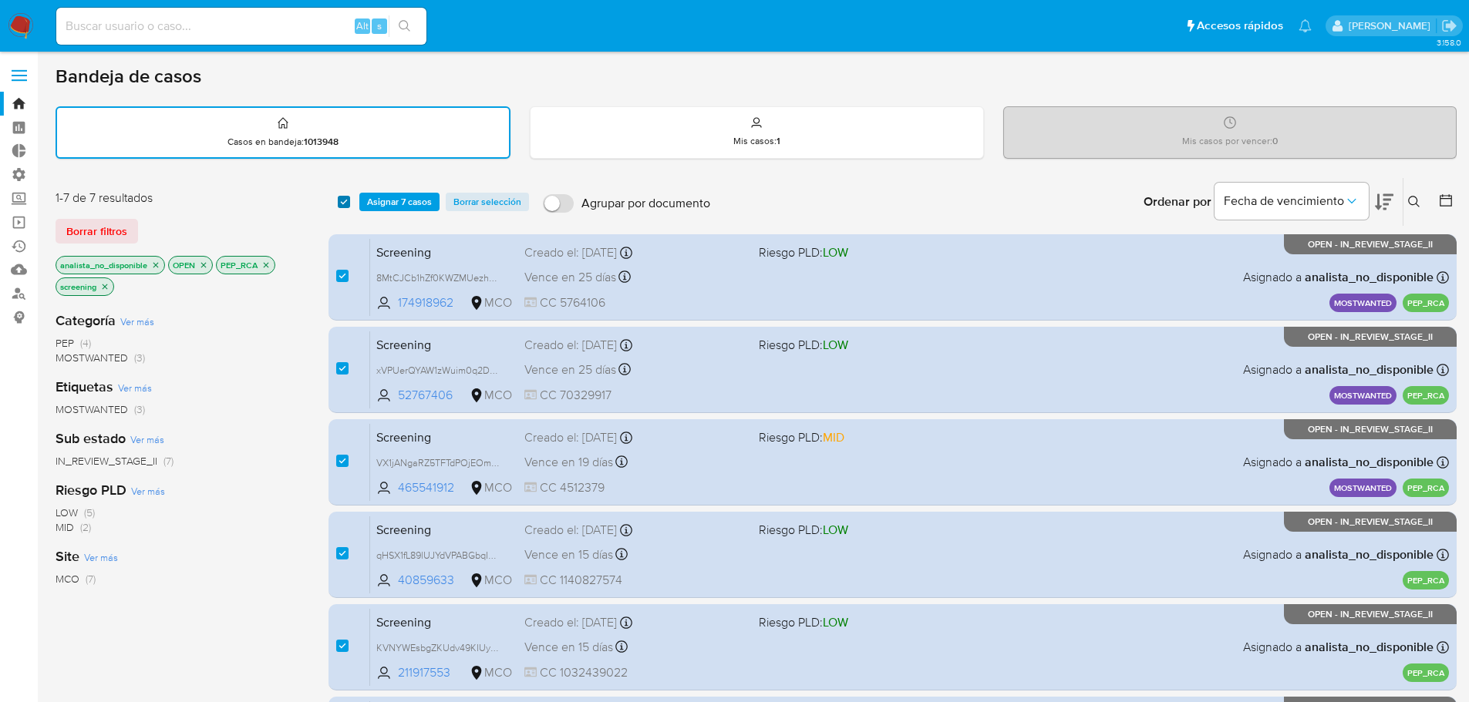
click at [340, 199] on input "checkbox" at bounding box center [344, 202] width 12 height 12
checkbox input "false"
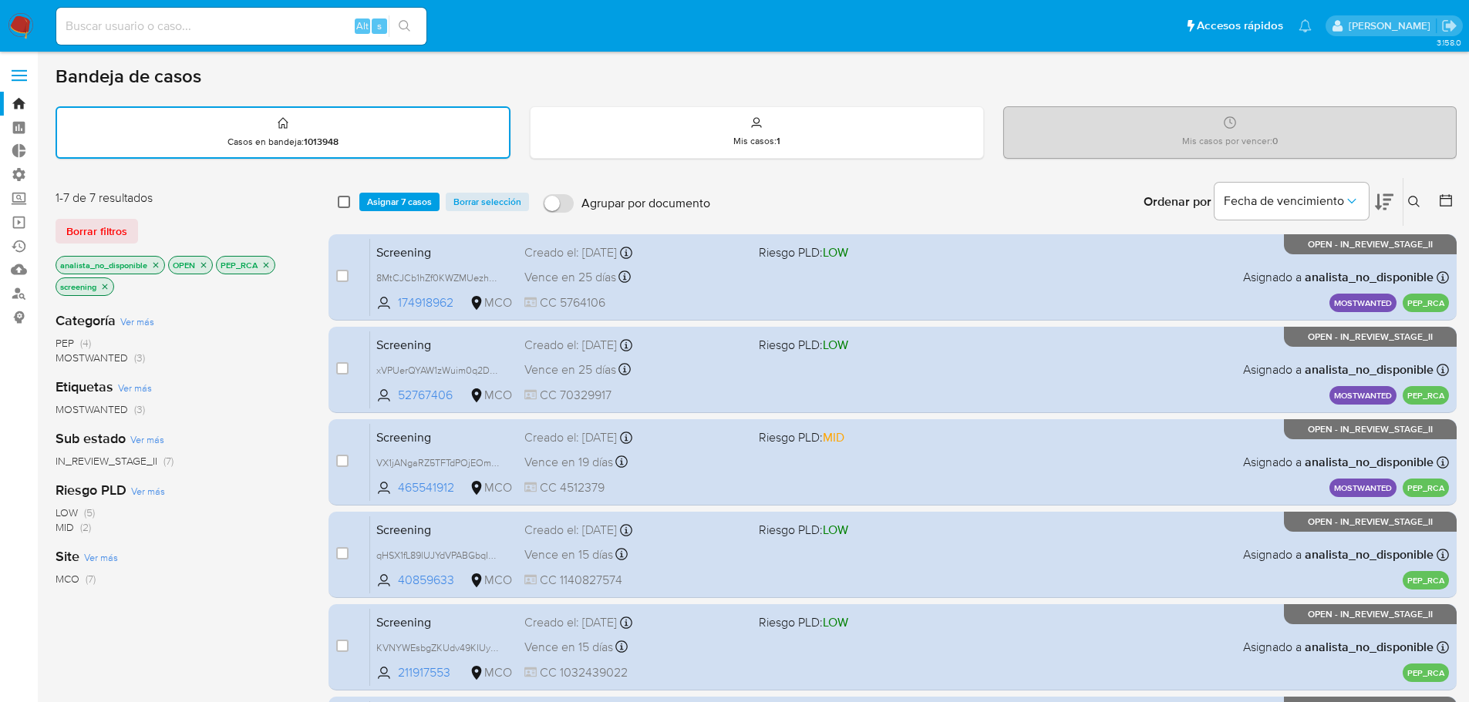
checkbox input "false"
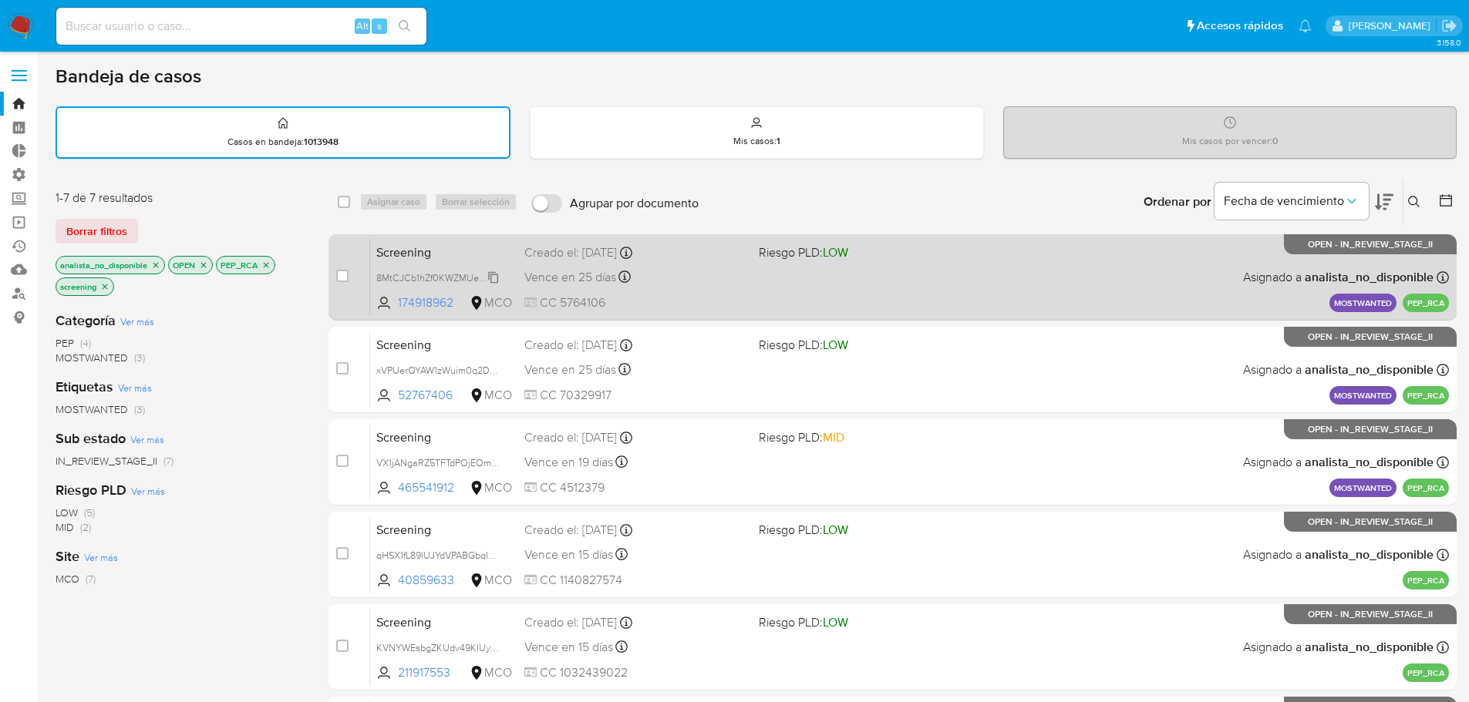
click at [491, 278] on span "8MtCJCb1hZf0KWZMUezhe4tC" at bounding box center [442, 276] width 133 height 17
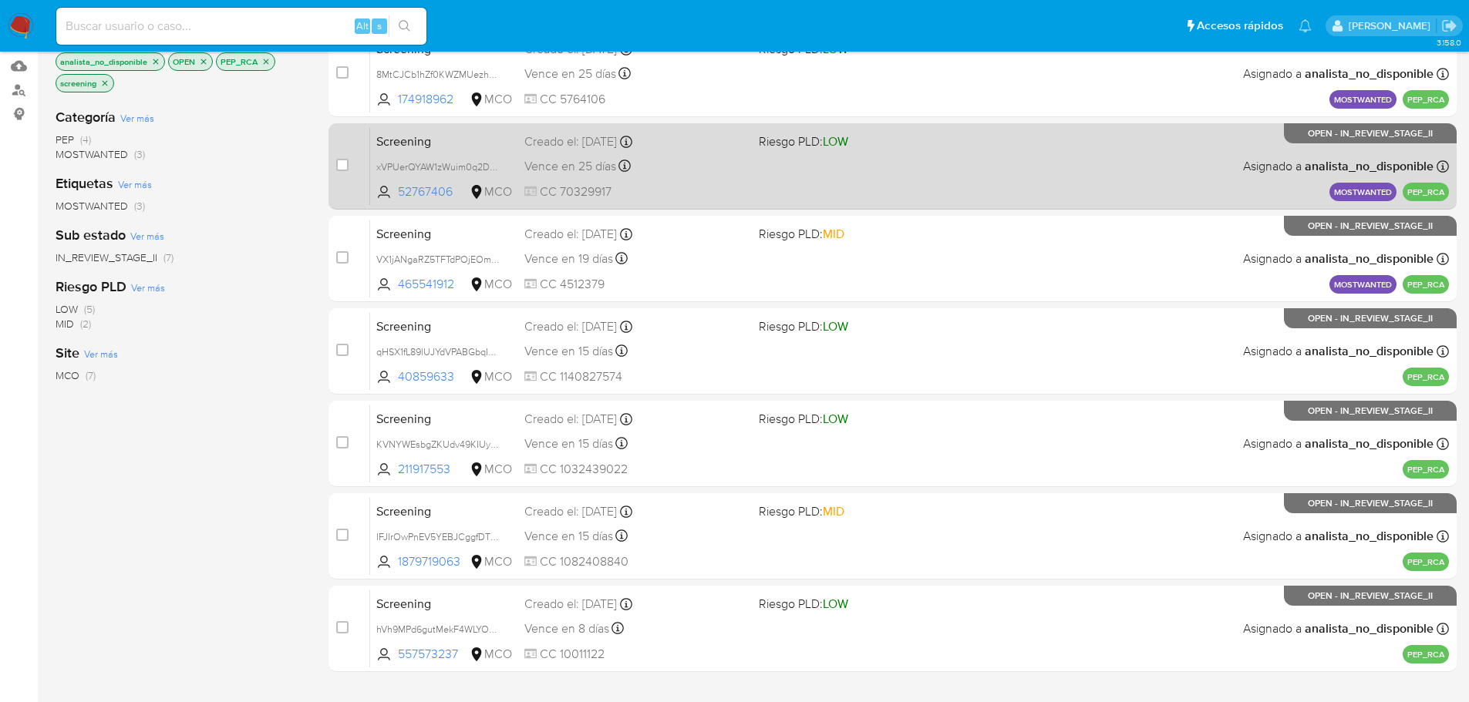
scroll to position [231, 0]
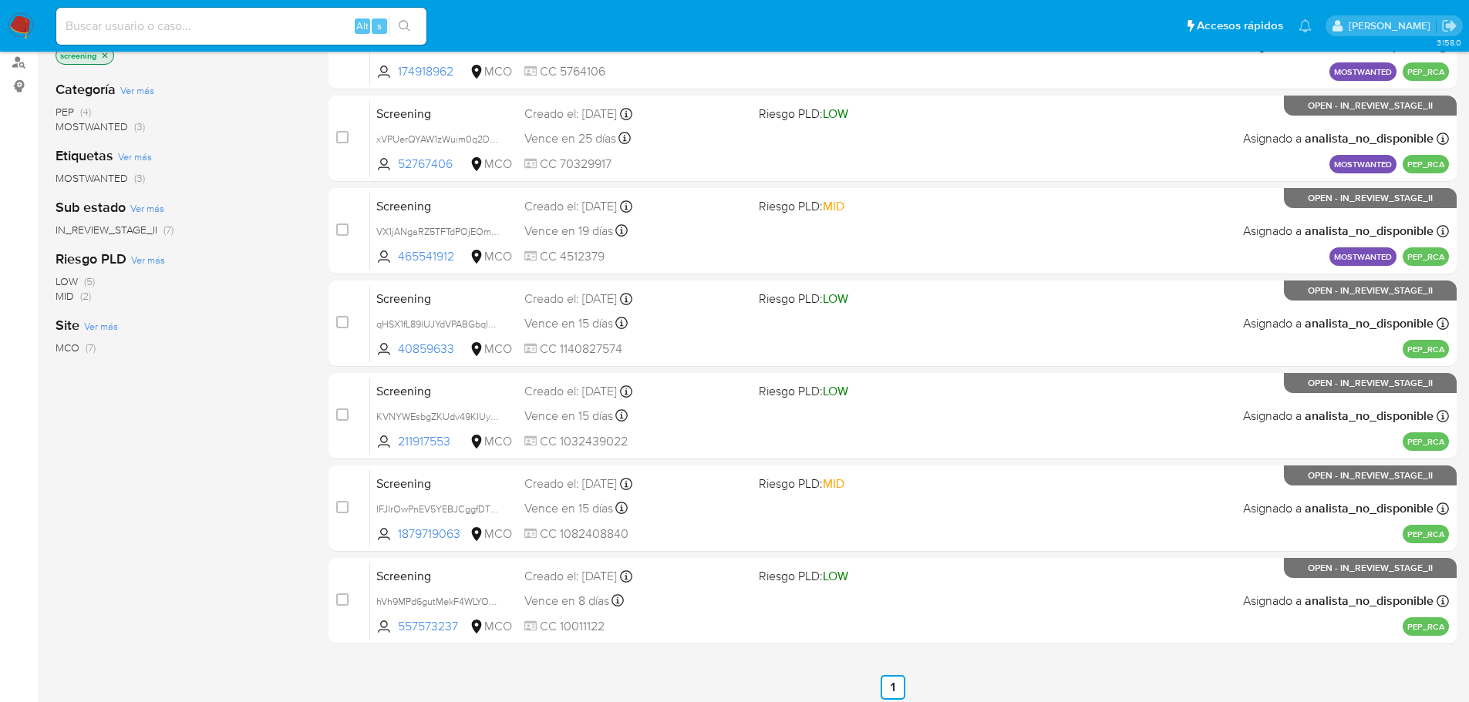
click at [63, 112] on span "PEP" at bounding box center [65, 111] width 19 height 15
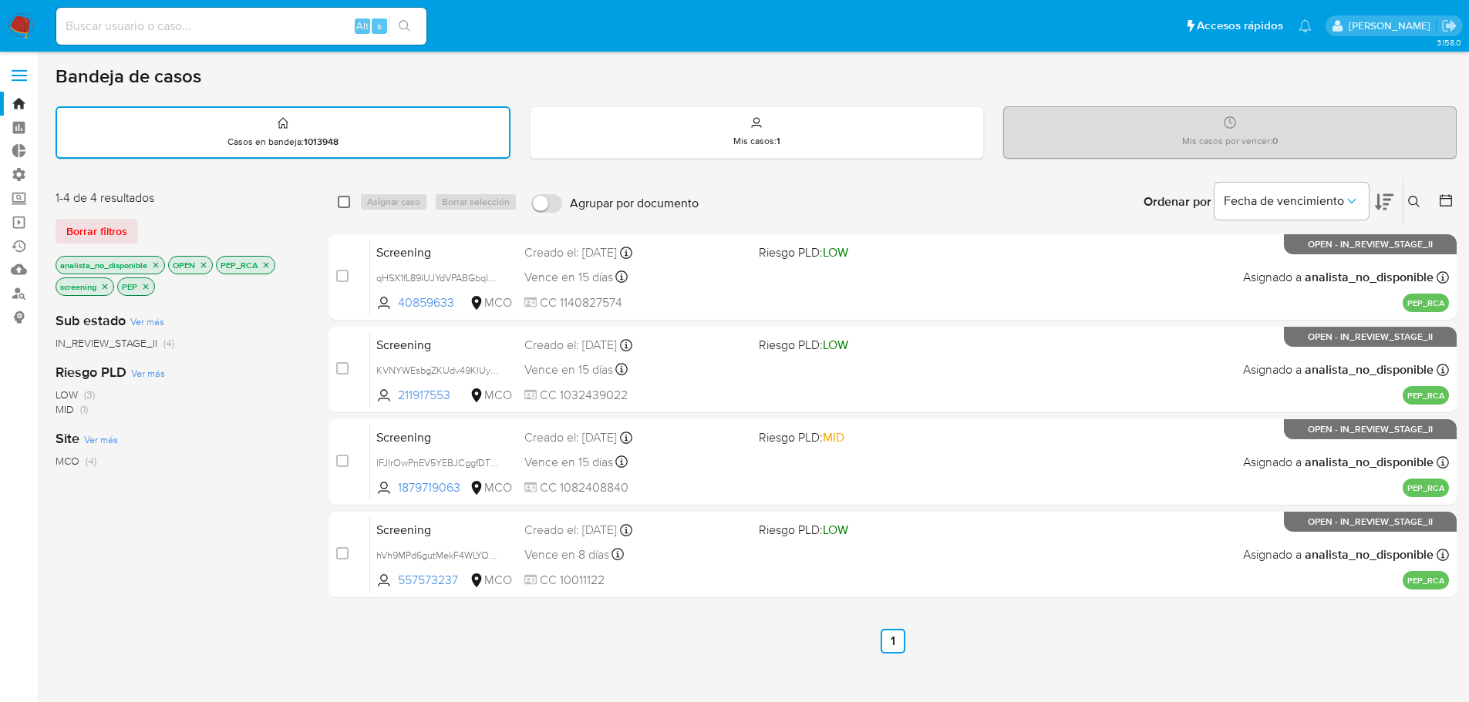
click at [340, 200] on input "checkbox" at bounding box center [344, 202] width 12 height 12
checkbox input "true"
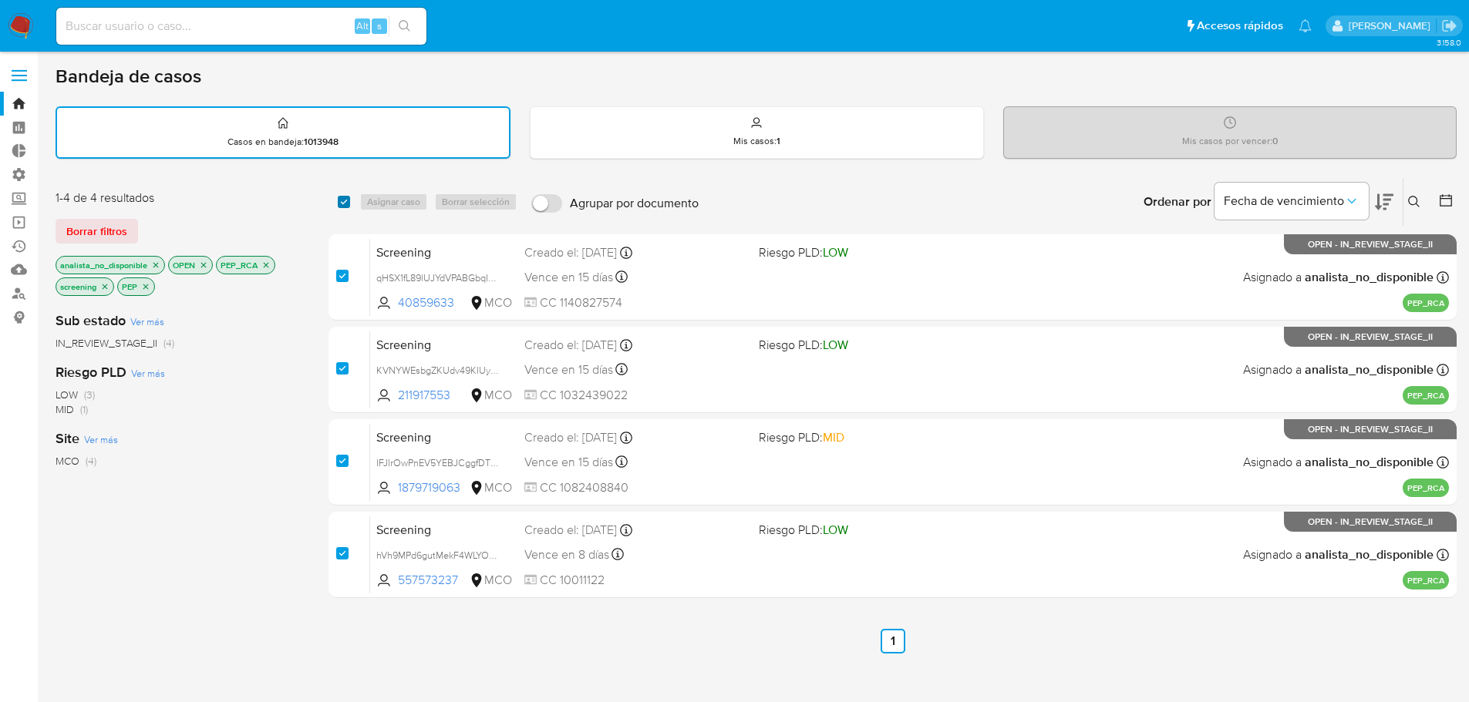
checkbox input "true"
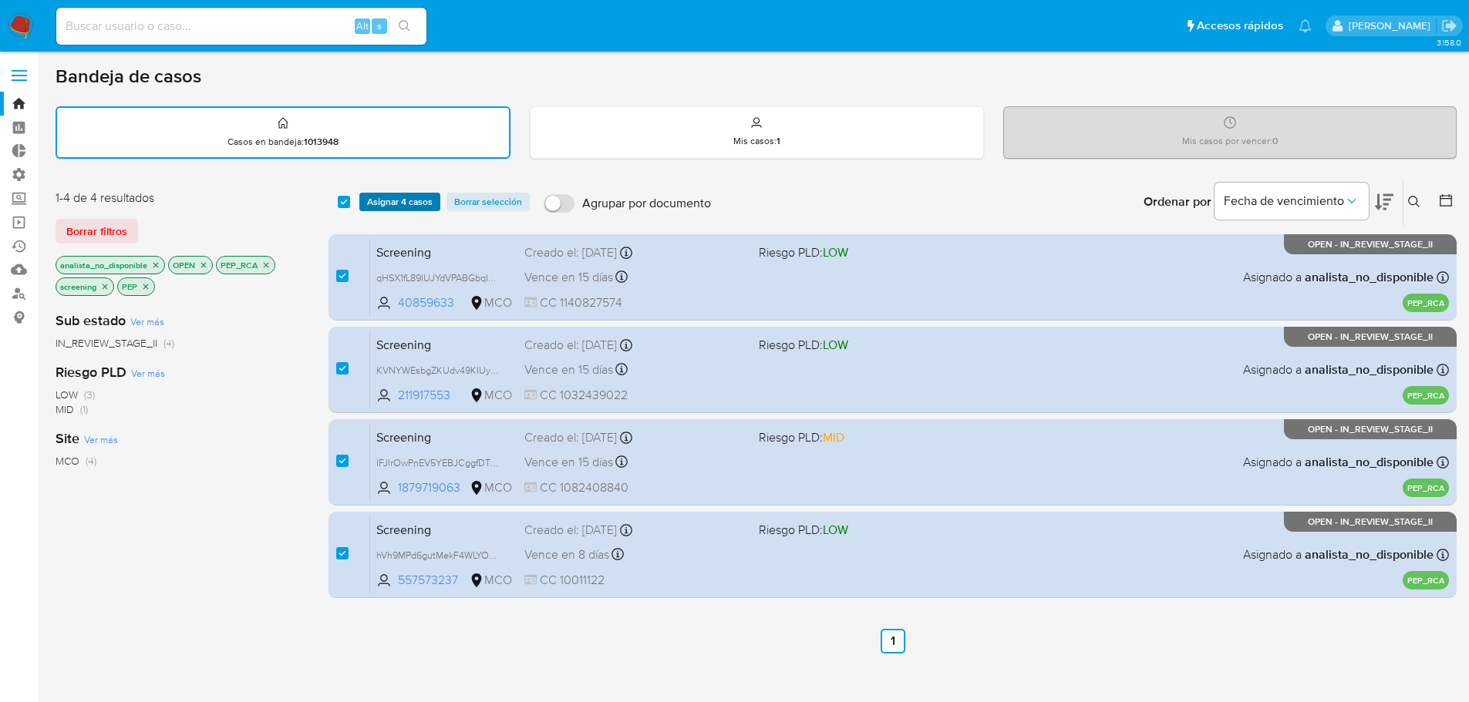
click at [383, 203] on span "Asignar 4 casos" at bounding box center [400, 201] width 66 height 15
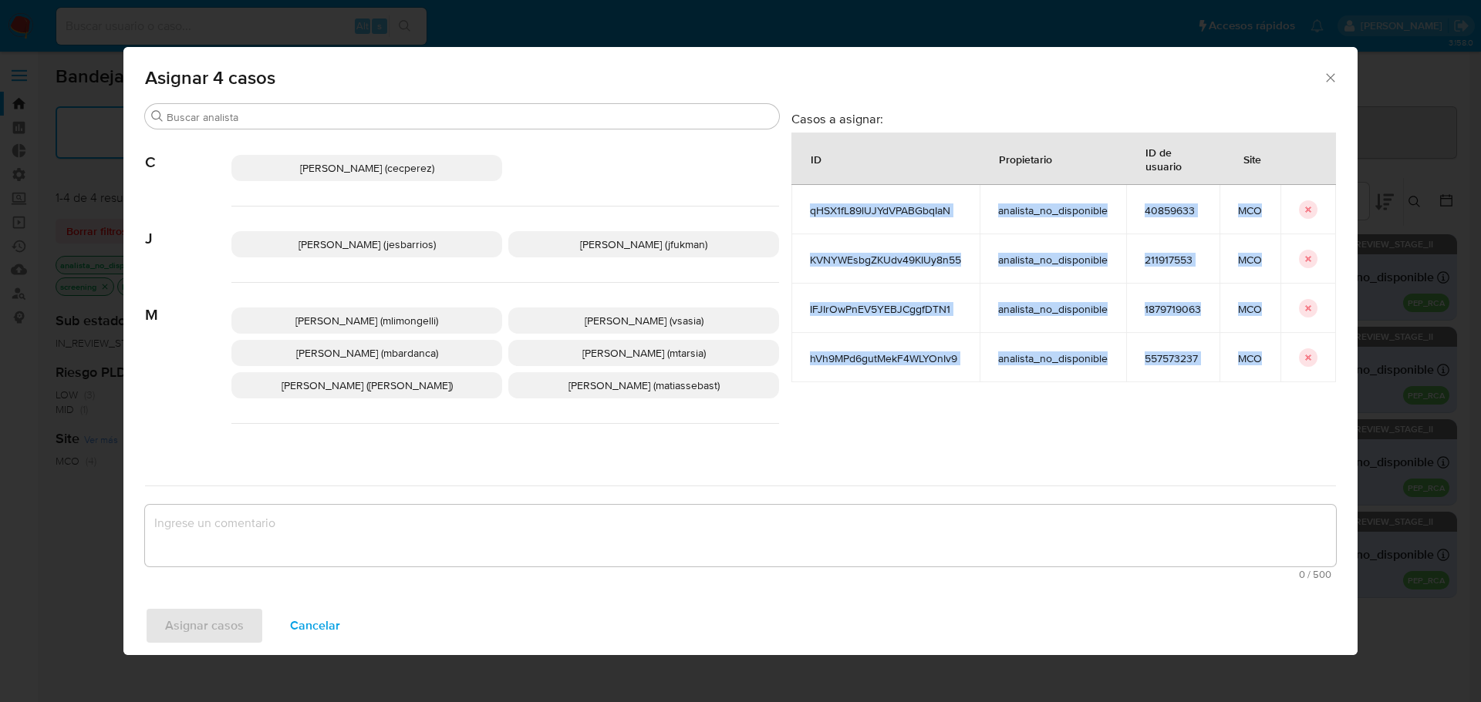
drag, startPoint x: 810, startPoint y: 206, endPoint x: 1267, endPoint y: 366, distance: 484.6
click at [1267, 366] on tbody "qHSX1fL89lUJYdVPABGbqIaN analista_no_disponible 40859633 MCO KVNYWEsbgZKUdv49KI…" at bounding box center [1063, 283] width 544 height 197
copy tbody "qHSX1fL89lUJYdVPABGbqIaN analista_no_disponible 40859633 MCO KVNYWEsbgZKUdv49KI…"
click at [320, 626] on span "Cancelar" at bounding box center [315, 626] width 50 height 34
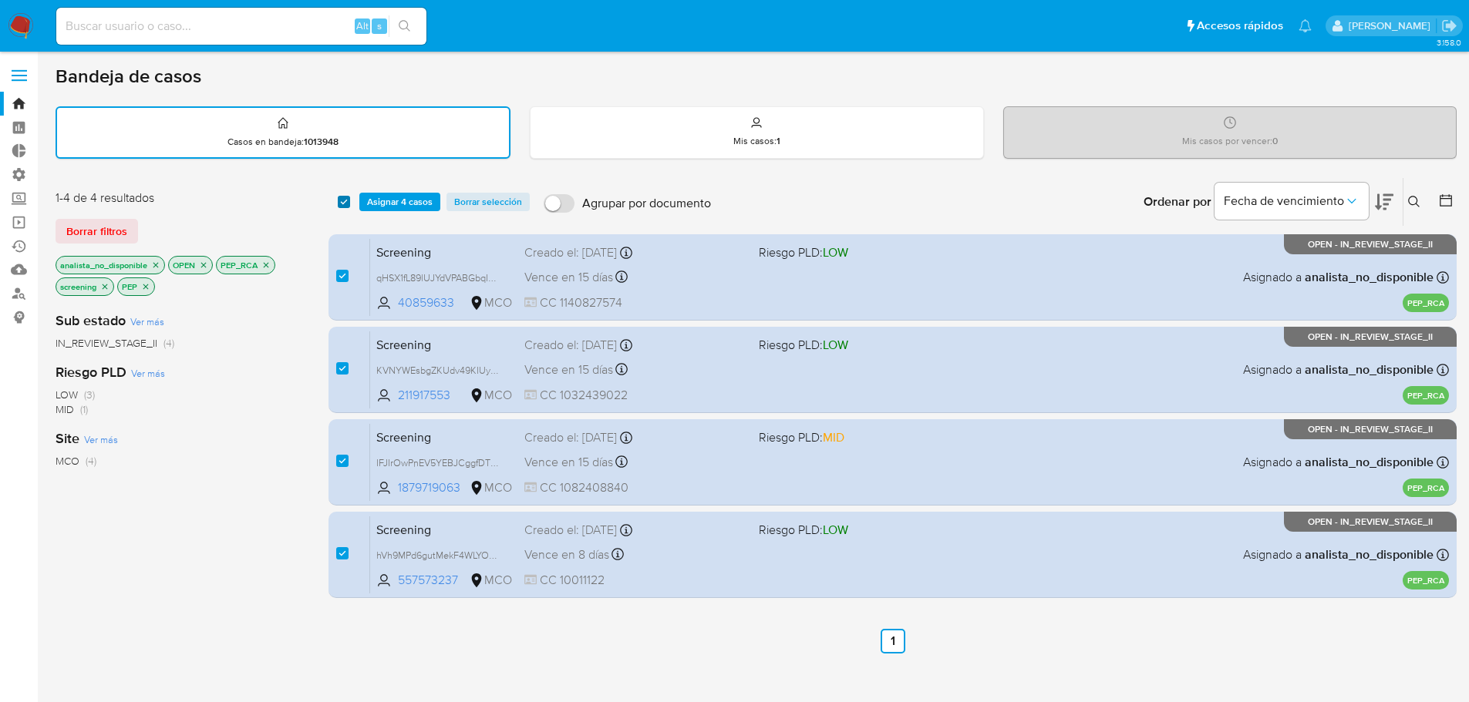
click at [342, 202] on input "checkbox" at bounding box center [344, 202] width 12 height 12
checkbox input "false"
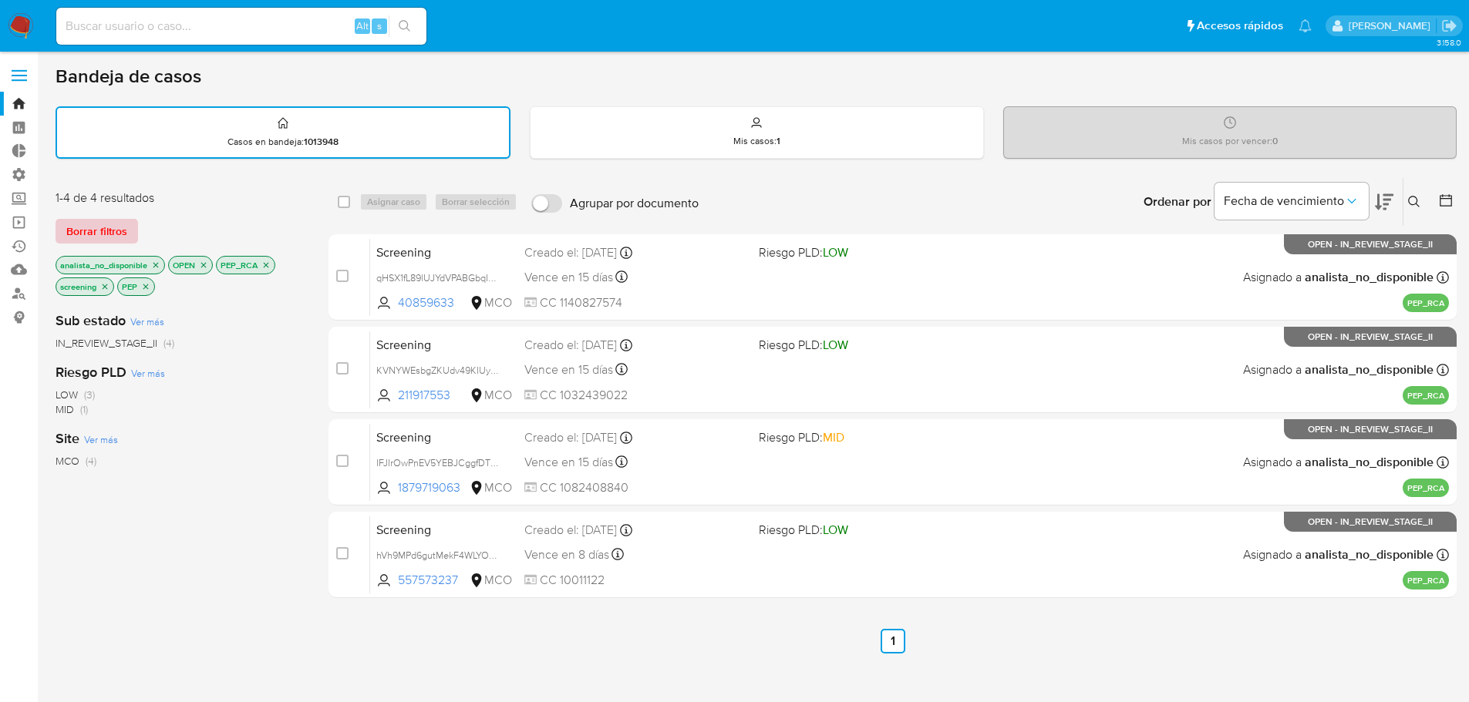
click at [136, 224] on button "Borrar filtros" at bounding box center [97, 231] width 83 height 25
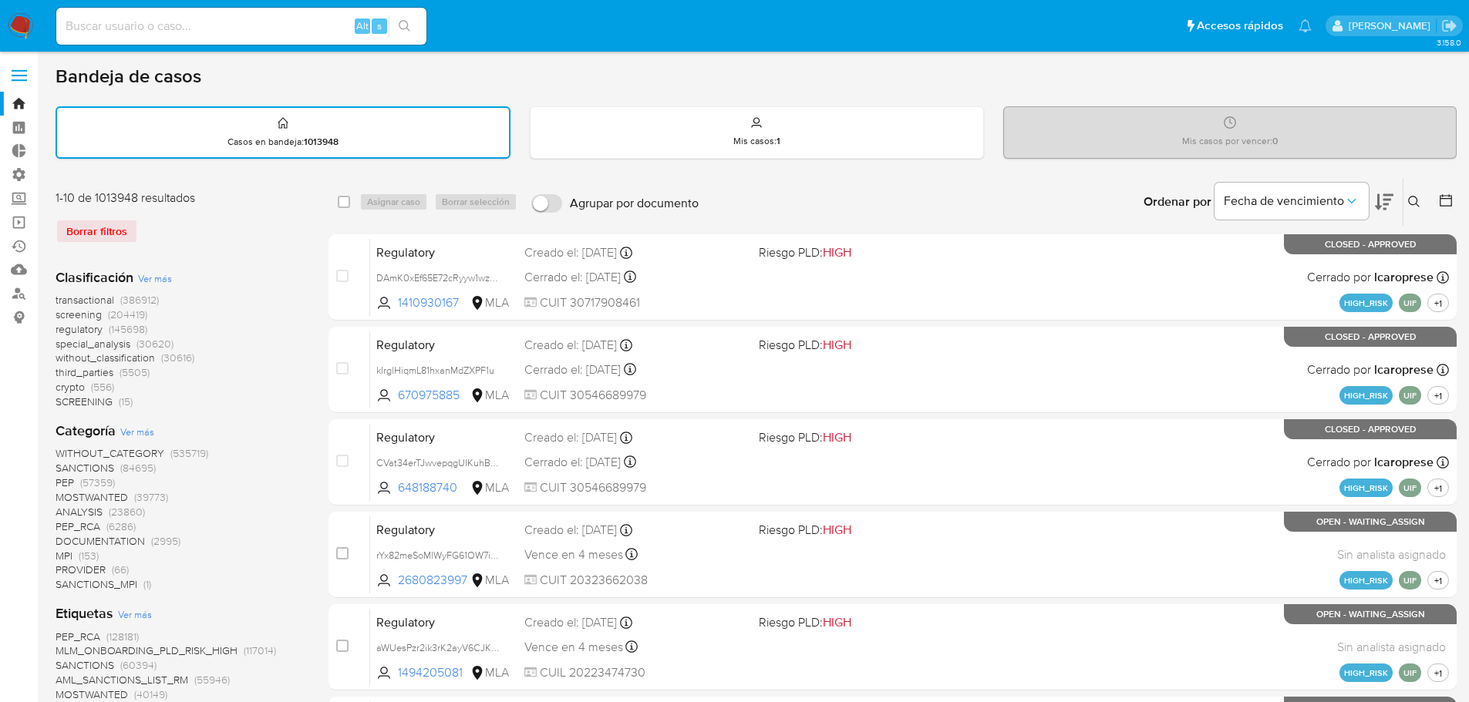
click at [56, 315] on span "screening" at bounding box center [79, 314] width 46 height 15
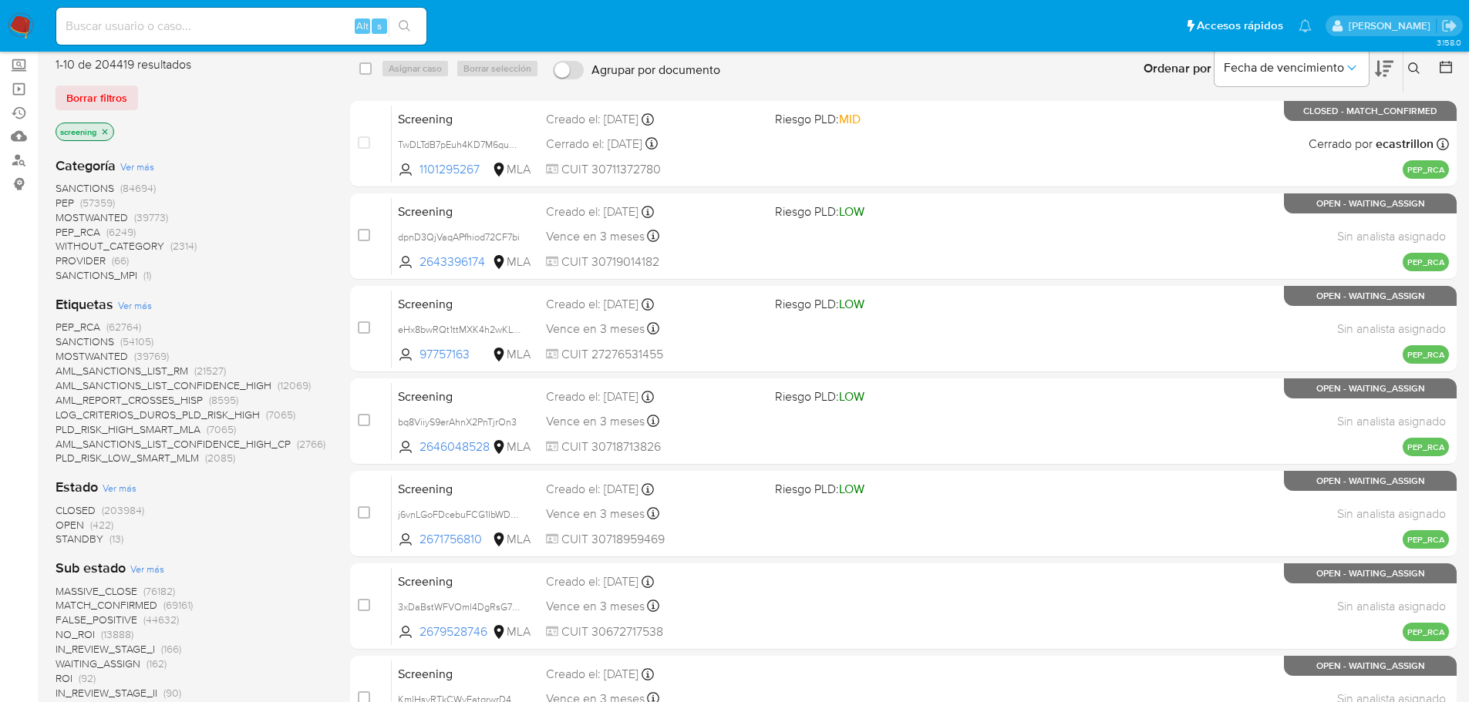
scroll to position [154, 0]
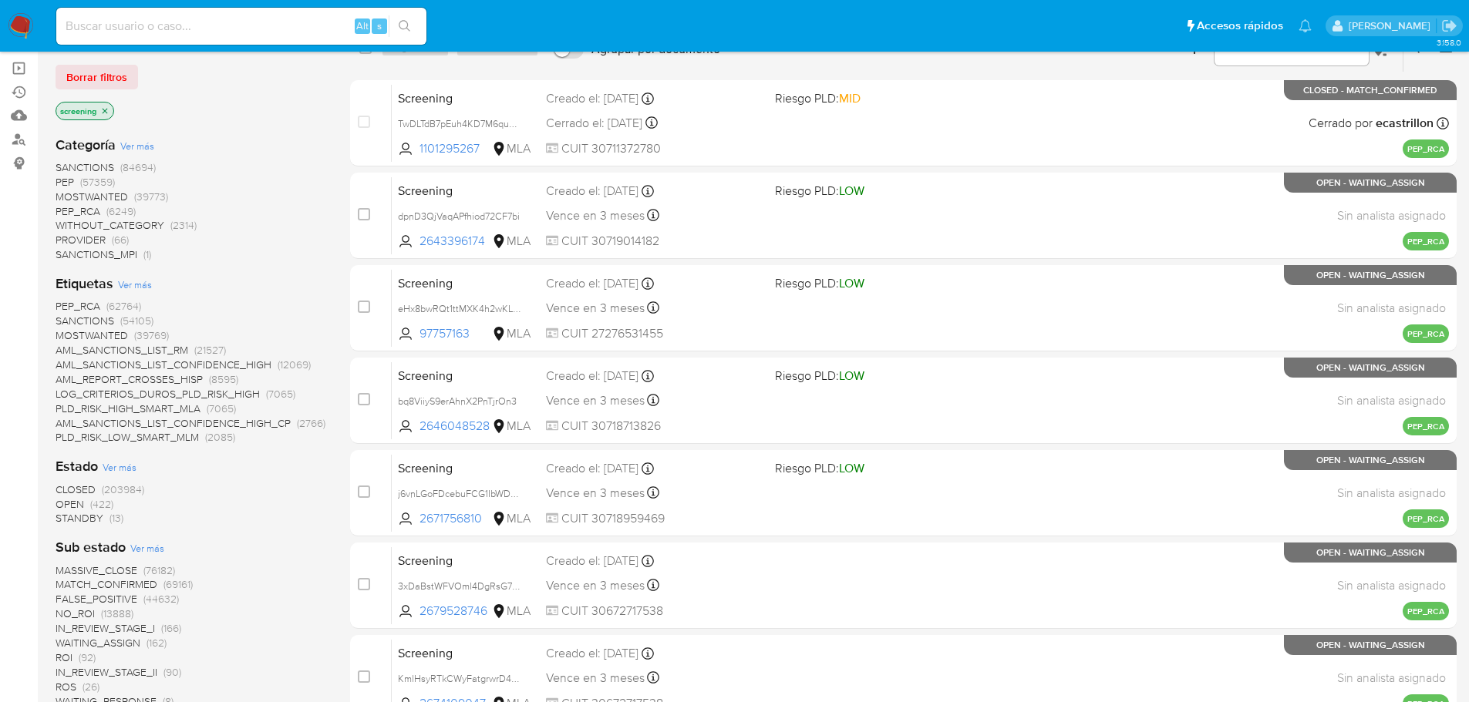
click at [62, 507] on span "OPEN" at bounding box center [70, 504] width 29 height 15
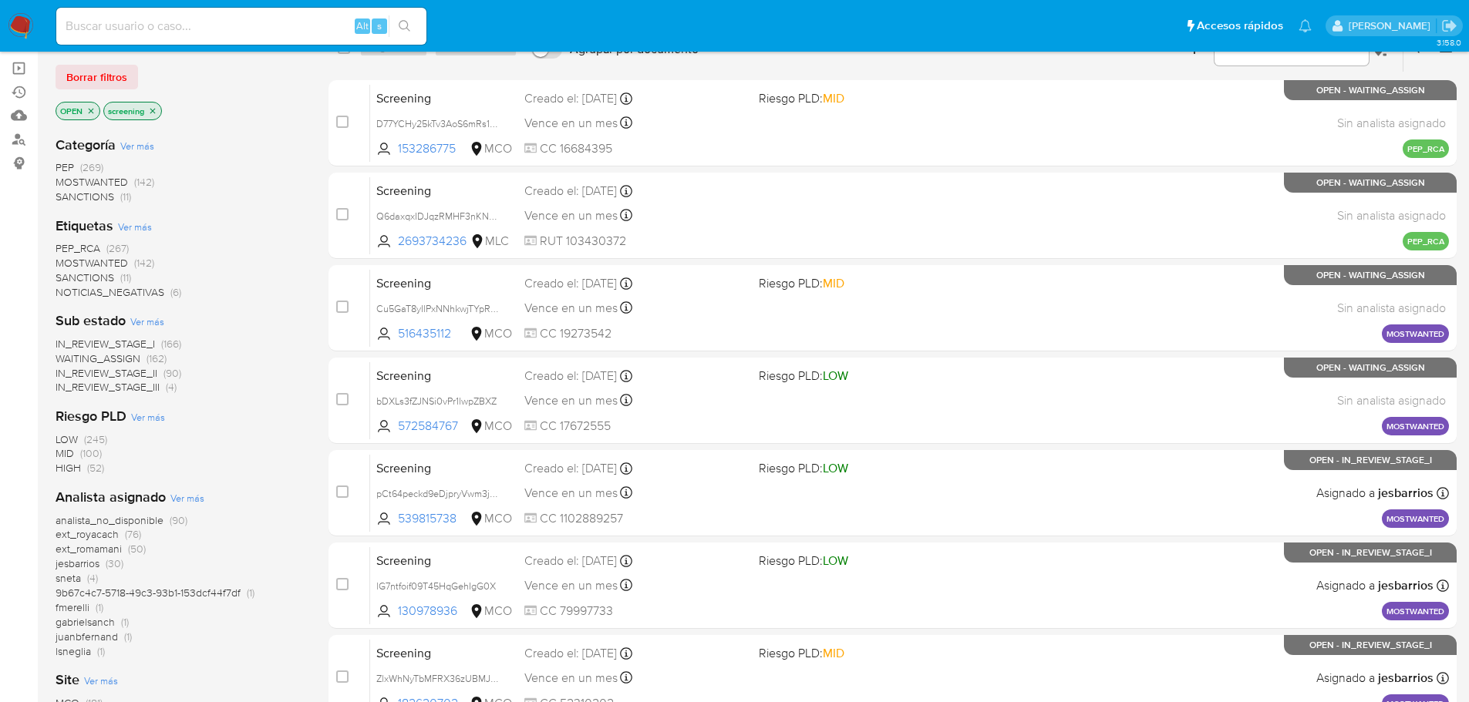
click at [68, 289] on span "NOTICIAS_NEGATIVAS" at bounding box center [110, 292] width 109 height 15
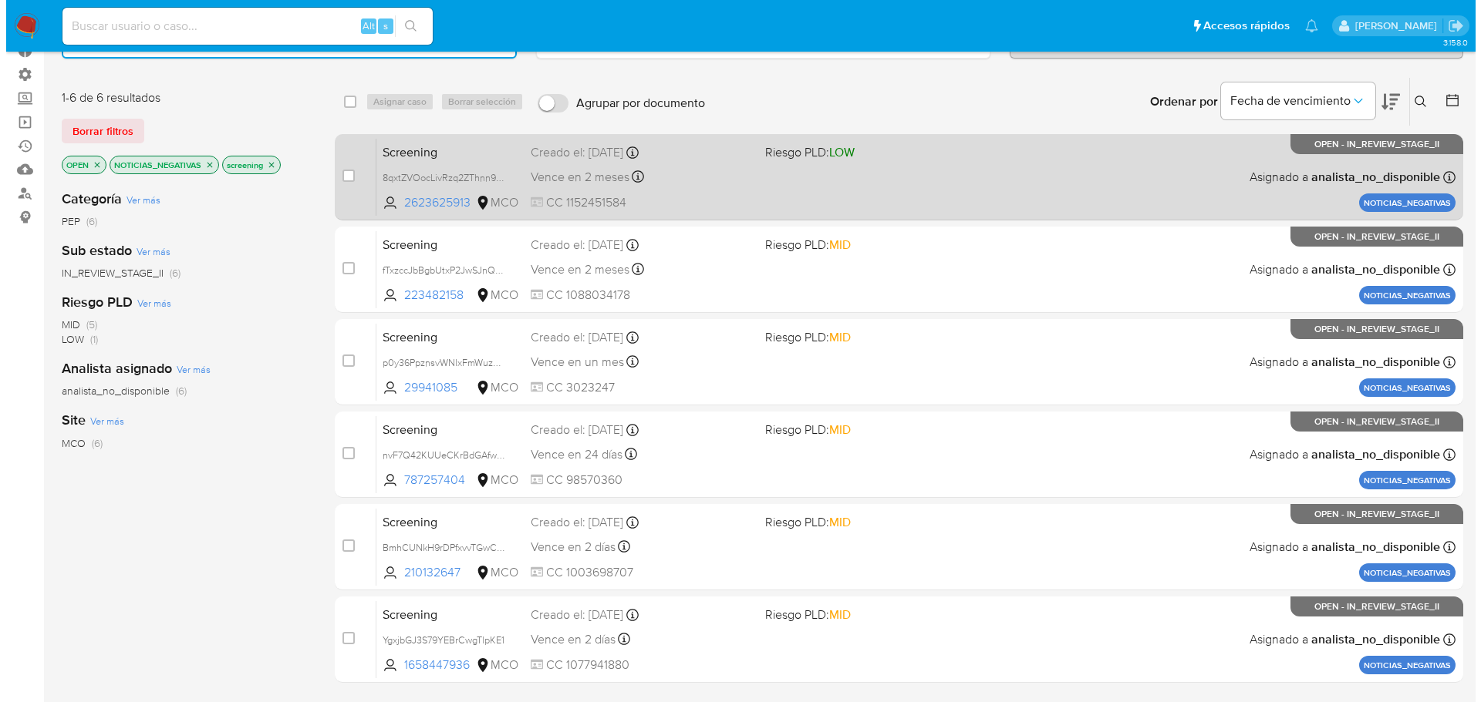
scroll to position [77, 0]
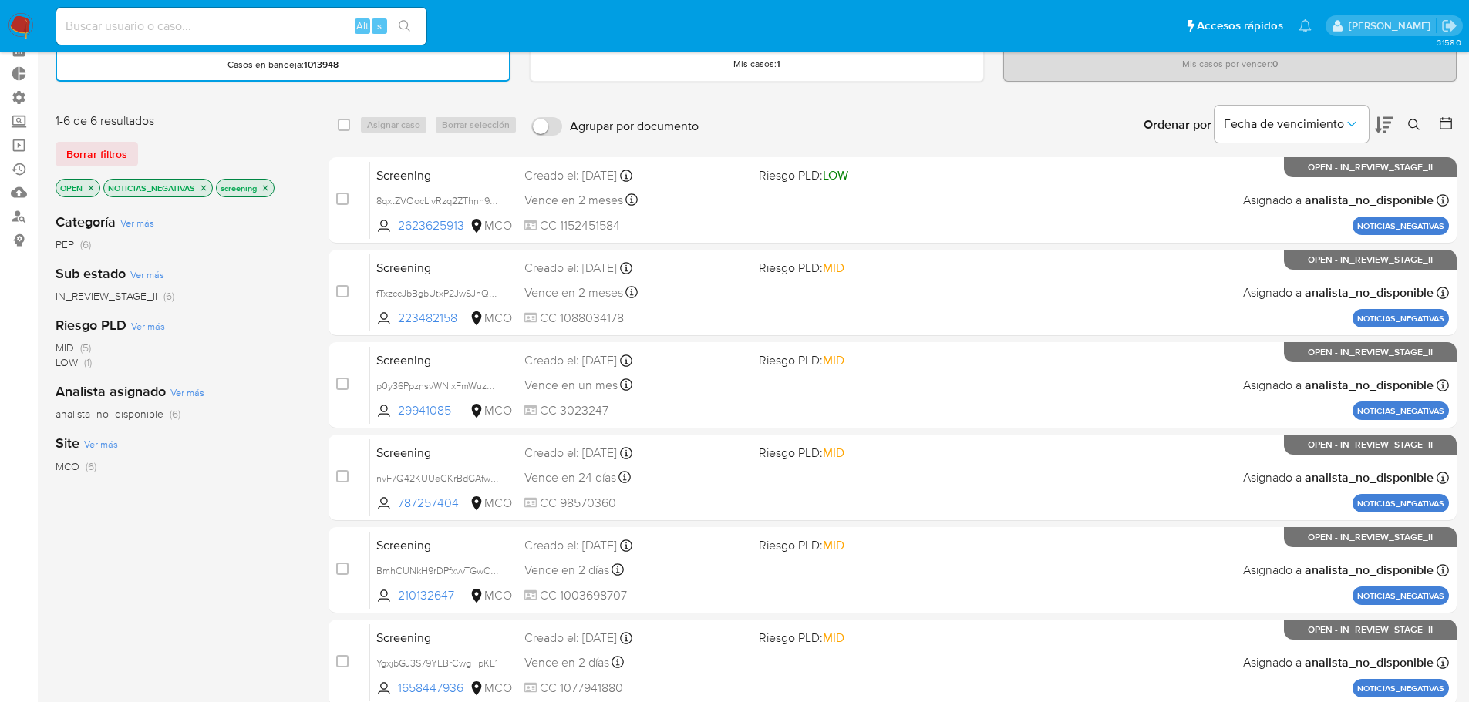
click at [1373, 119] on div "Fecha de vencimiento" at bounding box center [1303, 125] width 179 height 48
click at [1376, 119] on icon at bounding box center [1384, 125] width 19 height 19
click at [1046, 105] on div "Ordenar por Fecha de vencimiento No es posible ordenar los resultados mientras …" at bounding box center [1081, 125] width 750 height 48
click at [339, 123] on input "checkbox" at bounding box center [344, 125] width 12 height 12
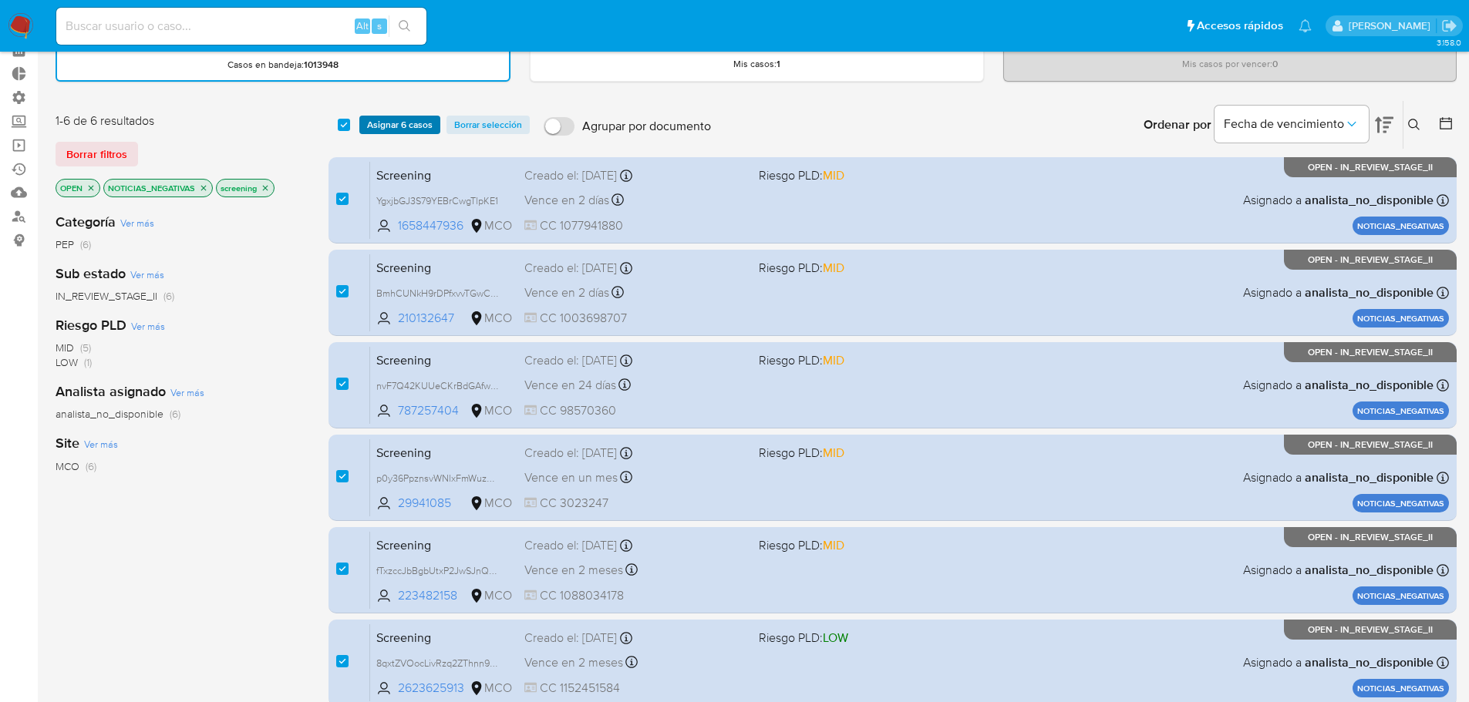
click at [369, 123] on span "Asignar 6 casos" at bounding box center [400, 124] width 66 height 15
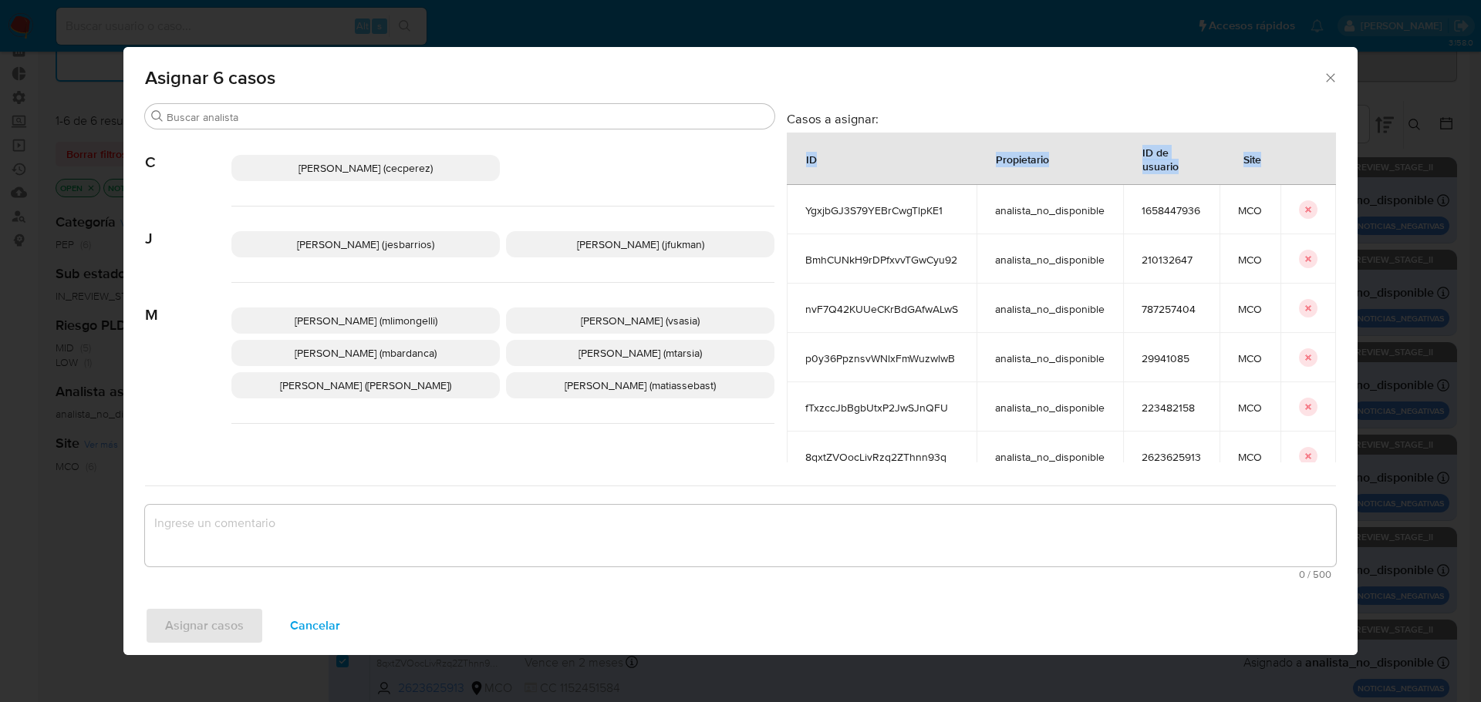
scroll to position [30, 0]
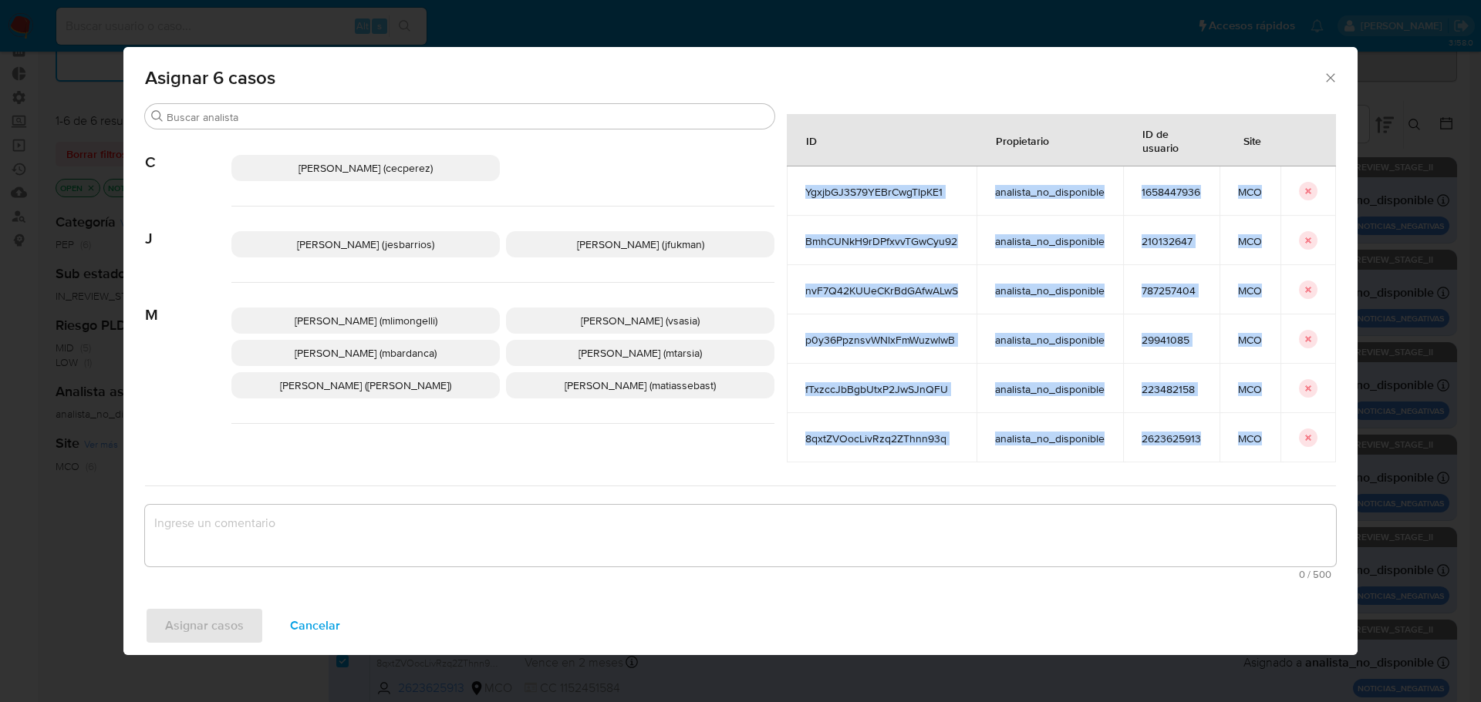
drag, startPoint x: 787, startPoint y: 214, endPoint x: 1272, endPoint y: 436, distance: 532.7
click at [1272, 436] on tbody "YgxjbGJ3S79YEBrCwgTlpKE1 analista_no_disponible 1658447936 MCO BmhCUNkH9rDPfxvv…" at bounding box center [1061, 315] width 549 height 296
copy tbody "YgxjbGJ3S79YEBrCwgTlpKE1 analista_no_disponible 1658447936 MCO BmhCUNkH9rDPfxvv…"
